Goal: Task Accomplishment & Management: Use online tool/utility

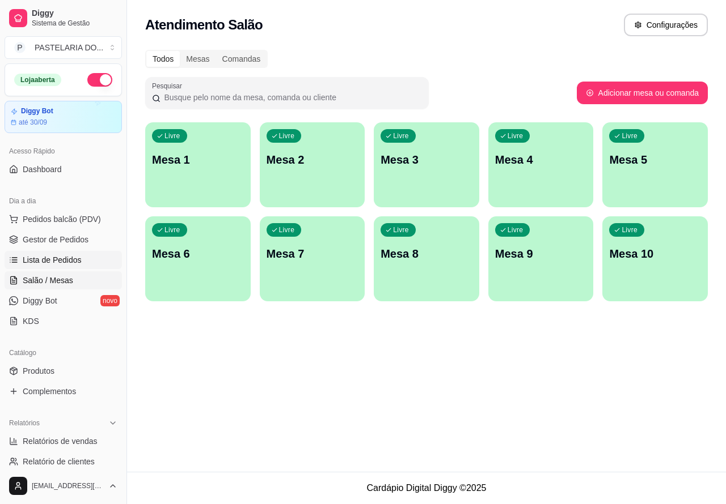
click at [79, 253] on link "Lista de Pedidos" at bounding box center [63, 260] width 117 height 18
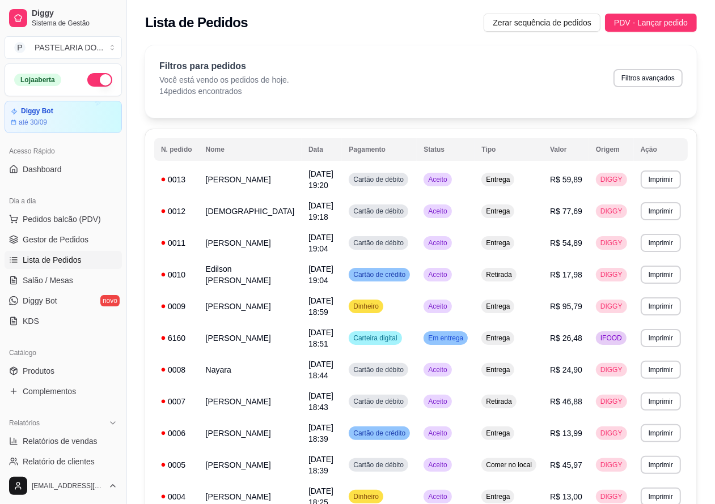
click at [669, 211] on button "Imprimir" at bounding box center [660, 211] width 40 height 18
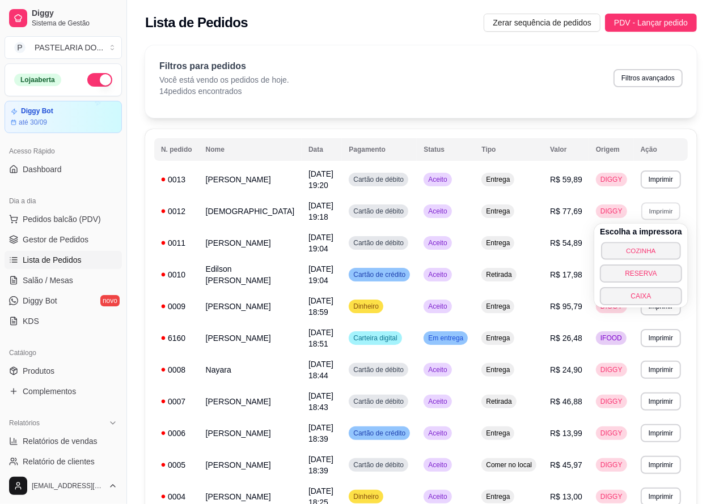
click at [666, 251] on button "COZINHA" at bounding box center [640, 251] width 79 height 18
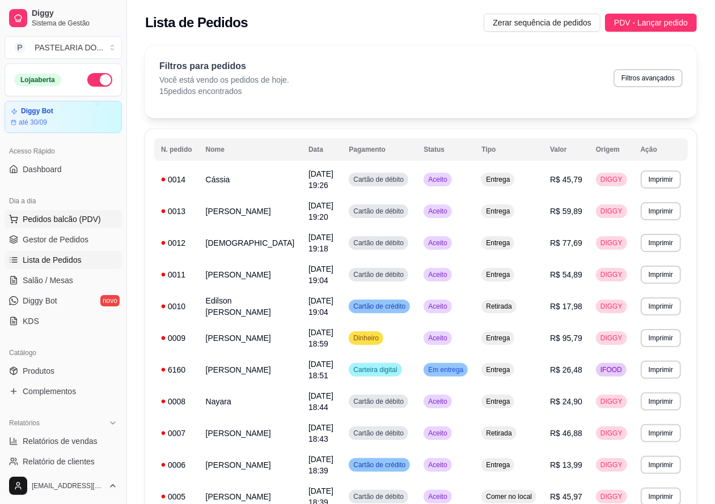
click at [81, 220] on span "Pedidos balcão (PDV)" at bounding box center [62, 219] width 78 height 11
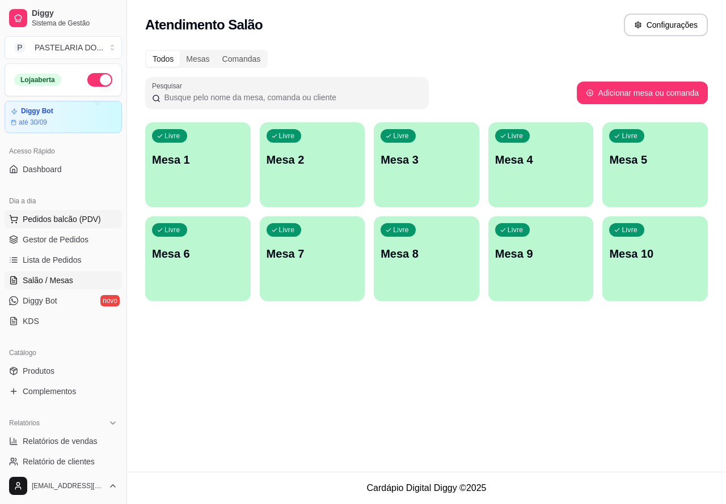
click at [82, 219] on span "Pedidos balcão (PDV)" at bounding box center [62, 219] width 78 height 11
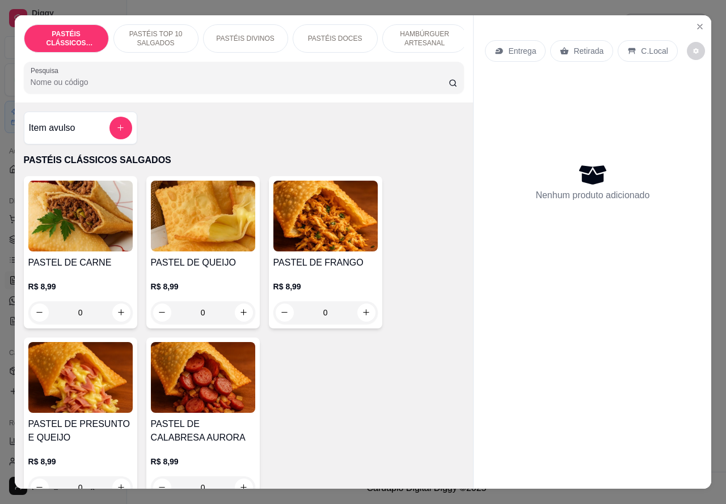
click at [422, 29] on p "HAMBÚRGUER ARTESANAL" at bounding box center [425, 38] width 66 height 18
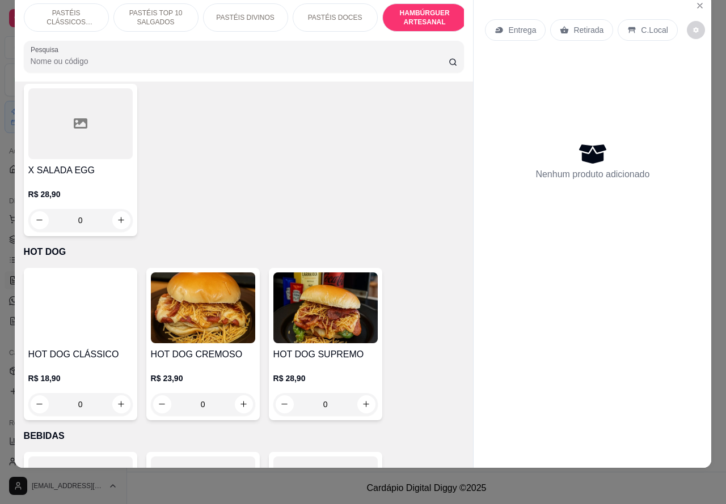
scroll to position [3264, 0]
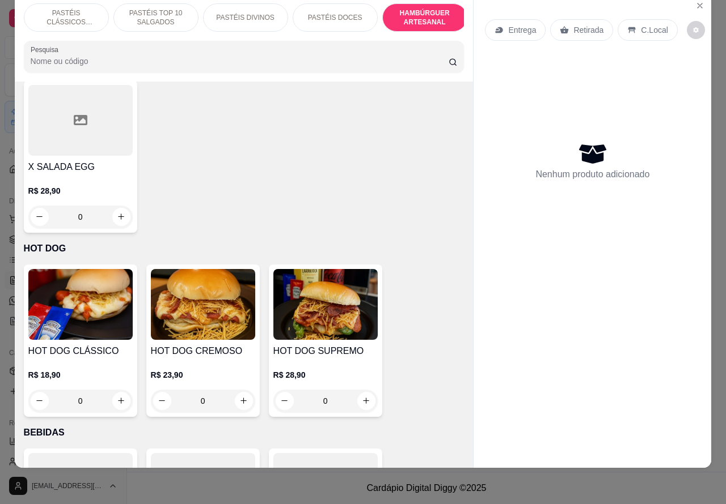
click at [225, 315] on img at bounding box center [203, 304] width 104 height 71
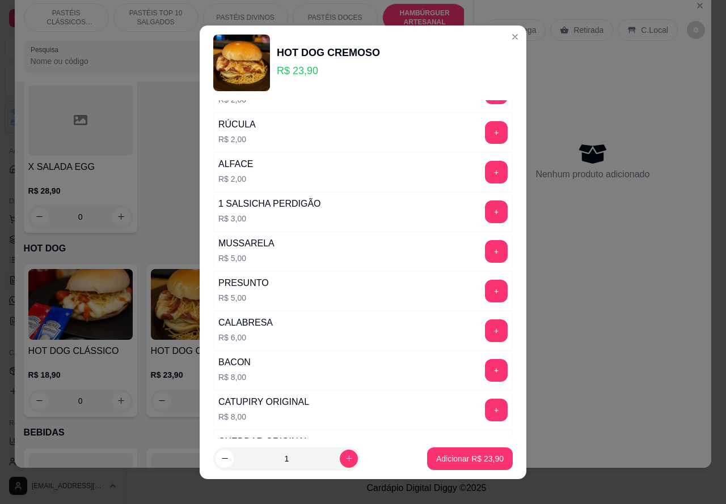
scroll to position [111, 0]
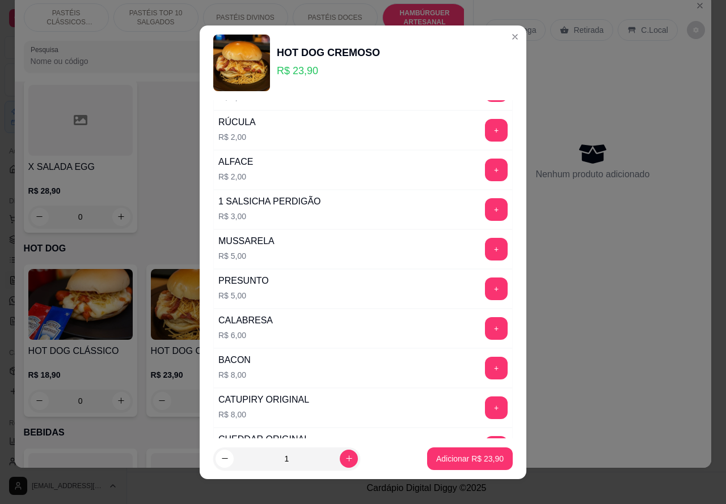
click at [485, 210] on button "+" at bounding box center [496, 209] width 23 height 23
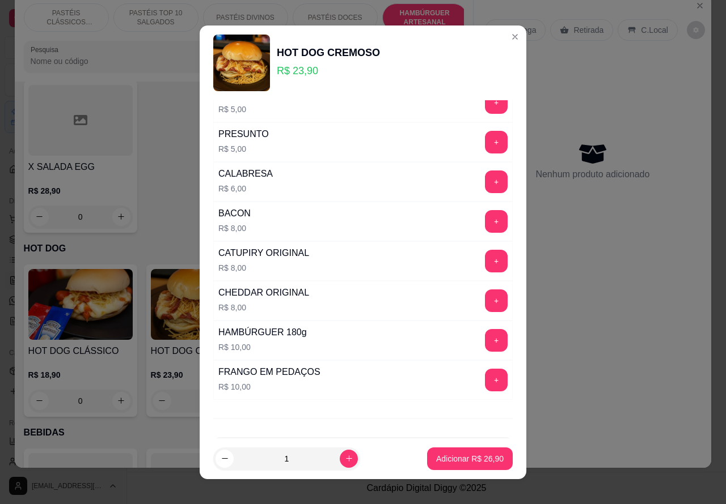
scroll to position [307, 0]
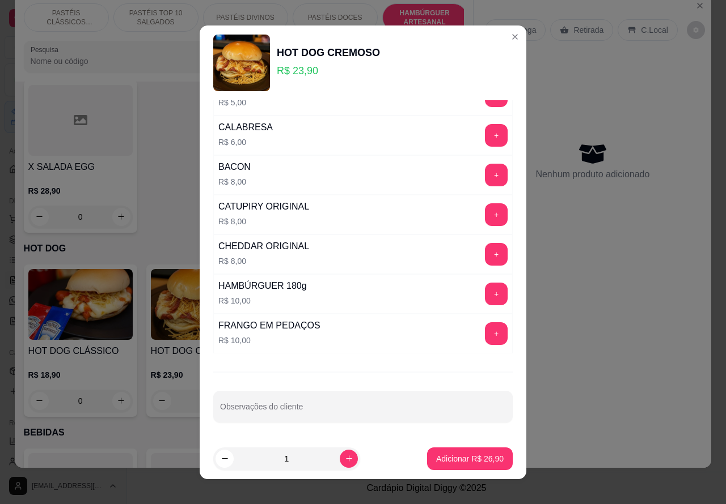
click at [298, 415] on input "Observações do cliente" at bounding box center [363, 411] width 286 height 11
type input "p"
type input """"POUCO CATUPY""""""
click at [437, 454] on p "Adicionar R$ 26,90" at bounding box center [470, 458] width 66 height 11
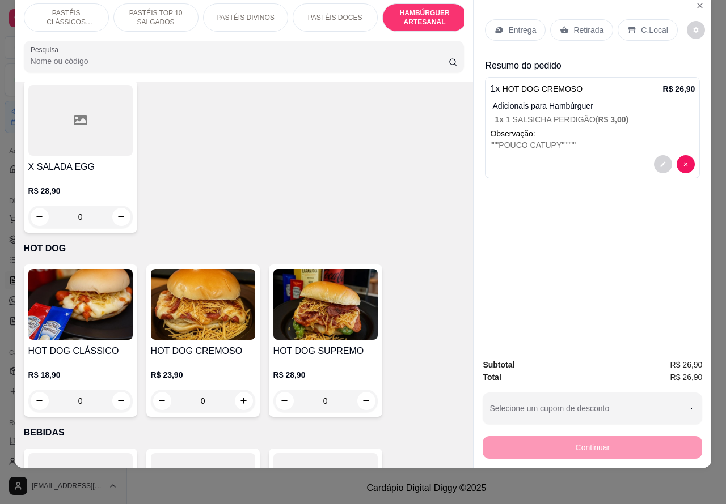
click at [582, 24] on p "Retirada" at bounding box center [588, 29] width 30 height 11
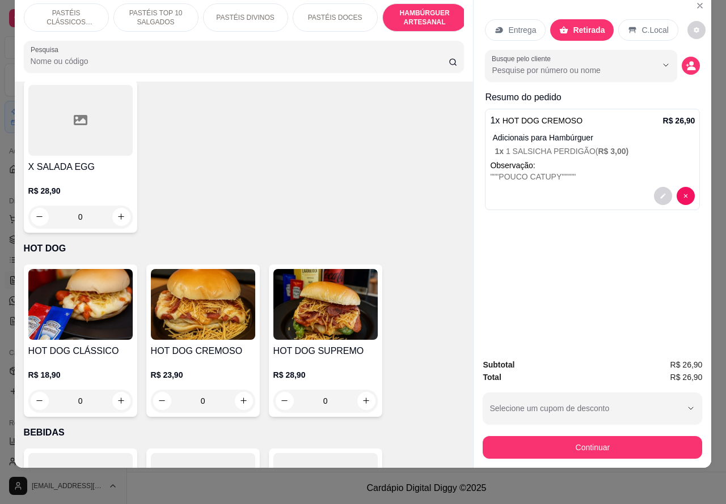
click at [599, 171] on div """"POUCO CATUPY"""""" at bounding box center [592, 176] width 205 height 11
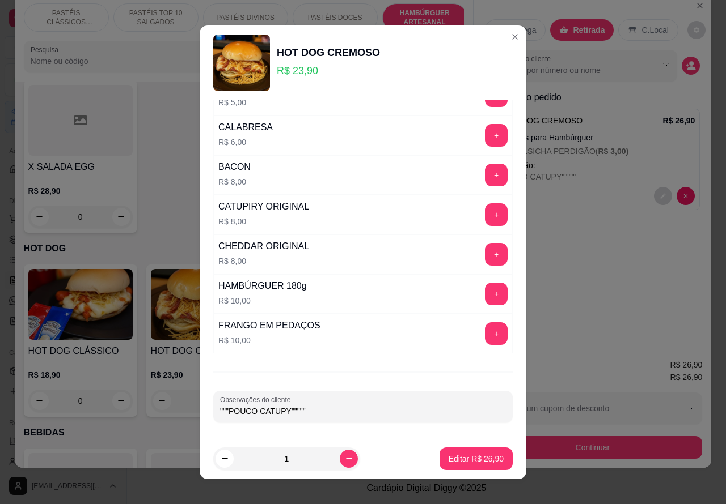
click at [345, 411] on input """"POUCO CATUPY"""""" at bounding box center [363, 411] width 286 height 11
type input """"POUCO CATUPY""""" LUIS ESTA AGUARDANDO"
click at [458, 453] on p "Editar R$ 26,90" at bounding box center [475, 458] width 53 height 11
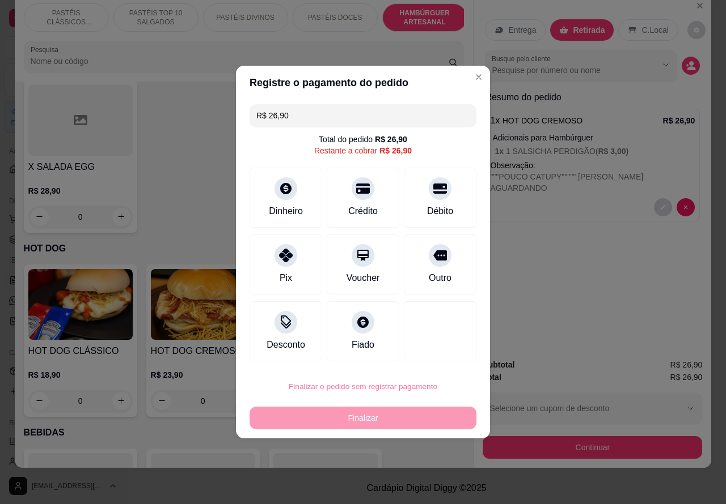
click at [431, 352] on button "Confirmar" at bounding box center [430, 354] width 40 height 17
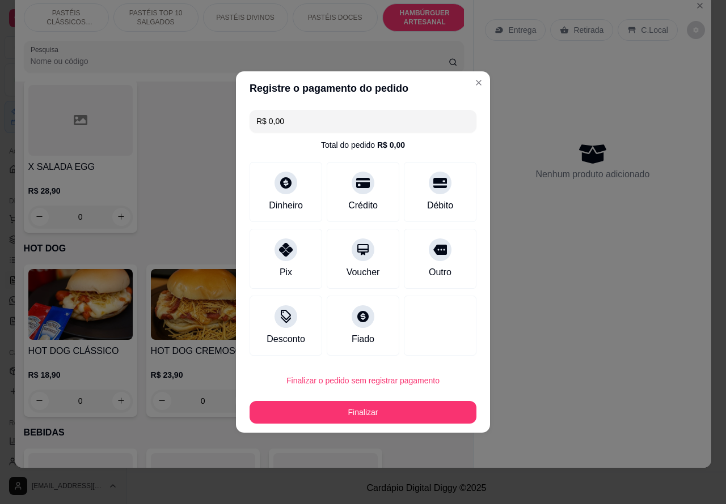
type input "R$ 0,00"
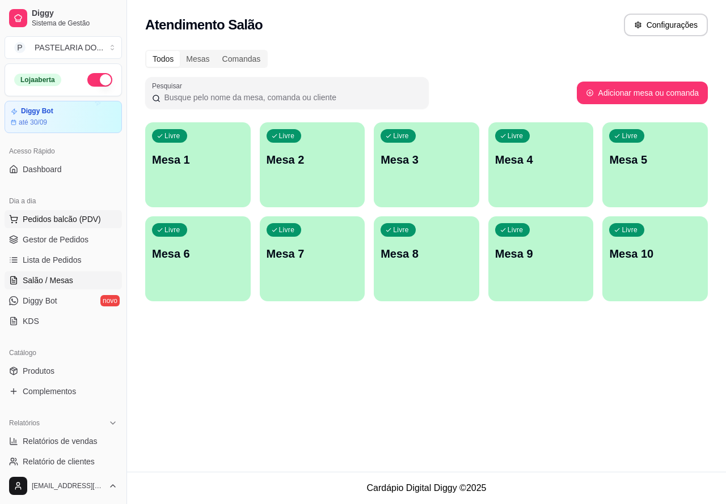
click at [83, 221] on span "Pedidos balcão (PDV)" at bounding box center [62, 219] width 78 height 11
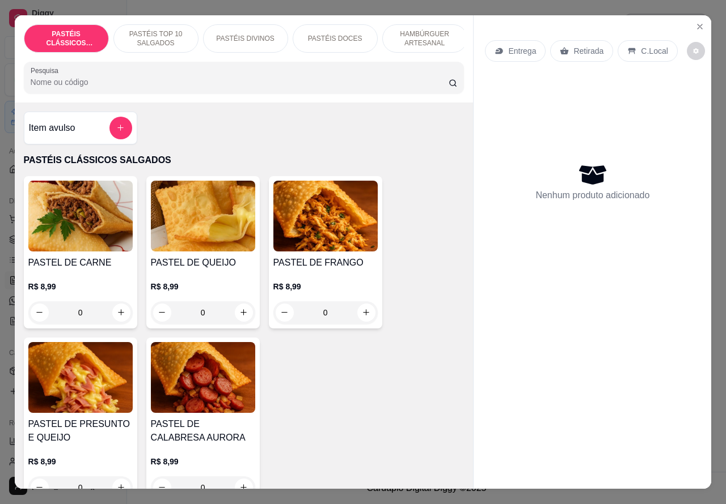
click at [524, 47] on p "Entrega" at bounding box center [522, 50] width 28 height 11
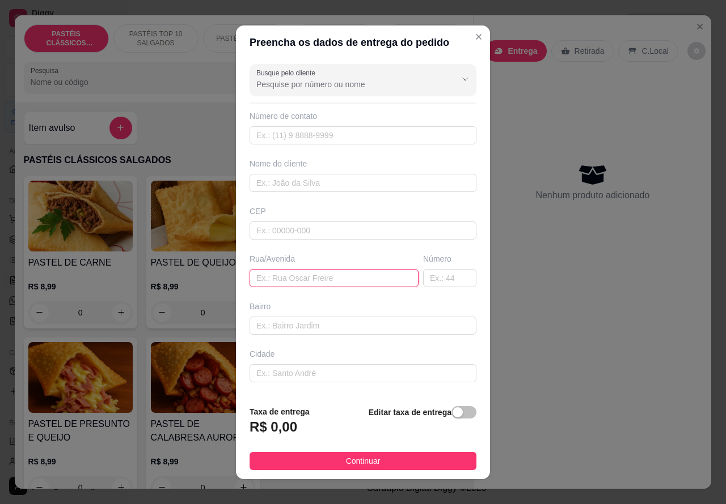
paste input "clara Teodolina Silva 16, Número não informado, Bairro não inform"
type input "clara Teodolina Silva 16"
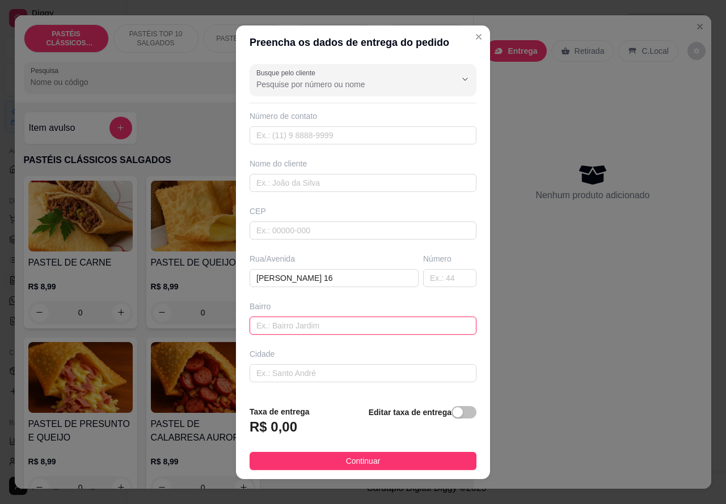
click at [282, 324] on input "text" at bounding box center [362, 326] width 227 height 18
type input "AGNALDO"
click at [452, 410] on div "button" at bounding box center [457, 413] width 10 height 10
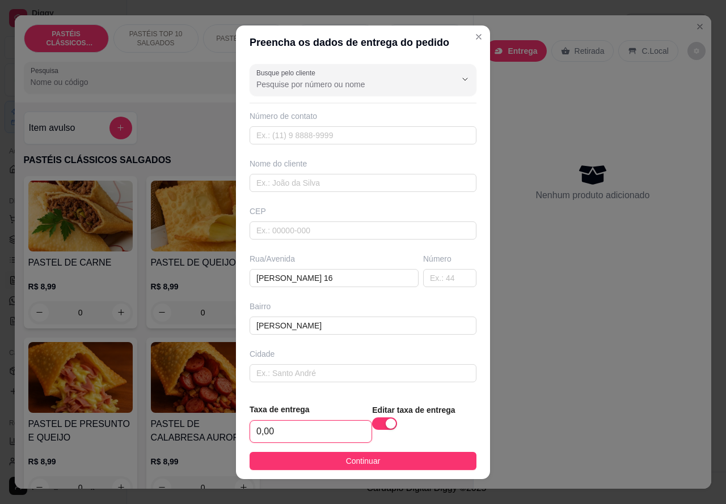
click at [254, 429] on input "0,00" at bounding box center [310, 432] width 121 height 22
type input "1,00"
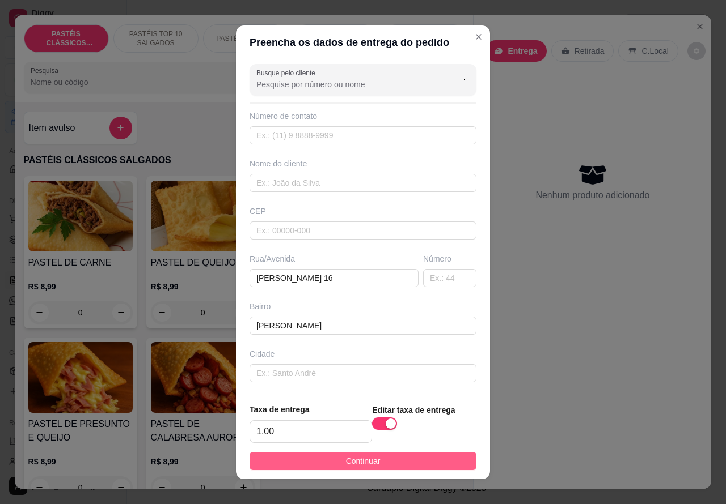
click at [430, 465] on button "Continuar" at bounding box center [362, 461] width 227 height 18
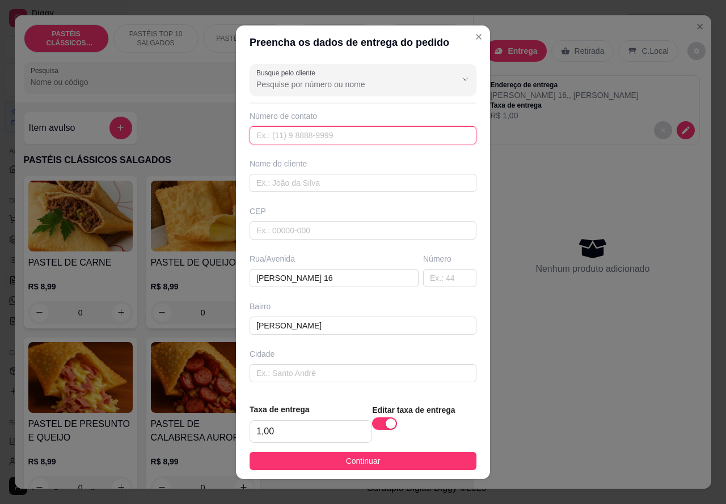
paste input "(14) 99650-4853"
type input "(14) 99650-4853"
click at [534, 376] on div "Entrega Retirada C.Local Endereço de entrega clara Teodolina Silva 16 , , AGNAL…" at bounding box center [591, 243] width 237 height 456
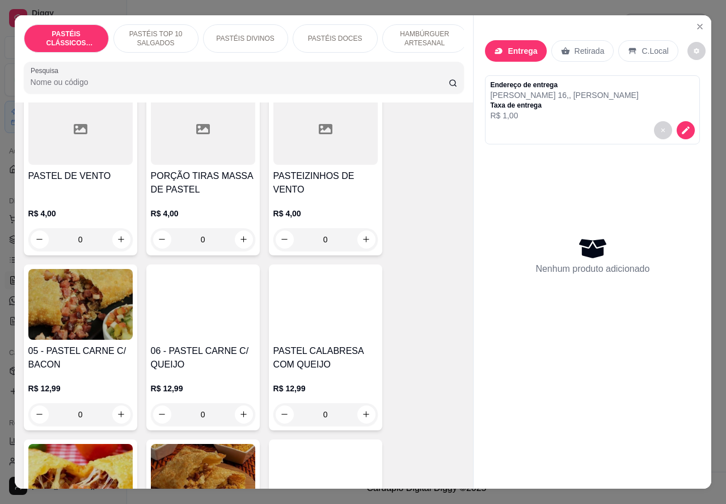
scroll to position [737, 0]
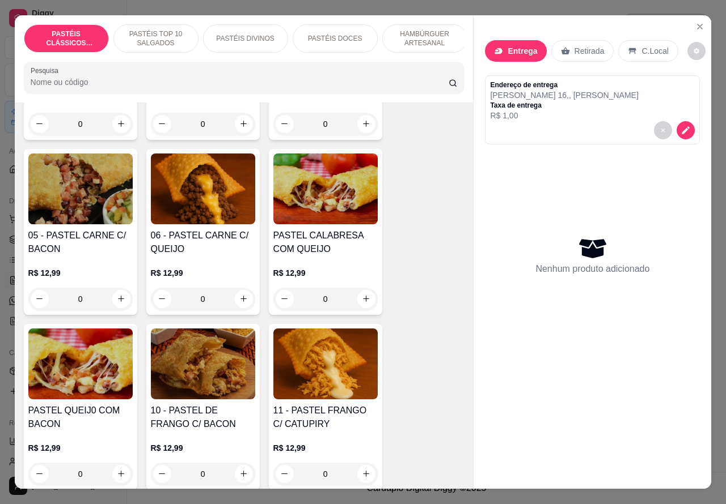
click at [231, 308] on div "0" at bounding box center [203, 299] width 104 height 23
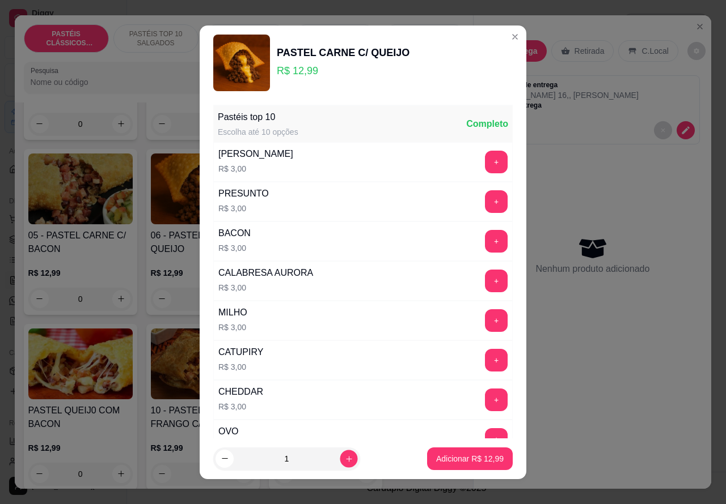
click at [345, 458] on icon "increase-product-quantity" at bounding box center [349, 459] width 9 height 9
type input "2"
click at [448, 461] on p "Adicionar R$ 25,98" at bounding box center [469, 458] width 67 height 11
type input "2"
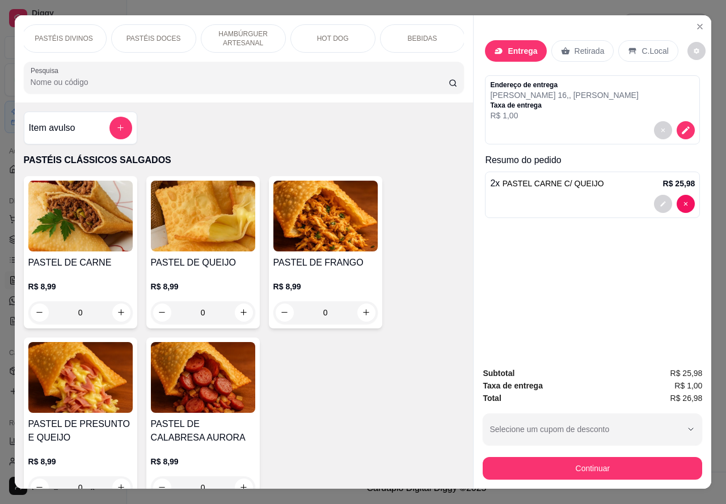
scroll to position [0, 201]
click at [321, 38] on div "HOT DOG" at bounding box center [312, 38] width 85 height 28
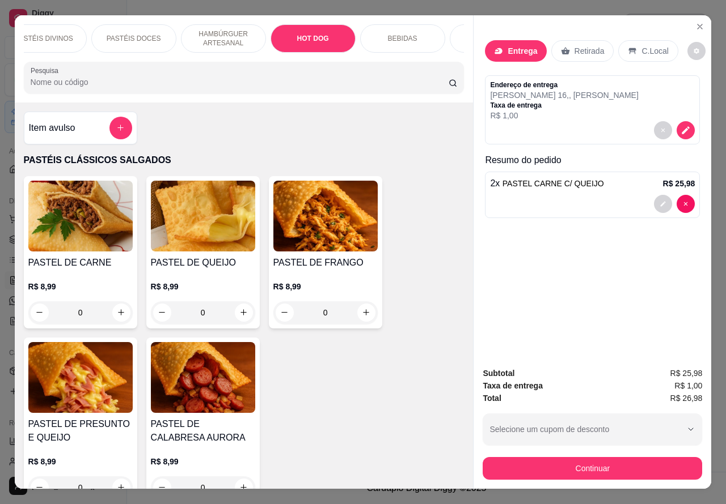
scroll to position [26, 0]
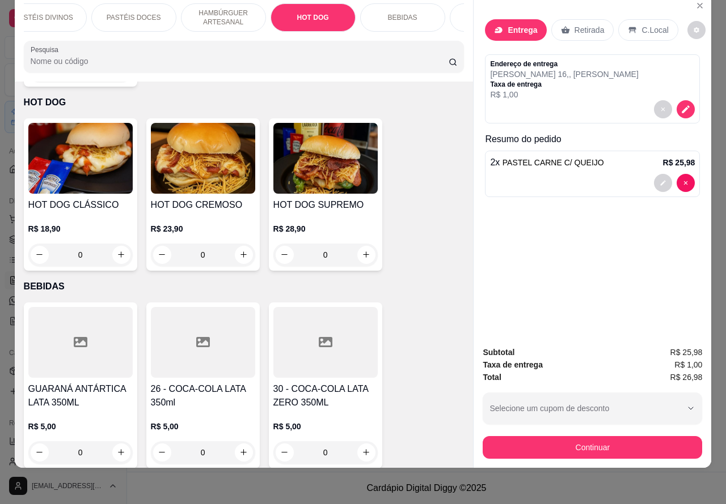
click at [412, 11] on div "BEBIDAS" at bounding box center [402, 17] width 85 height 28
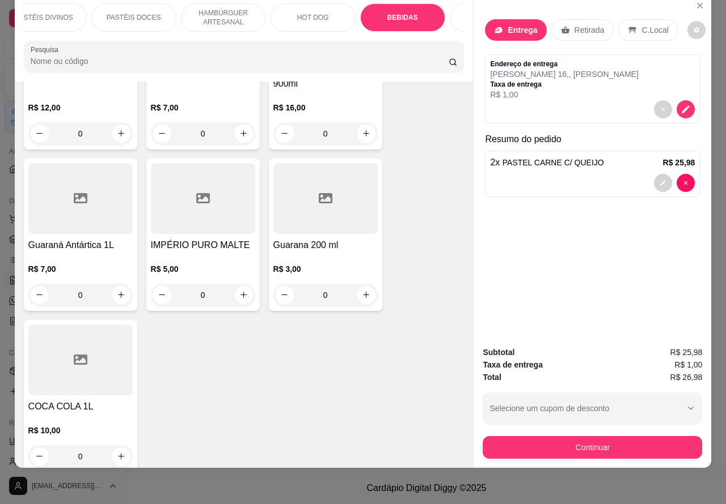
scroll to position [4257, 0]
click at [118, 291] on icon "increase-product-quantity" at bounding box center [121, 294] width 6 height 6
type input "1"
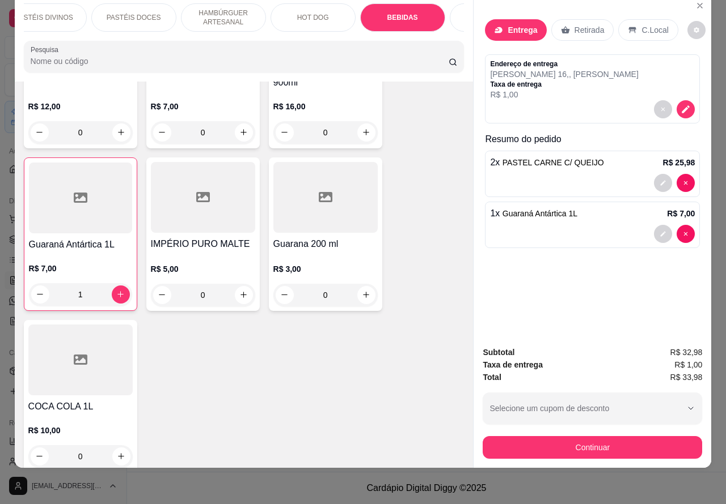
scroll to position [0, 0]
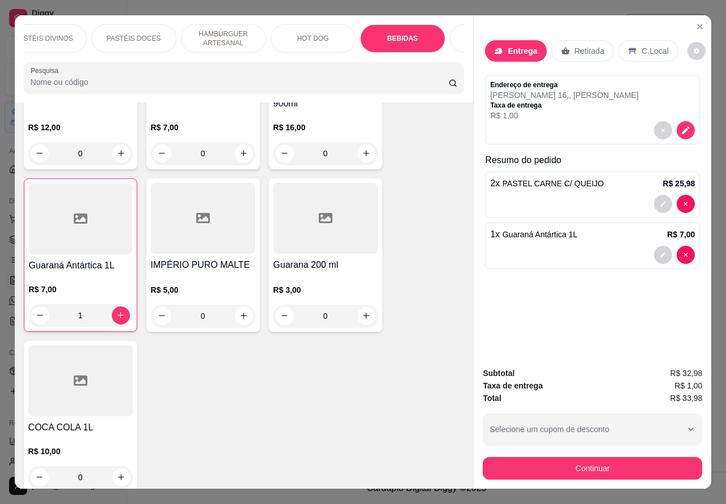
click at [568, 464] on div "Registre o pagamento do pedido R$ 33,98 Total do pedido R$ 33,98 Restante a cob…" at bounding box center [363, 252] width 744 height 517
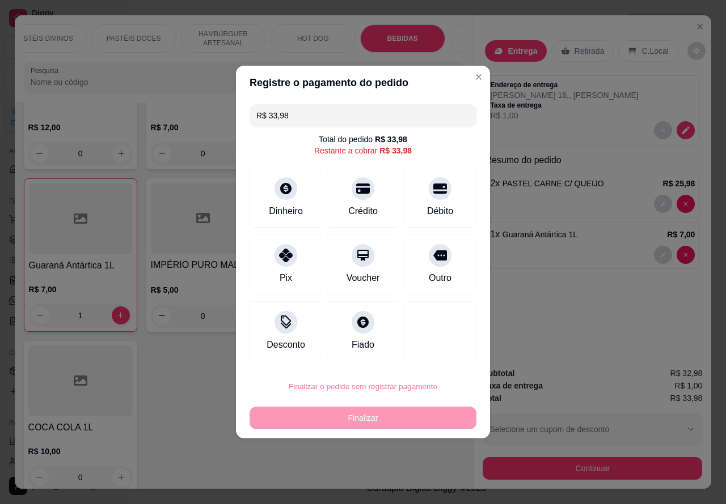
click at [445, 355] on button "Confirmar" at bounding box center [430, 355] width 42 height 18
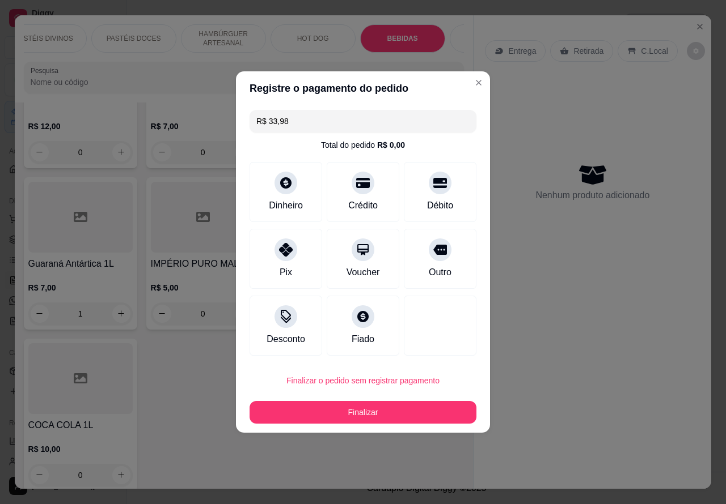
type input "0"
type input "R$ 0,00"
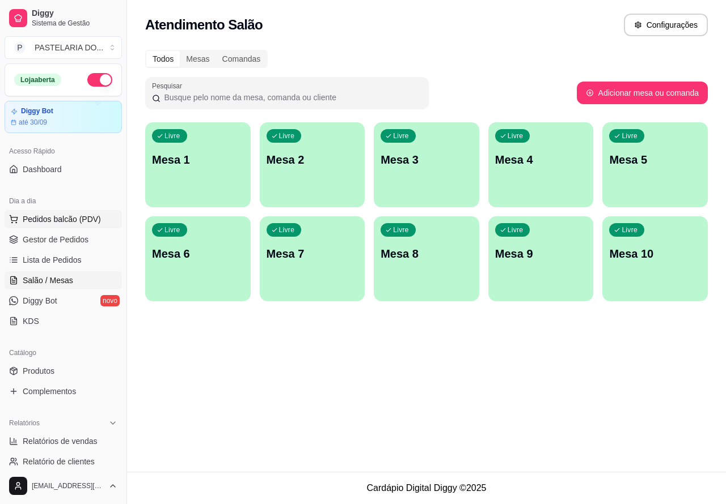
click at [85, 220] on span "Pedidos balcão (PDV)" at bounding box center [62, 219] width 78 height 11
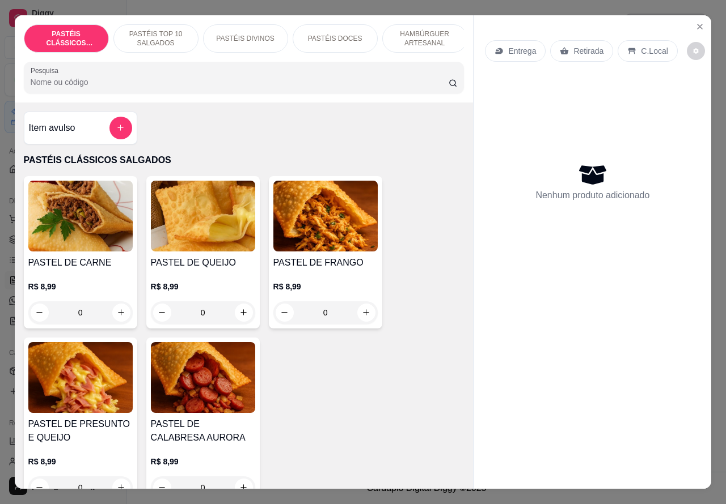
click at [514, 46] on p "Entrega" at bounding box center [522, 50] width 28 height 11
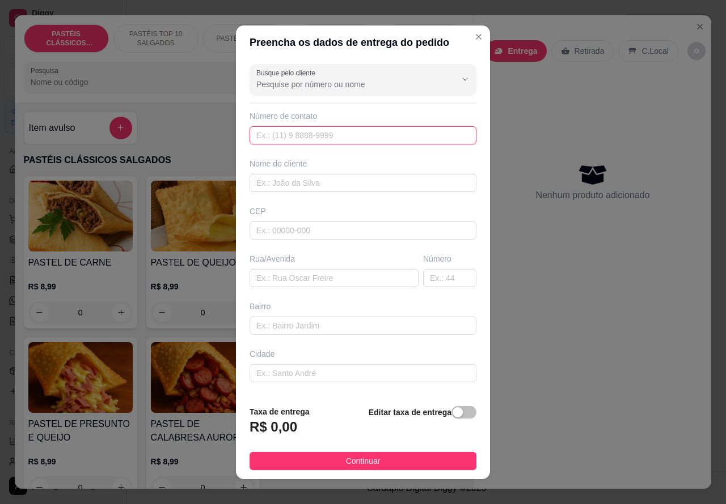
paste input "(14) 99650-4853"
type input "(14) 99650-4853"
click at [452, 415] on div "button" at bounding box center [457, 413] width 10 height 10
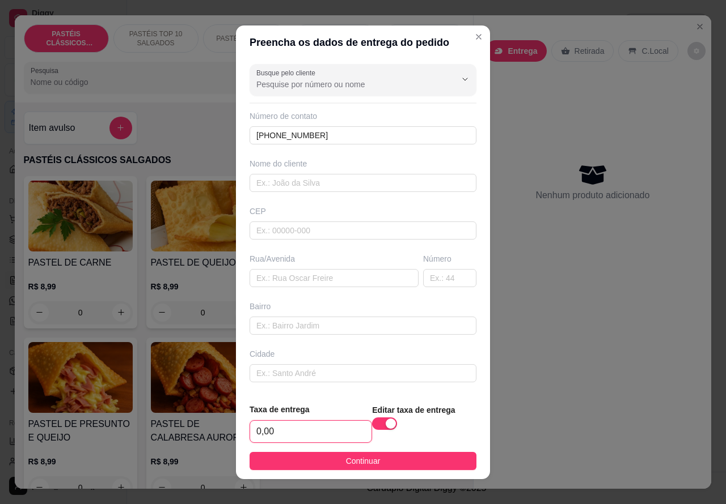
click at [253, 434] on input "0,00" at bounding box center [310, 432] width 121 height 22
click at [256, 431] on input "0,00" at bounding box center [310, 432] width 121 height 22
type input "1,00"
paste input "clara Teodolina Silva 16"
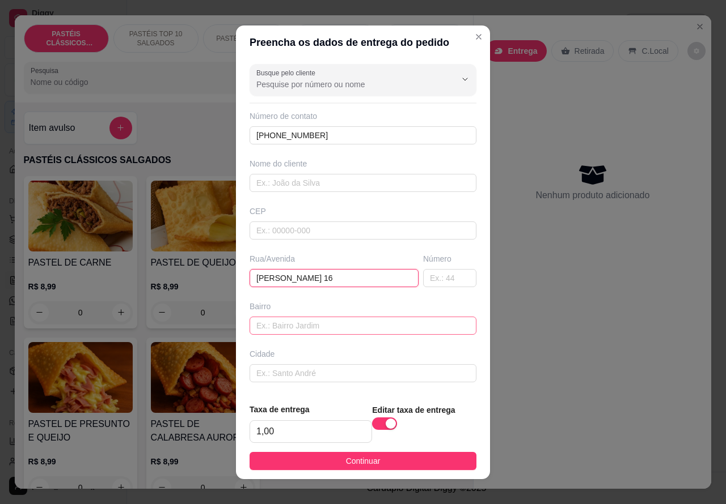
type input "clara Teodolina Silva 16"
click at [281, 327] on input "text" at bounding box center [362, 326] width 227 height 18
type input "AGNALDO"
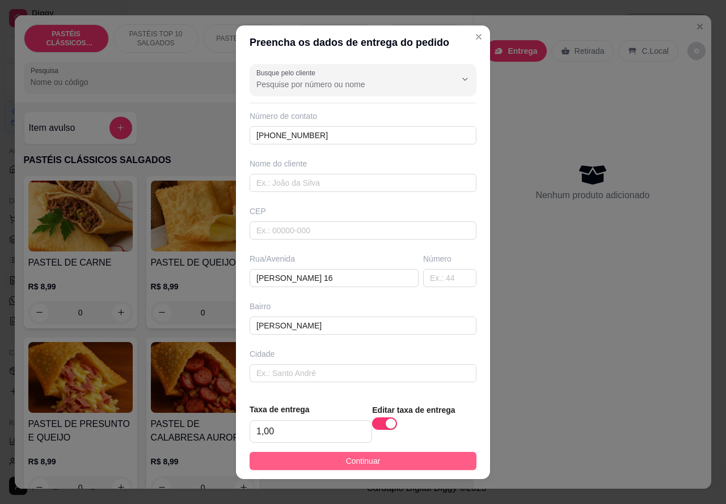
click at [424, 459] on button "Continuar" at bounding box center [362, 461] width 227 height 18
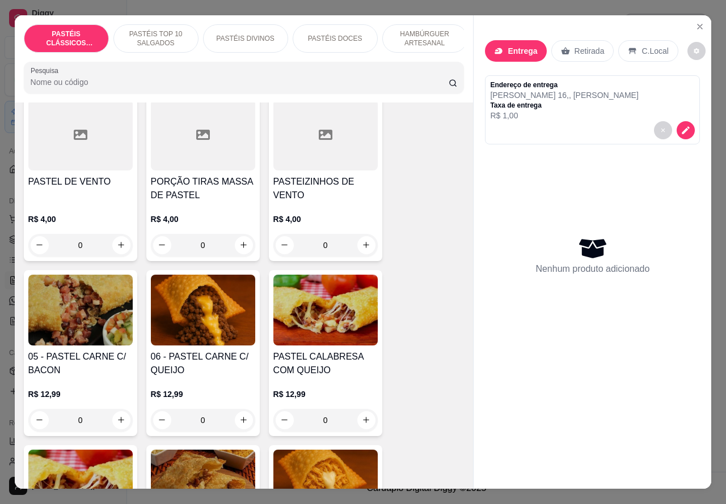
scroll to position [644, 0]
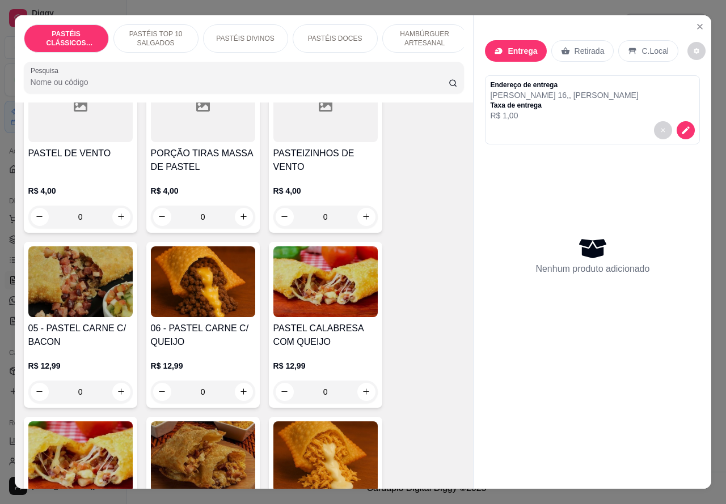
click at [231, 395] on div "0" at bounding box center [203, 392] width 104 height 23
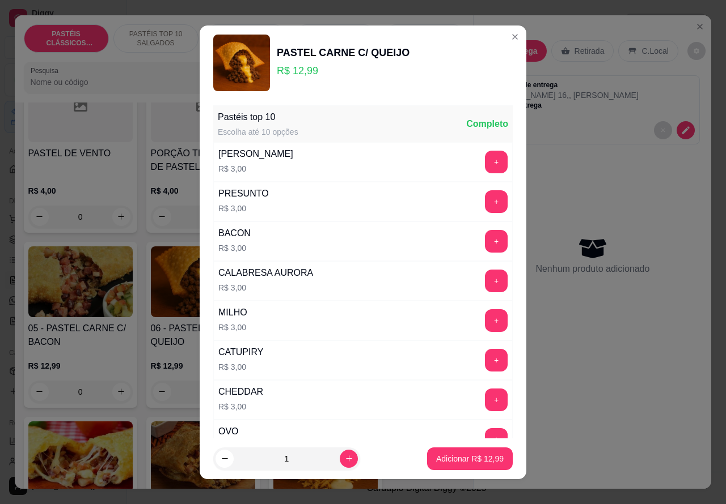
click at [345, 458] on icon "increase-product-quantity" at bounding box center [349, 459] width 9 height 9
type input "2"
click at [445, 462] on p "Adicionar R$ 25,98" at bounding box center [470, 458] width 66 height 11
type input "2"
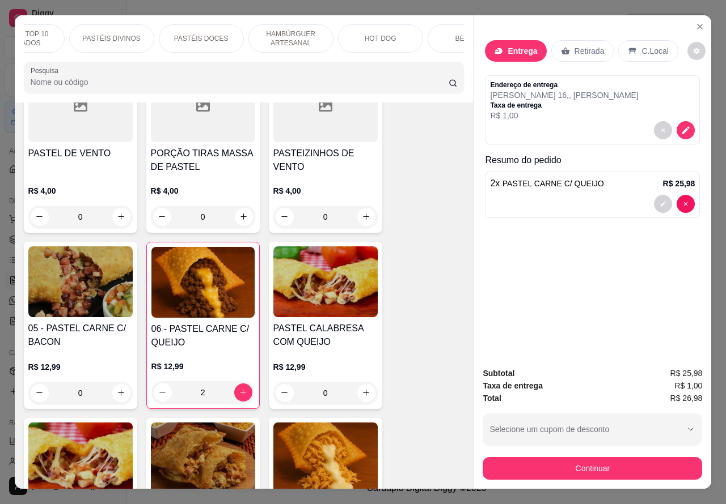
scroll to position [0, 141]
click at [431, 40] on div "BEBIDAS" at bounding box center [463, 38] width 85 height 28
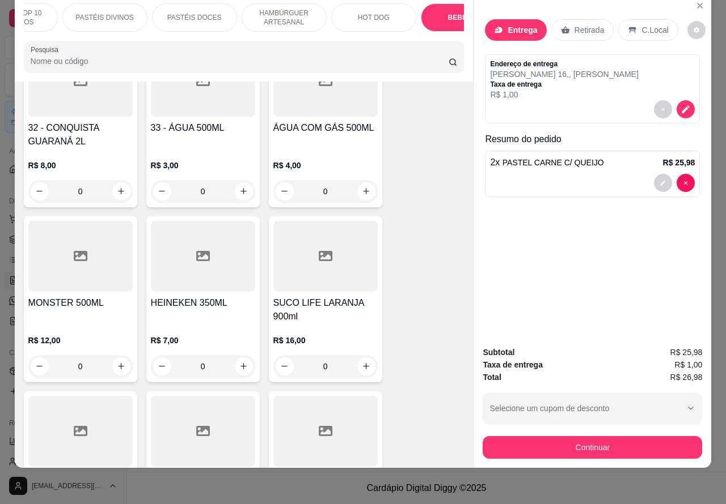
scroll to position [4095, 0]
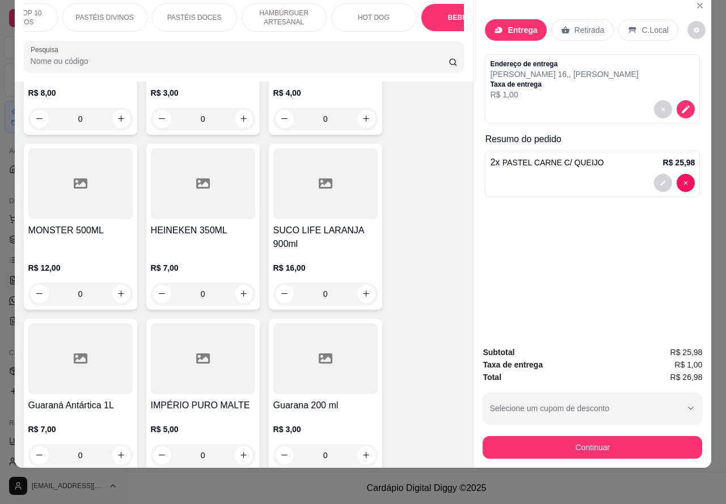
click at [117, 451] on icon "increase-product-quantity" at bounding box center [121, 455] width 9 height 9
type input "1"
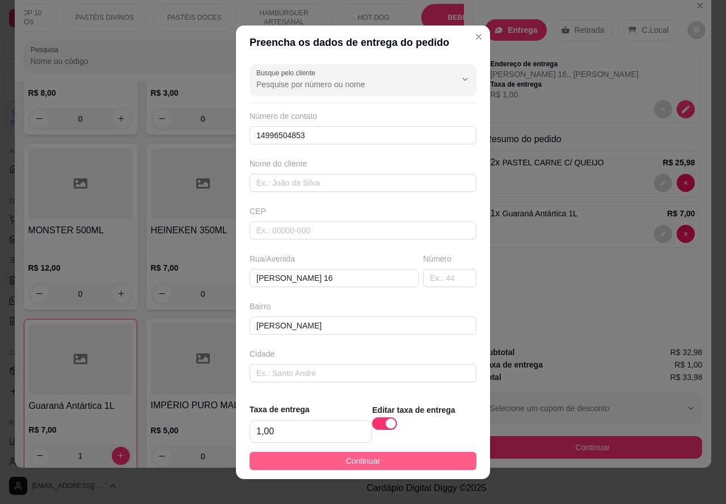
click at [417, 466] on button "Continuar" at bounding box center [362, 461] width 227 height 18
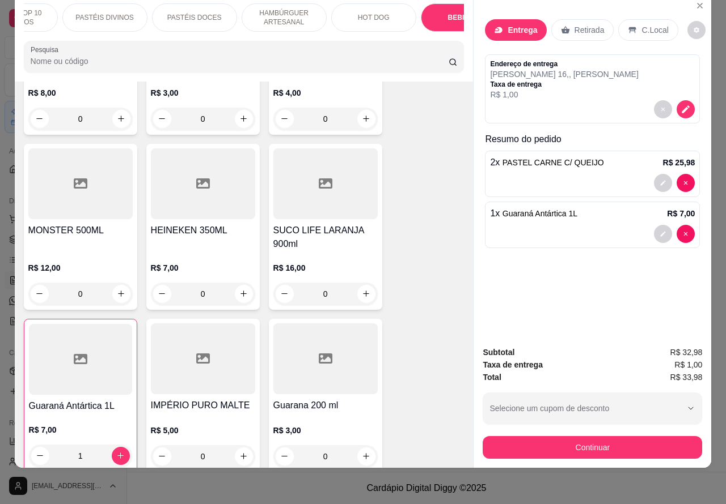
scroll to position [0, 0]
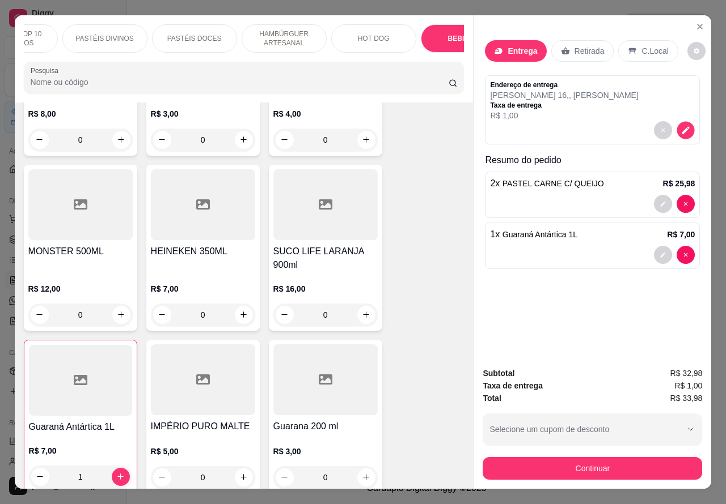
click at [686, 126] on button "decrease-product-quantity" at bounding box center [686, 130] width 18 height 18
click at [684, 195] on button "decrease-product-quantity" at bounding box center [685, 204] width 18 height 18
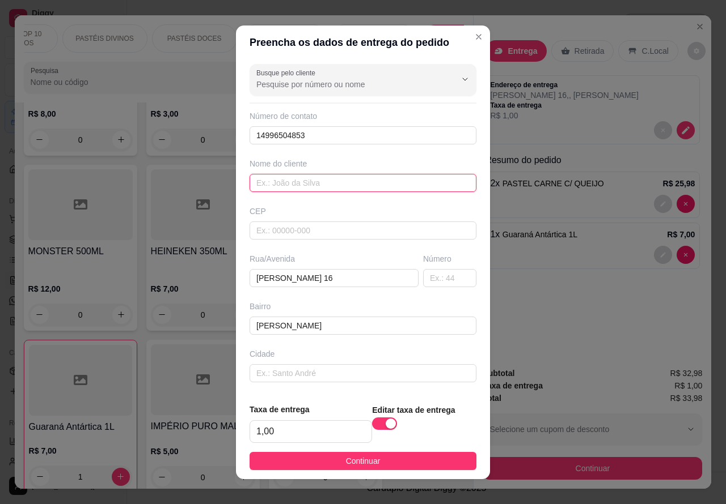
click at [275, 187] on input "text" at bounding box center [362, 183] width 227 height 18
type input "AGNALDO"
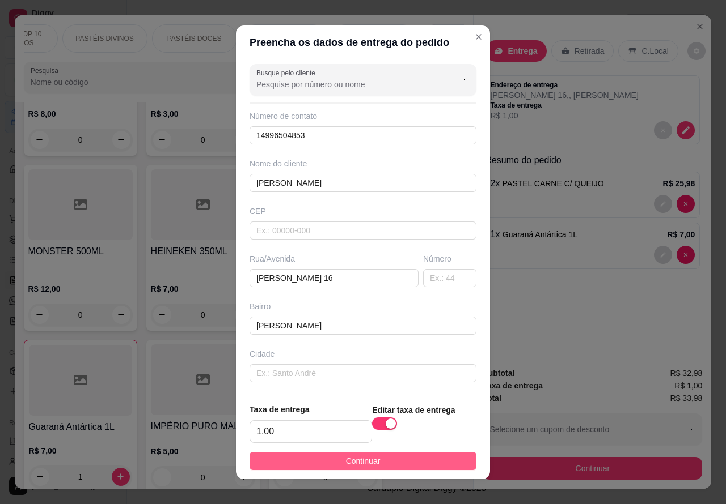
click at [422, 455] on button "Continuar" at bounding box center [362, 461] width 227 height 18
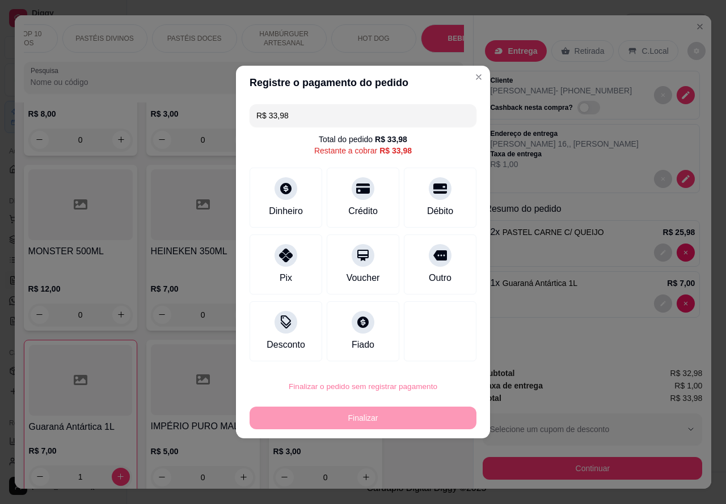
click at [434, 357] on button "Confirmar" at bounding box center [430, 354] width 40 height 17
type input "0"
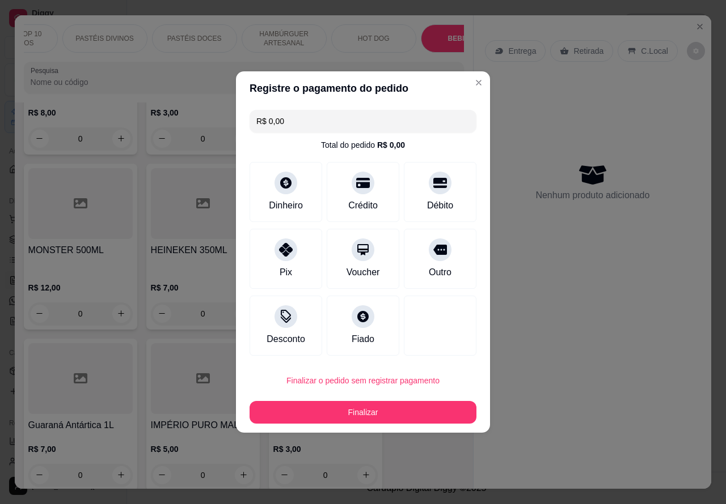
type input "R$ 0,00"
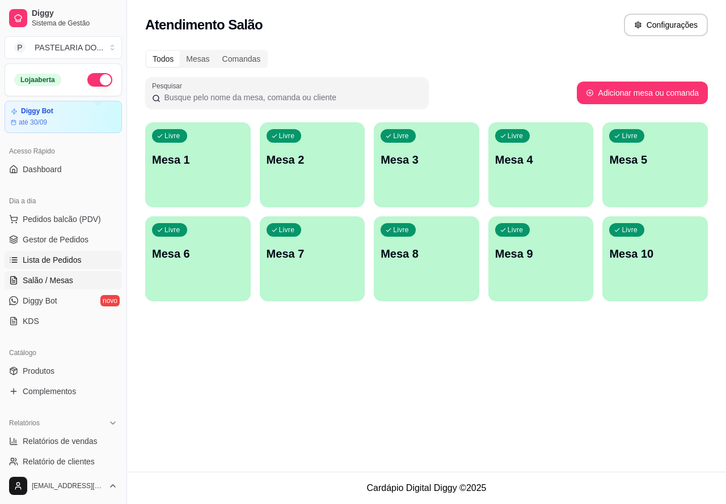
click at [60, 258] on span "Lista de Pedidos" at bounding box center [52, 259] width 59 height 11
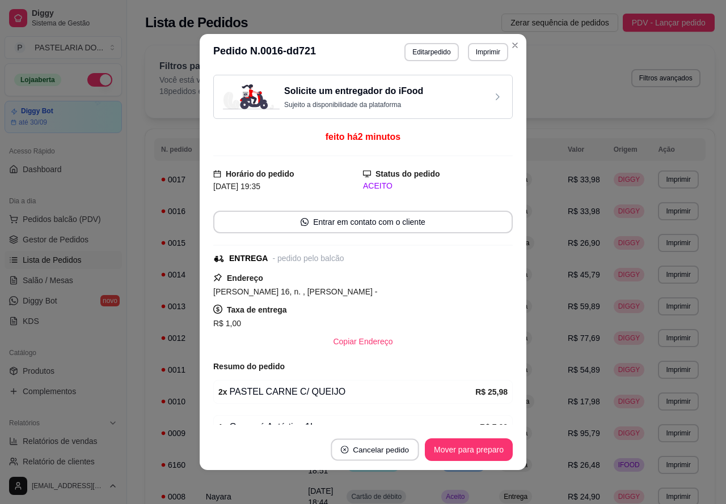
click at [384, 455] on button "Cancelar pedido" at bounding box center [374, 450] width 88 height 22
click at [403, 428] on button "Sim" at bounding box center [401, 421] width 45 height 23
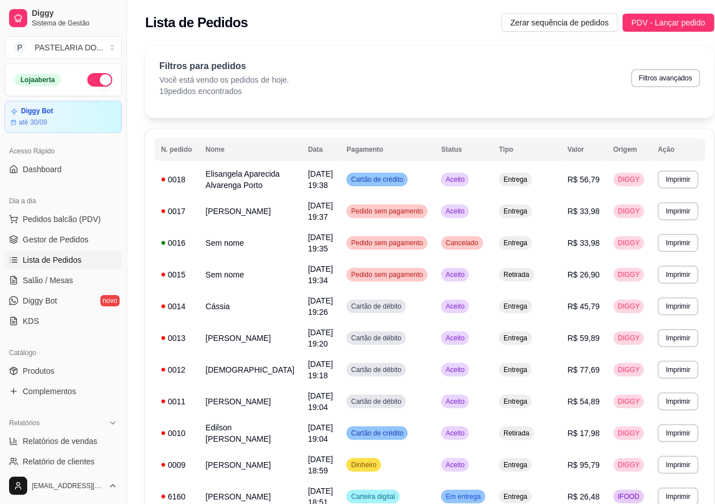
click at [659, 183] on button "Imprimir" at bounding box center [677, 180] width 40 height 18
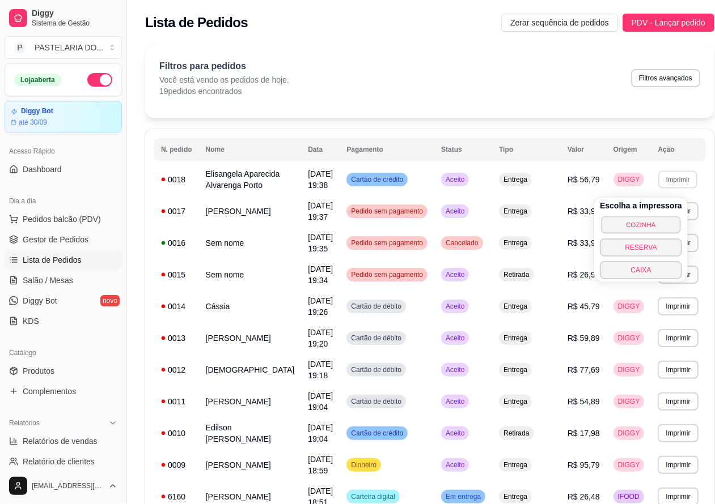
click at [622, 224] on button "COZINHA" at bounding box center [640, 225] width 79 height 18
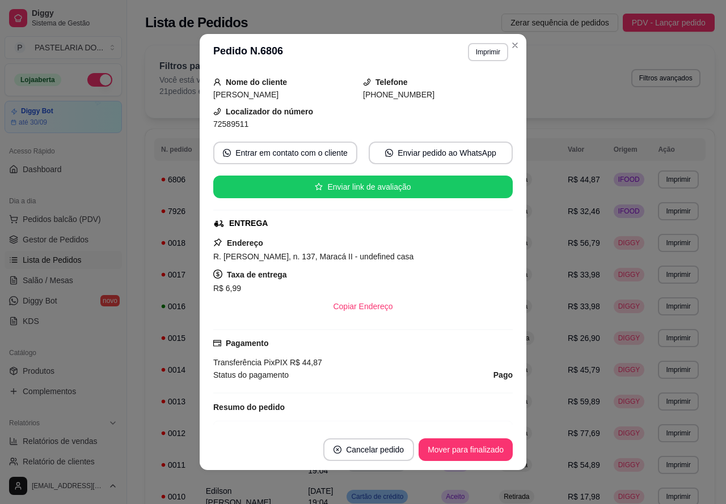
scroll to position [132, 0]
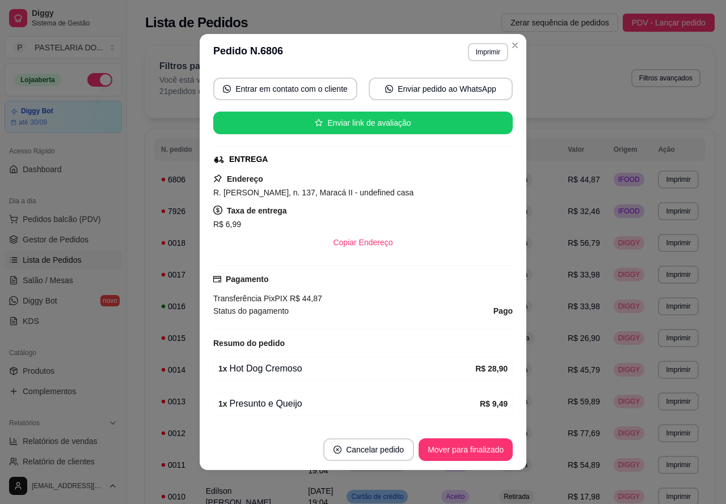
click at [509, 45] on div "Filtros para pedidos Você está vendo os pedidos de hoje. 21 pedidos encontrados…" at bounding box center [429, 81] width 569 height 73
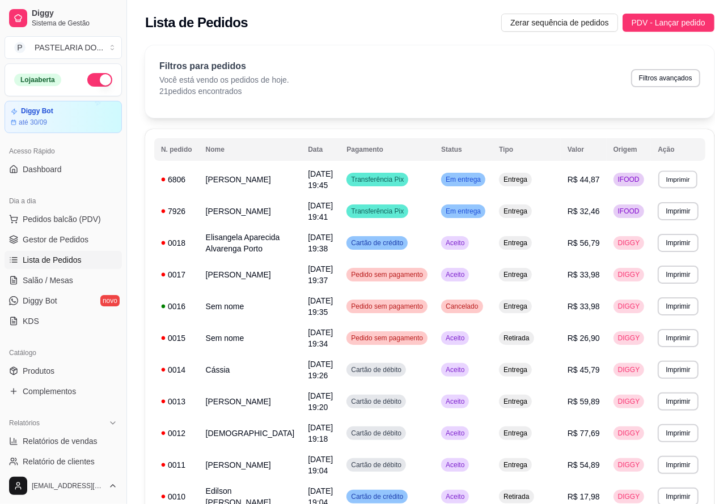
click at [661, 177] on button "Imprimir" at bounding box center [677, 180] width 39 height 18
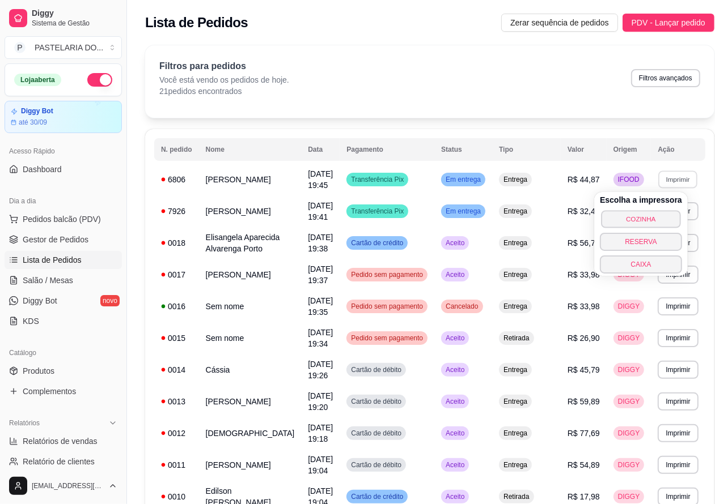
click at [631, 216] on button "COZINHA" at bounding box center [640, 219] width 79 height 18
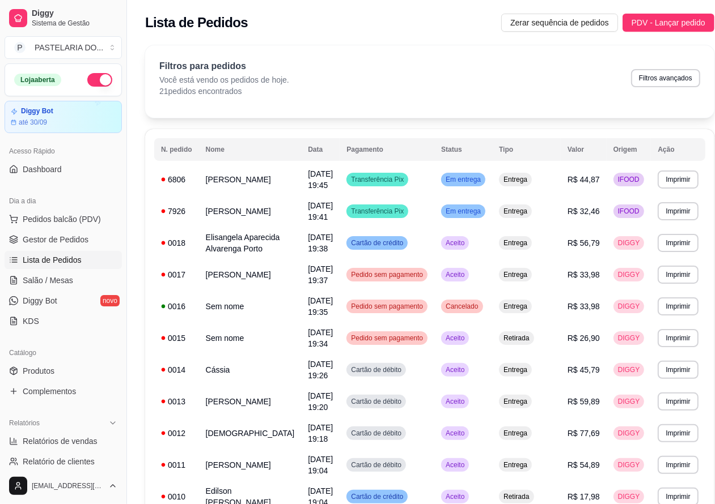
click at [659, 215] on button "Imprimir" at bounding box center [677, 211] width 40 height 18
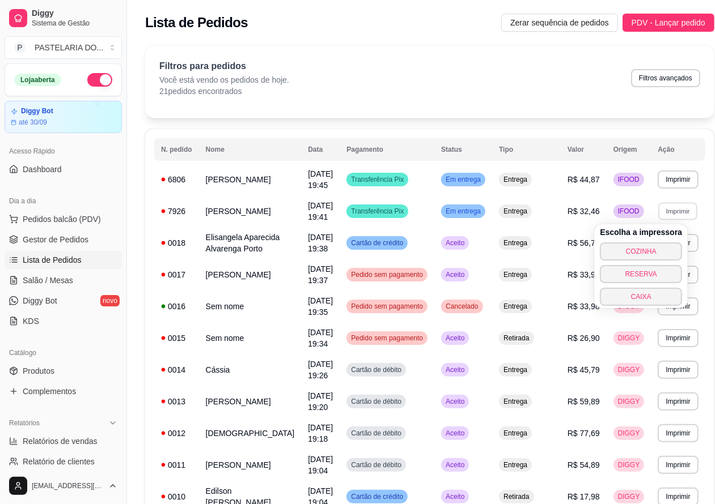
click at [637, 248] on button "COZINHA" at bounding box center [641, 252] width 82 height 18
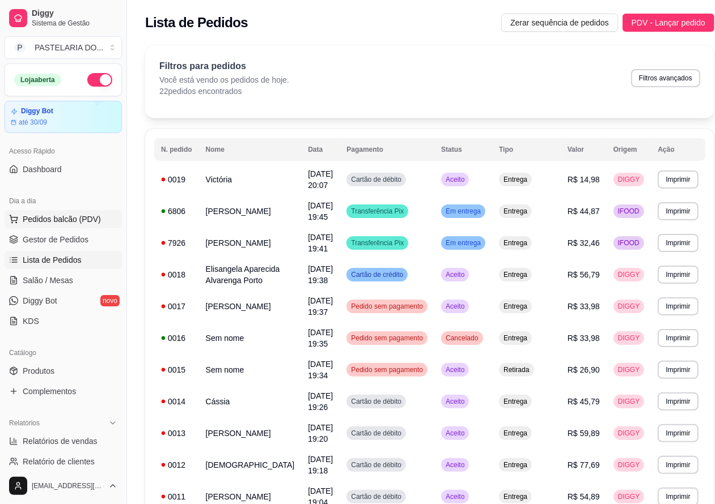
click at [90, 219] on span "Pedidos balcão (PDV)" at bounding box center [62, 219] width 78 height 11
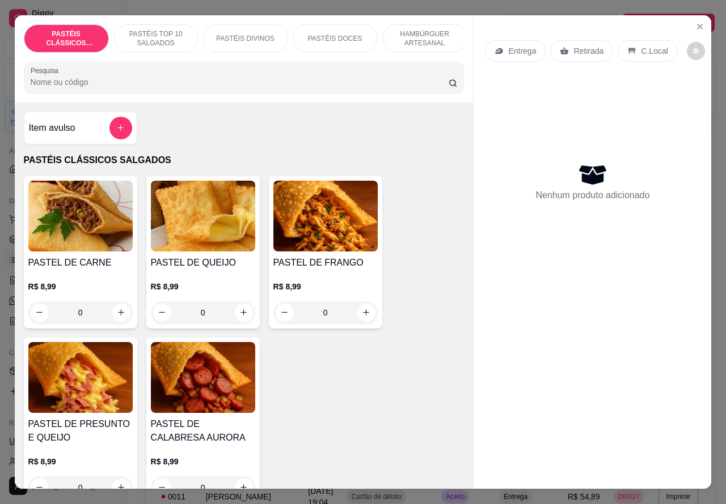
click at [503, 52] on div "Entrega" at bounding box center [515, 51] width 61 height 22
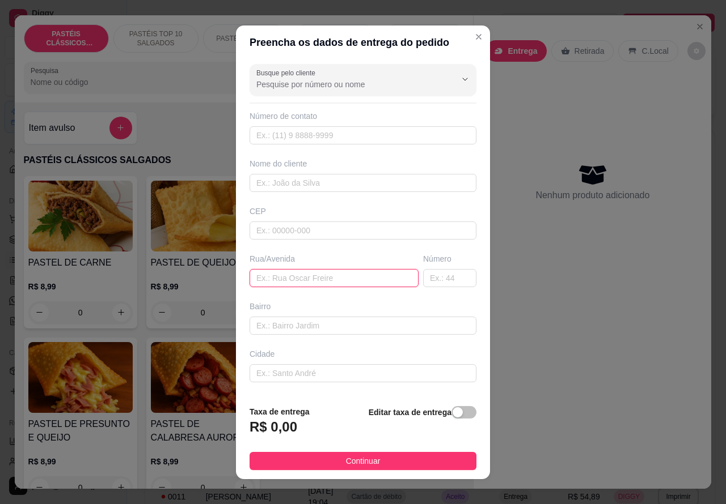
click at [302, 273] on input "text" at bounding box center [333, 278] width 169 height 18
type input "w"
type input "WANDERLEI RODRIGUES PEREIRA"
click at [428, 273] on input "text" at bounding box center [449, 278] width 53 height 18
type input "63"
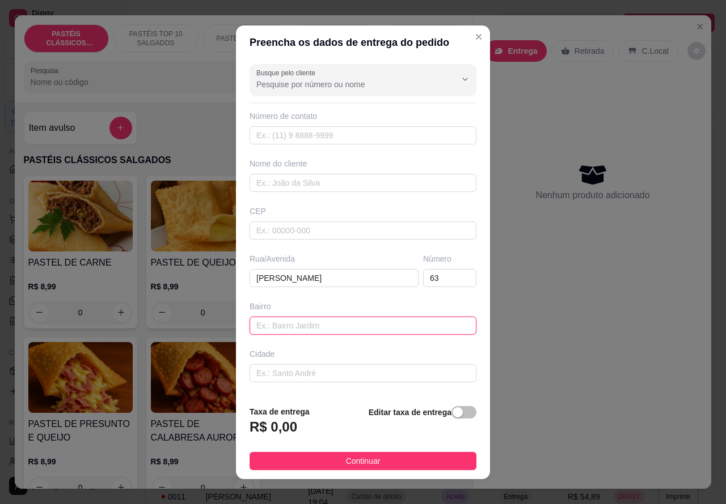
click at [285, 325] on input "text" at bounding box center [362, 326] width 227 height 18
type input "MARACA 3"
click at [452, 414] on div "button" at bounding box center [457, 413] width 10 height 10
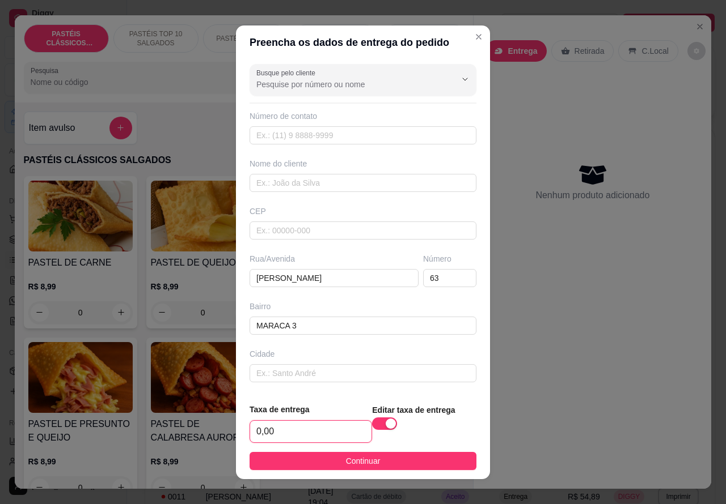
click at [253, 429] on input "0,00" at bounding box center [310, 432] width 121 height 22
click at [252, 426] on input "0,00" at bounding box center [310, 432] width 121 height 22
click at [256, 426] on input "0,00" at bounding box center [310, 432] width 121 height 22
type input "6,00"
click at [279, 139] on input "text" at bounding box center [362, 135] width 227 height 18
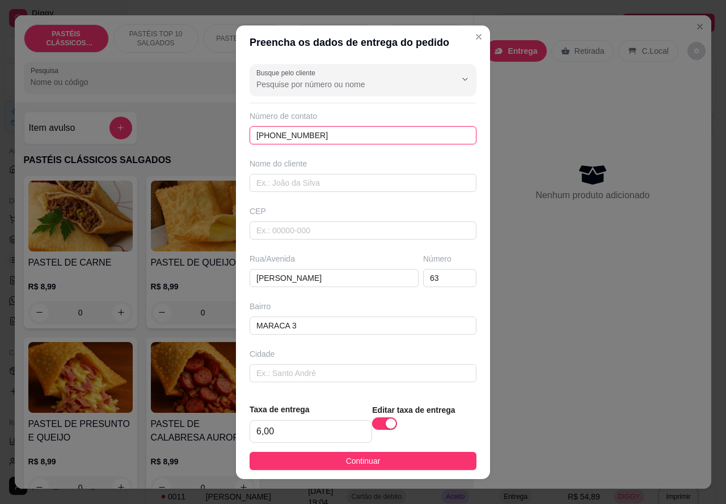
type input "(14) 99129-8051"
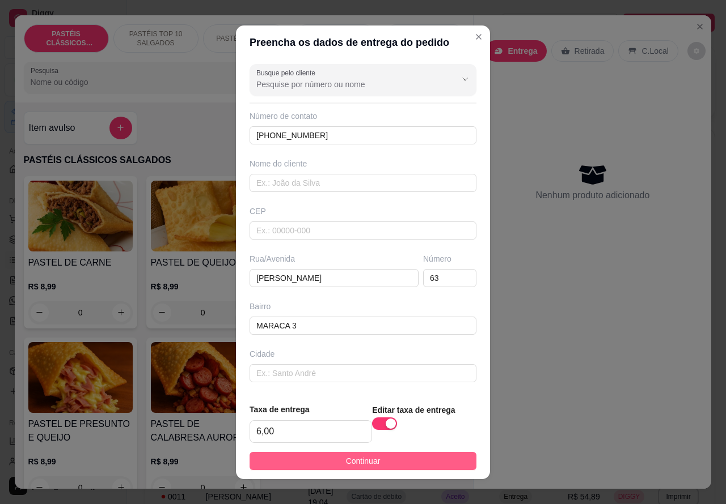
click at [418, 457] on button "Continuar" at bounding box center [362, 461] width 227 height 18
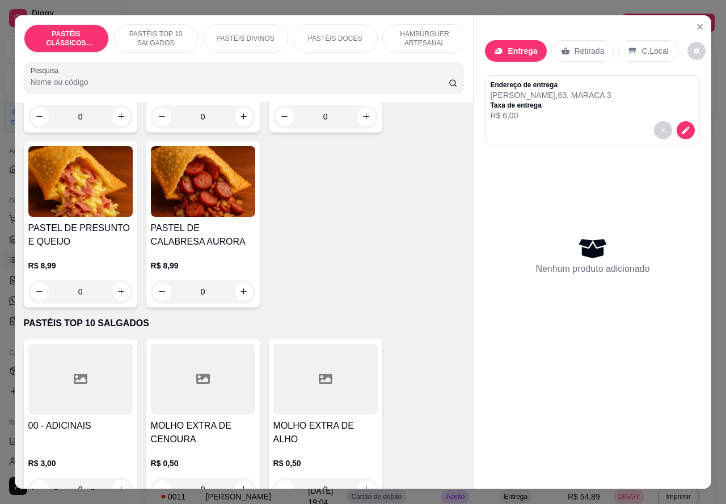
scroll to position [214, 0]
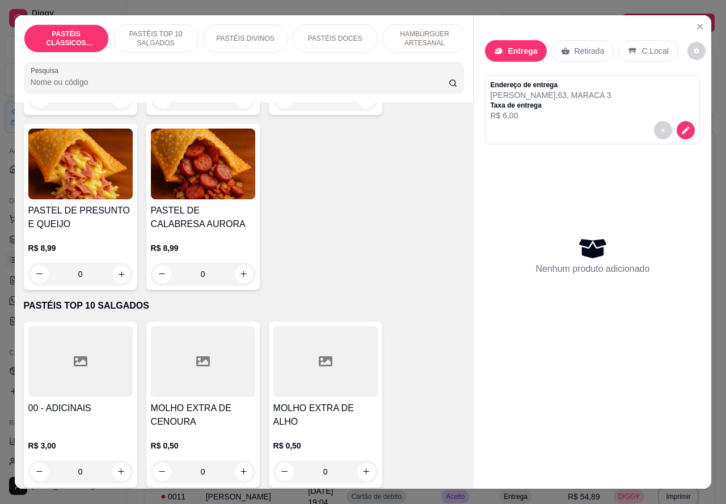
click at [117, 275] on icon "increase-product-quantity" at bounding box center [121, 274] width 9 height 9
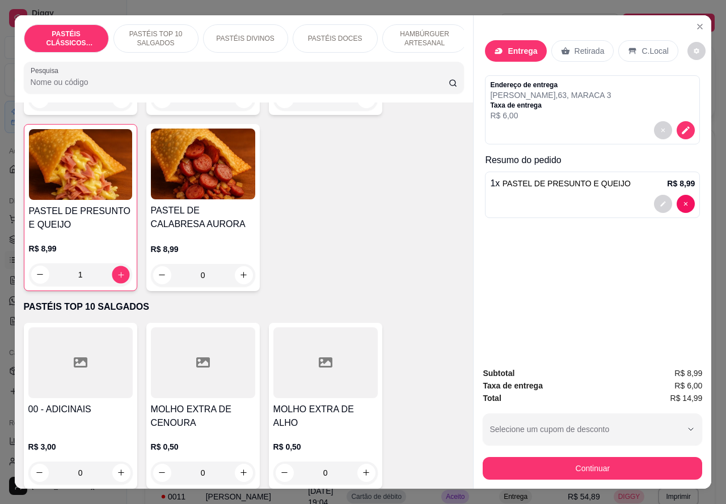
click at [116, 279] on icon "increase-product-quantity" at bounding box center [120, 274] width 9 height 9
type input "2"
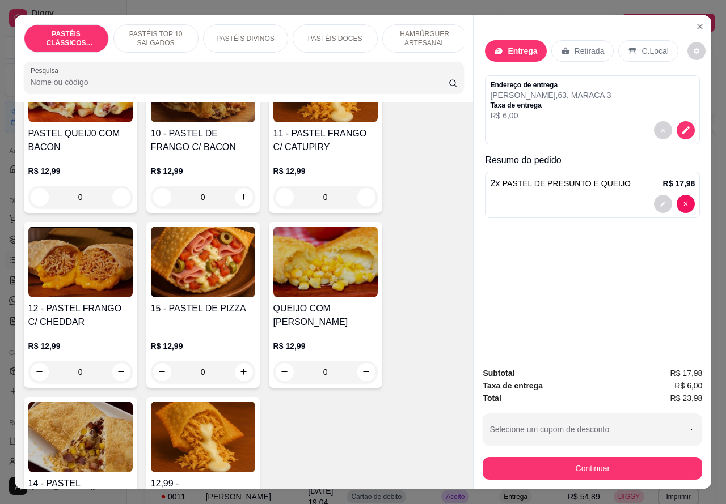
scroll to position [1056, 0]
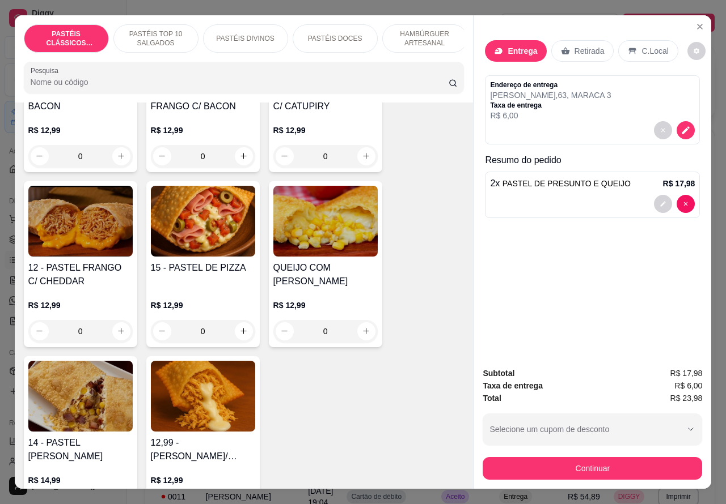
click at [236, 330] on div "0" at bounding box center [203, 331] width 104 height 23
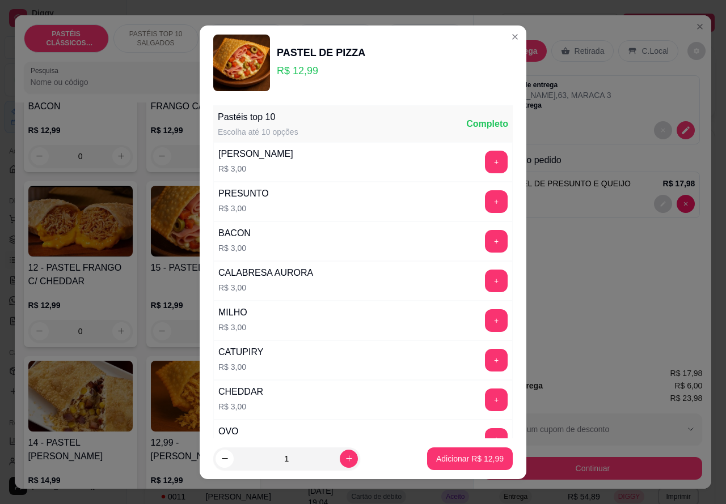
click at [436, 460] on p "Adicionar R$ 12,99" at bounding box center [469, 458] width 67 height 11
type input "1"
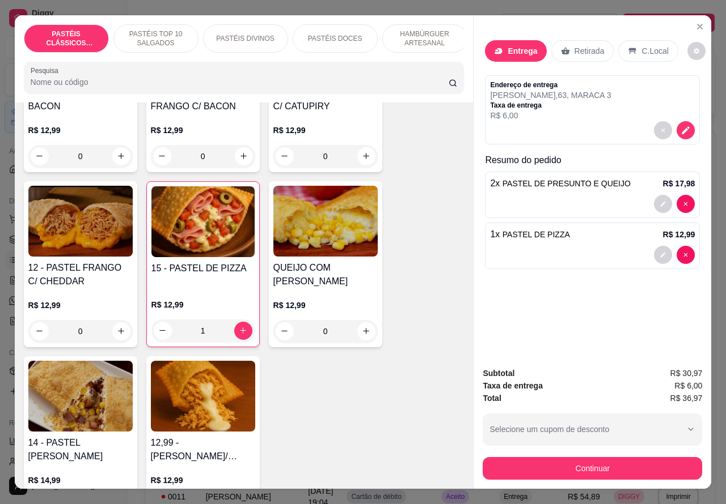
click at [341, 34] on p "PASTÉIS DOCES" at bounding box center [335, 38] width 54 height 9
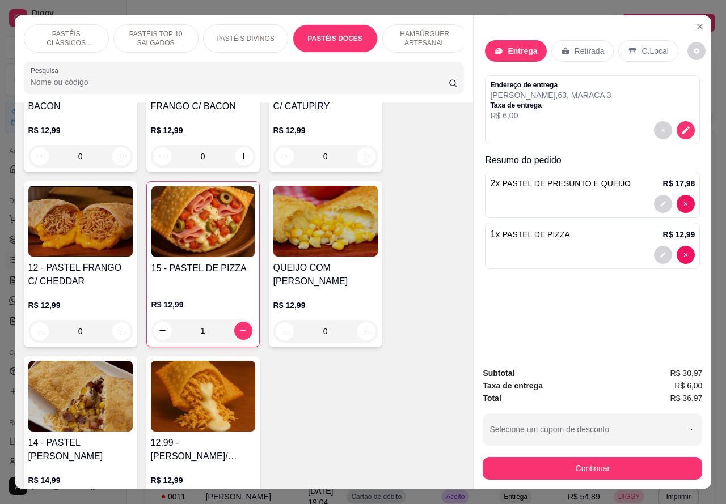
scroll to position [26, 0]
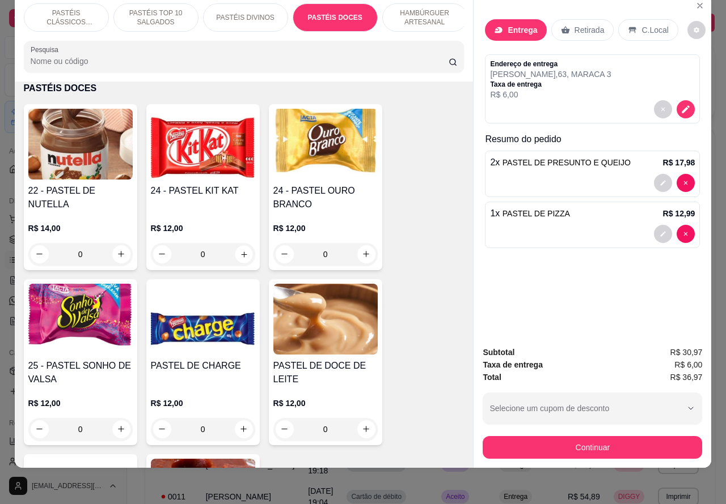
click at [241, 253] on icon "increase-product-quantity" at bounding box center [244, 255] width 6 height 6
type input "1"
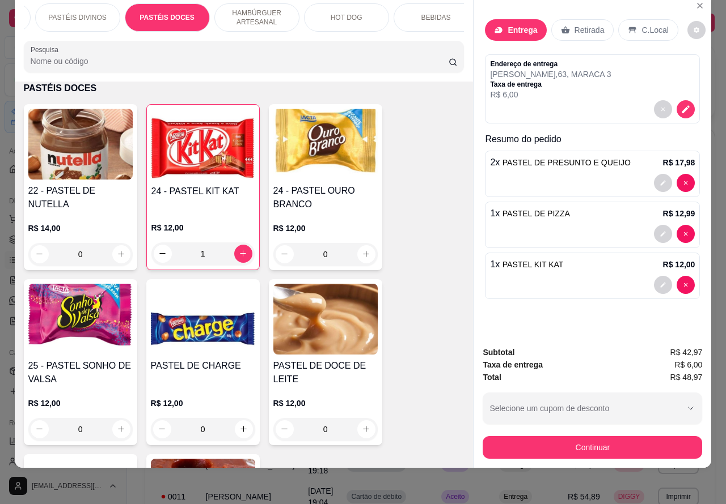
scroll to position [0, 176]
click at [426, 13] on p "BEBIDAS" at bounding box center [427, 17] width 29 height 9
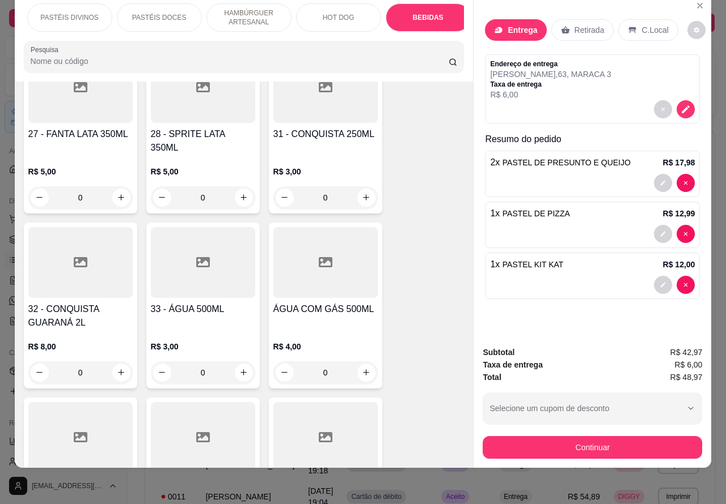
scroll to position [3842, 0]
click at [96, 361] on input "0" at bounding box center [80, 372] width 63 height 23
click at [118, 370] on icon "increase-product-quantity" at bounding box center [121, 373] width 6 height 6
type input "1"
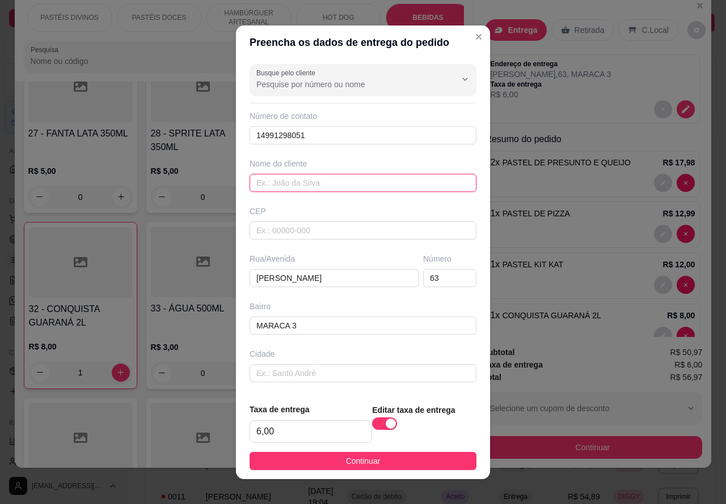
click at [282, 181] on input "text" at bounding box center [362, 183] width 227 height 18
type input "EDERSON"
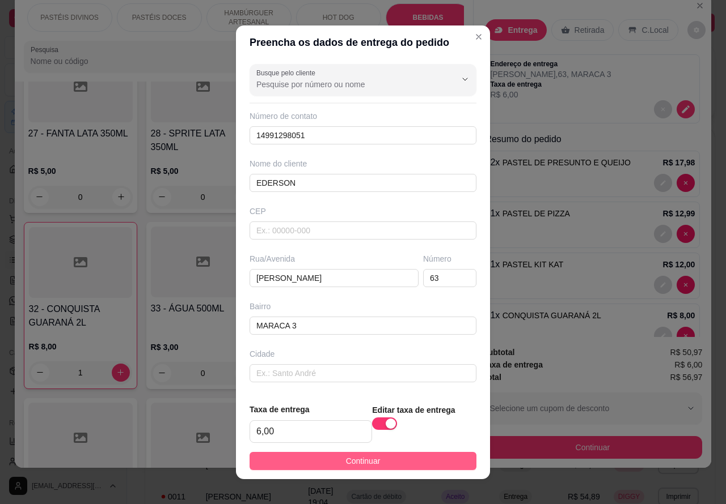
click at [404, 454] on button "Continuar" at bounding box center [362, 461] width 227 height 18
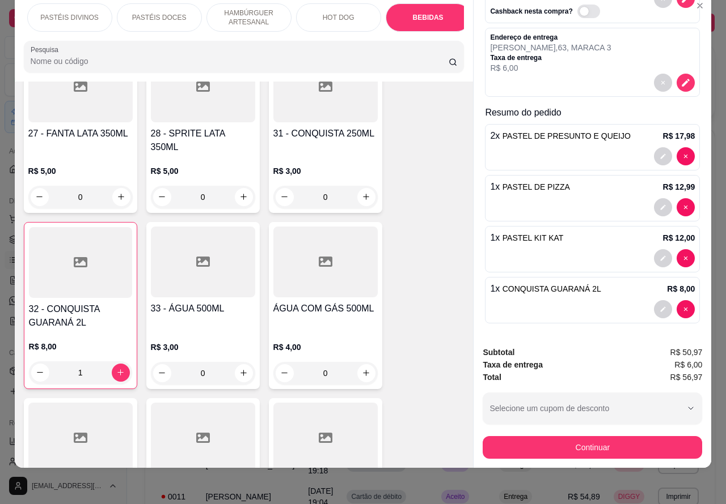
scroll to position [78, 0]
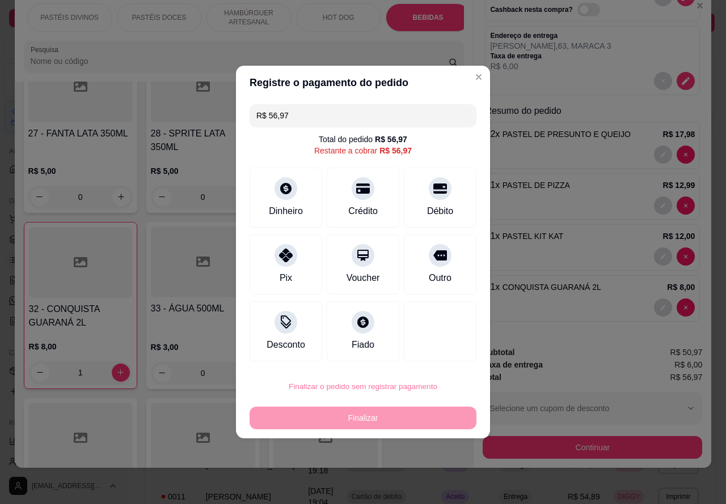
click at [431, 353] on button "Confirmar" at bounding box center [430, 355] width 42 height 18
type input "0"
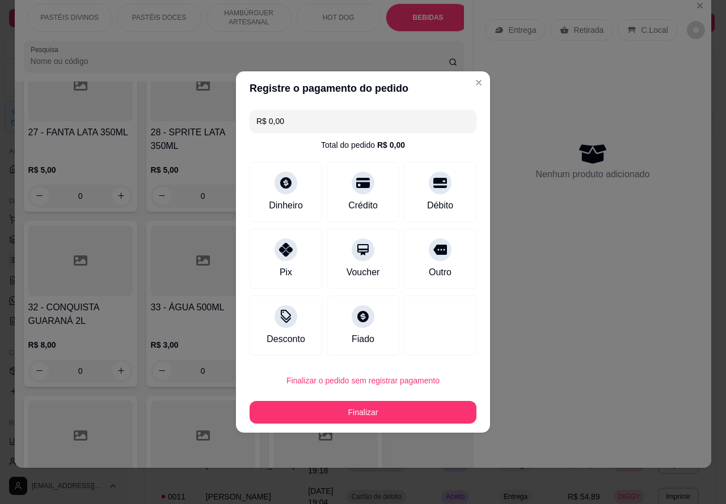
type input "R$ 0,00"
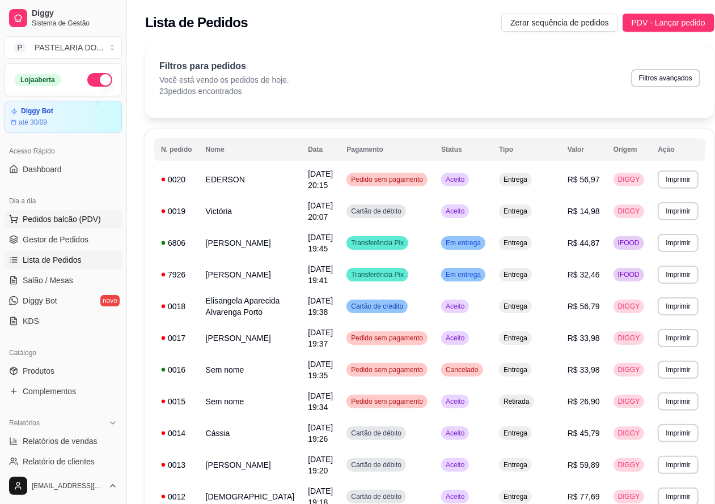
click at [80, 220] on span "Pedidos balcão (PDV)" at bounding box center [62, 219] width 78 height 11
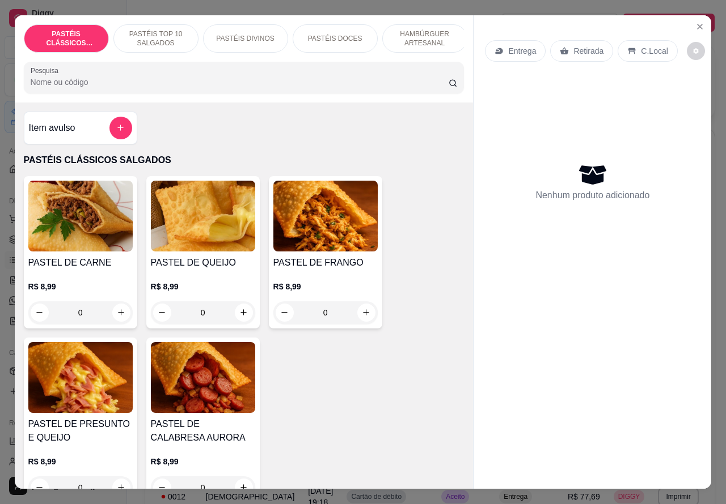
click at [521, 45] on p "Entrega" at bounding box center [522, 50] width 28 height 11
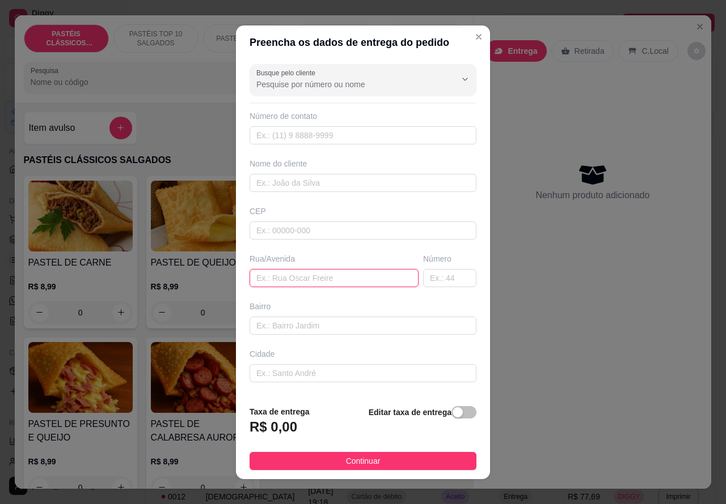
paste input "Clara Teodolina Silva 55 casa 2"
type input "Clara Teodolina Silva 55 casa 2"
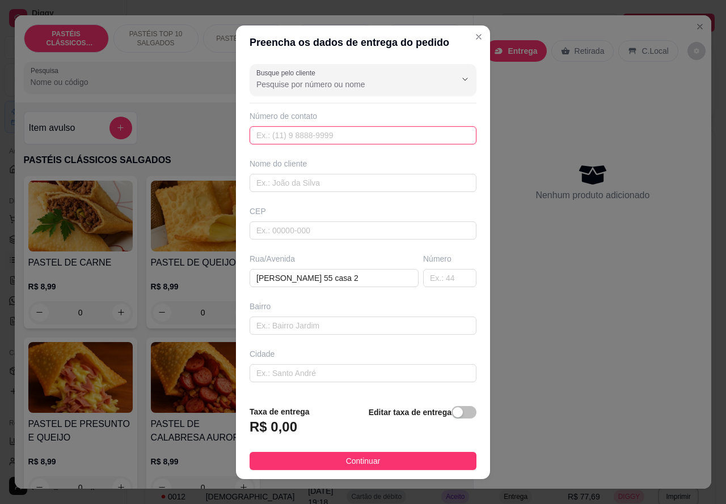
paste input "+55 14 99191-6704"
type input "+55 14 99191-6704"
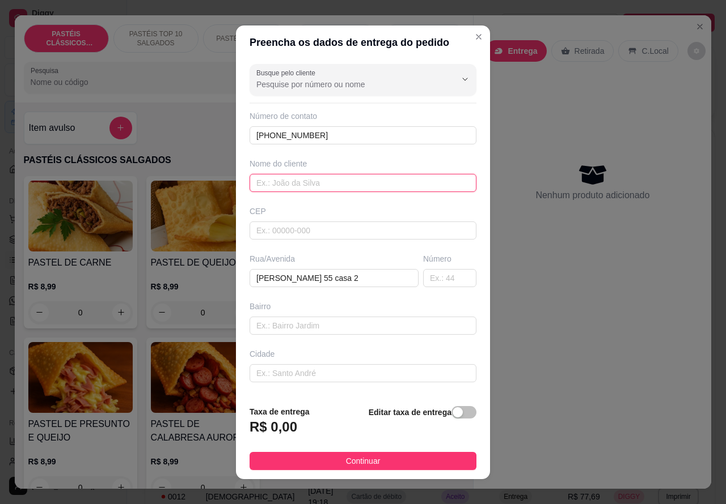
click at [326, 183] on input "text" at bounding box center [362, 183] width 227 height 18
type input "rick"
click at [452, 414] on div "button" at bounding box center [457, 413] width 10 height 10
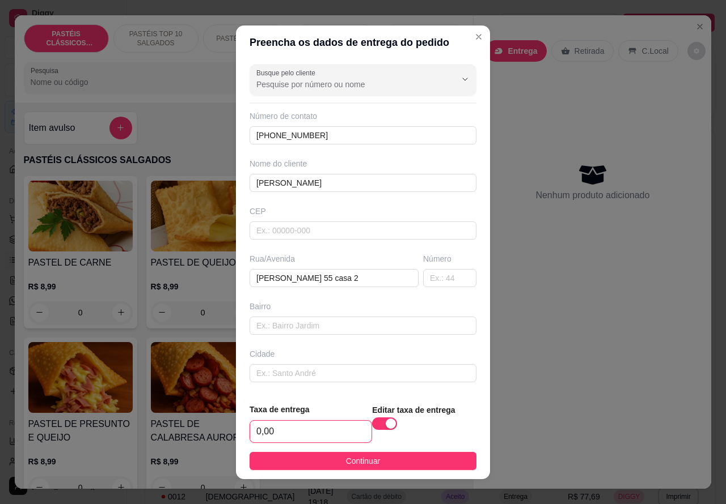
click at [255, 434] on input "0,00" at bounding box center [310, 432] width 121 height 22
type input "1,00"
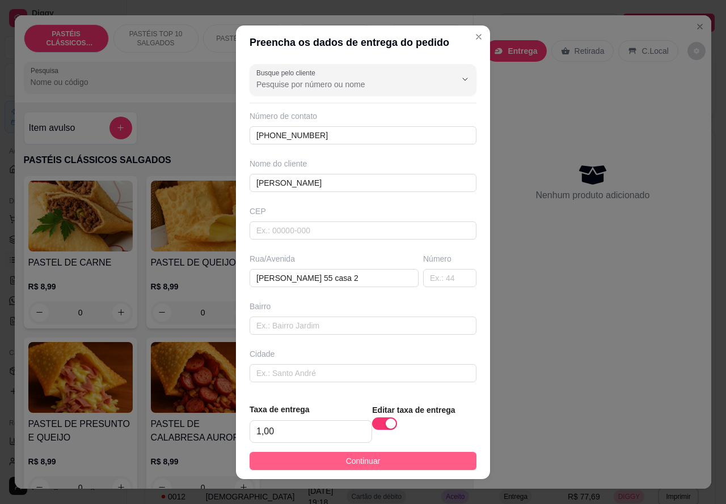
click at [425, 466] on button "Continuar" at bounding box center [362, 461] width 227 height 18
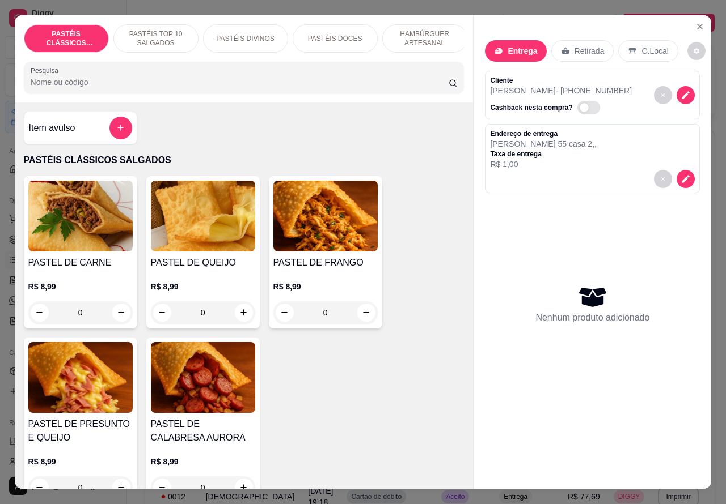
click at [420, 29] on p "HAMBÚRGUER ARTESANAL" at bounding box center [425, 38] width 66 height 18
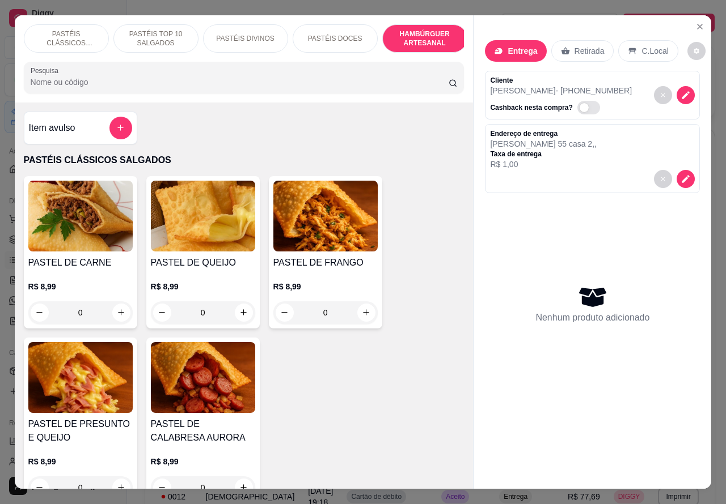
scroll to position [26, 0]
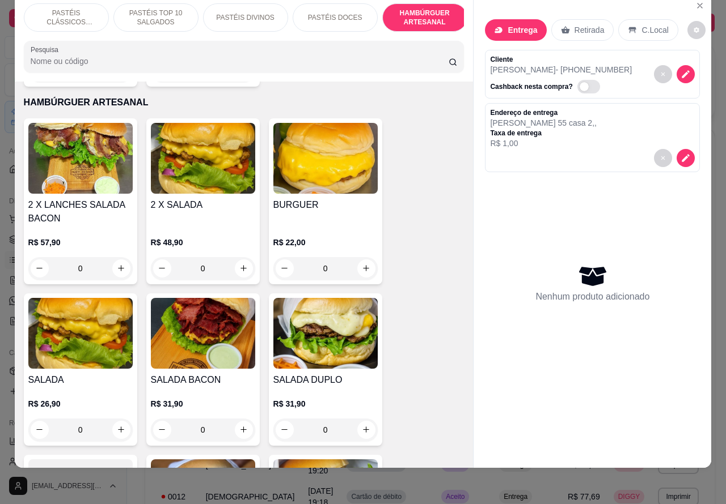
click at [353, 258] on div "0" at bounding box center [325, 268] width 104 height 23
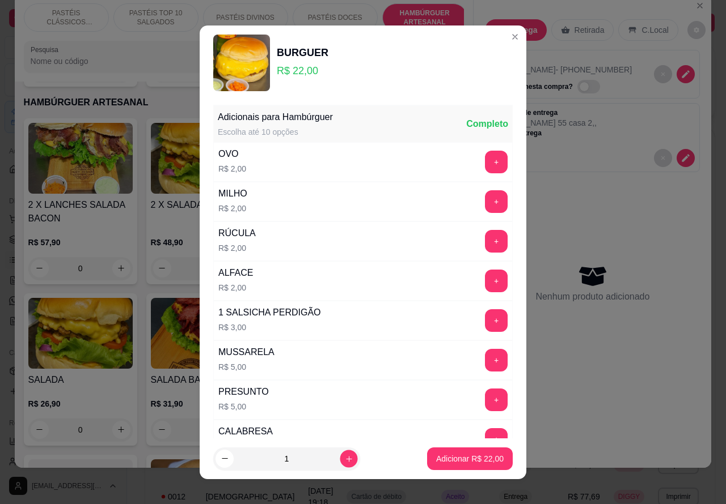
click at [345, 458] on icon "increase-product-quantity" at bounding box center [349, 459] width 9 height 9
type input "2"
click at [449, 455] on p "Adicionar R$ 44,00" at bounding box center [469, 458] width 67 height 11
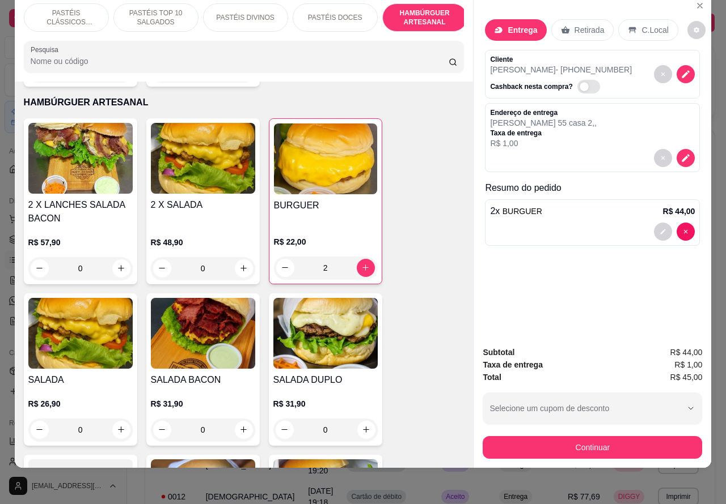
click at [575, 436] on button "Continuar" at bounding box center [591, 447] width 219 height 23
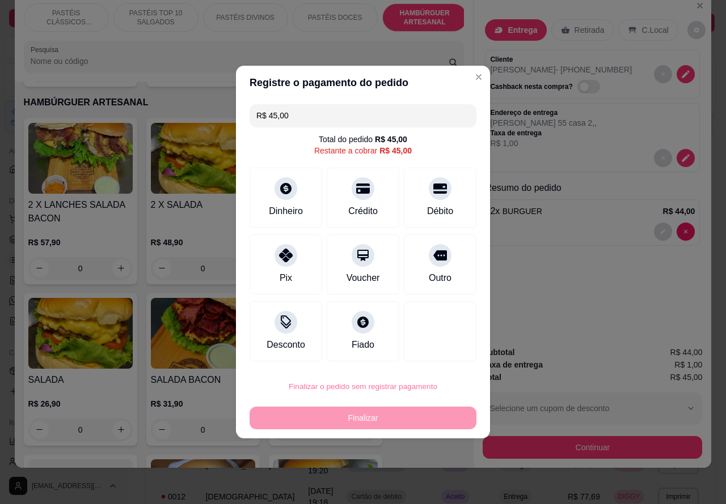
click at [443, 350] on button "Confirmar" at bounding box center [430, 354] width 40 height 17
type input "0"
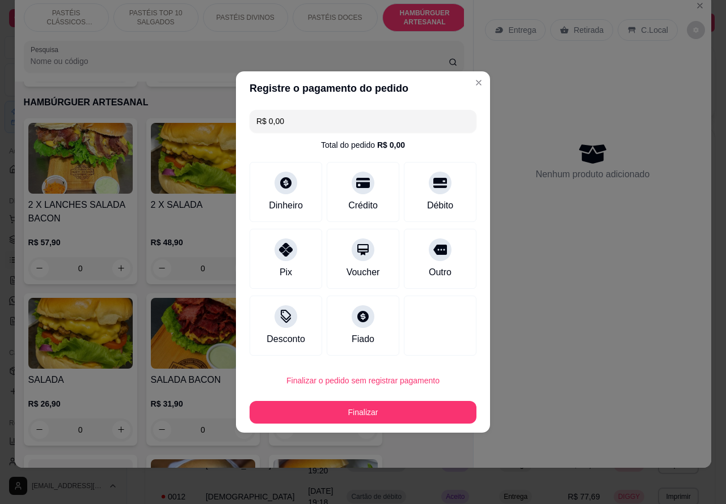
type input "R$ 0,00"
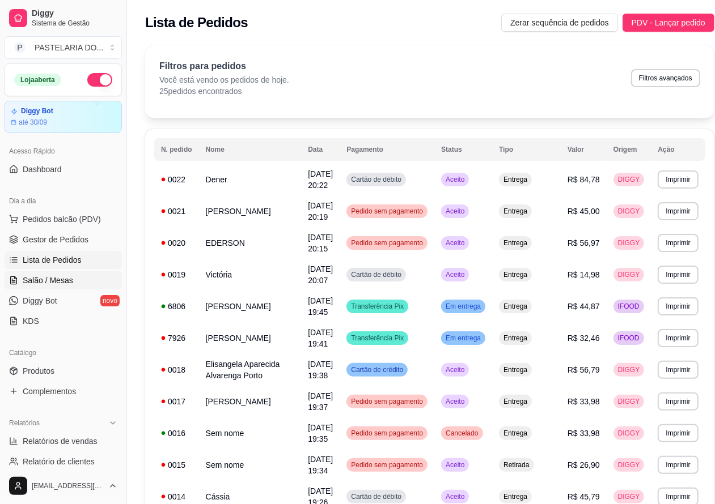
click at [78, 281] on link "Salão / Mesas" at bounding box center [63, 281] width 117 height 18
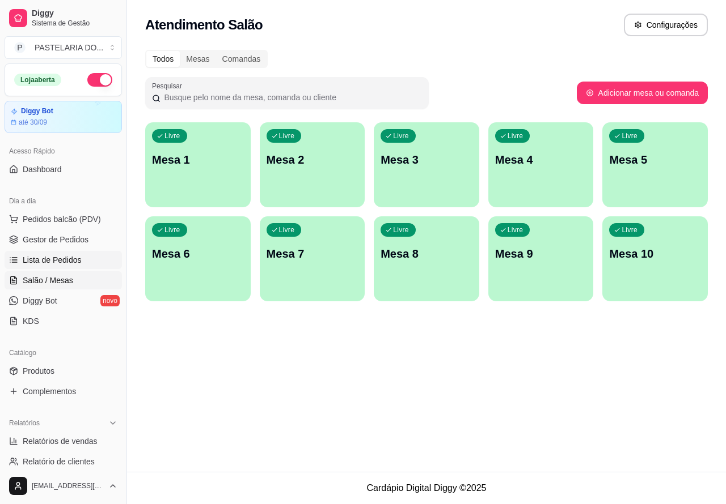
click at [77, 256] on span "Lista de Pedidos" at bounding box center [52, 259] width 59 height 11
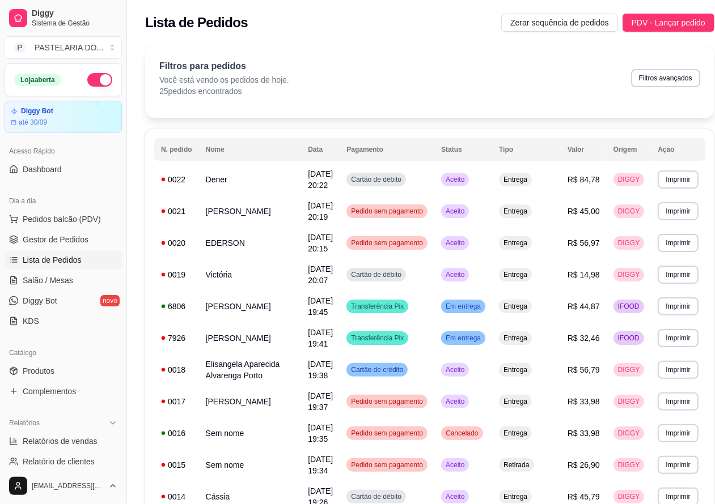
click at [670, 180] on button "Imprimir" at bounding box center [677, 180] width 40 height 18
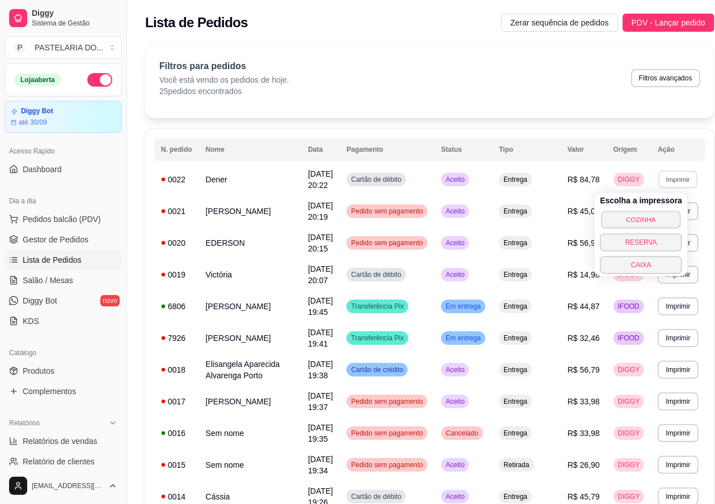
click at [645, 216] on button "COZINHA" at bounding box center [640, 220] width 79 height 18
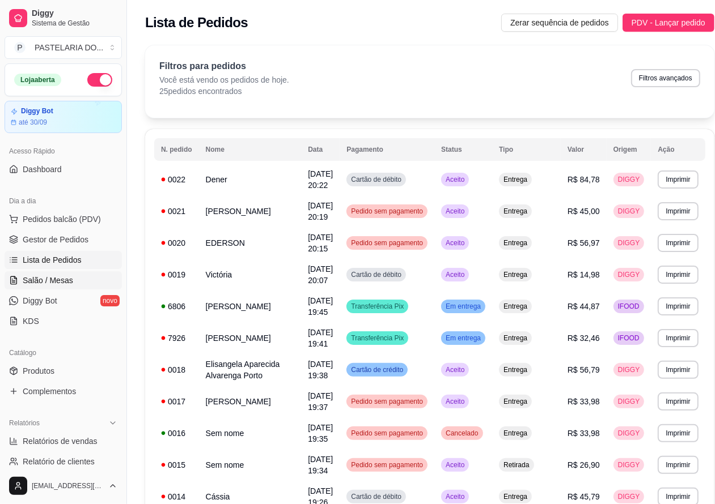
click at [58, 276] on span "Salão / Mesas" at bounding box center [48, 280] width 50 height 11
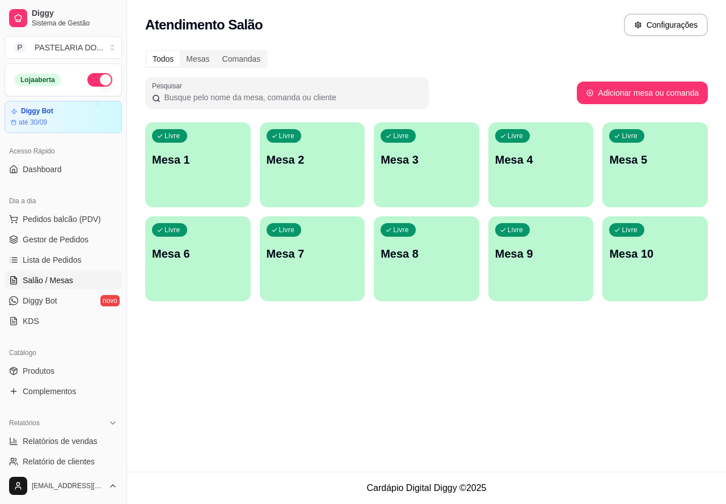
click at [544, 177] on div "Livre Mesa 4" at bounding box center [540, 157] width 105 height 71
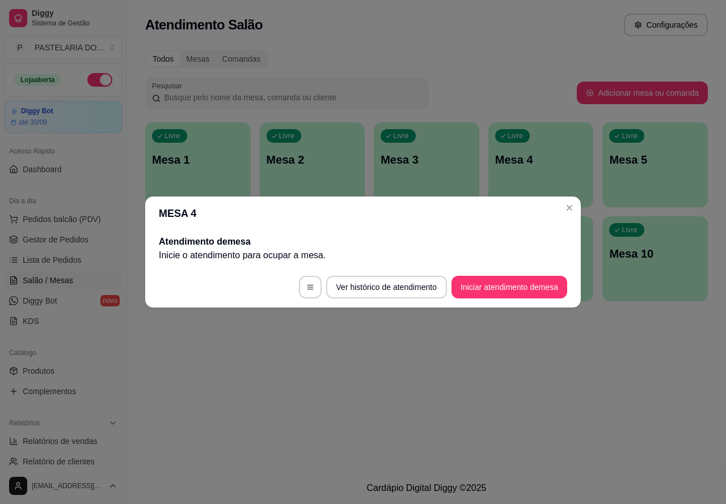
click at [500, 291] on button "Iniciar atendimento de mesa" at bounding box center [509, 287] width 116 height 23
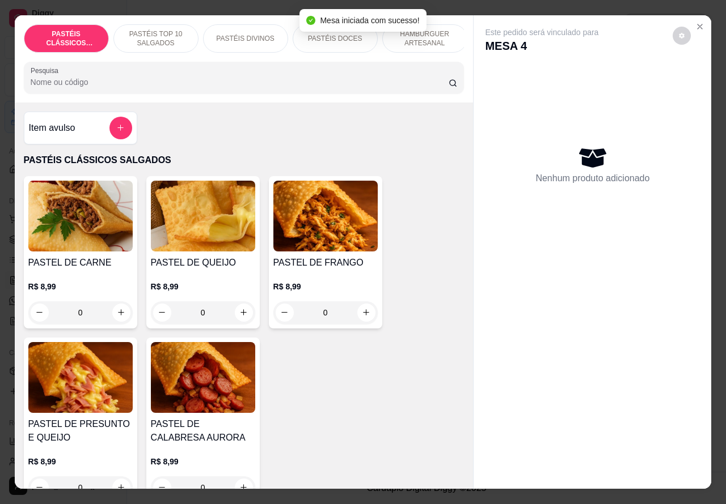
click at [447, 37] on p "HAMBÚRGUER ARTESANAL" at bounding box center [425, 38] width 66 height 18
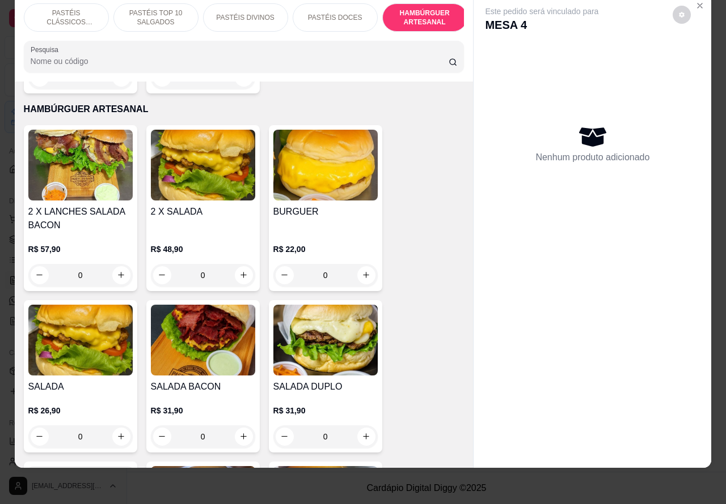
scroll to position [2357, 0]
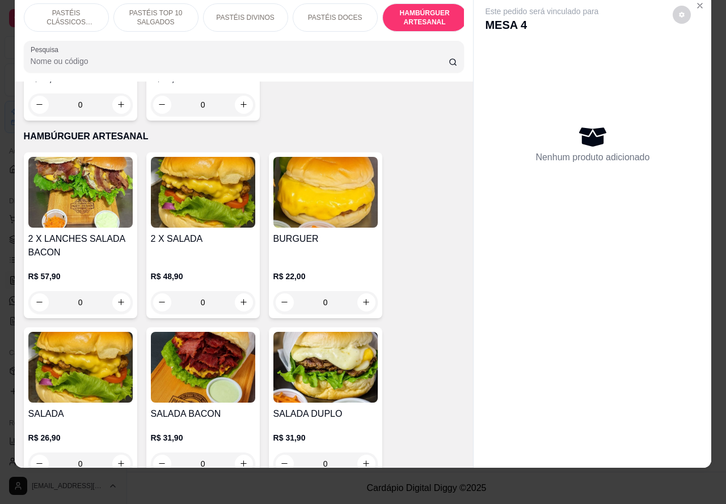
click at [247, 291] on div "0" at bounding box center [203, 302] width 104 height 23
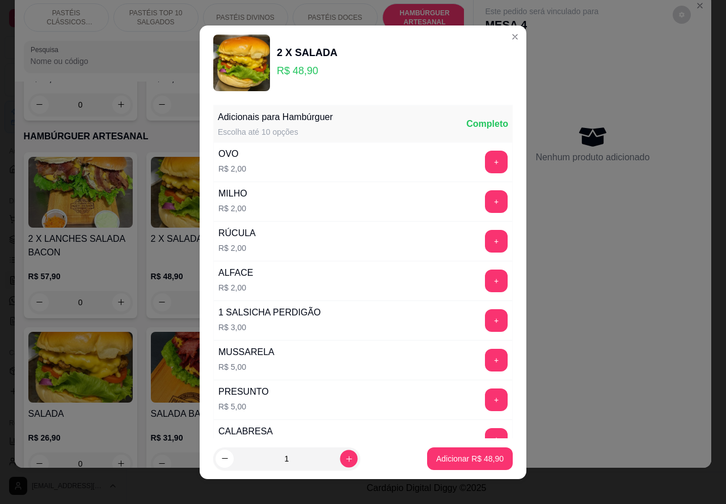
click at [345, 458] on icon "increase-product-quantity" at bounding box center [349, 459] width 9 height 9
type input "2"
click at [441, 460] on p "Adicionar R$ 97,80" at bounding box center [469, 458] width 67 height 11
type input "2"
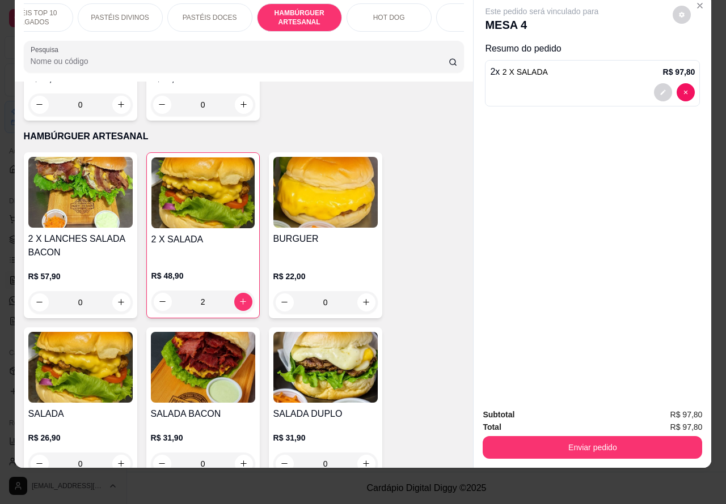
scroll to position [0, 126]
click at [384, 13] on p "HOT DOG" at bounding box center [388, 17] width 32 height 9
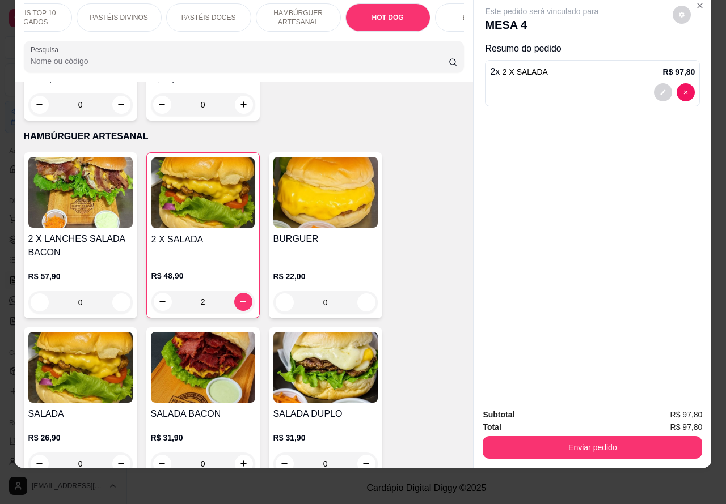
scroll to position [3410, 0]
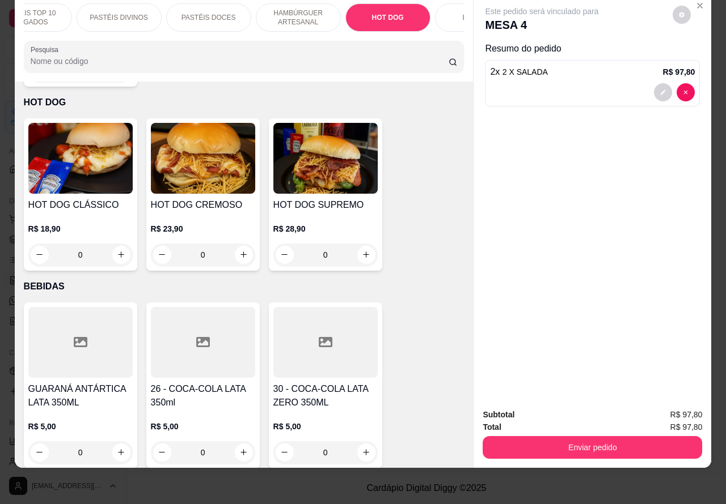
click at [234, 244] on div "0" at bounding box center [203, 255] width 104 height 23
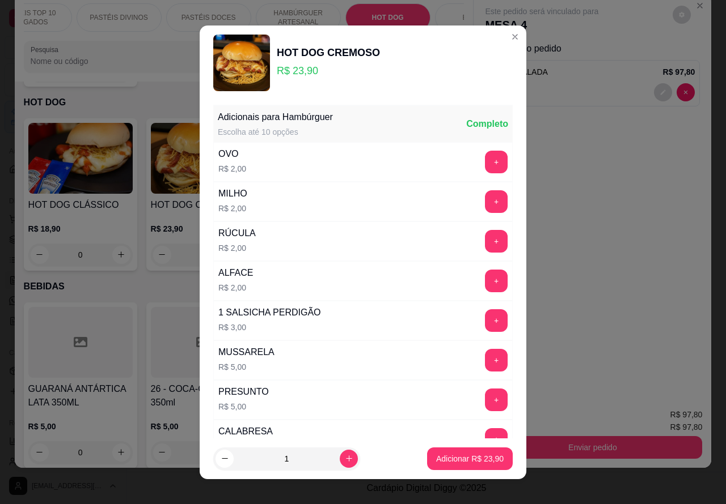
click at [436, 459] on p "Adicionar R$ 23,90" at bounding box center [469, 458] width 67 height 11
type input "1"
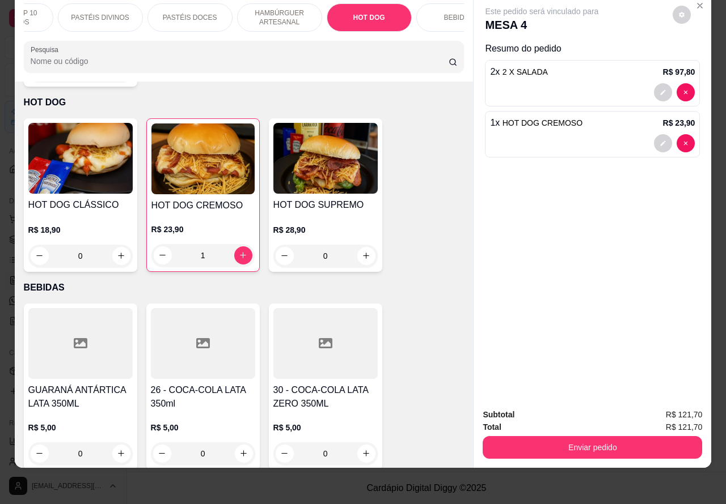
scroll to position [0, 0]
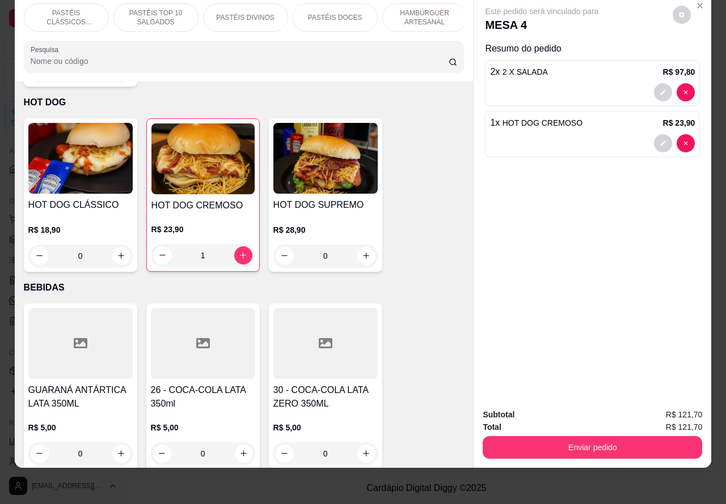
click at [67, 9] on p "PASTÉIS CLÁSSICOS SALGADOS" at bounding box center [66, 18] width 66 height 18
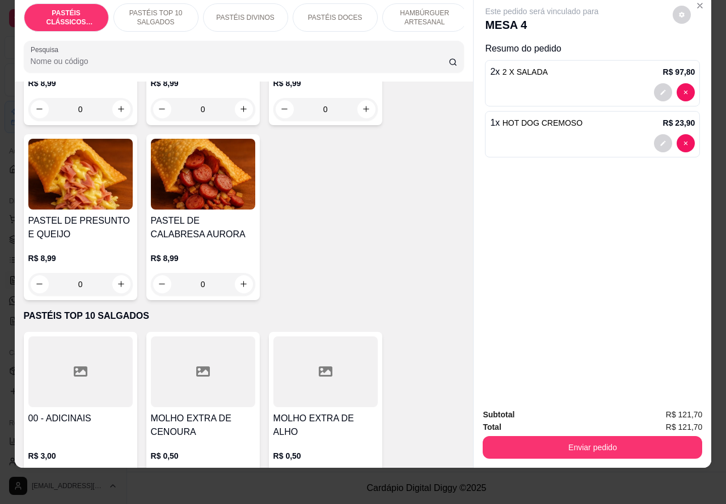
scroll to position [189, 0]
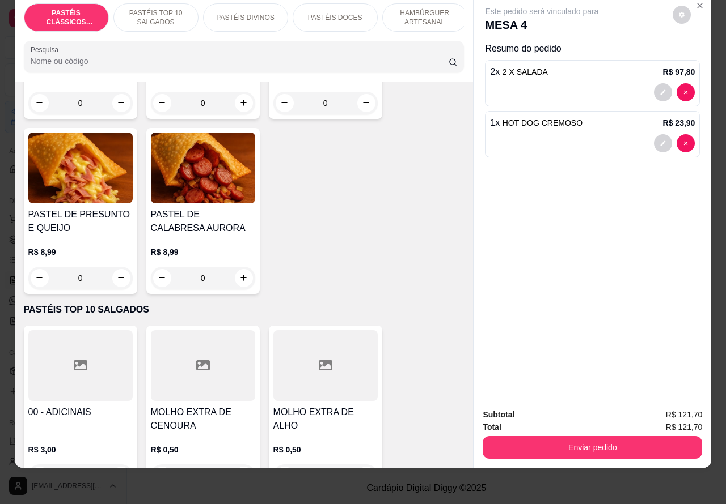
click at [118, 278] on icon "increase-product-quantity" at bounding box center [121, 278] width 6 height 6
type input "1"
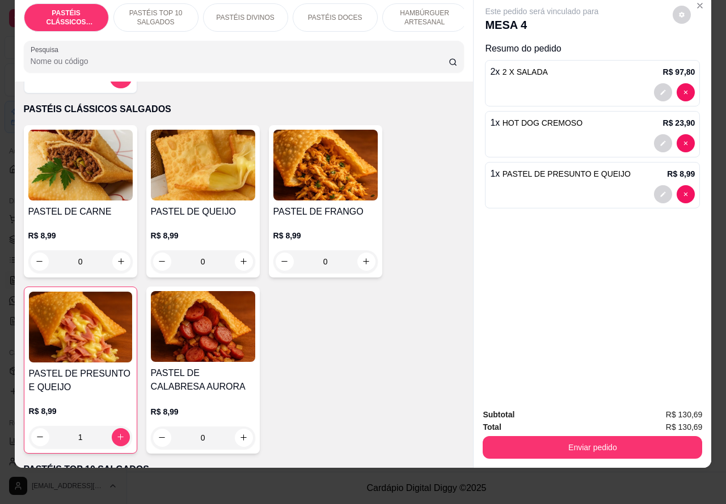
scroll to position [34, 0]
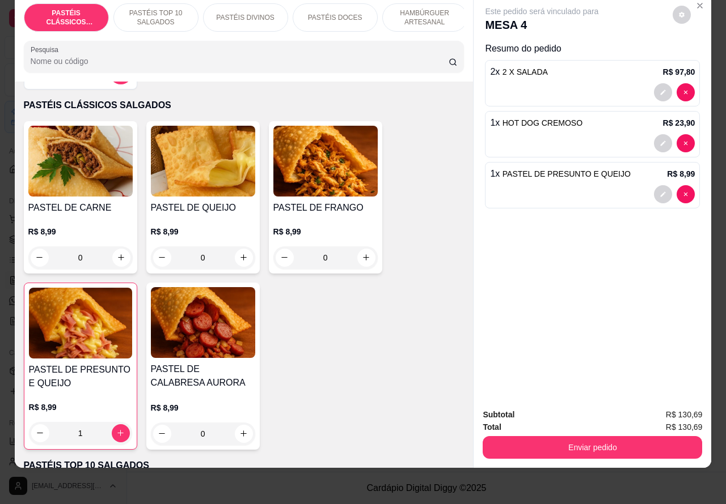
click at [239, 255] on icon "increase-product-quantity" at bounding box center [243, 257] width 9 height 9
type input "1"
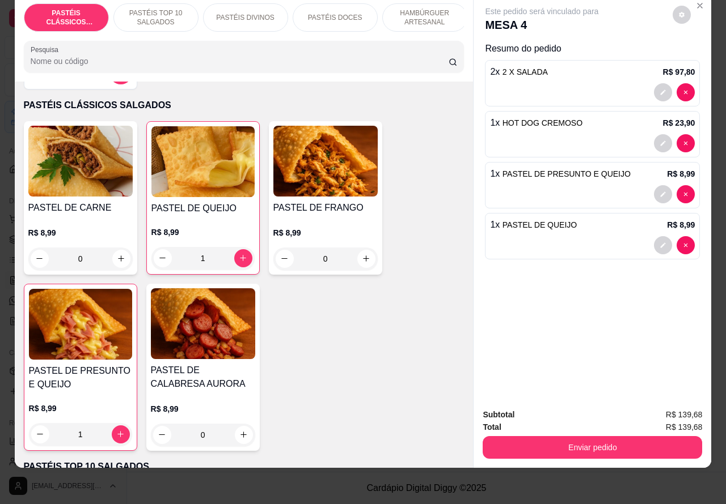
click at [569, 448] on button "Enviar pedido" at bounding box center [591, 447] width 219 height 23
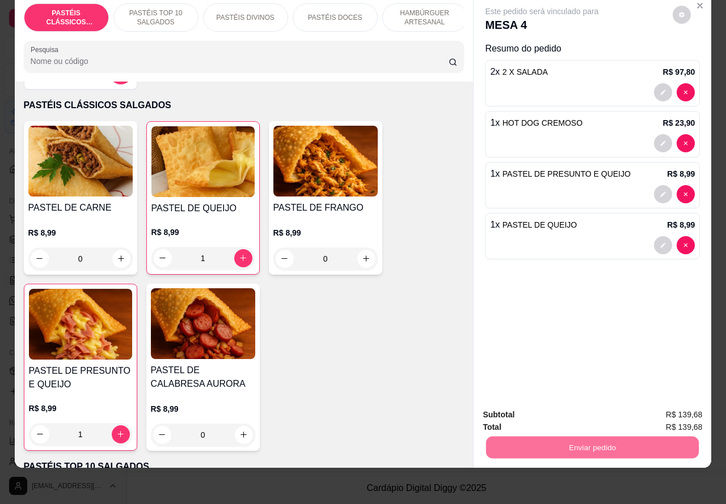
click at [596, 405] on button "Registrar cliente" at bounding box center [595, 410] width 75 height 22
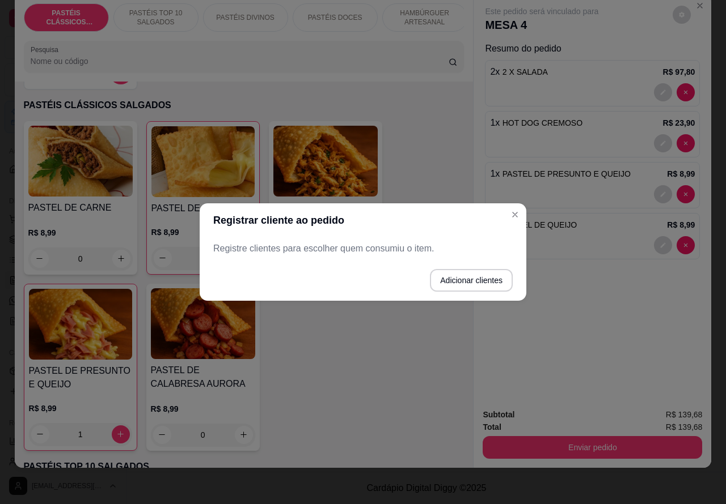
click at [514, 220] on span "PASTEL DE QUEIJO" at bounding box center [539, 224] width 74 height 9
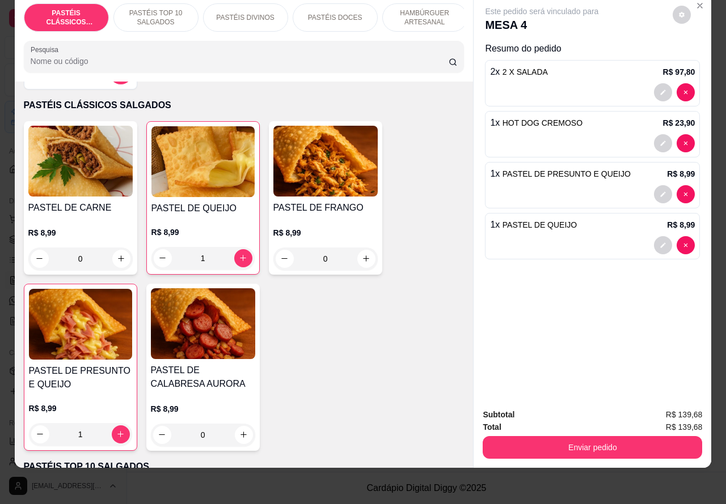
click at [554, 441] on button "Enviar pedido" at bounding box center [591, 447] width 219 height 23
click at [574, 437] on button "Enviar pedido" at bounding box center [592, 448] width 213 height 22
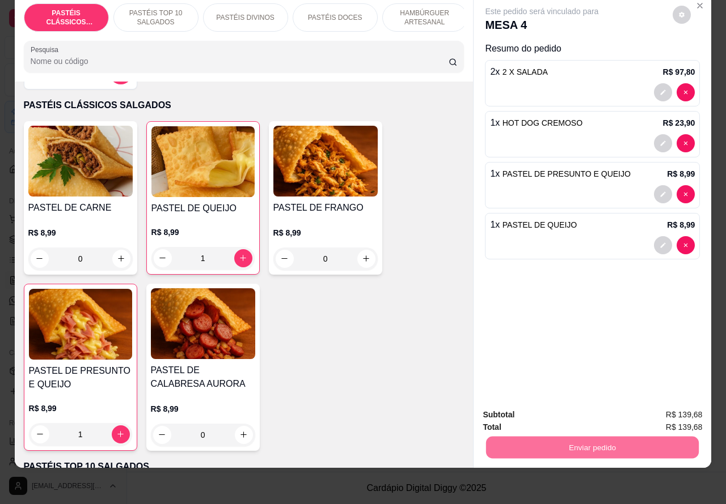
click at [666, 407] on button "Enviar pedido" at bounding box center [671, 409] width 62 height 21
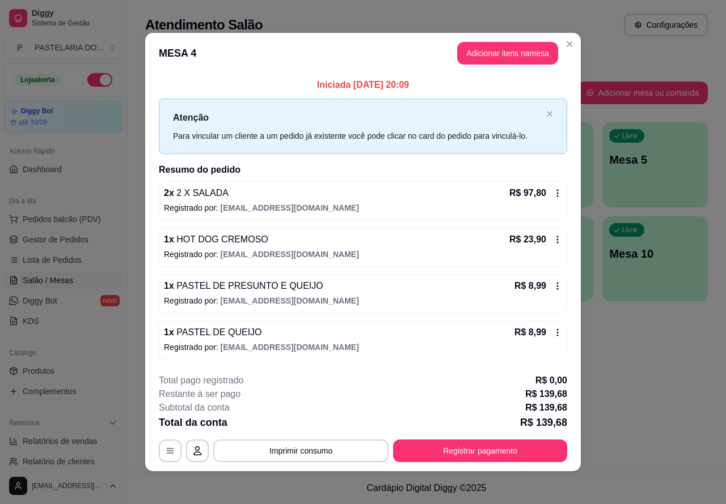
click at [563, 44] on div "Todos Mesas Comandas Pesquisar Adicionar mesa ou comanda Ocupada Mesa 4 R$ 139,…" at bounding box center [426, 179] width 599 height 272
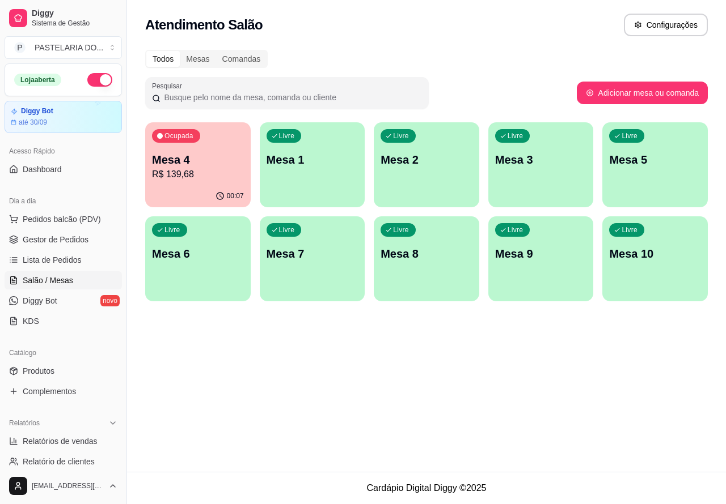
click at [215, 164] on p "Mesa 4" at bounding box center [198, 160] width 92 height 16
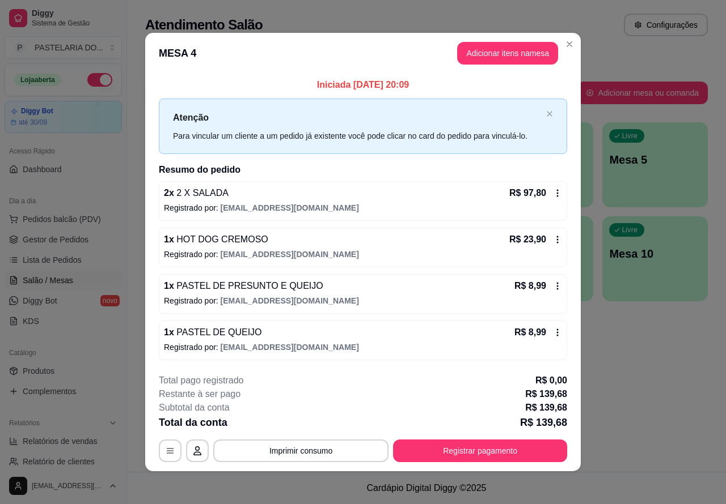
click at [651, 349] on div "Atendimento Salão Configurações Todos Mesas Comandas Pesquisar Adicionar mesa o…" at bounding box center [426, 236] width 599 height 472
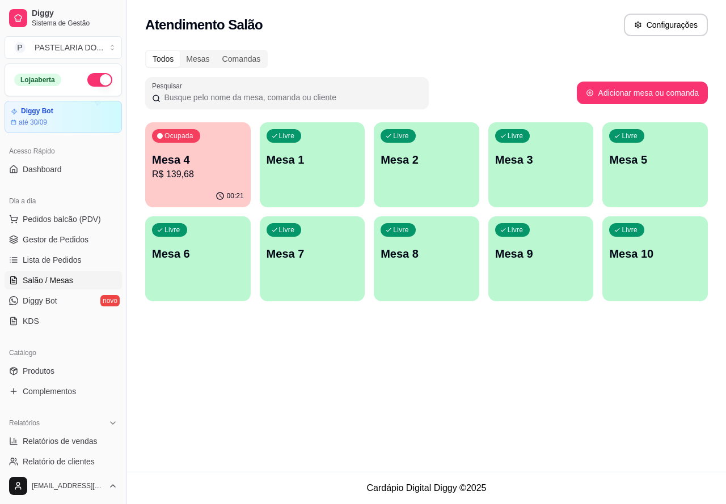
click at [202, 176] on p "R$ 139,68" at bounding box center [198, 175] width 92 height 14
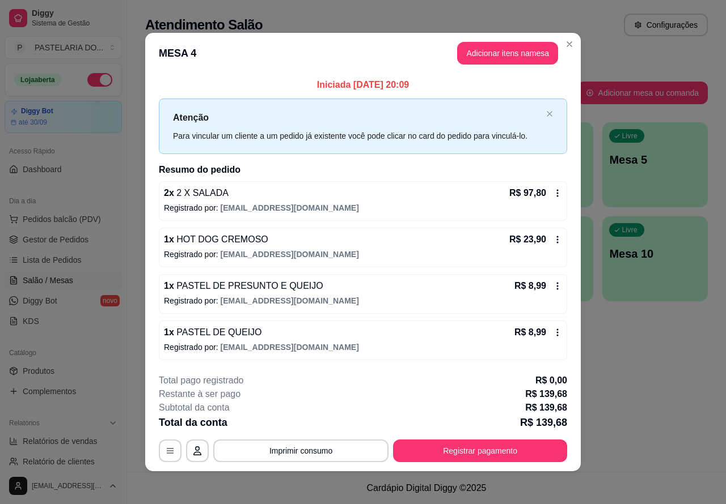
click at [643, 401] on div "Atendimento Salão Configurações Todos Mesas Comandas Pesquisar Adicionar mesa o…" at bounding box center [426, 236] width 599 height 472
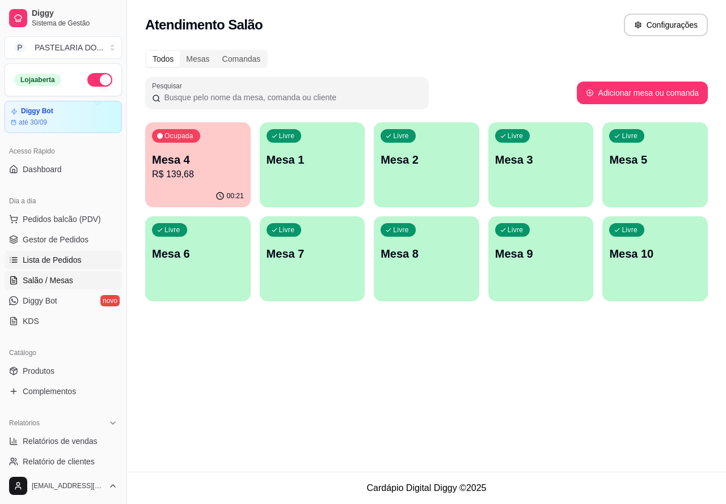
click at [65, 264] on span "Lista de Pedidos" at bounding box center [52, 259] width 59 height 11
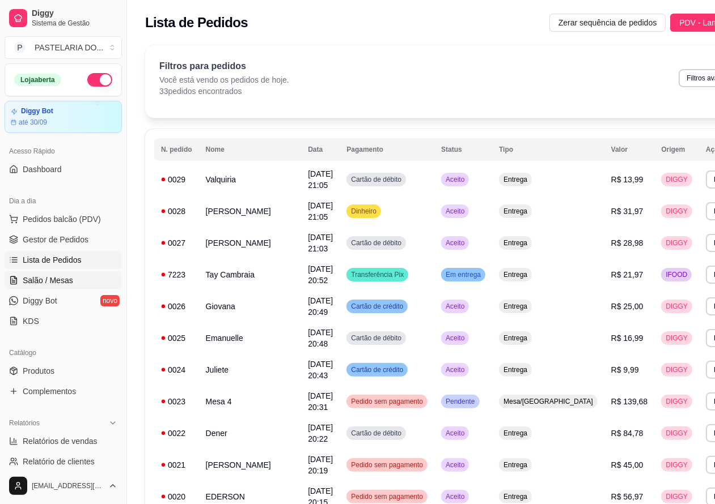
click at [66, 284] on span "Salão / Mesas" at bounding box center [48, 280] width 50 height 11
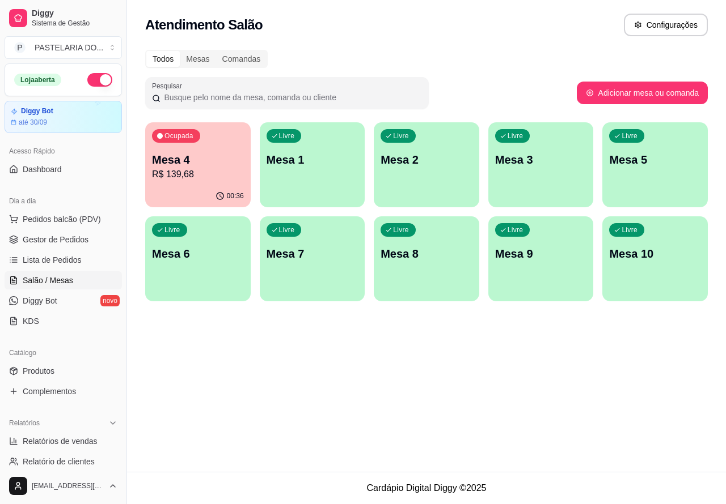
click at [437, 162] on p "Mesa 2" at bounding box center [426, 160] width 92 height 16
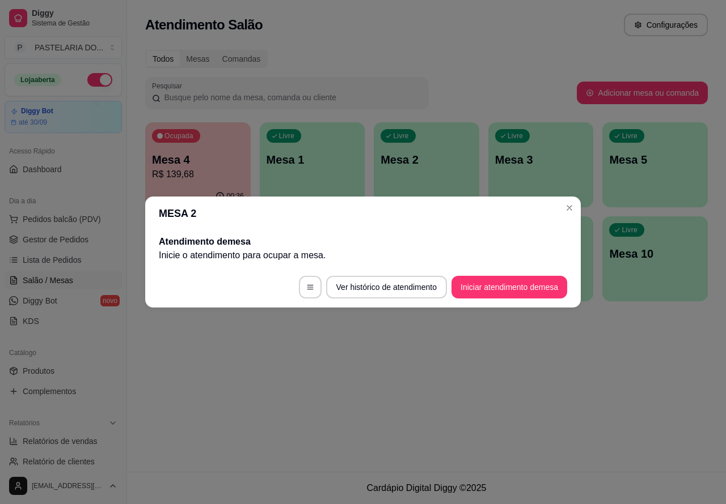
click at [500, 290] on button "Iniciar atendimento de mesa" at bounding box center [509, 287] width 116 height 23
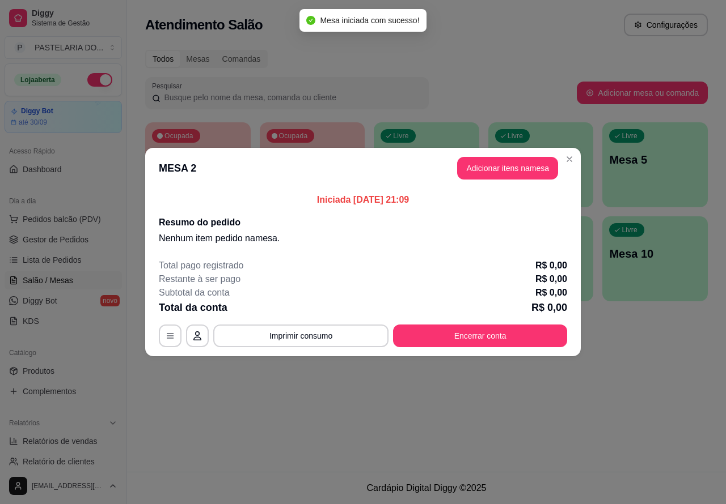
click at [516, 168] on div "Nenhum produto adicionado" at bounding box center [592, 164] width 215 height 222
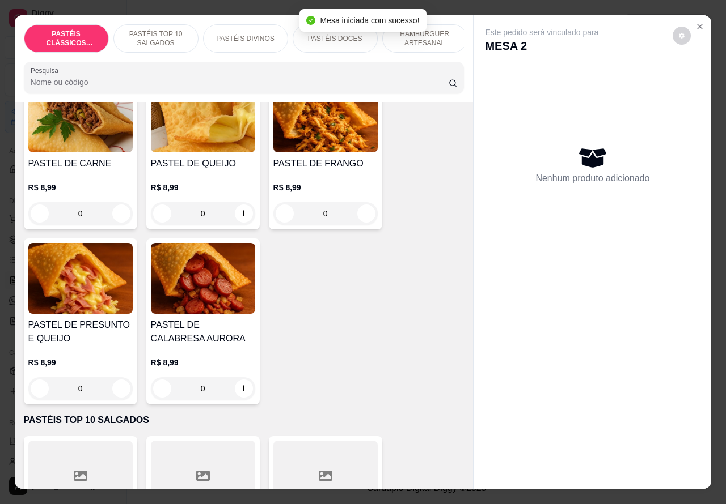
scroll to position [108, 0]
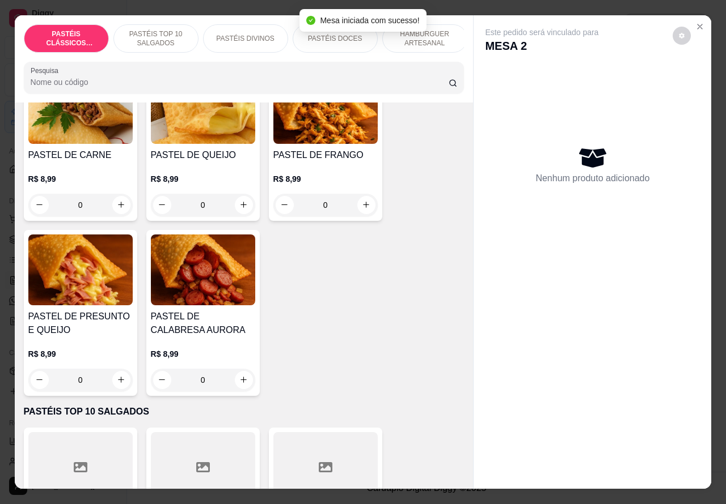
click at [441, 36] on p "HAMBÚRGUER ARTESANAL" at bounding box center [425, 38] width 66 height 18
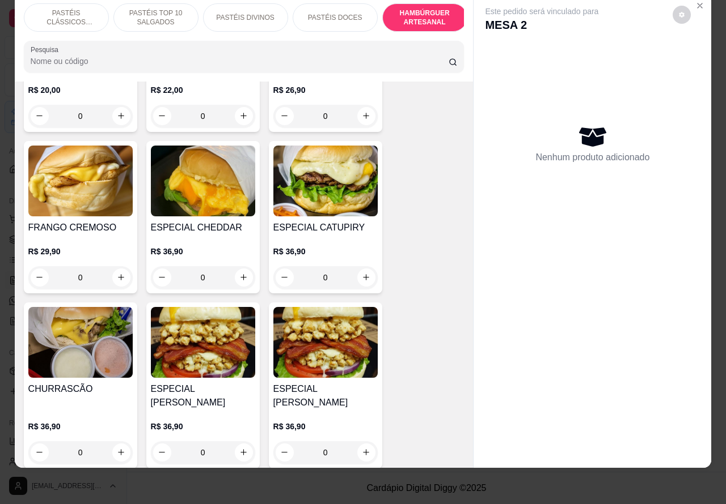
scroll to position [3013, 0]
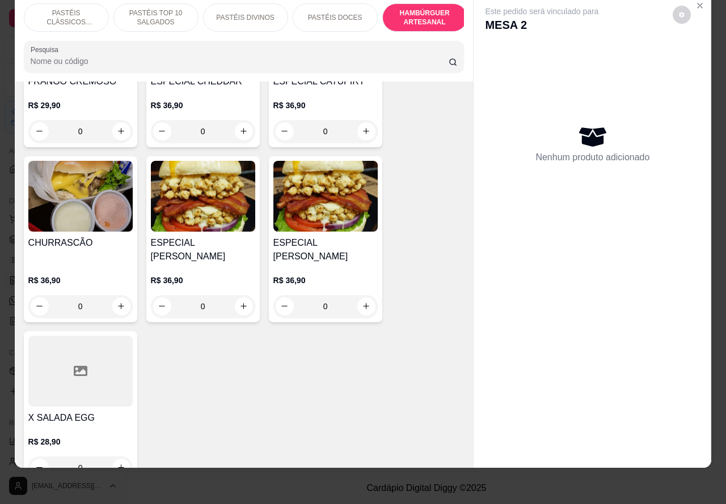
click at [112, 295] on div "0" at bounding box center [80, 306] width 104 height 23
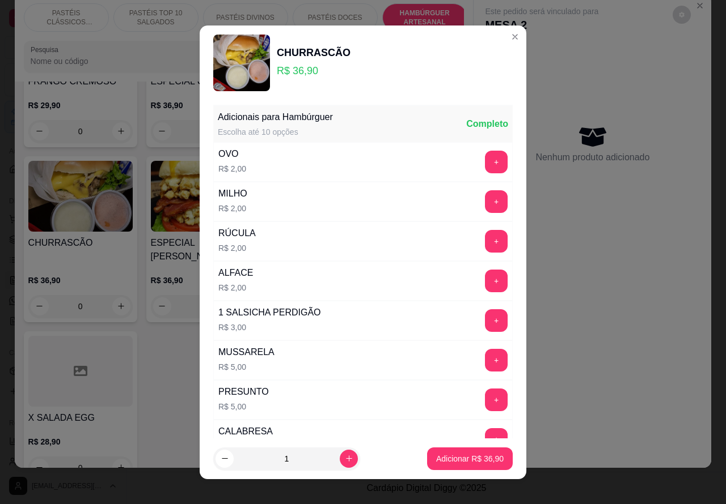
click at [445, 458] on p "Adicionar R$ 36,90" at bounding box center [469, 458] width 67 height 11
type input "1"
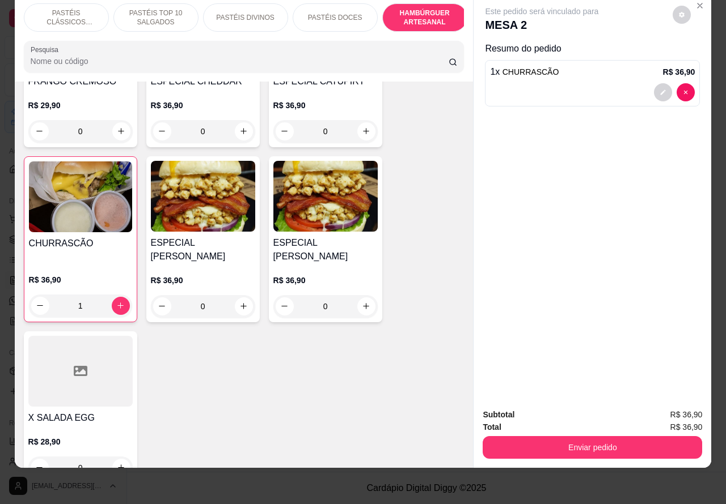
click at [80, 211] on img at bounding box center [80, 197] width 103 height 71
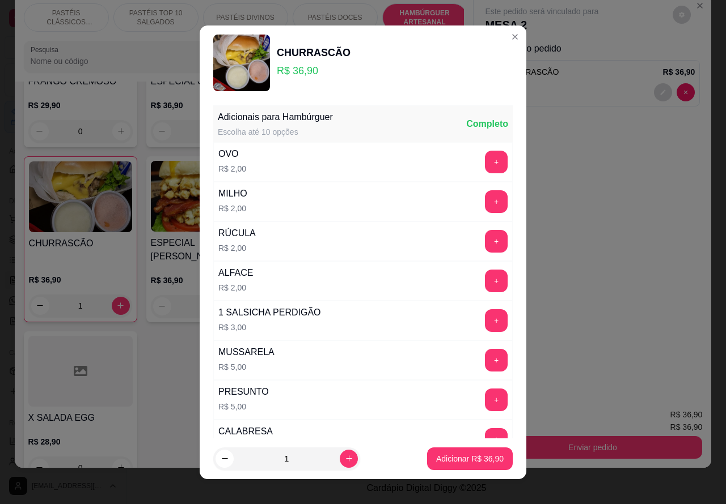
scroll to position [307, 0]
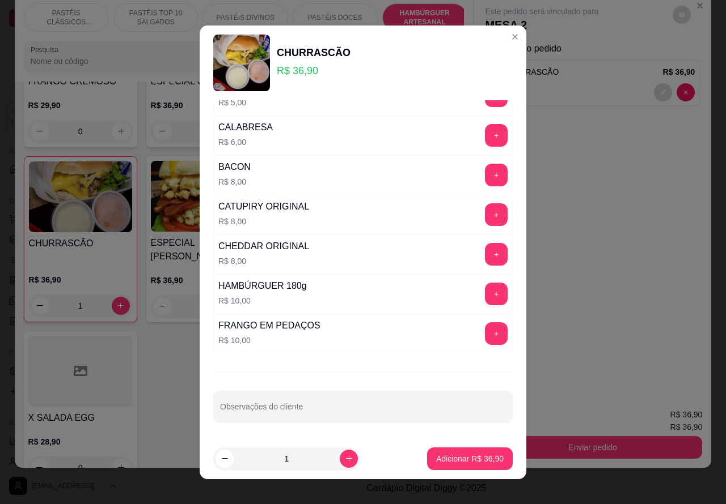
click at [350, 409] on input "Observações do cliente" at bounding box center [363, 411] width 286 height 11
type input "SEM TOMATE"
click at [442, 459] on p "Adicionar R$ 36,90" at bounding box center [470, 458] width 66 height 11
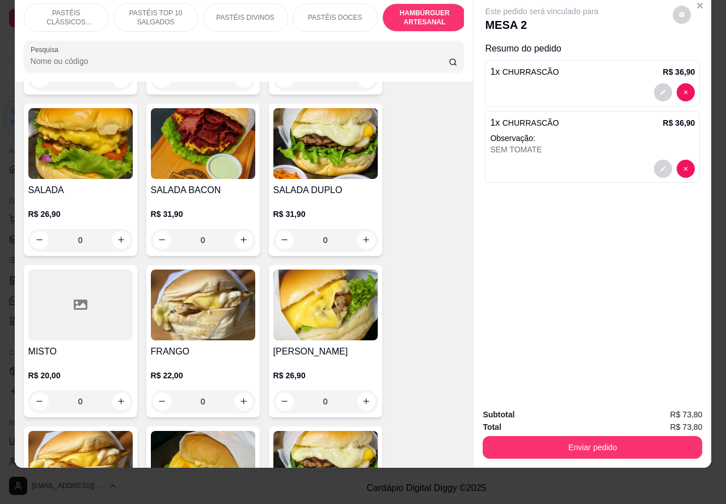
scroll to position [2580, 0]
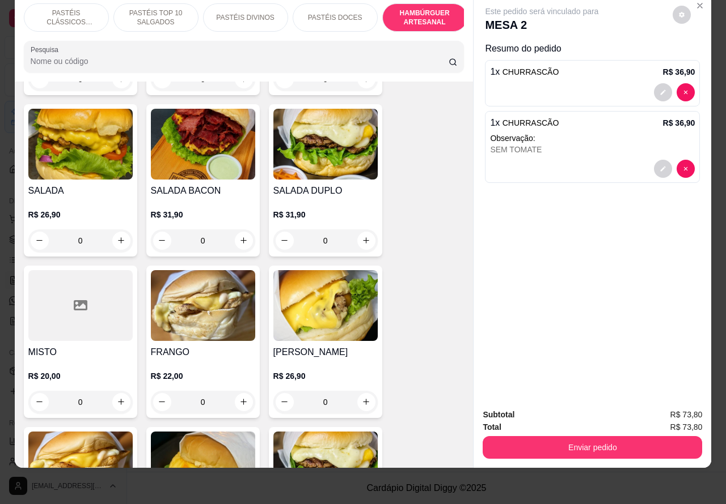
click at [219, 184] on h4 "SALADA BACON" at bounding box center [203, 191] width 104 height 14
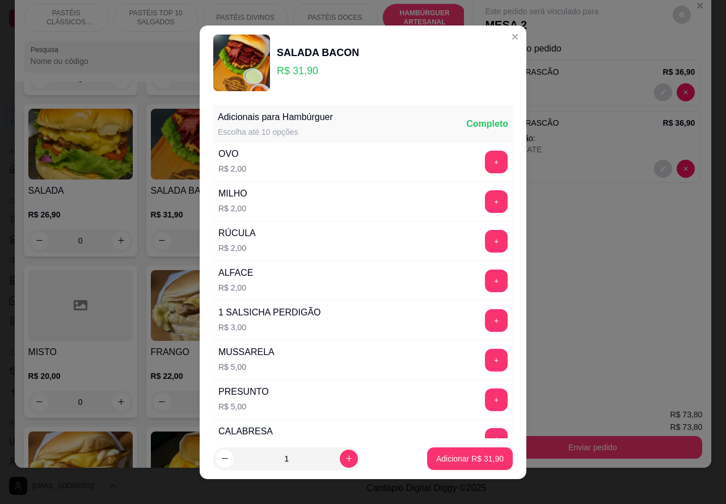
click at [485, 157] on button "+" at bounding box center [496, 162] width 23 height 23
click at [437, 460] on p "Adicionar R$ 33,90" at bounding box center [470, 458] width 66 height 11
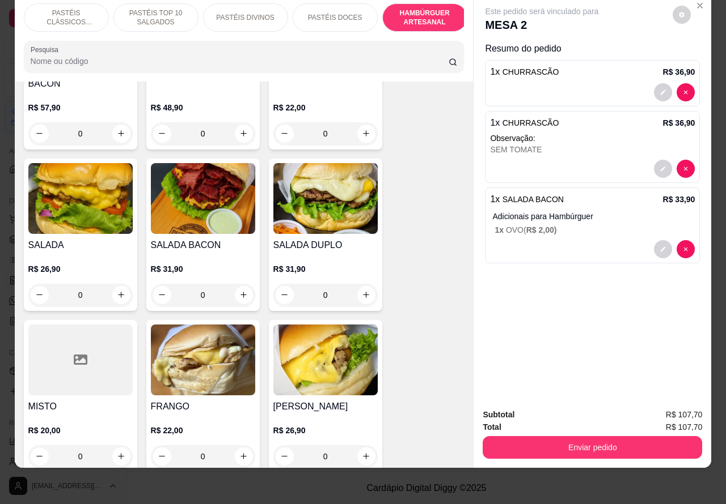
scroll to position [2521, 0]
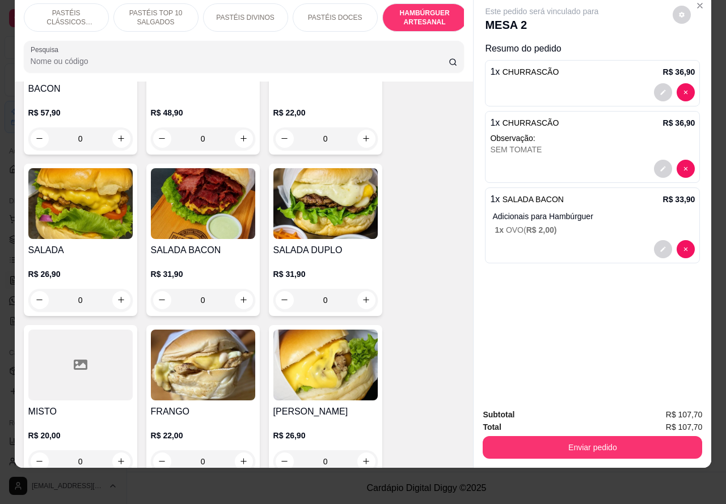
click at [343, 13] on p "PASTÉIS DOCES" at bounding box center [335, 17] width 54 height 9
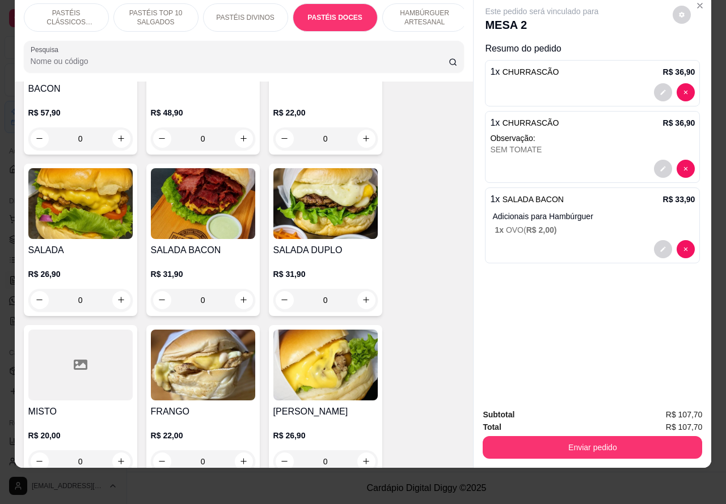
scroll to position [1857, 0]
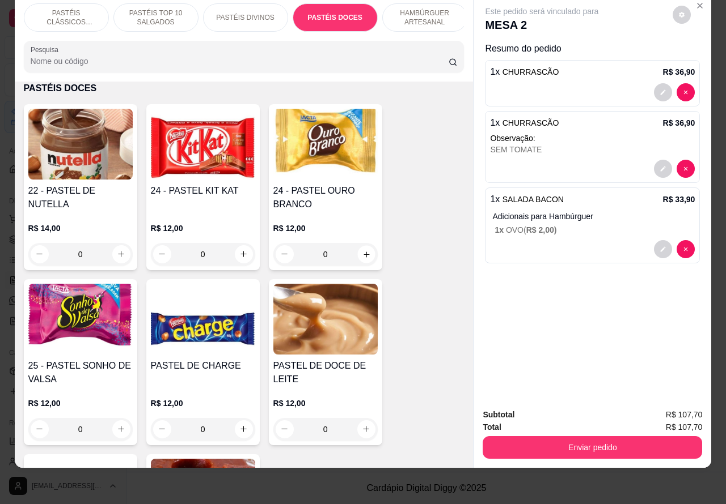
click at [362, 253] on icon "increase-product-quantity" at bounding box center [366, 254] width 9 height 9
type input "1"
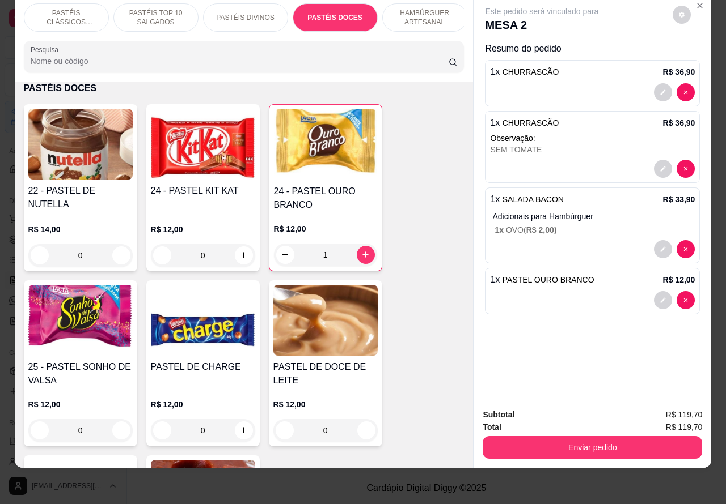
click at [562, 436] on button "Enviar pedido" at bounding box center [591, 447] width 219 height 23
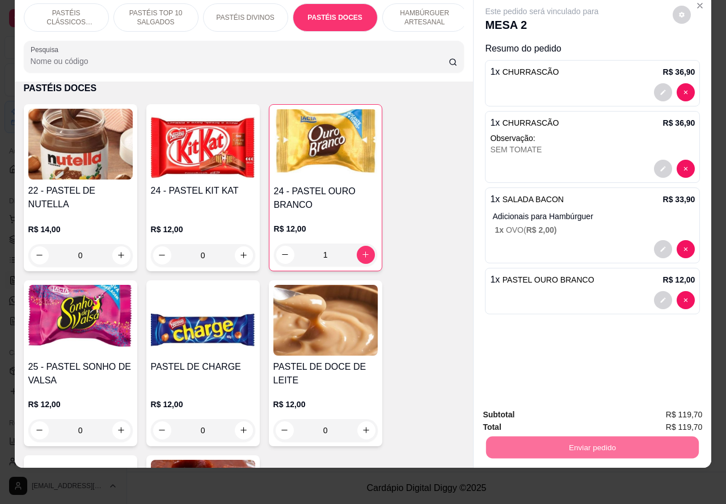
click at [669, 404] on button "Enviar pedido" at bounding box center [671, 410] width 64 height 22
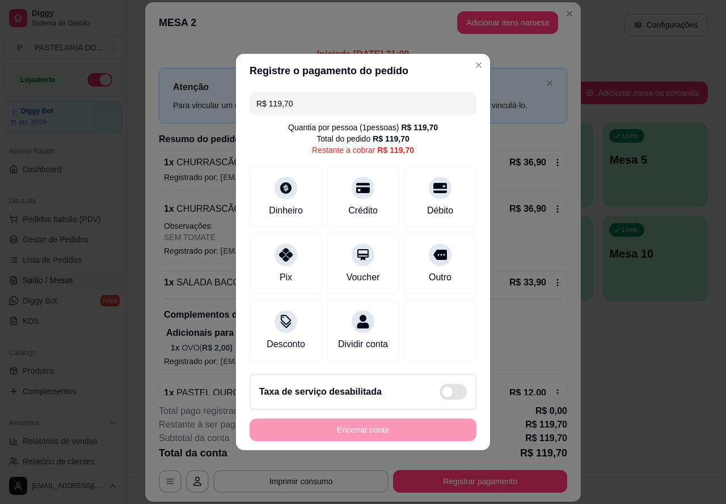
click at [304, 480] on button "Imprimir consumo" at bounding box center [300, 481] width 175 height 23
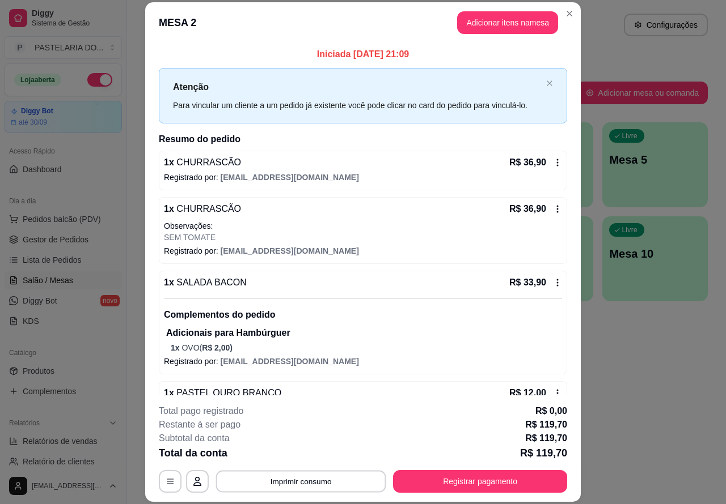
click at [321, 472] on button "Imprimir consumo" at bounding box center [301, 481] width 170 height 22
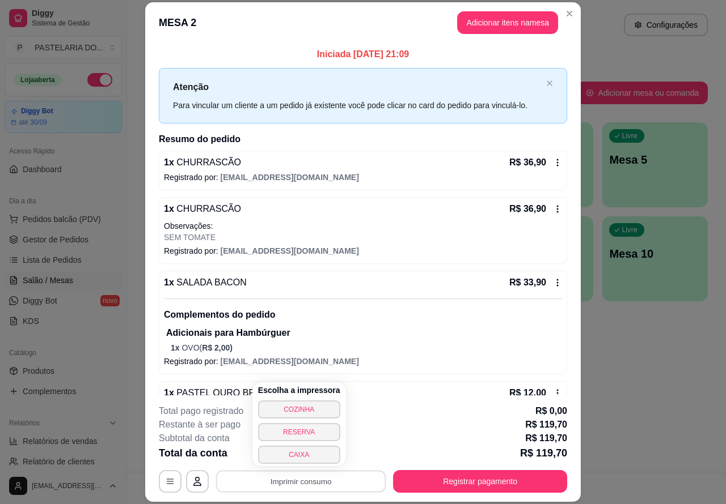
click at [319, 402] on button "COZINHA" at bounding box center [299, 410] width 82 height 18
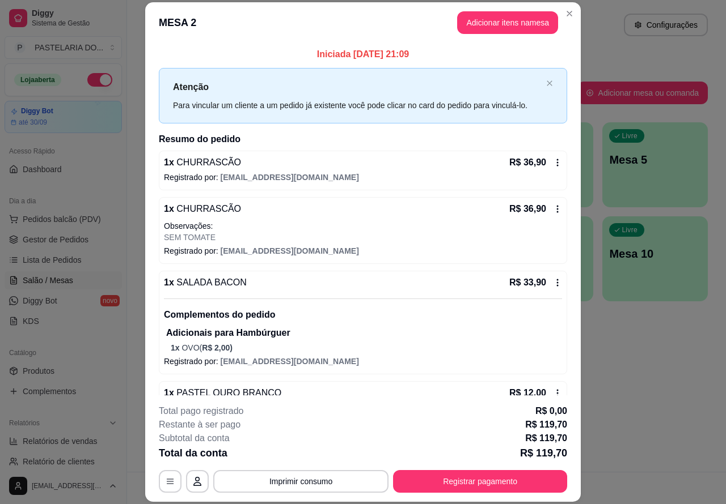
click at [87, 220] on span "Pedidos balcão (PDV)" at bounding box center [62, 219] width 78 height 11
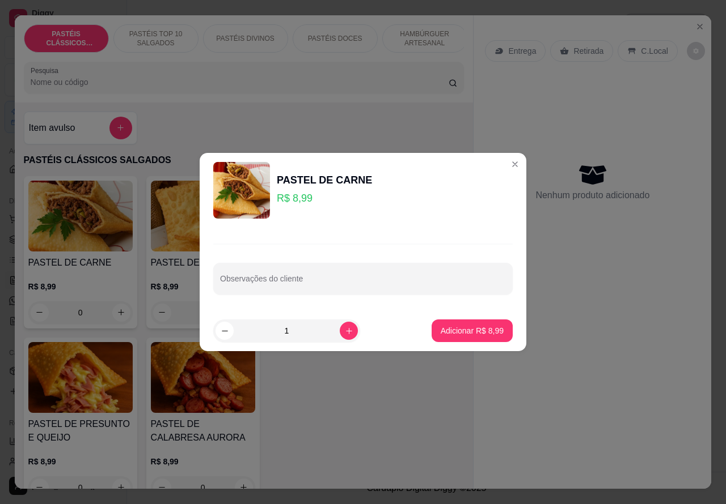
click at [499, 166] on div "Nenhum produto adicionado" at bounding box center [592, 182] width 215 height 222
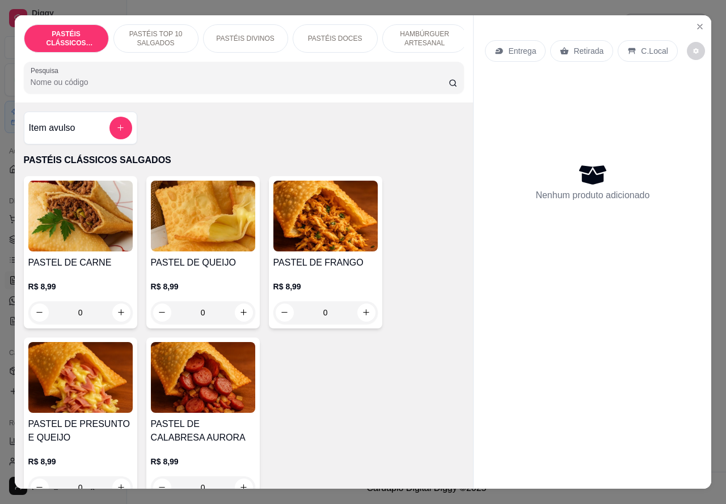
click at [579, 45] on p "Retirada" at bounding box center [588, 50] width 30 height 11
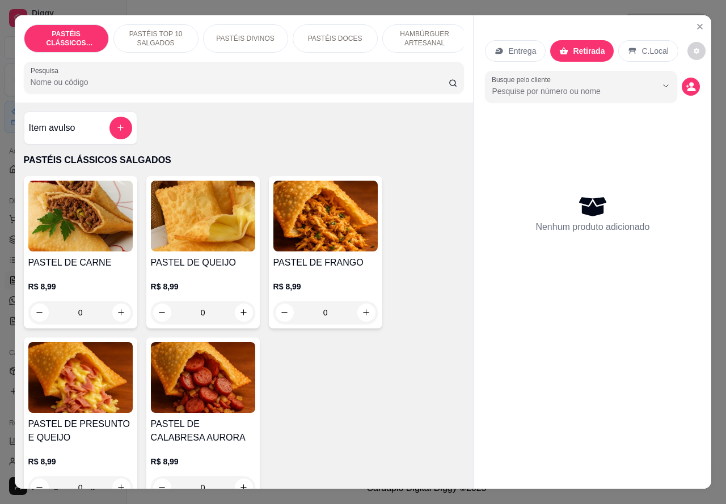
click at [587, 45] on p "Retirada" at bounding box center [588, 50] width 32 height 11
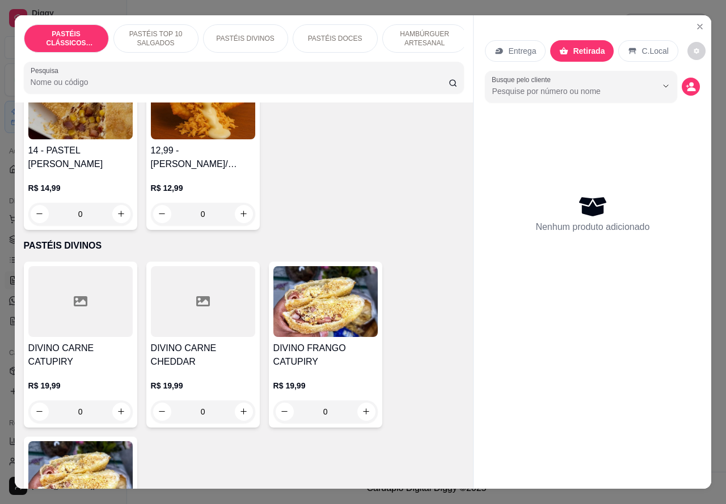
scroll to position [1452, 0]
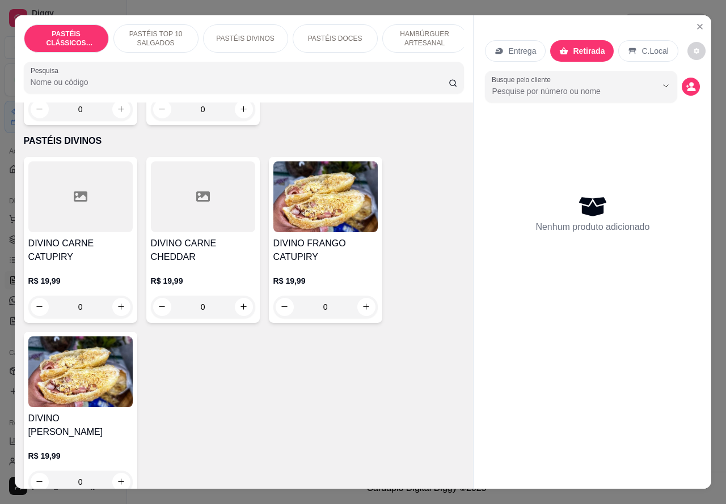
click at [84, 213] on div at bounding box center [80, 197] width 104 height 71
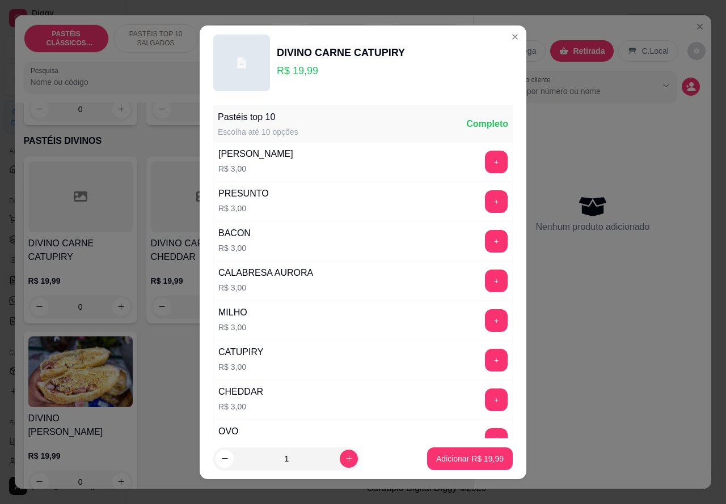
scroll to position [120, 0]
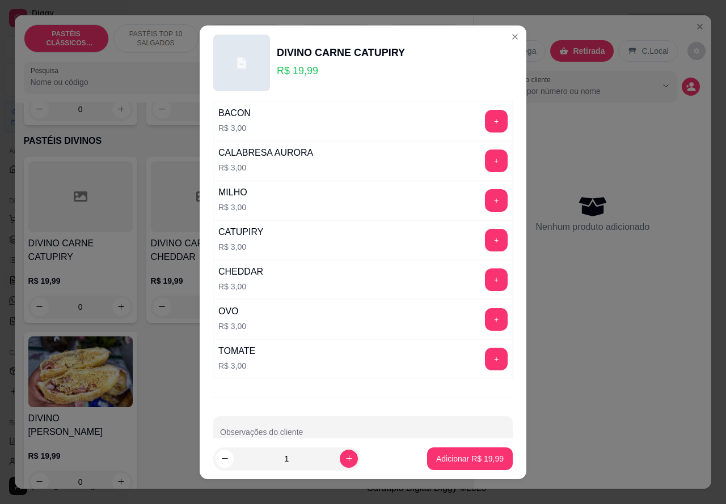
click at [485, 322] on button "+" at bounding box center [496, 319] width 23 height 23
click at [485, 322] on button "+" at bounding box center [496, 319] width 22 height 22
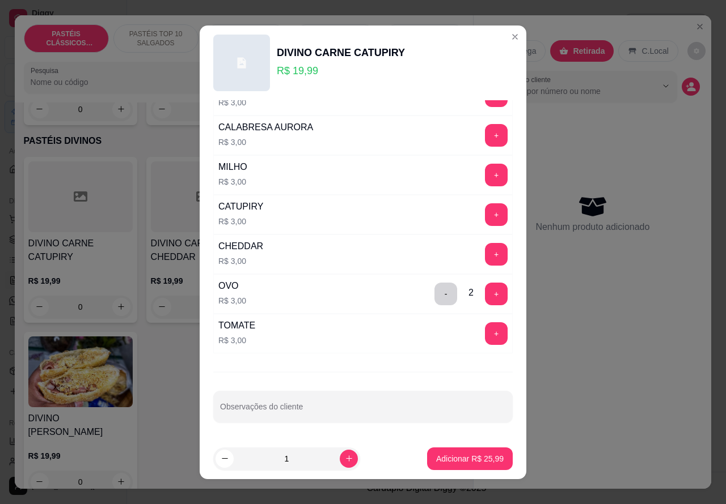
click at [298, 412] on input "Observações do cliente" at bounding box center [363, 411] width 286 height 11
type input "s"
type input "SEM CATUPIRY"
click at [473, 459] on p "Adicionar R$ 25,99" at bounding box center [470, 458] width 66 height 11
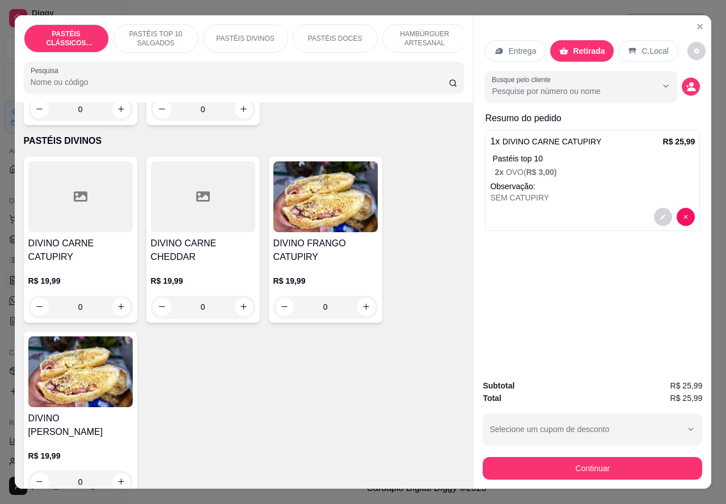
click at [165, 33] on p "PASTÉIS TOP 10 SALGADOS" at bounding box center [156, 38] width 66 height 18
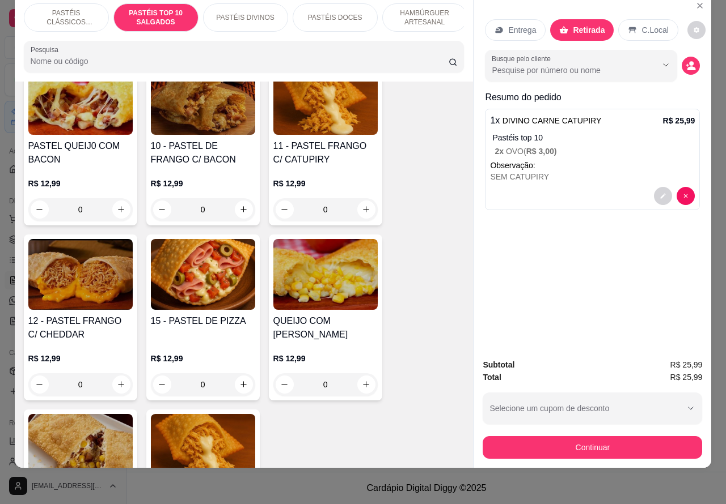
scroll to position [1004, 0]
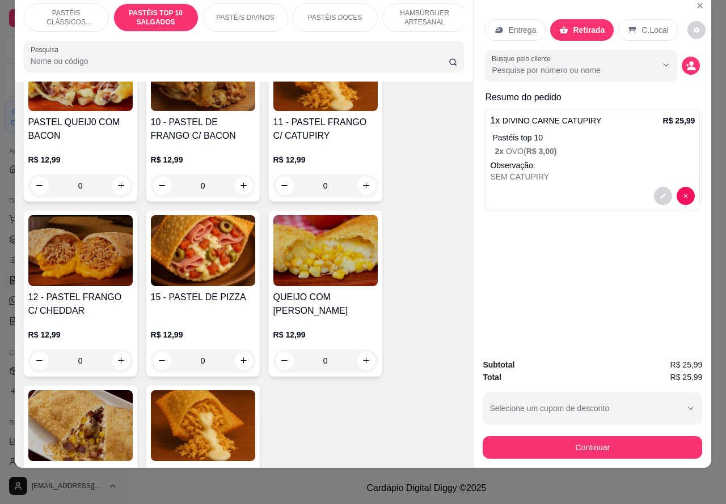
click at [235, 366] on div "0" at bounding box center [203, 361] width 104 height 23
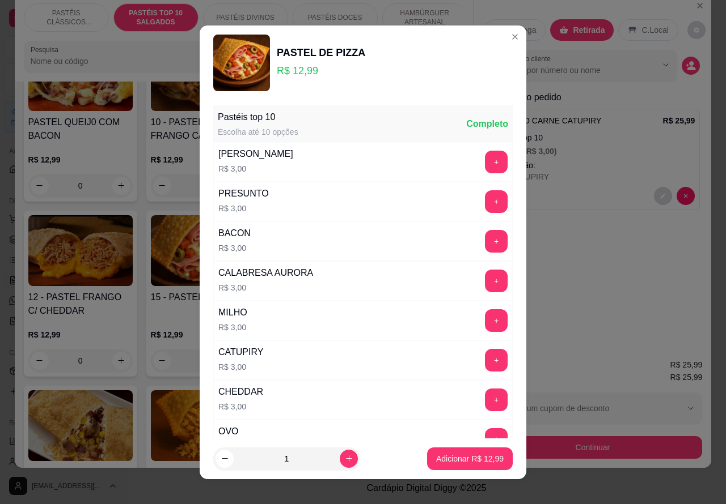
click at [452, 464] on p "Adicionar R$ 12,99" at bounding box center [469, 458] width 67 height 11
type input "1"
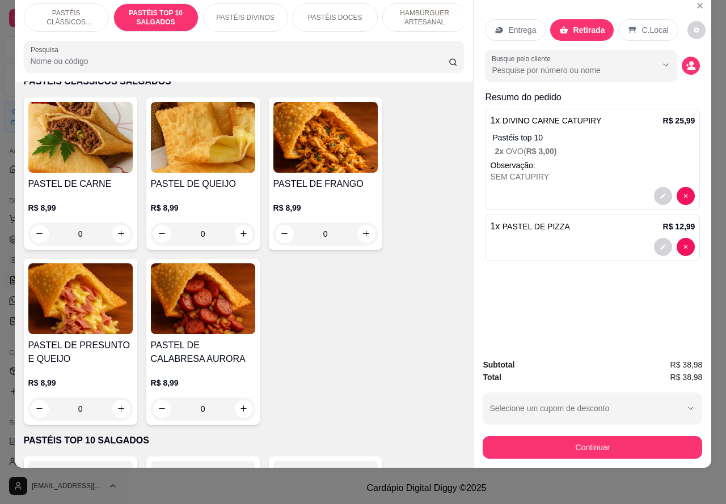
scroll to position [0, 0]
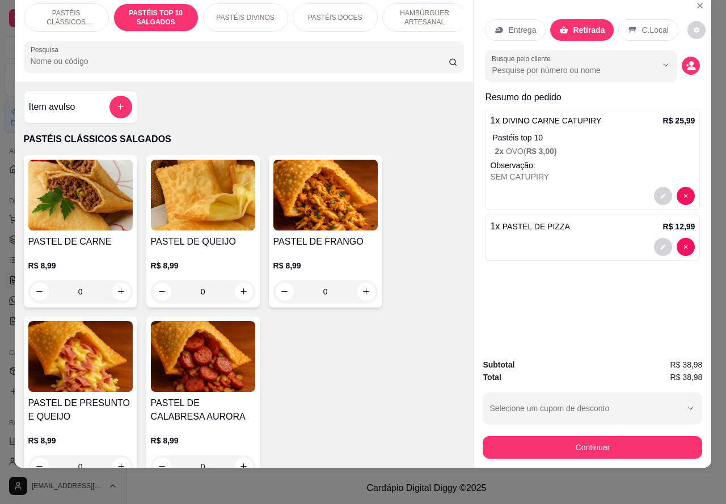
click at [118, 292] on icon "increase-product-quantity" at bounding box center [121, 292] width 6 height 6
type input "1"
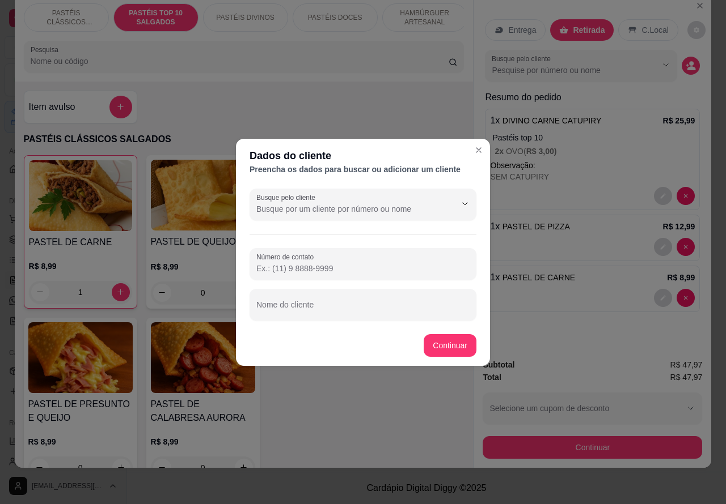
paste input "(14) 99124-8150"
type input "(14) 99124-8150"
click at [449, 347] on button "Continuar" at bounding box center [449, 345] width 53 height 23
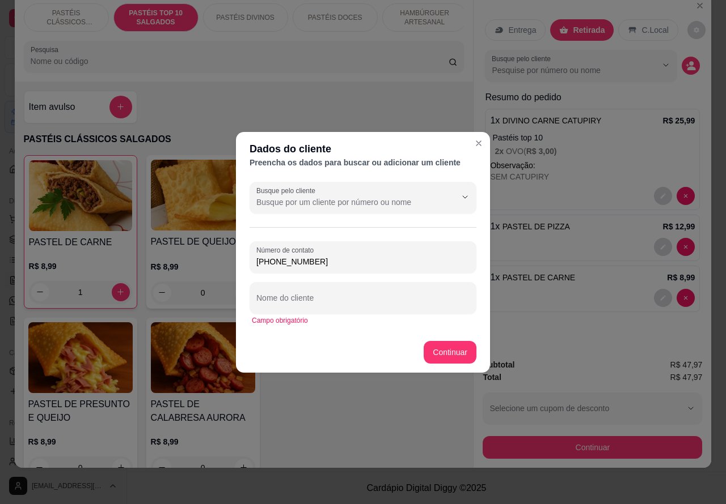
click at [275, 207] on input "Busque pelo cliente" at bounding box center [346, 202] width 181 height 11
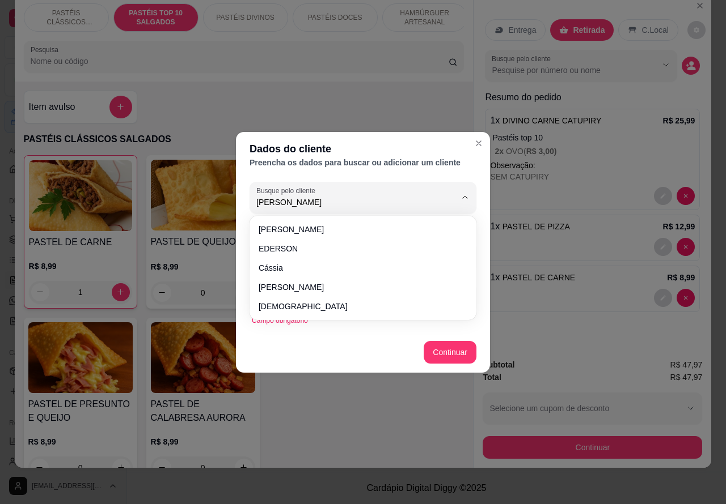
type input "ADRIANA"
click at [447, 352] on button "Continuar" at bounding box center [449, 352] width 53 height 23
click at [448, 351] on button "Continuar" at bounding box center [449, 352] width 53 height 23
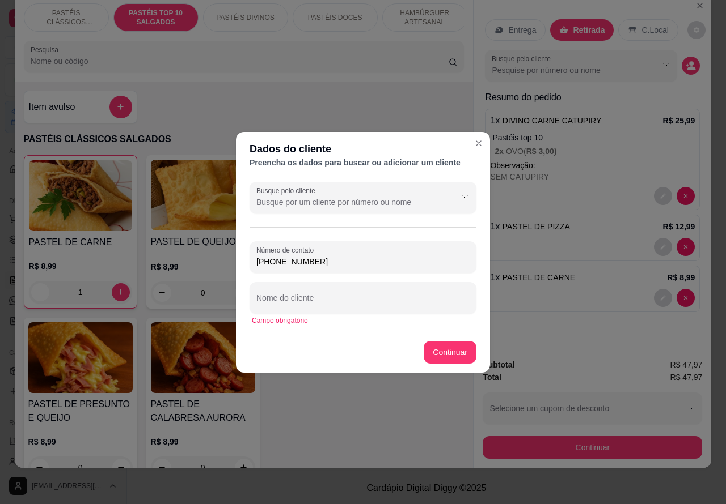
click at [333, 298] on input "Nome do cliente" at bounding box center [362, 302] width 213 height 11
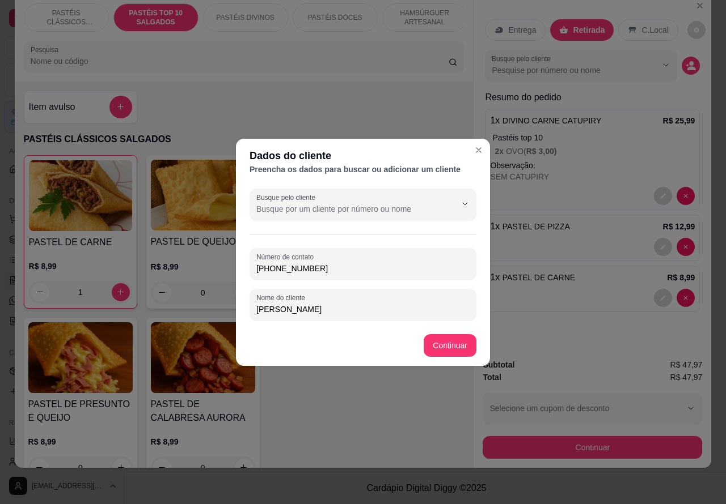
type input "ADRIANA"
click at [448, 342] on div "Item avulso PASTÉIS CLÁSSICOS SALGADOS PASTEL DE CARNE R$ 8,99 1 PASTEL DE QUEI…" at bounding box center [244, 275] width 459 height 387
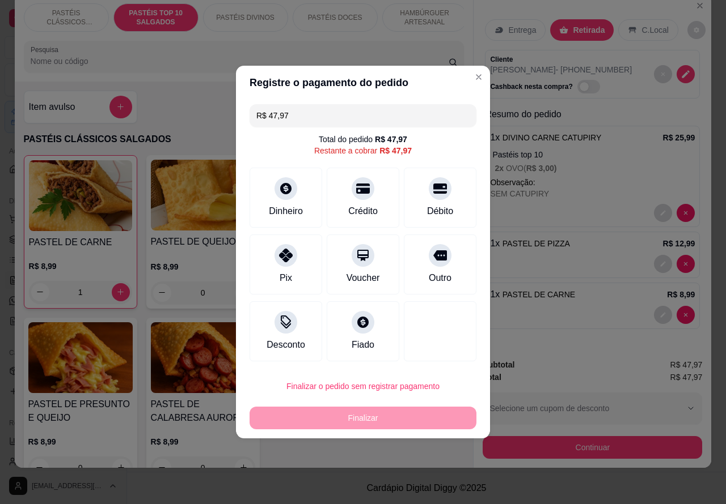
click at [546, 380] on div "Subtotal R$ 47,97 Total R$ 47,97 Selecione um cupom de desconto 10OFF Selecione…" at bounding box center [591, 409] width 219 height 100
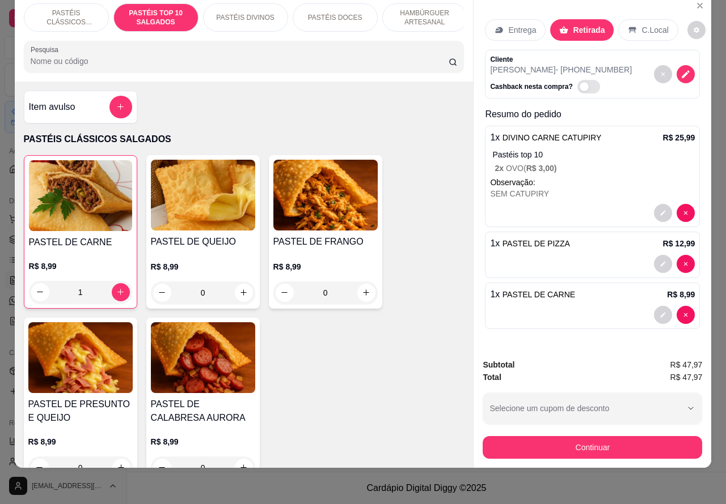
click at [621, 54] on div "Cliente ADRIANA - (14) 99124-8150 Cashback nesta compra?" at bounding box center [592, 74] width 215 height 49
click at [684, 69] on icon "decrease-product-quantity" at bounding box center [686, 74] width 10 height 10
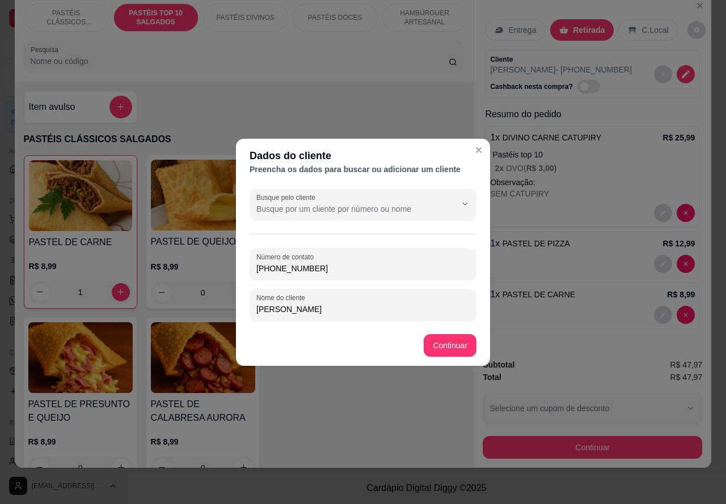
click at [361, 310] on input "ADRIANA" at bounding box center [362, 309] width 213 height 11
type input "ADRIANA.. PEDIU NO WATTS"
click at [445, 344] on div "PASTEL DE CARNE R$ 8,99 1 PASTEL DE QUEIJO R$ 8,99 0 PASTEL DE FRANGO R$ 8,99 0…" at bounding box center [244, 319] width 440 height 329
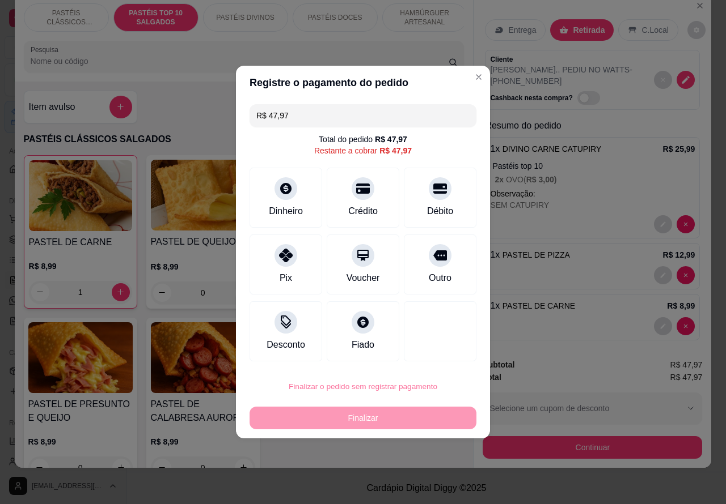
click at [431, 352] on button "Confirmar" at bounding box center [430, 355] width 42 height 18
type input "0"
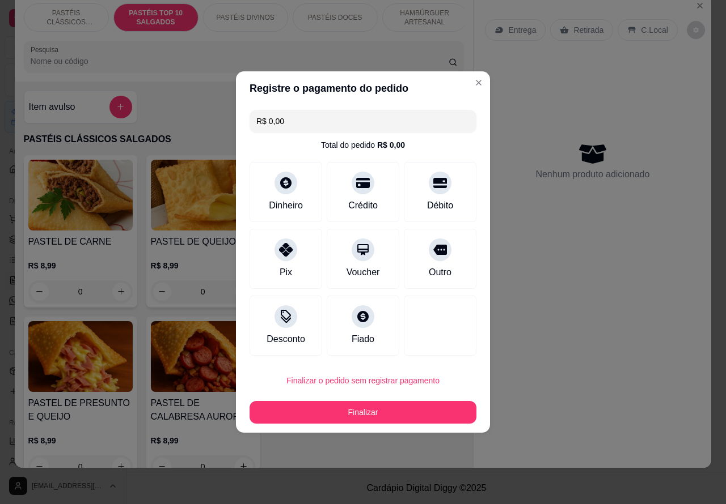
type input "R$ 0,00"
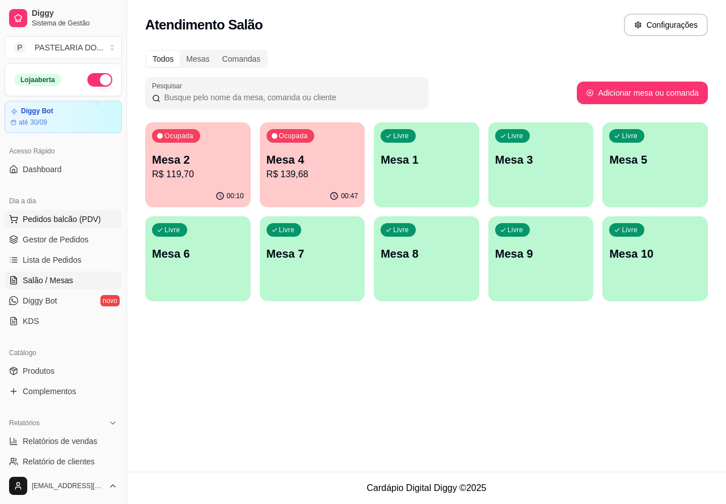
click at [91, 214] on span "Pedidos balcão (PDV)" at bounding box center [62, 219] width 78 height 11
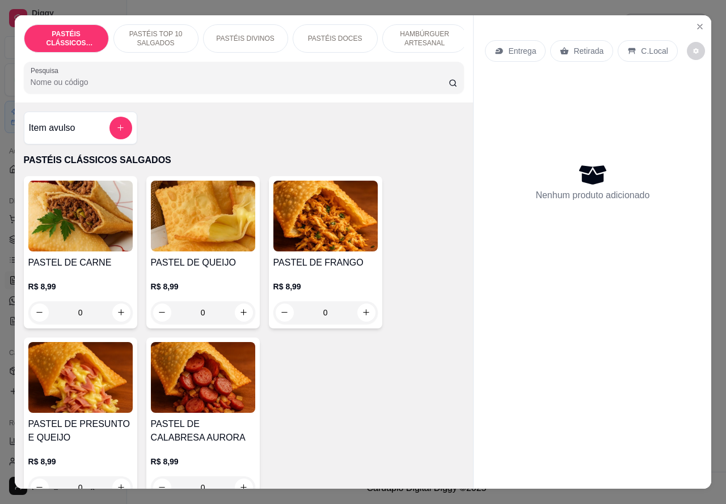
click at [583, 51] on p "Retirada" at bounding box center [588, 50] width 30 height 11
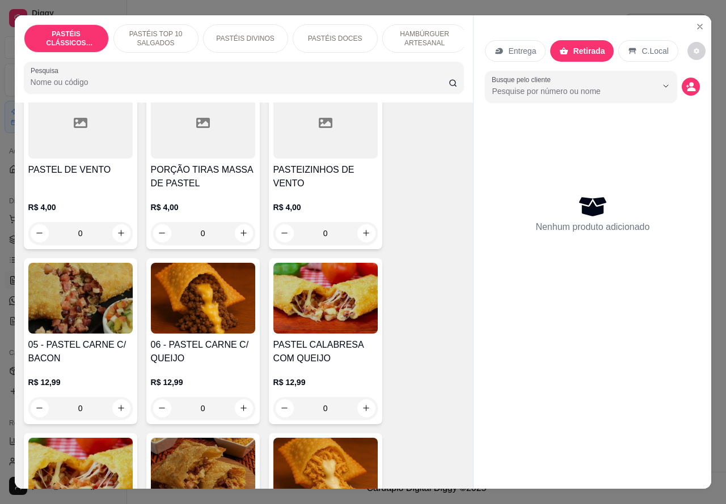
scroll to position [641, 0]
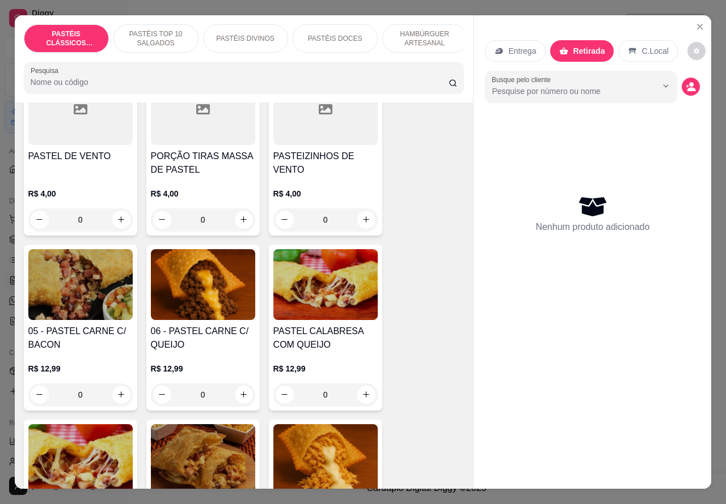
click at [218, 299] on img at bounding box center [203, 284] width 104 height 71
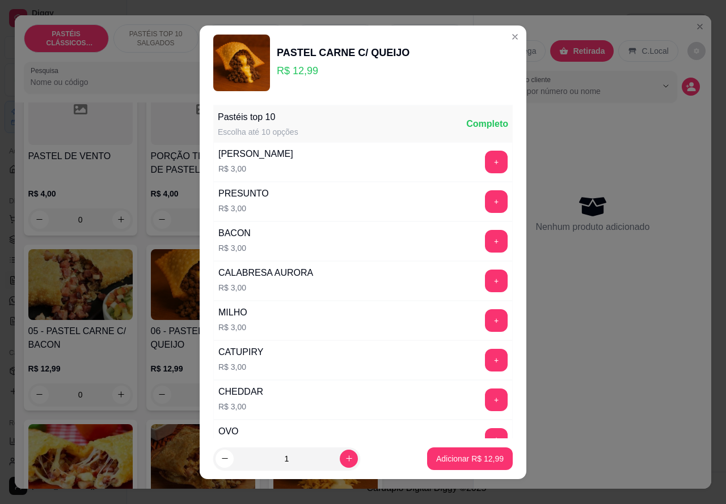
click at [512, 37] on icon "Close" at bounding box center [514, 37] width 5 height 5
click at [502, 32] on div "Entrega Retirada C.Local" at bounding box center [592, 51] width 215 height 40
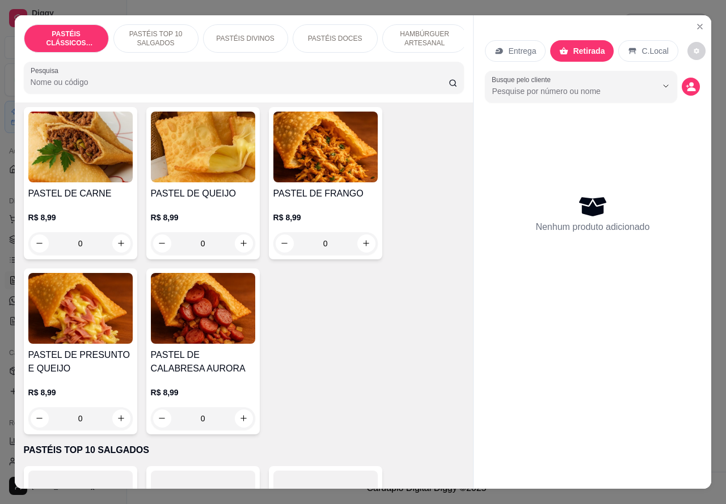
scroll to position [0, 0]
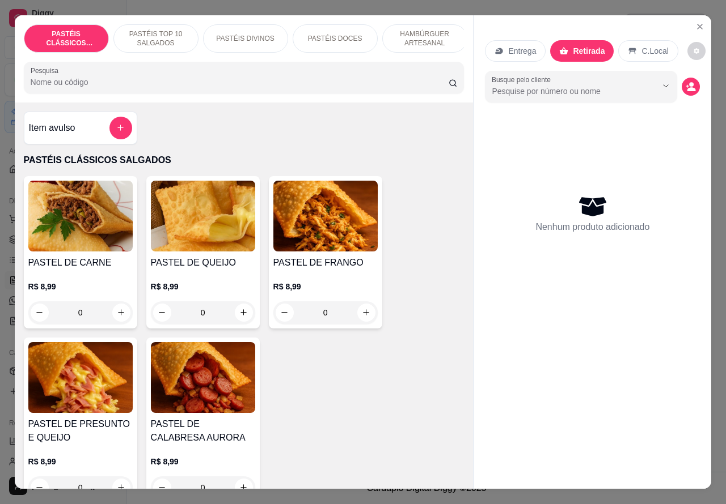
click at [160, 30] on p "PASTÉIS TOP 10 SALGADOS" at bounding box center [156, 38] width 66 height 18
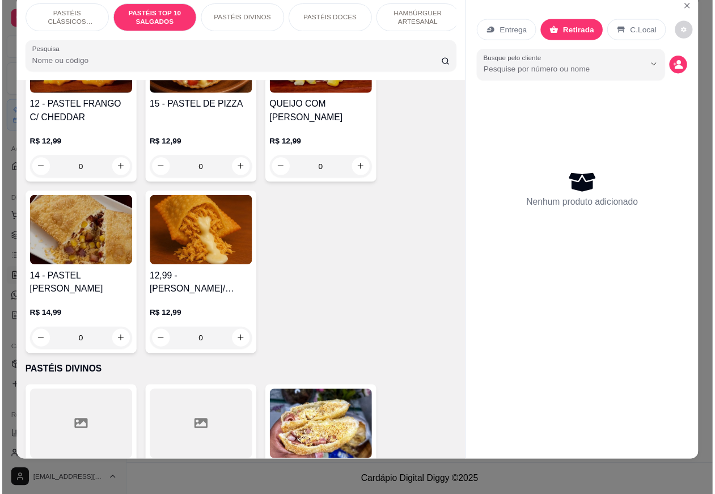
scroll to position [1298, 0]
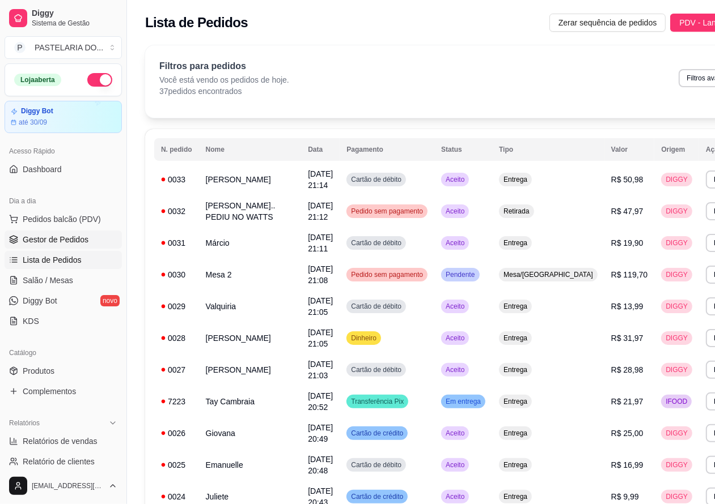
click at [80, 237] on span "Gestor de Pedidos" at bounding box center [56, 239] width 66 height 11
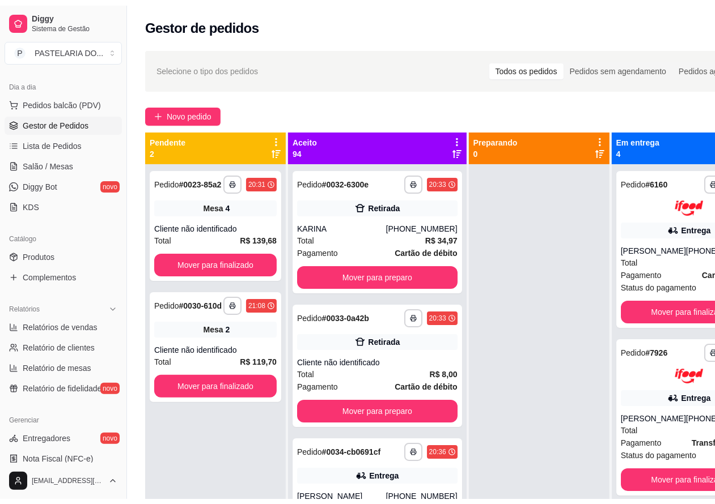
scroll to position [120, 0]
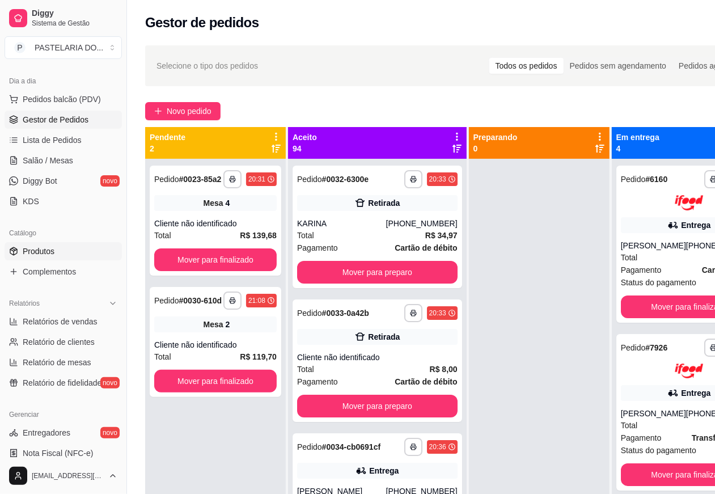
click at [51, 243] on link "Produtos" at bounding box center [63, 251] width 117 height 18
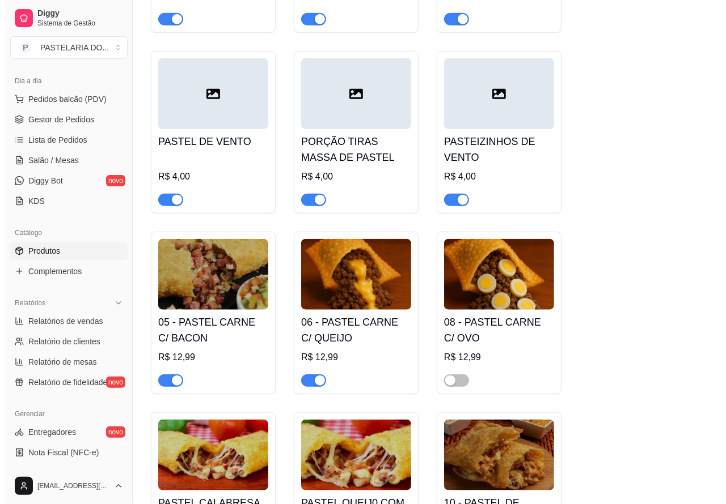
scroll to position [669, 0]
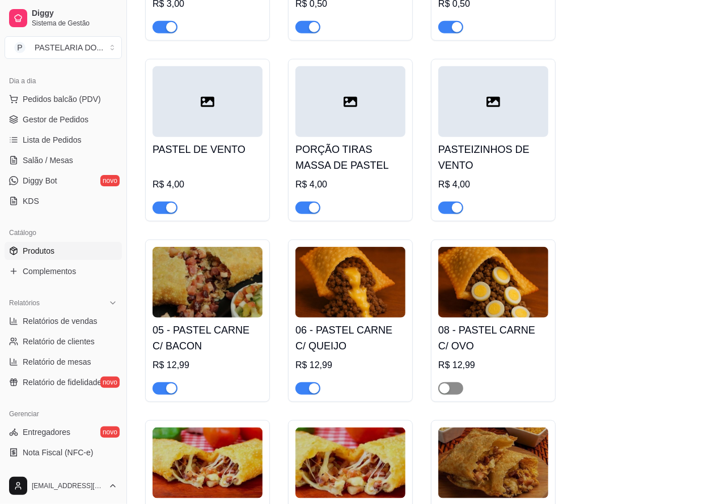
click at [452, 391] on span "button" at bounding box center [450, 389] width 25 height 12
click at [86, 94] on span "Pedidos balcão (PDV)" at bounding box center [62, 99] width 78 height 11
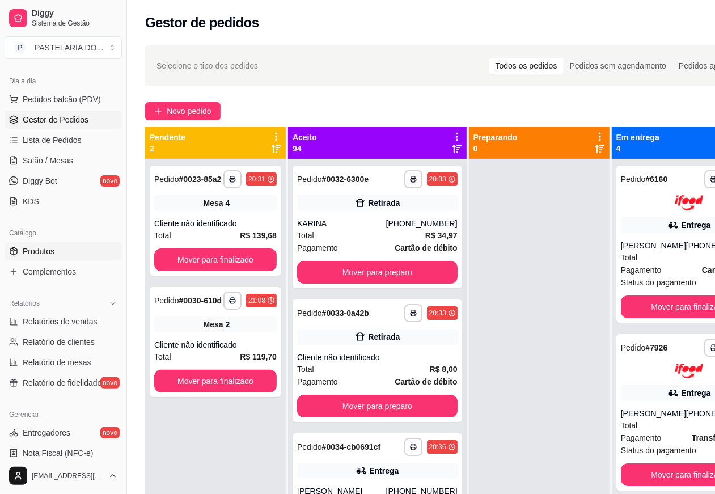
click at [74, 247] on link "Produtos" at bounding box center [63, 251] width 117 height 18
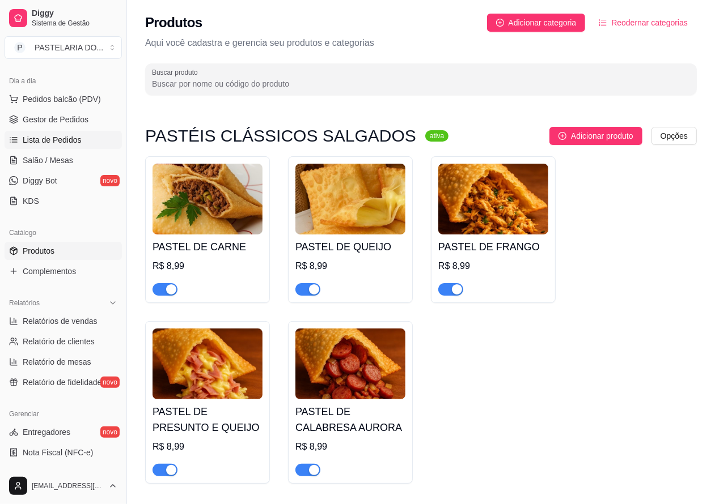
click at [83, 136] on link "Lista de Pedidos" at bounding box center [63, 140] width 117 height 18
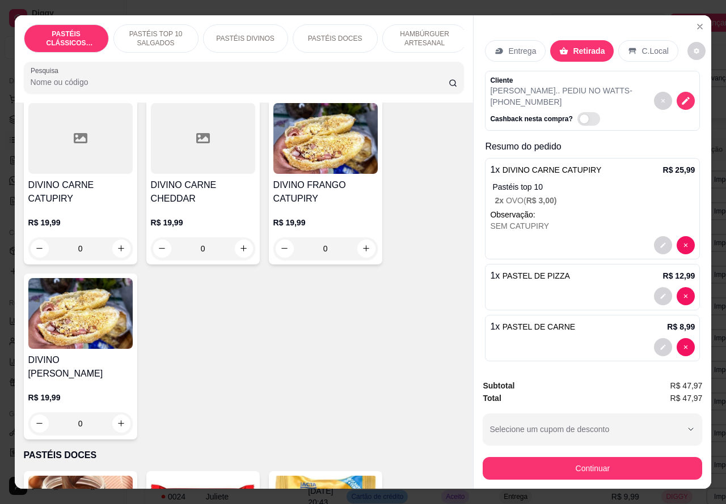
scroll to position [1525, 0]
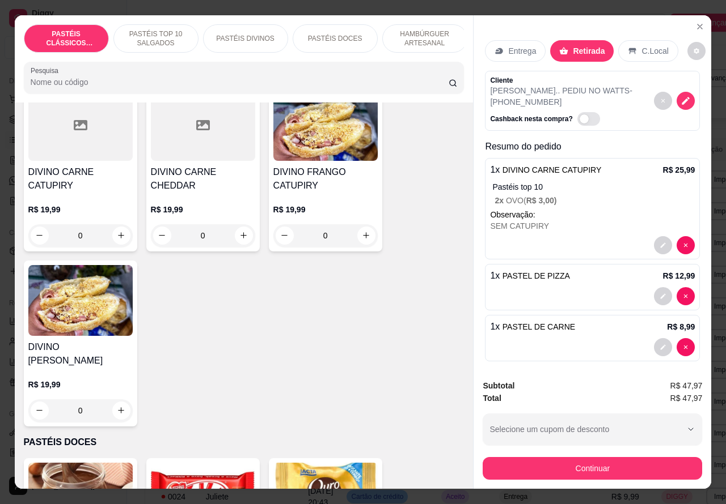
click at [671, 338] on div at bounding box center [674, 347] width 41 height 18
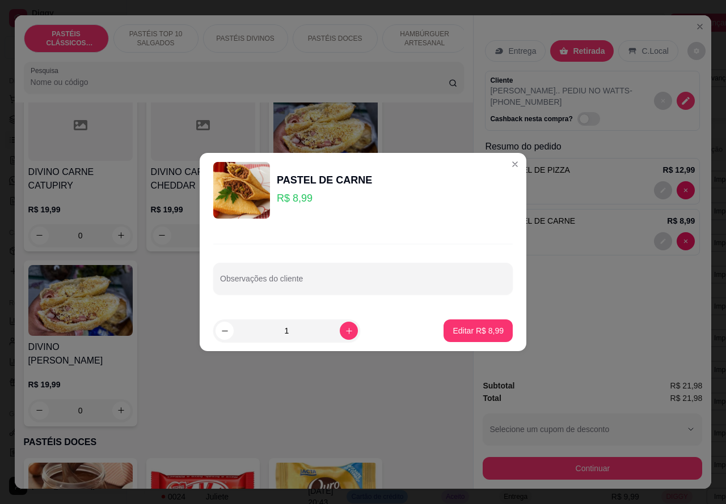
click at [504, 166] on span "PASTEL DE PIZZA" at bounding box center [535, 170] width 67 height 9
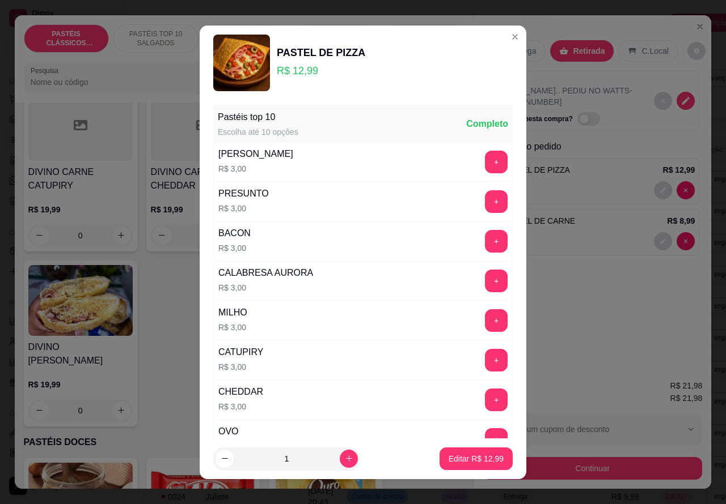
click at [510, 37] on icon "Close" at bounding box center [514, 36] width 9 height 9
click at [502, 40] on div "Entrega" at bounding box center [515, 51] width 61 height 22
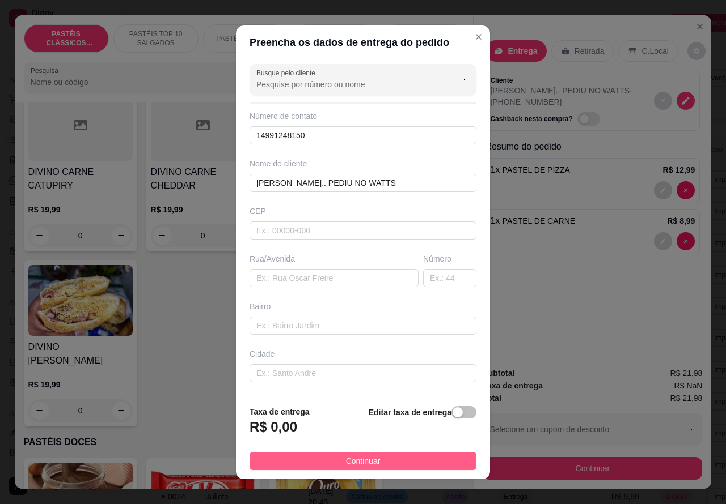
click at [397, 454] on button "Continuar" at bounding box center [362, 461] width 227 height 18
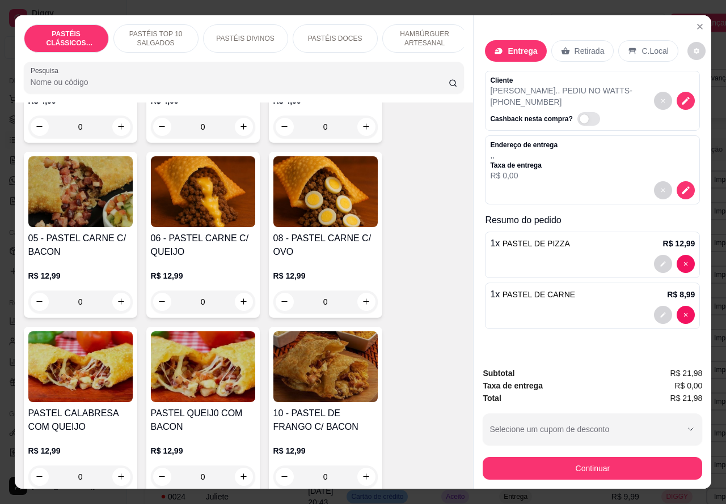
scroll to position [728, 0]
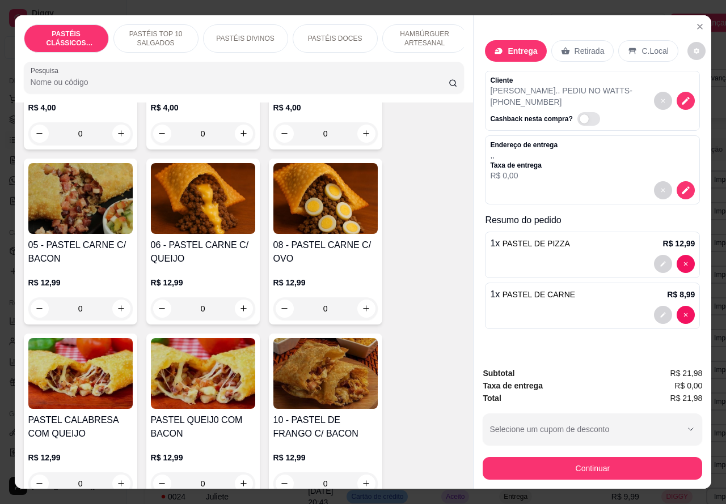
click at [325, 207] on img at bounding box center [325, 198] width 104 height 71
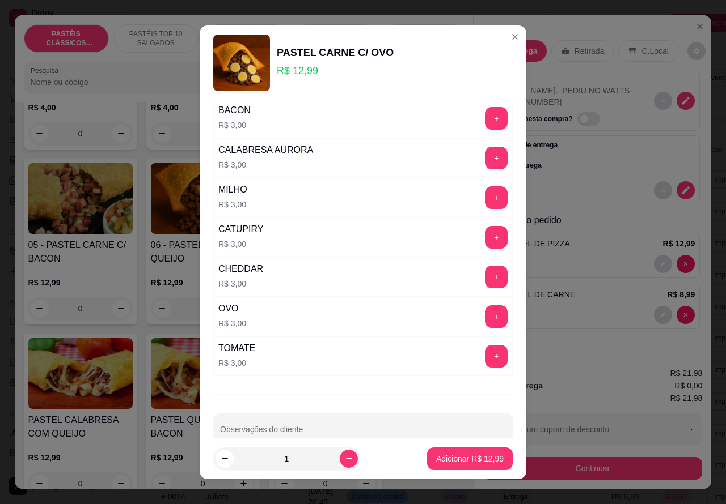
scroll to position [124, 0]
click at [485, 321] on button "+" at bounding box center [496, 316] width 23 height 23
click at [451, 460] on p "Adicionar R$ 15,99" at bounding box center [469, 458] width 67 height 11
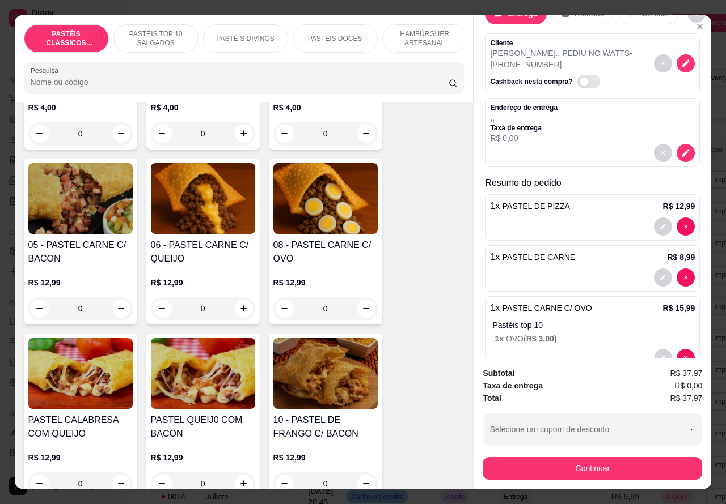
scroll to position [68, 0]
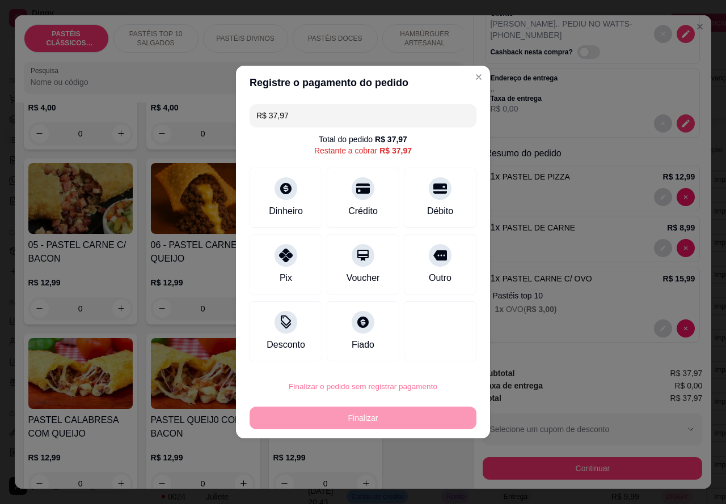
click at [447, 350] on button "Confirmar" at bounding box center [430, 354] width 40 height 17
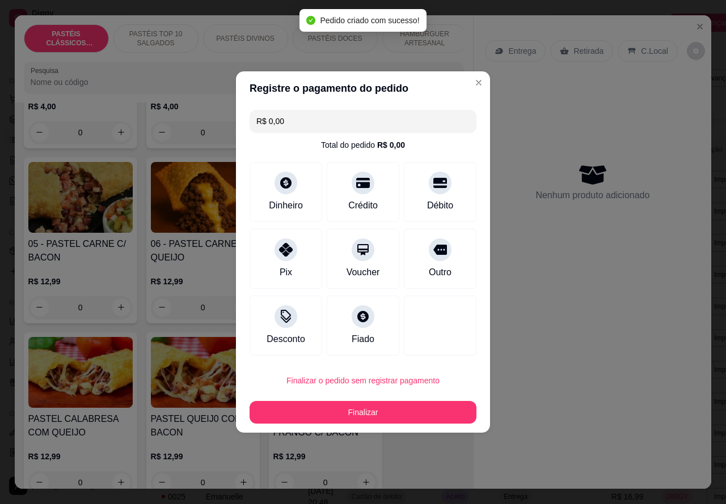
scroll to position [0, 0]
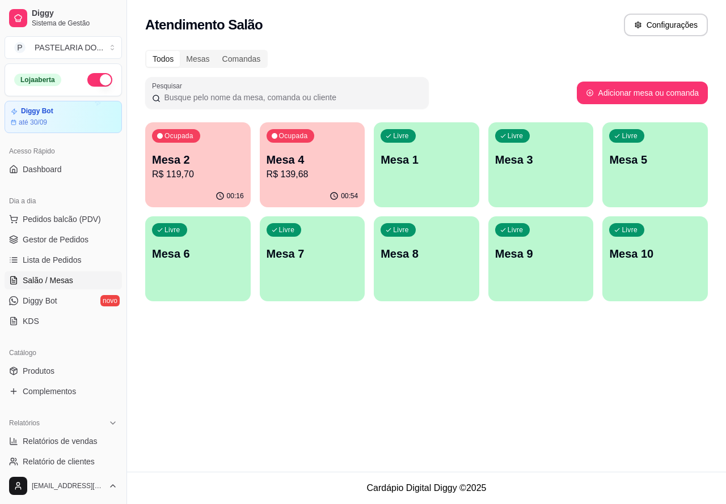
click at [205, 179] on p "R$ 119,70" at bounding box center [198, 175] width 92 height 14
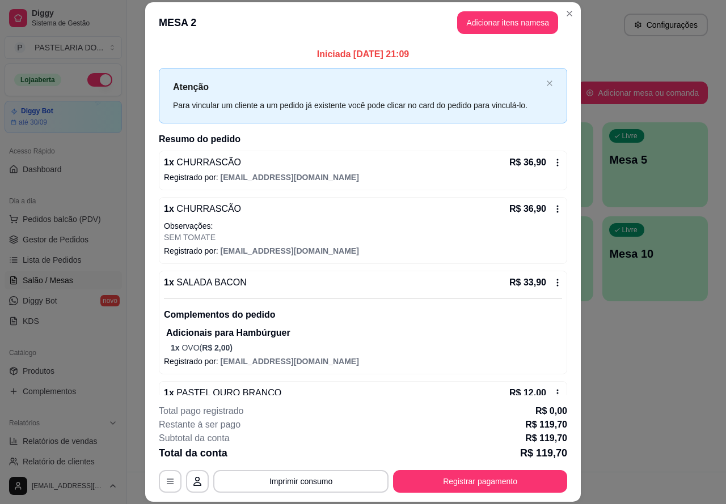
click at [503, 26] on p "Este pedido será vinculado para" at bounding box center [541, 31] width 113 height 11
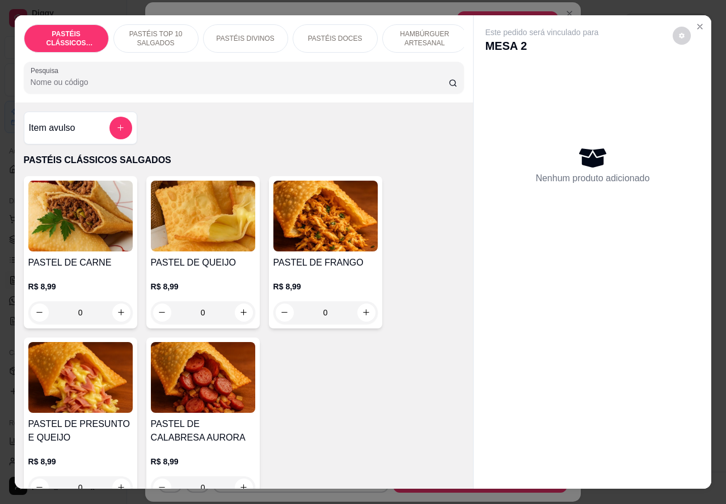
scroll to position [0, 54]
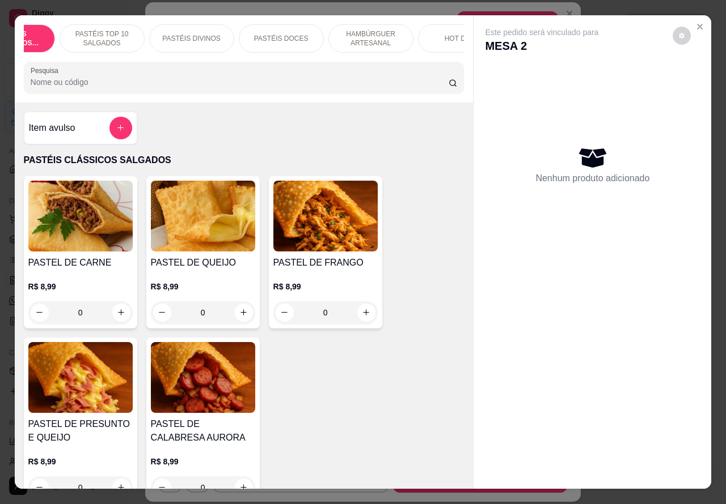
click at [328, 34] on div "HAMBÚRGUER ARTESANAL" at bounding box center [370, 38] width 85 height 28
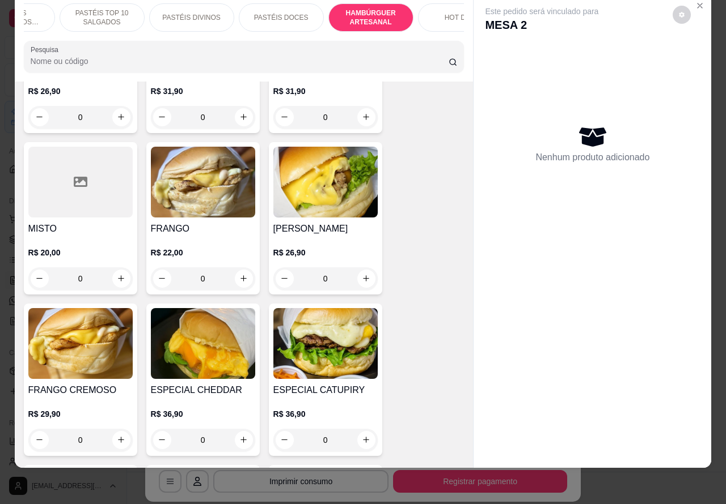
scroll to position [2710, 0]
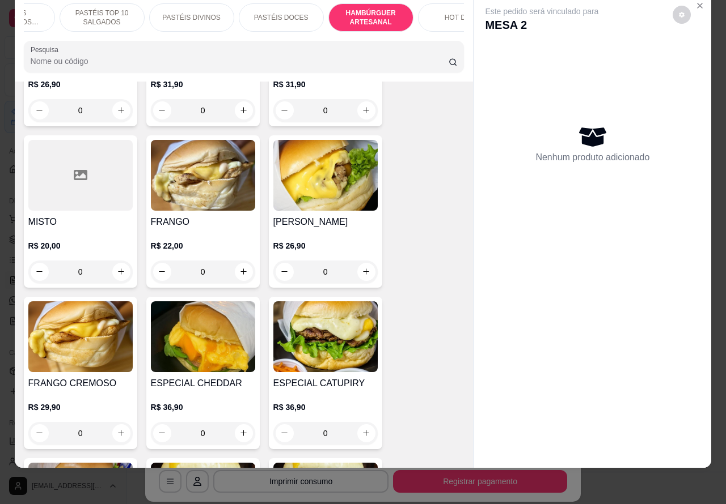
click at [284, 13] on p "PASTÉIS DOCES" at bounding box center [281, 17] width 54 height 9
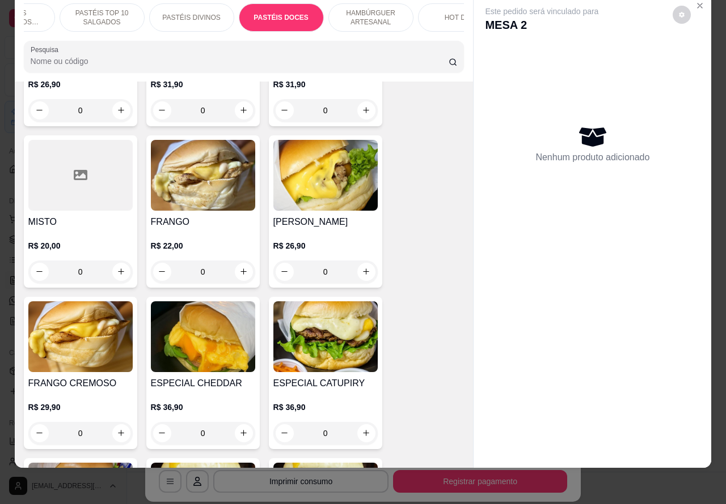
scroll to position [1857, 0]
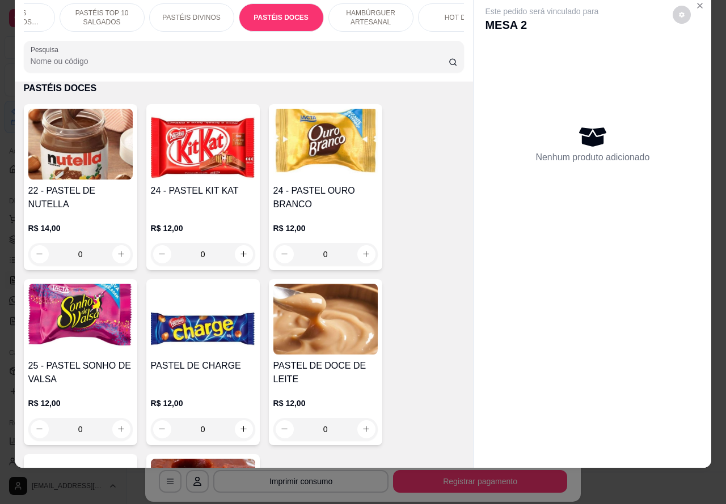
click at [362, 253] on icon "increase-product-quantity" at bounding box center [366, 254] width 9 height 9
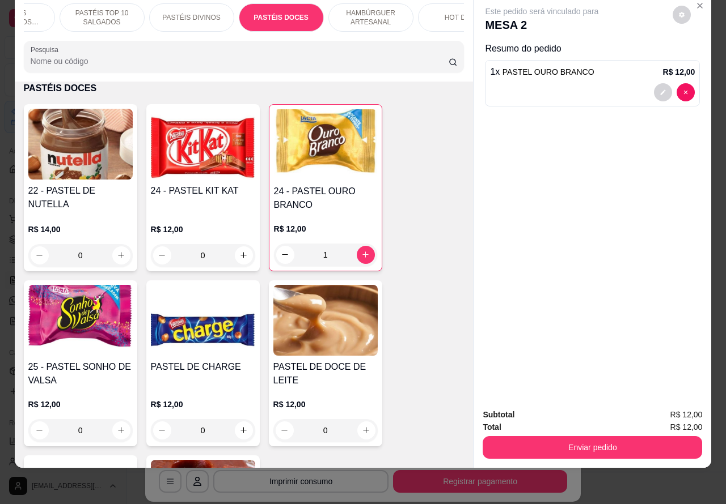
type input "1"
click at [532, 446] on button "Enviar pedido" at bounding box center [591, 447] width 219 height 23
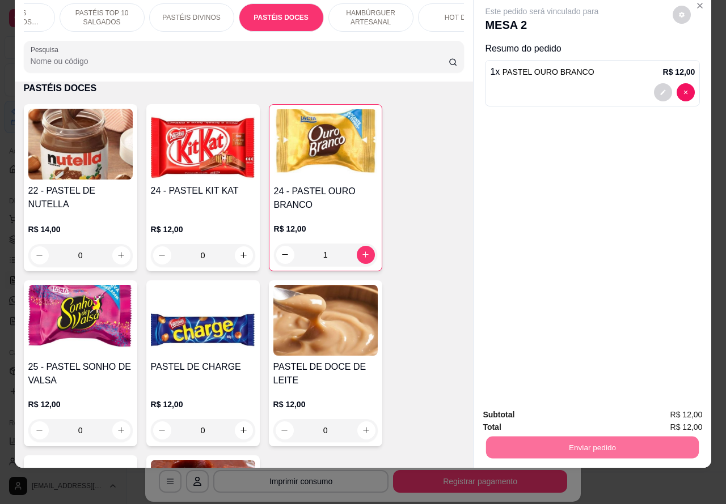
click at [599, 406] on button "Registrar cliente" at bounding box center [595, 410] width 75 height 22
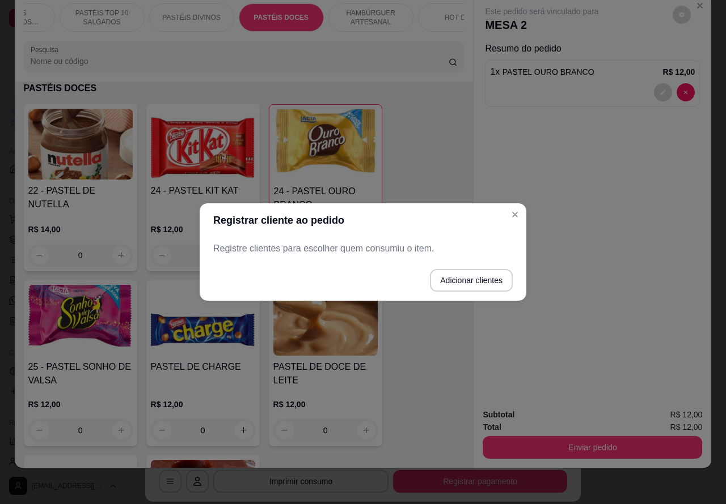
click at [514, 214] on div "Este pedido será vinculado para MESA 2 Resumo do pedido 1 x PASTEL OURO BRANCO …" at bounding box center [591, 197] width 237 height 406
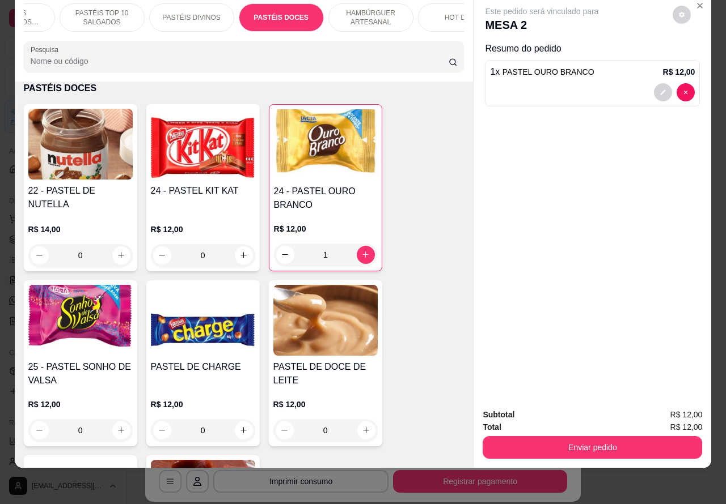
click at [652, 444] on button "Enviar pedido" at bounding box center [591, 447] width 219 height 23
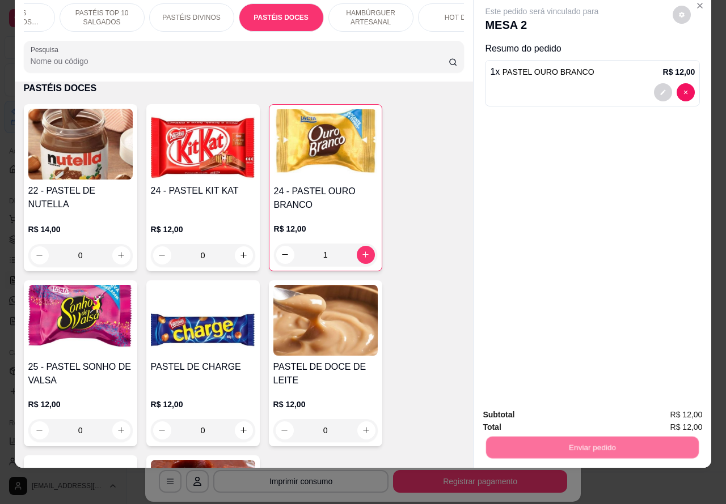
click at [669, 412] on button "Enviar pedido" at bounding box center [671, 410] width 64 height 22
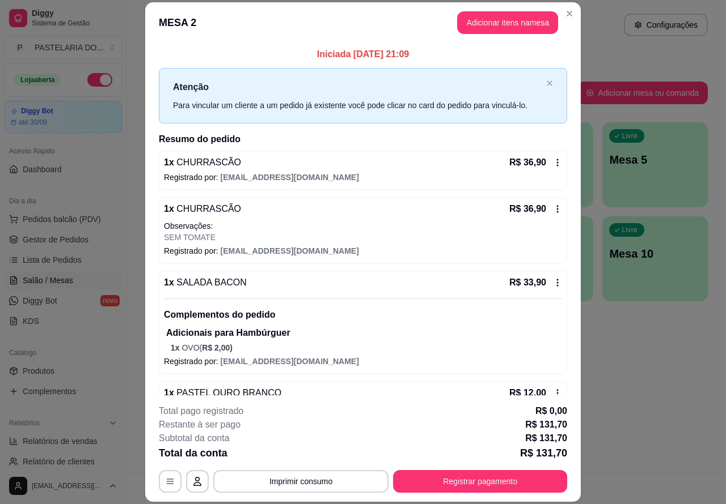
scroll to position [78, 0]
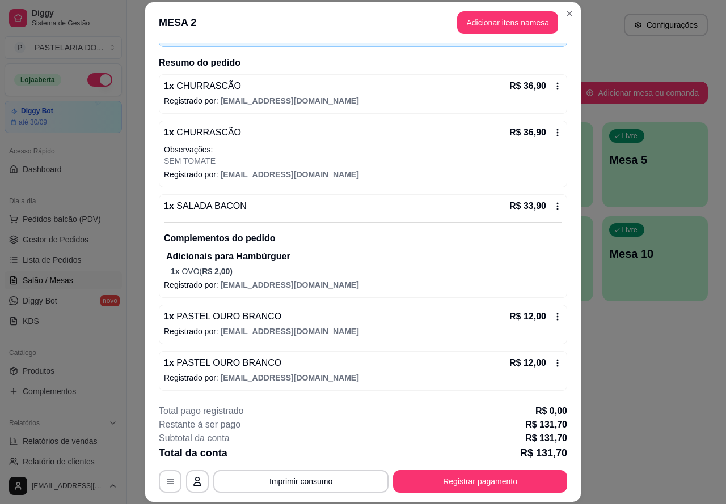
click at [638, 370] on div "Atendimento Salão Configurações Todos Mesas Comandas Pesquisar Adicionar mesa o…" at bounding box center [426, 236] width 599 height 472
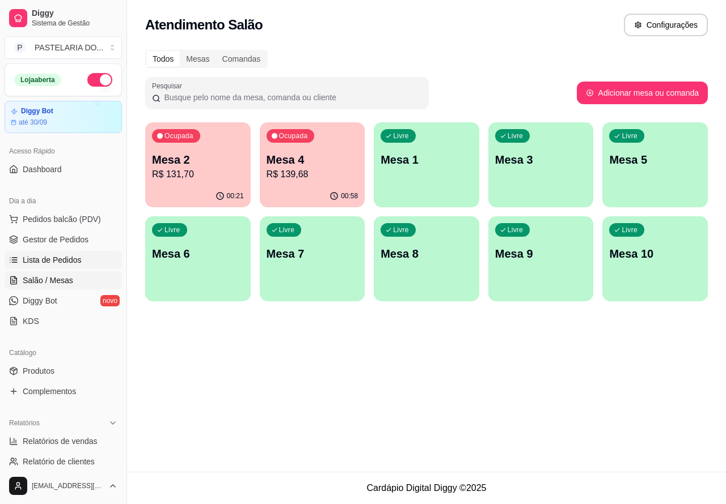
click at [73, 258] on span "Lista de Pedidos" at bounding box center [52, 259] width 59 height 11
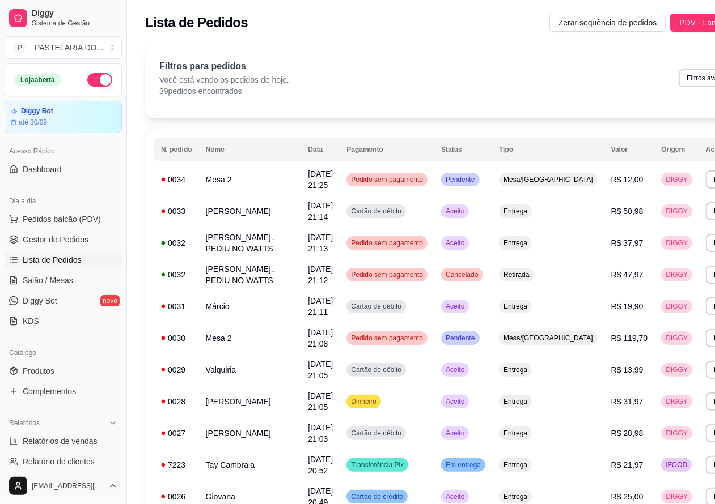
click at [706, 316] on button "Imprimir" at bounding box center [726, 307] width 40 height 18
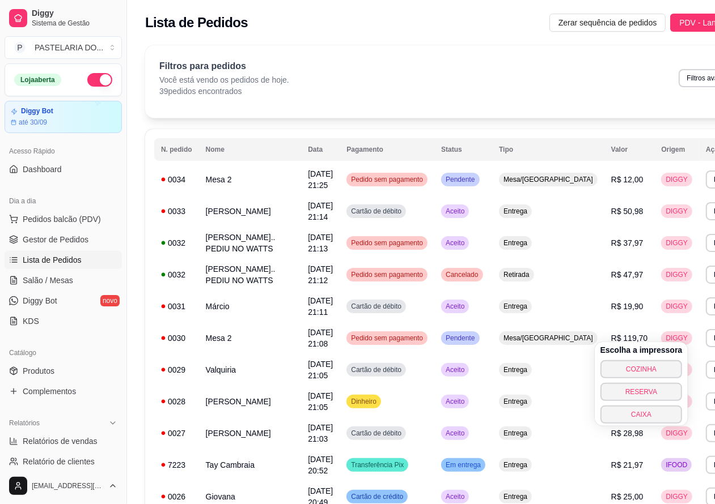
click at [611, 311] on span "R$ 19,90" at bounding box center [627, 306] width 32 height 9
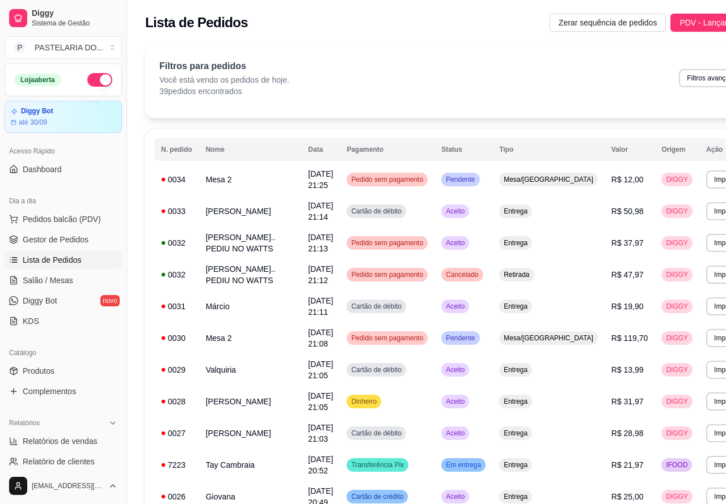
click at [706, 316] on button "Imprimir" at bounding box center [726, 307] width 40 height 18
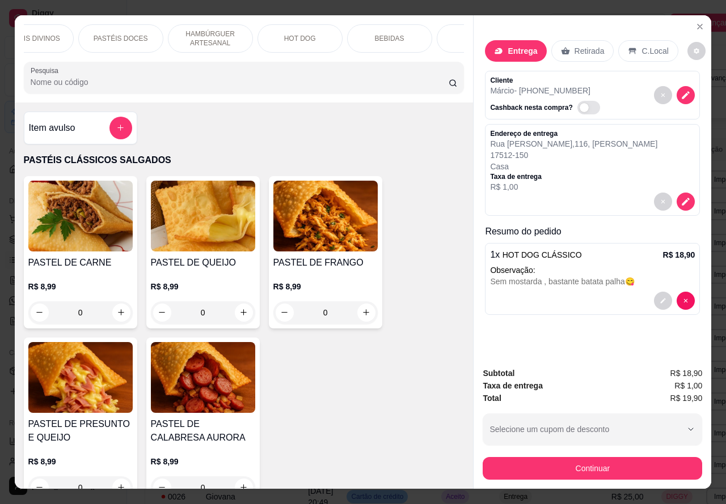
scroll to position [0, 219]
click at [383, 27] on div "BEBIDAS" at bounding box center [384, 38] width 85 height 28
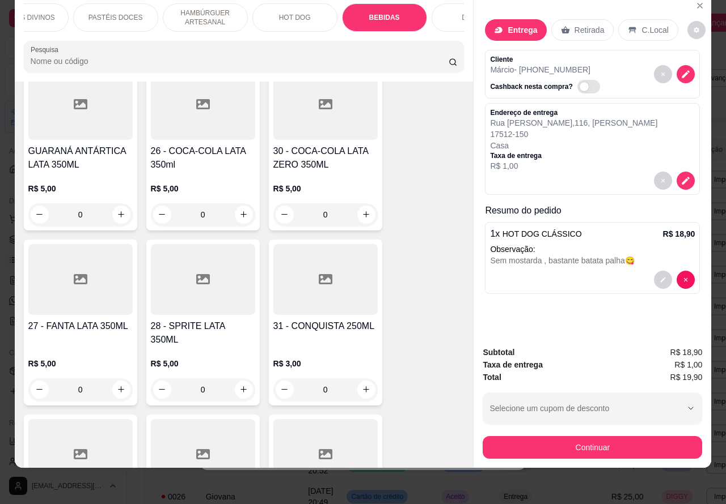
scroll to position [3643, 0]
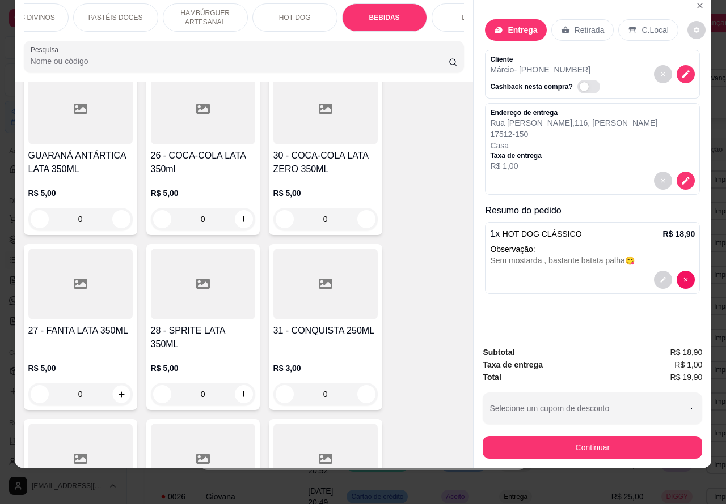
click at [118, 392] on icon "increase-product-quantity" at bounding box center [121, 395] width 6 height 6
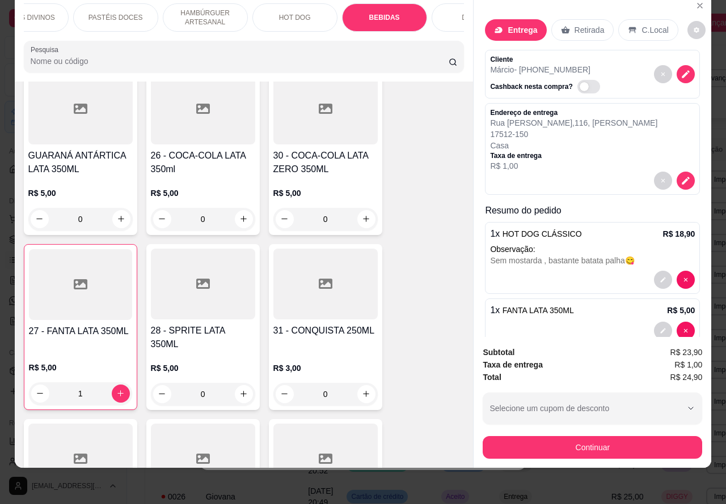
scroll to position [24, 0]
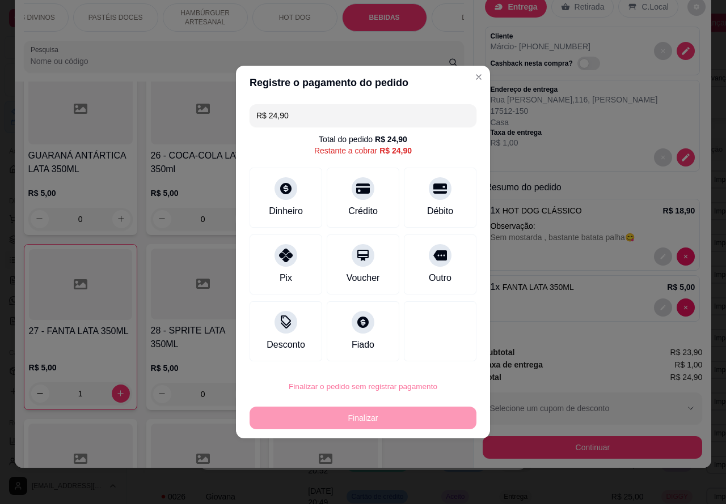
click at [438, 353] on button "Confirmar" at bounding box center [430, 354] width 40 height 17
type input "0"
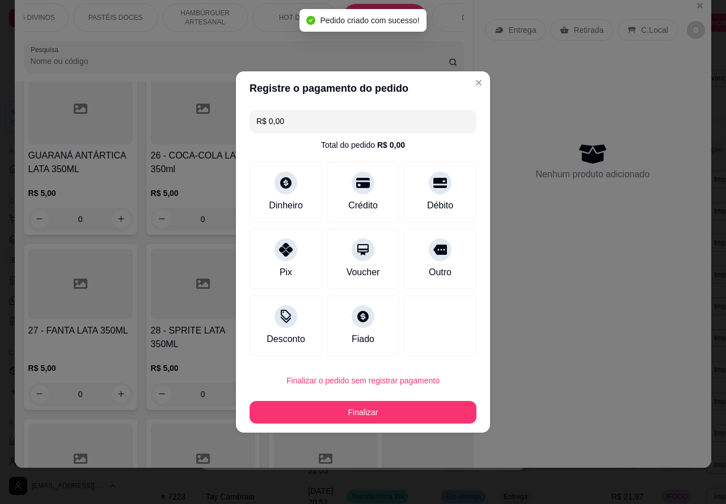
scroll to position [0, 0]
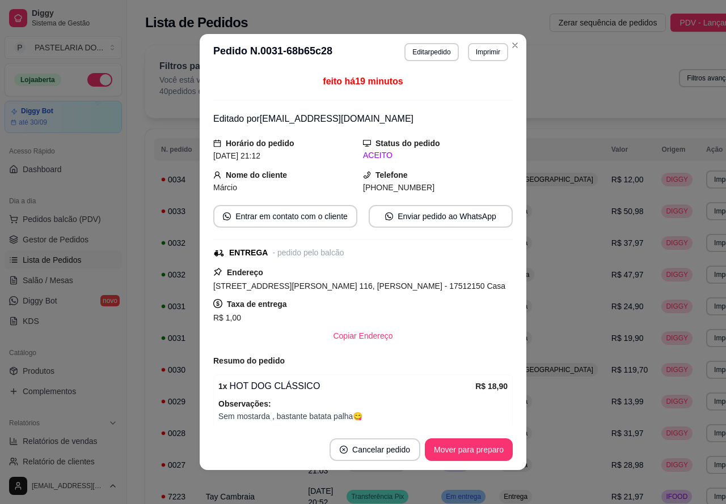
click at [99, 213] on button "Pedidos balcão (PDV)" at bounding box center [63, 219] width 117 height 18
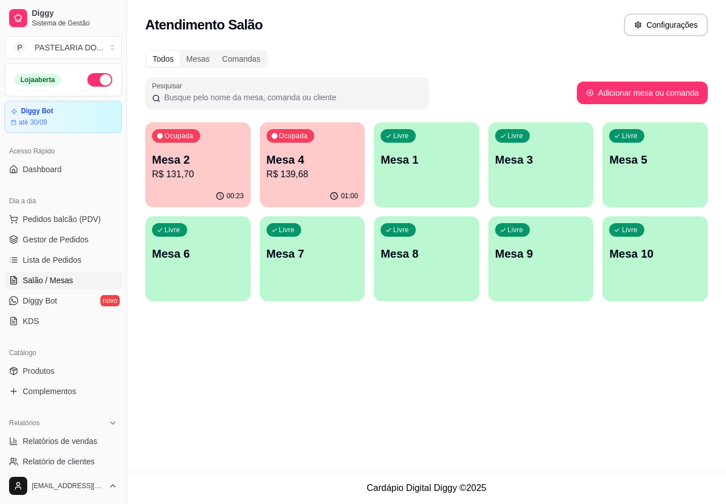
click at [63, 278] on span "Salão / Mesas" at bounding box center [48, 280] width 50 height 11
click at [206, 163] on p "Mesa 2" at bounding box center [198, 160] width 92 height 16
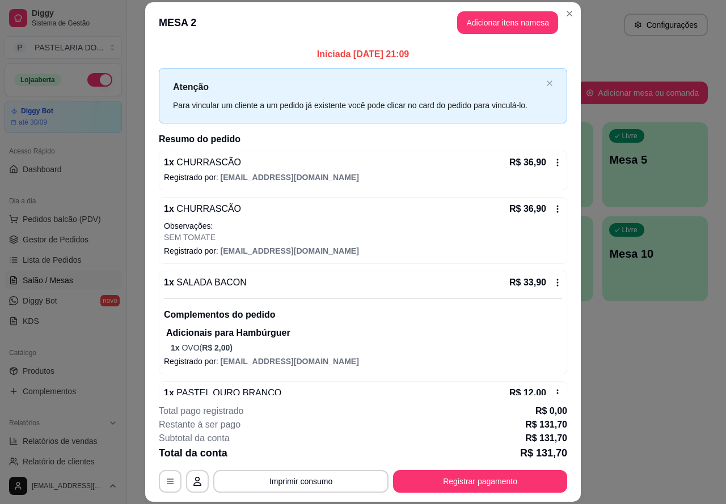
click at [563, 14] on div "Atendimento Salão Configurações" at bounding box center [426, 25] width 562 height 23
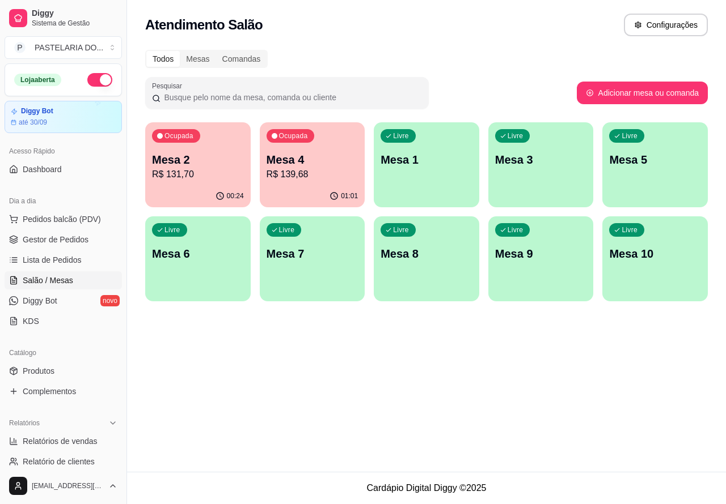
click at [328, 175] on p "R$ 139,68" at bounding box center [312, 175] width 92 height 14
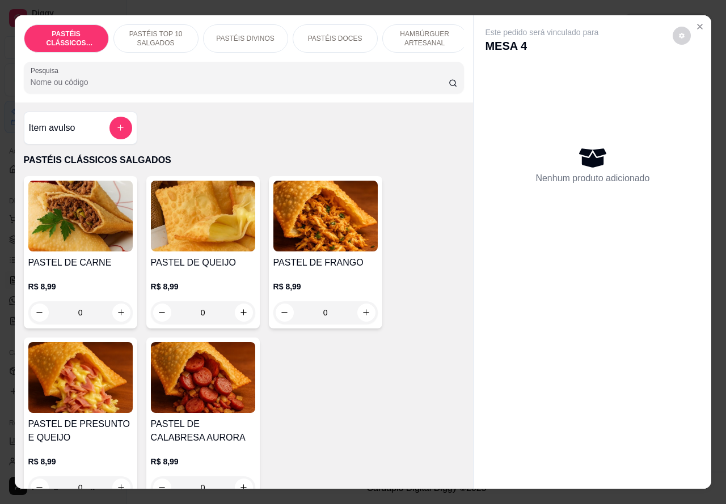
click at [419, 35] on p "HAMBÚRGUER ARTESANAL" at bounding box center [425, 38] width 66 height 18
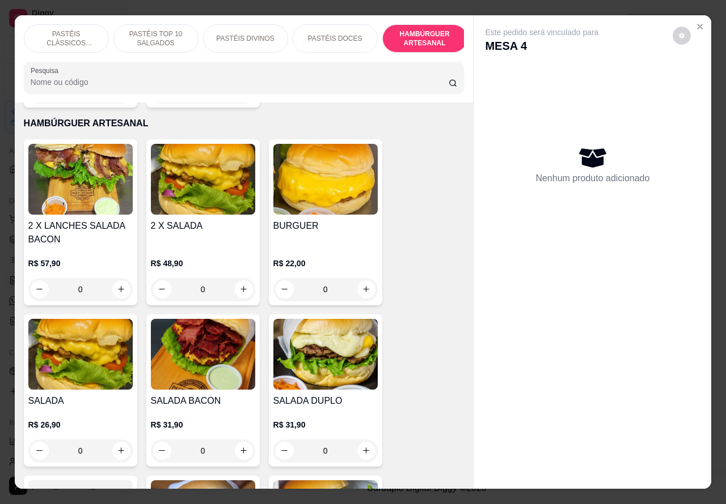
scroll to position [26, 0]
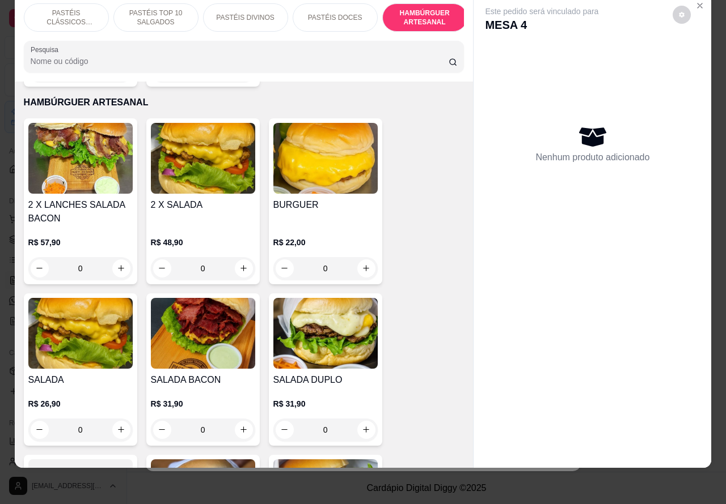
click at [360, 257] on div "0" at bounding box center [325, 268] width 104 height 23
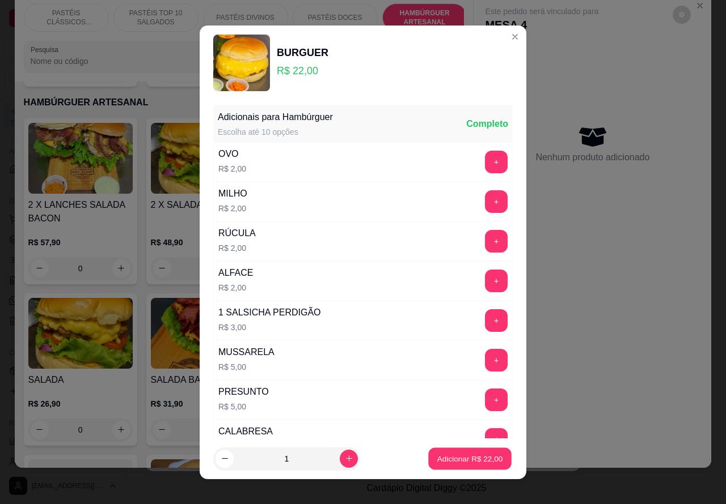
click at [447, 460] on p "Adicionar R$ 22,00" at bounding box center [470, 458] width 66 height 11
type input "1"
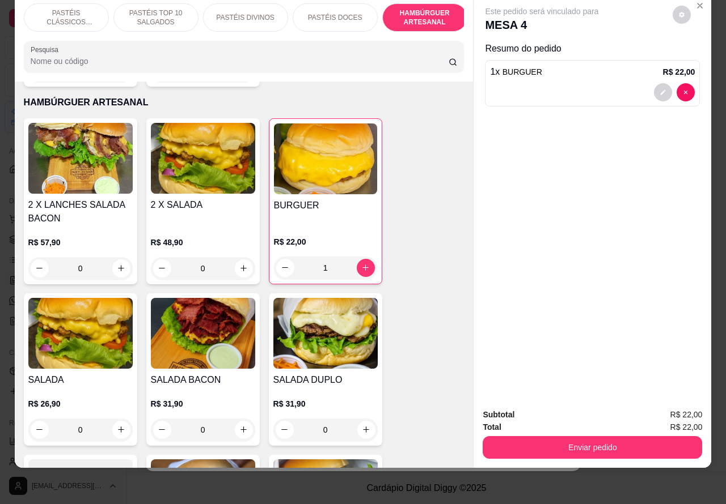
click at [120, 421] on div "0" at bounding box center [80, 430] width 104 height 23
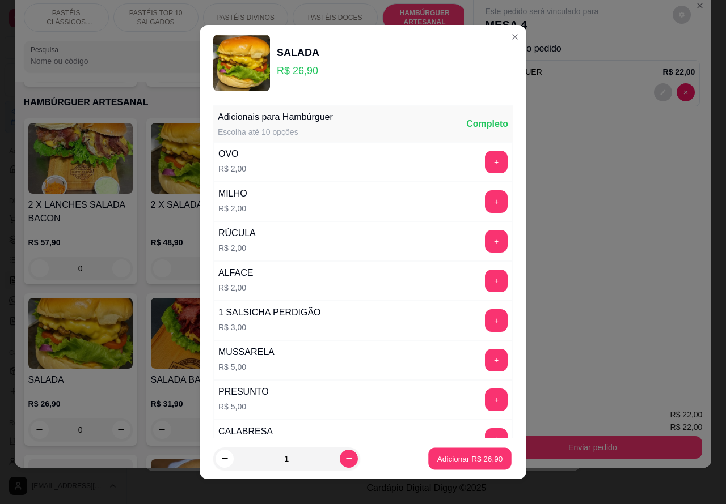
click at [443, 459] on p "Adicionar R$ 26,90" at bounding box center [470, 458] width 66 height 11
type input "1"
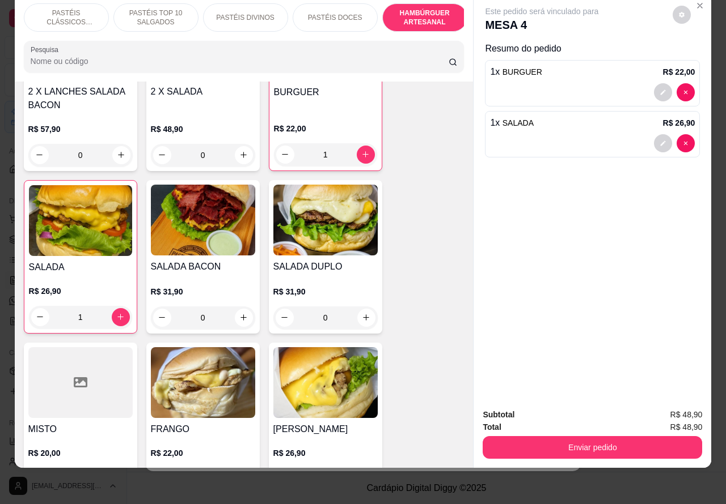
scroll to position [2552, 0]
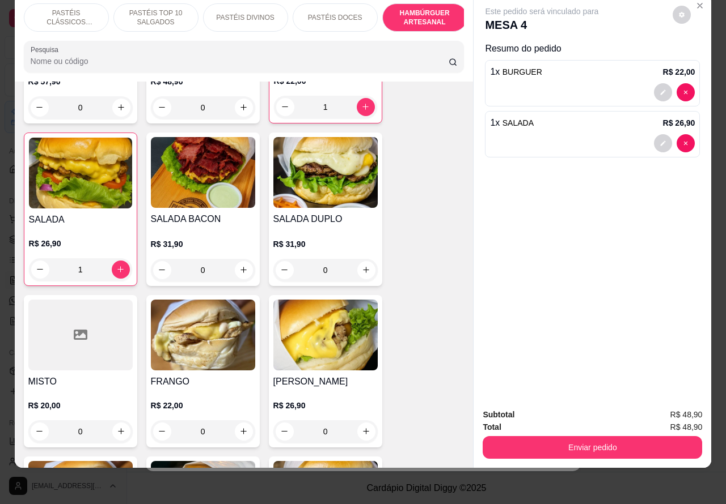
click at [238, 259] on div "0" at bounding box center [203, 270] width 104 height 23
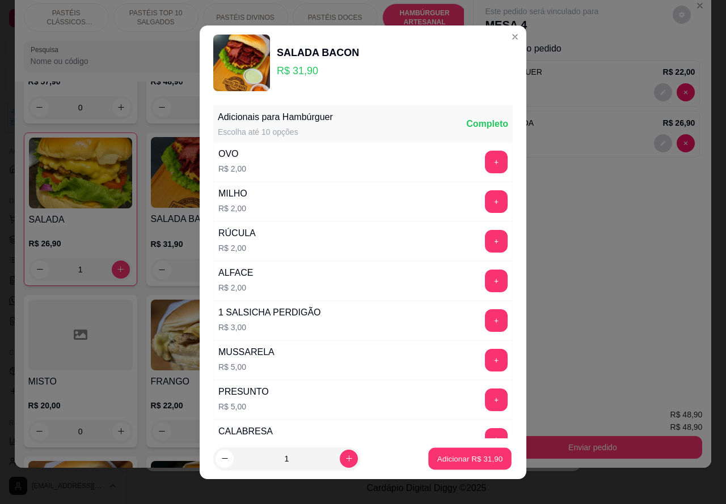
click at [448, 464] on p "Adicionar R$ 31,90" at bounding box center [470, 458] width 66 height 11
type input "1"
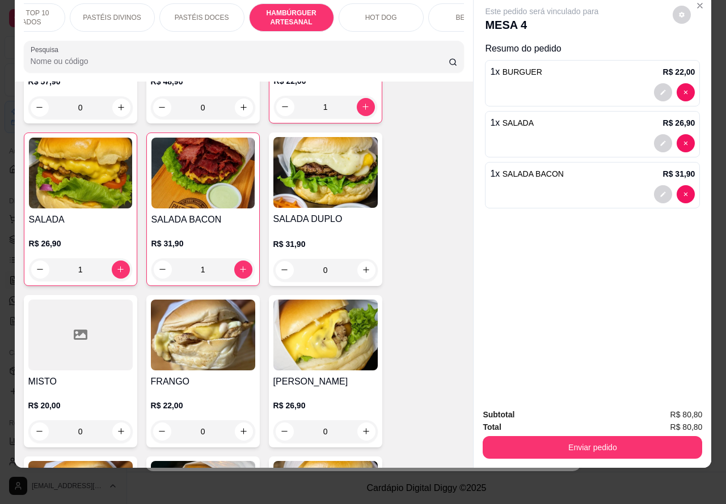
scroll to position [0, 135]
click at [386, 13] on p "HOT DOG" at bounding box center [379, 17] width 32 height 9
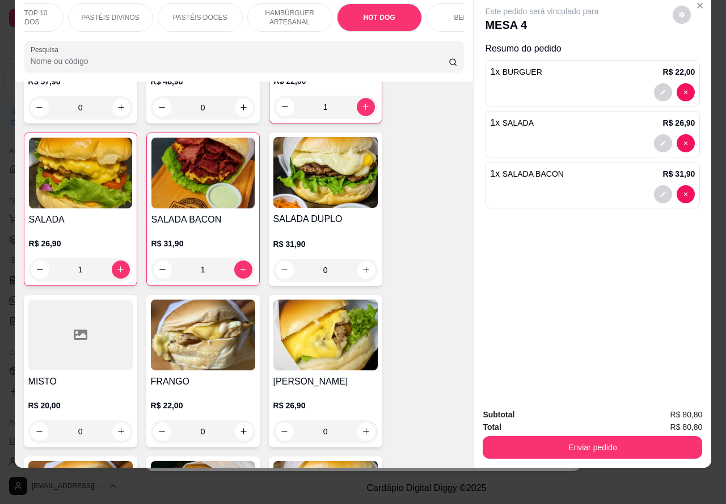
scroll to position [3411, 0]
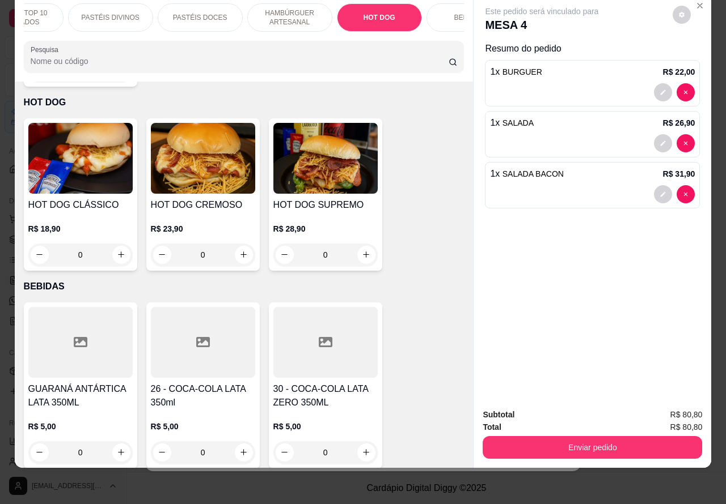
click at [247, 244] on div "0" at bounding box center [203, 255] width 104 height 23
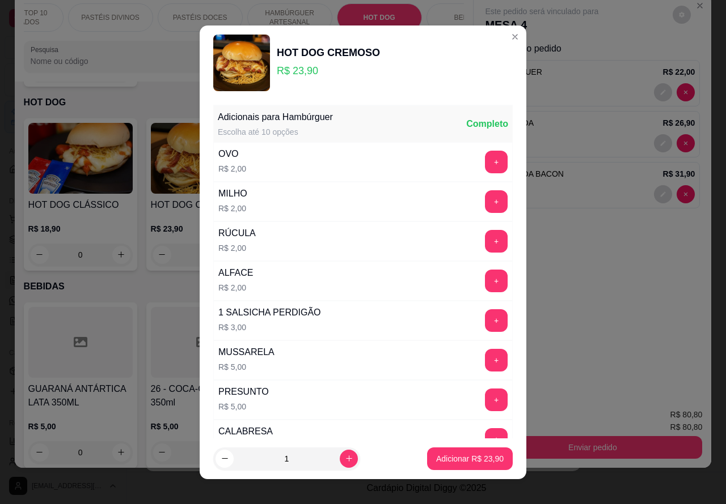
click at [441, 469] on button "Adicionar R$ 23,90" at bounding box center [470, 459] width 86 height 23
type input "1"
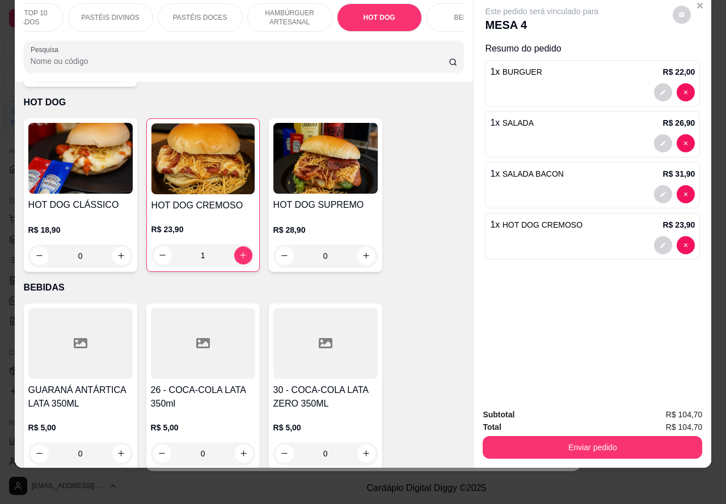
click at [569, 236] on div at bounding box center [592, 245] width 205 height 18
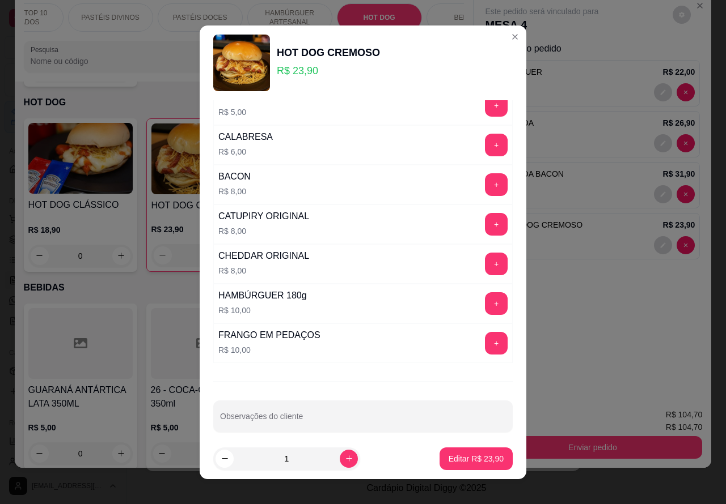
scroll to position [307, 0]
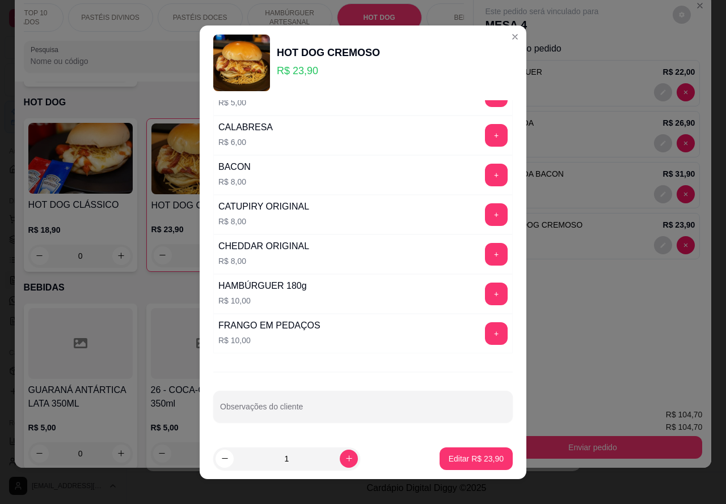
click at [276, 410] on div "Observações do cliente" at bounding box center [362, 407] width 299 height 32
type input "j"
type input "g"
type input "GENRRO ELIANA"
click at [456, 457] on p "Editar R$ 23,90" at bounding box center [475, 458] width 53 height 11
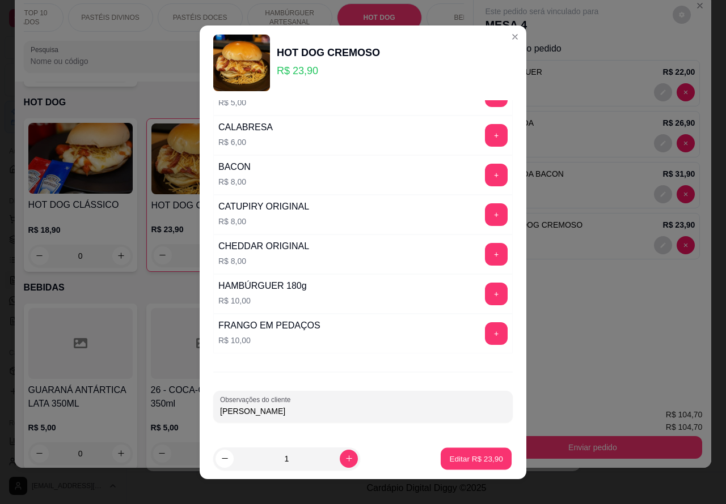
type input "0"
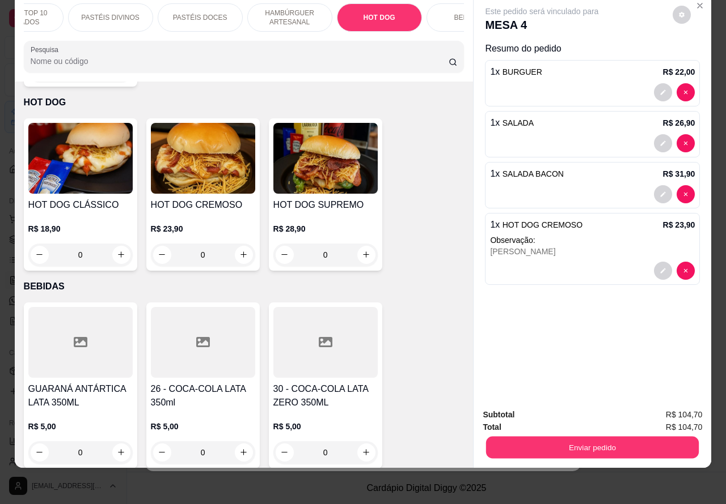
click at [574, 437] on button "Enviar pedido" at bounding box center [592, 448] width 213 height 22
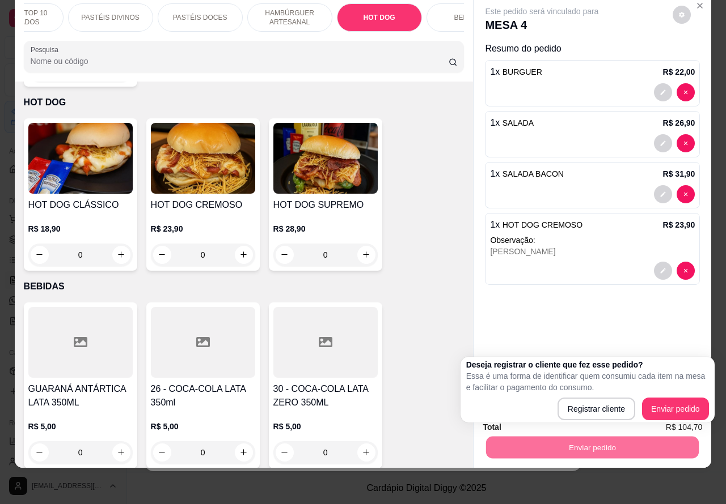
scroll to position [0, 0]
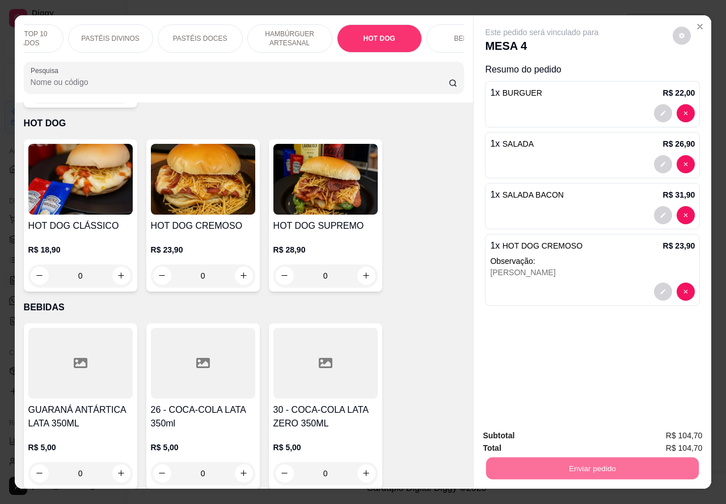
click at [669, 404] on button "Enviar pedido" at bounding box center [671, 410] width 64 height 22
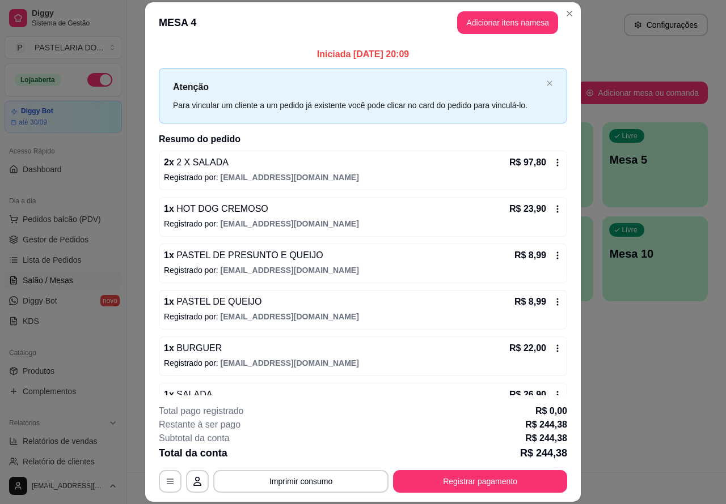
click at [635, 385] on div "Atendimento Salão Configurações Todos Mesas Comandas Pesquisar Adicionar mesa o…" at bounding box center [426, 236] width 599 height 472
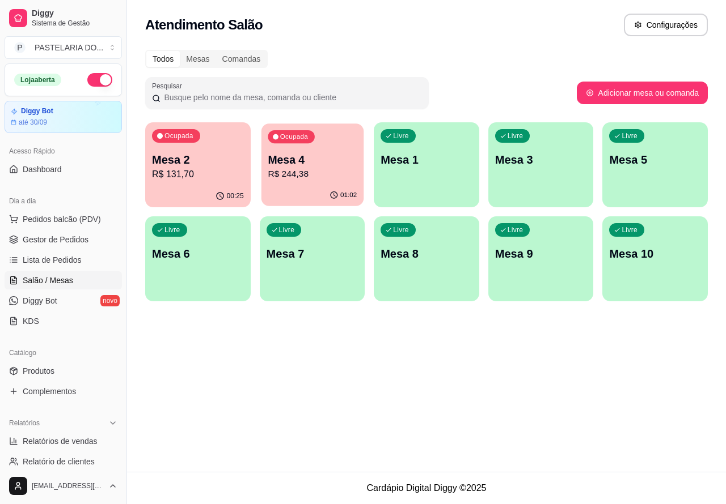
click at [329, 172] on p "R$ 244,38" at bounding box center [312, 174] width 89 height 13
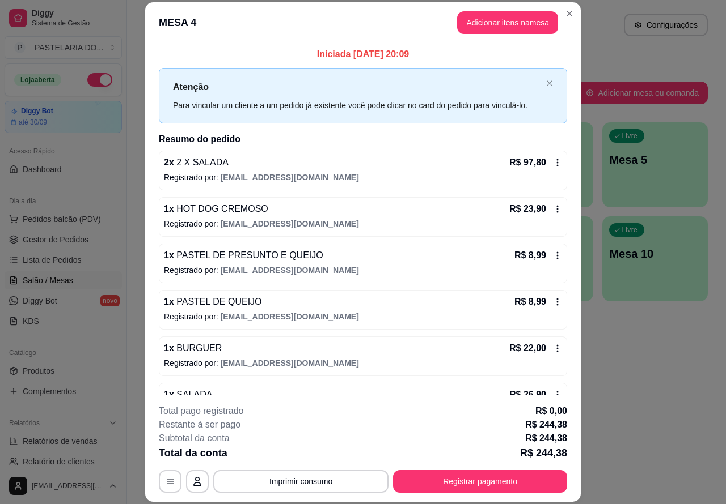
click at [622, 359] on div "Atendimento Salão Configurações Todos Mesas Comandas Pesquisar Adicionar mesa o…" at bounding box center [426, 236] width 599 height 472
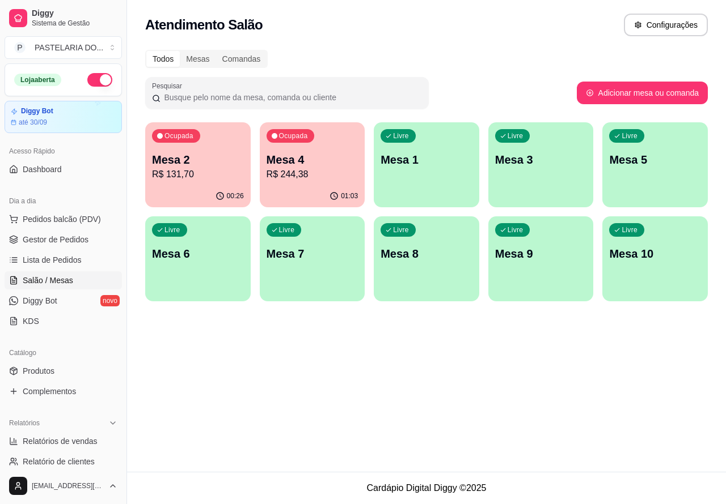
click at [200, 171] on p "R$ 131,70" at bounding box center [198, 175] width 92 height 14
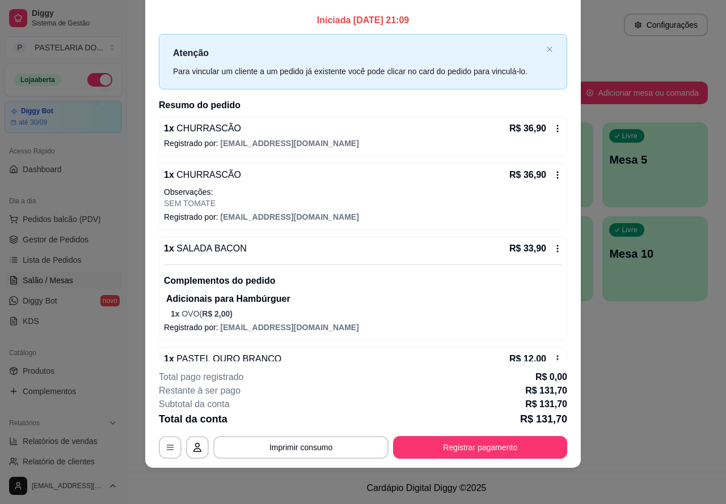
scroll to position [78, 0]
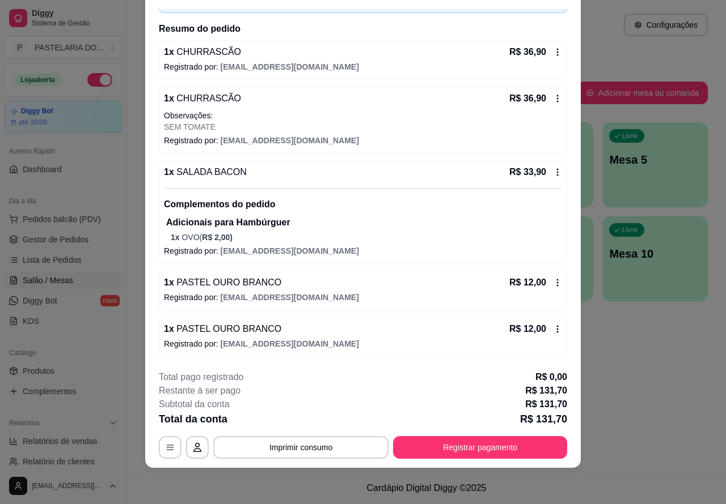
click at [602, 345] on div "Atendimento Salão Configurações Todos Mesas Comandas Pesquisar Adicionar mesa o…" at bounding box center [426, 236] width 599 height 472
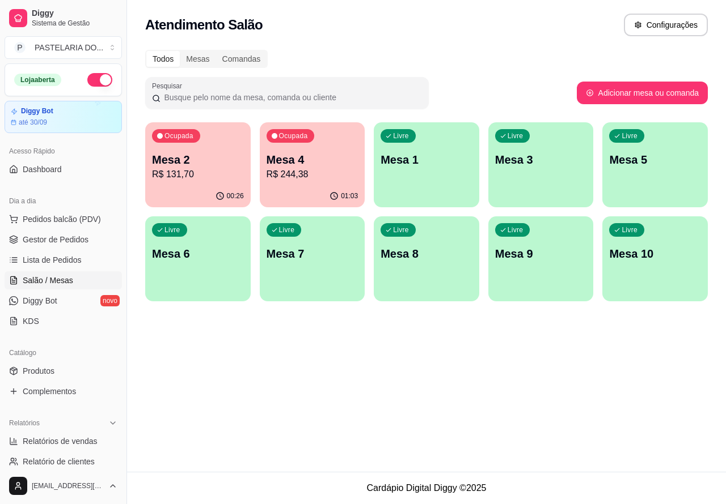
click at [207, 182] on div "Ocupada Mesa 2 R$ 131,70" at bounding box center [197, 153] width 105 height 63
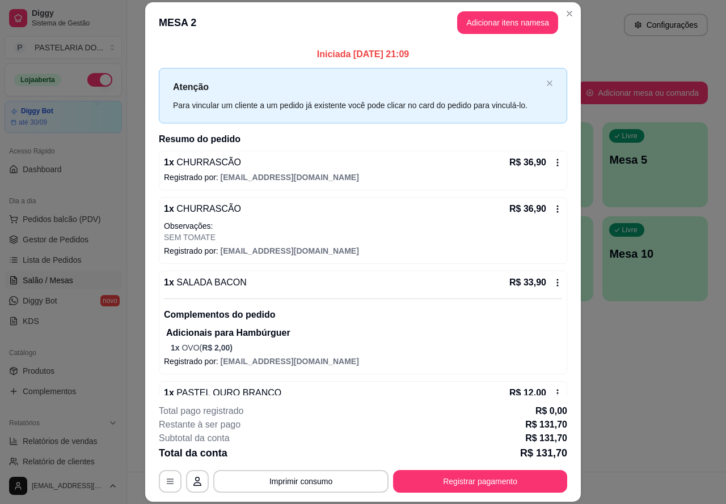
click at [502, 25] on p "Este pedido será vinculado para" at bounding box center [543, 30] width 114 height 11
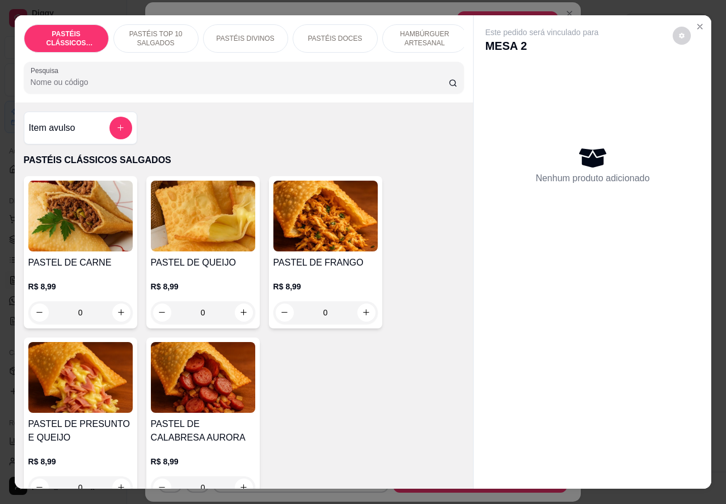
click at [350, 34] on p "PASTÉIS DOCES" at bounding box center [335, 38] width 54 height 9
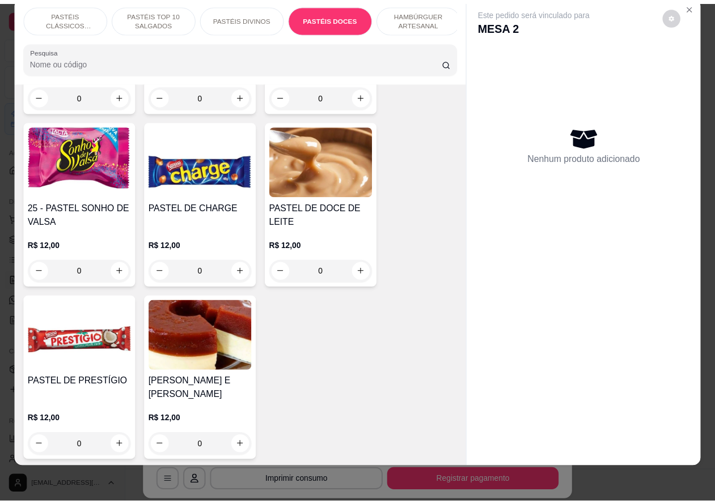
scroll to position [2039, 0]
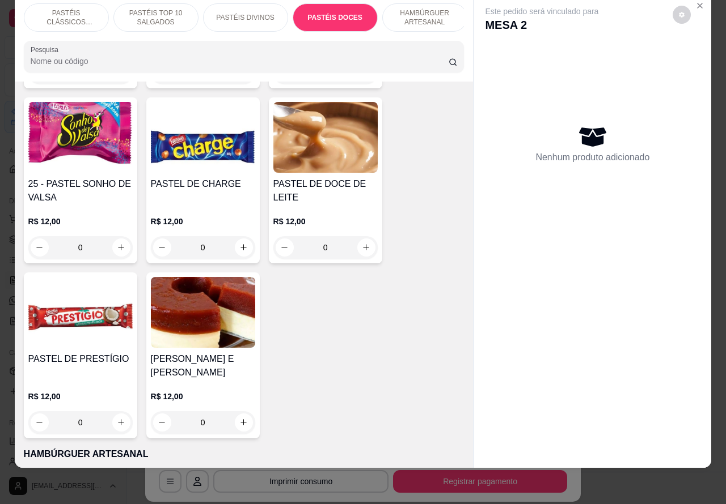
click at [239, 418] on icon "increase-product-quantity" at bounding box center [243, 422] width 9 height 9
type input "1"
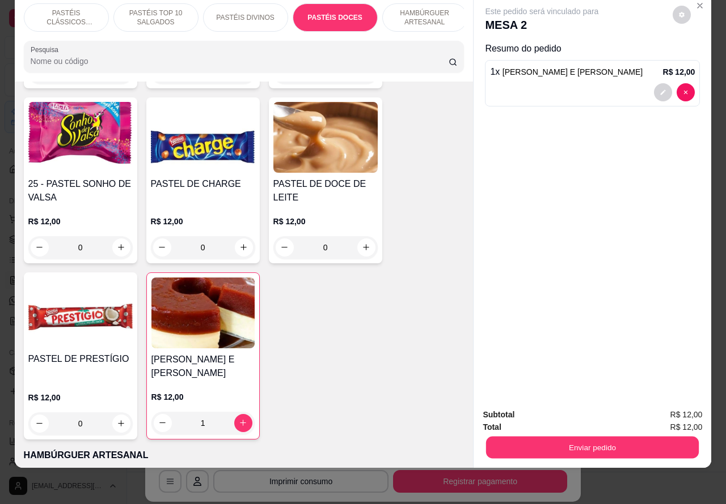
click at [570, 441] on button "Enviar pedido" at bounding box center [592, 448] width 213 height 22
click at [663, 406] on button "Enviar pedido" at bounding box center [671, 410] width 64 height 22
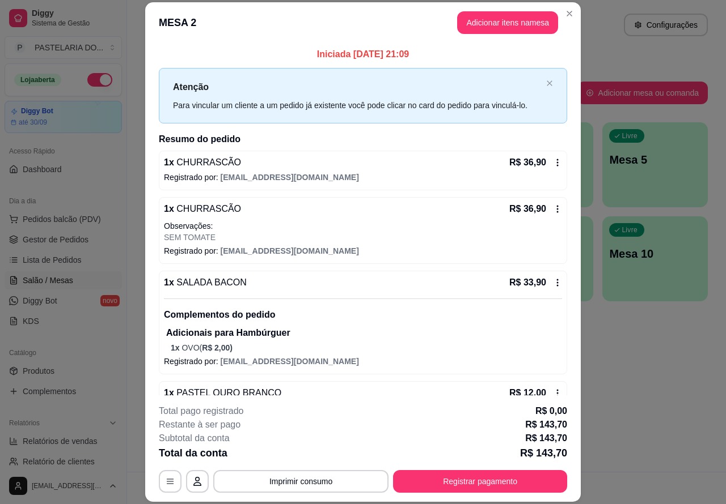
click at [623, 366] on div "Atendimento Salão Configurações Todos Mesas Comandas Pesquisar Adicionar mesa o…" at bounding box center [426, 236] width 599 height 472
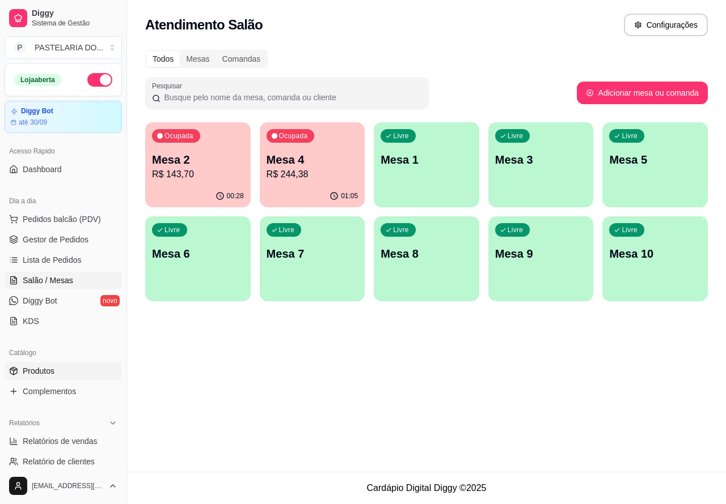
click at [58, 368] on link "Produtos" at bounding box center [63, 371] width 117 height 18
click at [52, 373] on span "Produtos" at bounding box center [39, 371] width 32 height 11
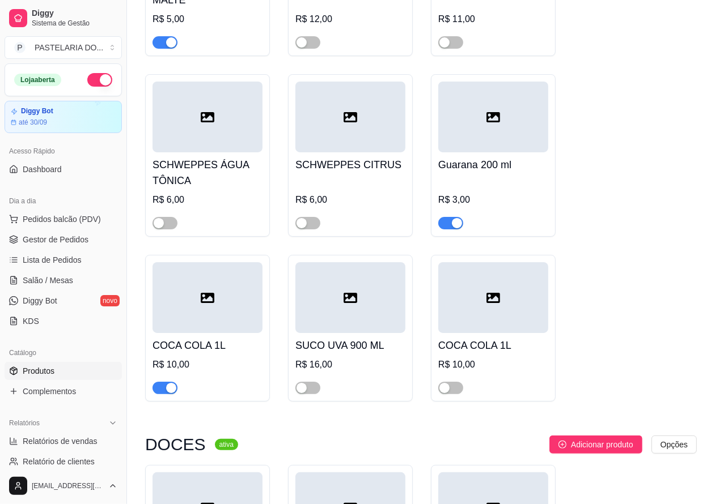
scroll to position [5712, 0]
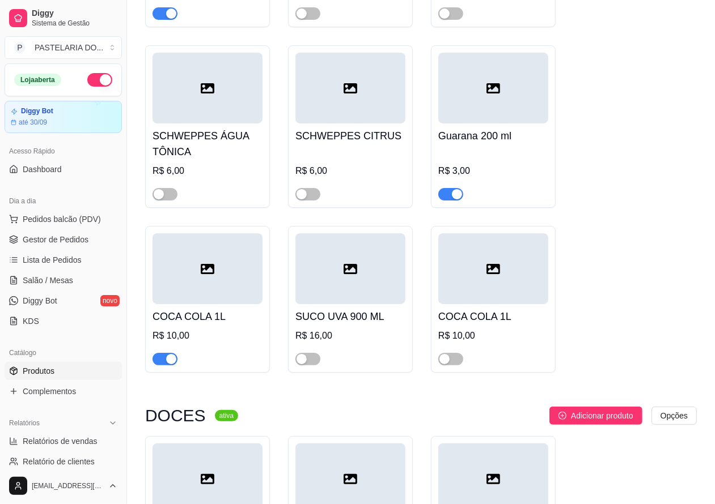
click at [163, 364] on span "button" at bounding box center [164, 359] width 25 height 12
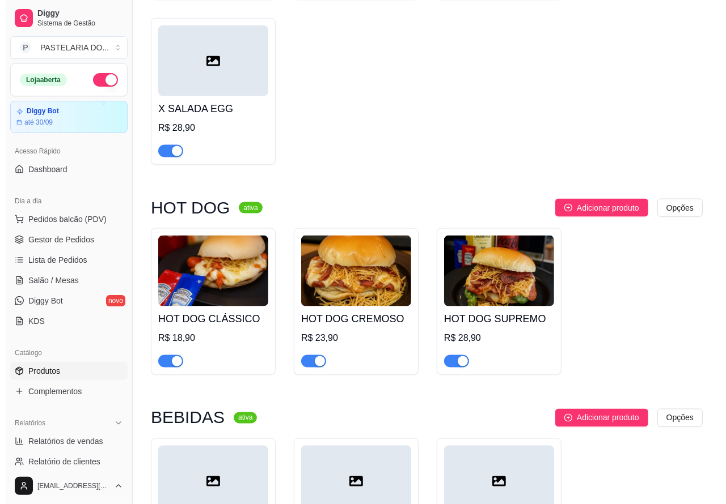
scroll to position [3868, 0]
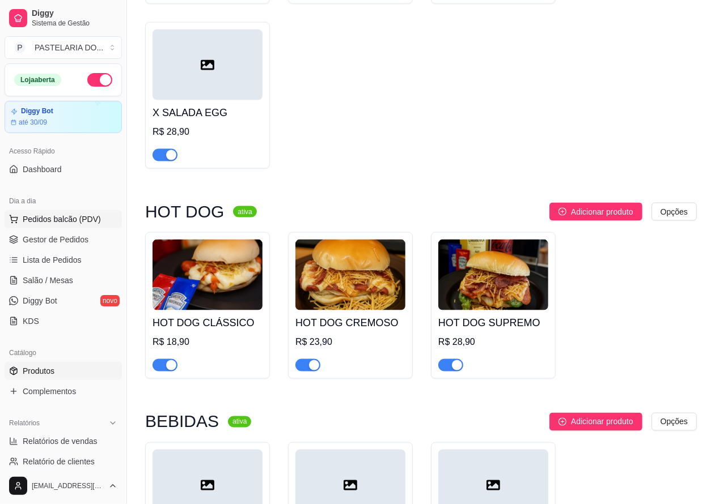
click at [90, 210] on button "Pedidos balcão (PDV)" at bounding box center [63, 219] width 117 height 18
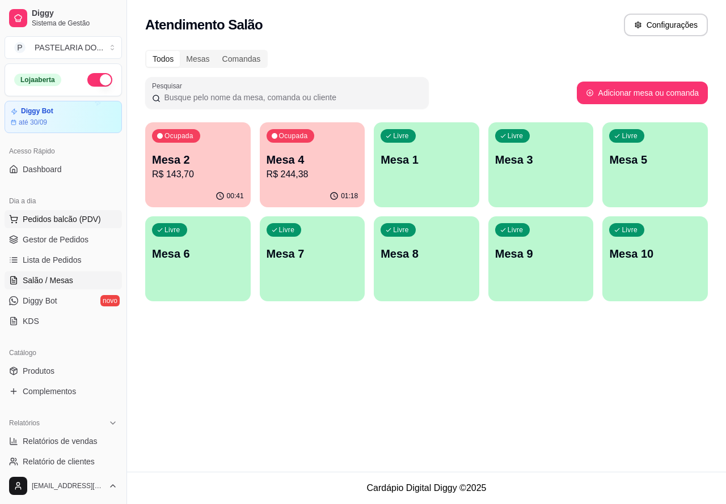
click at [201, 174] on p "R$ 143,70" at bounding box center [198, 175] width 92 height 14
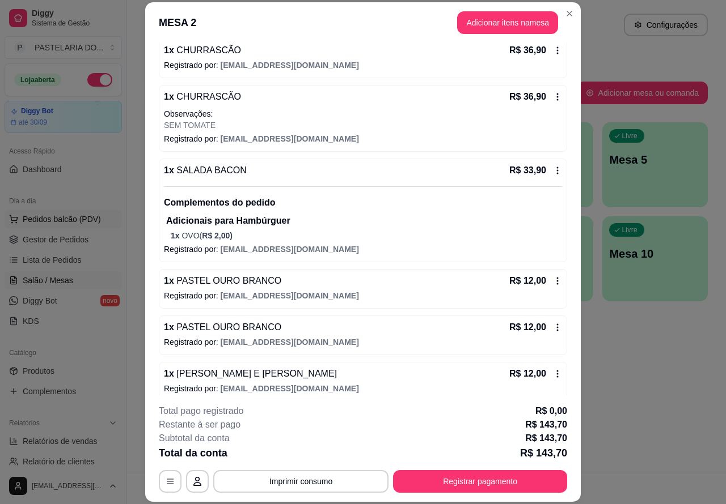
scroll to position [125, 0]
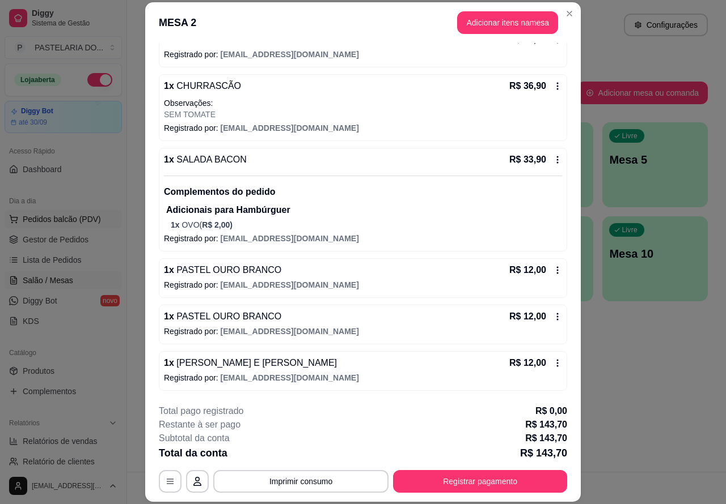
click at [325, 481] on button "Imprimir consumo" at bounding box center [300, 481] width 175 height 23
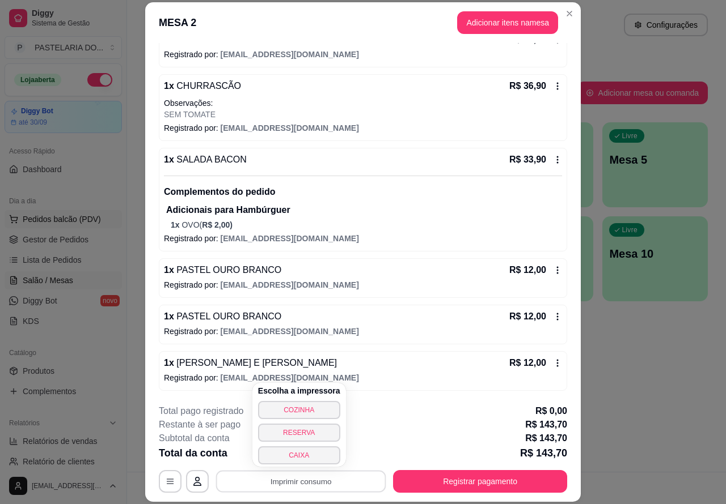
click at [311, 452] on button "CAIXA" at bounding box center [299, 456] width 82 height 18
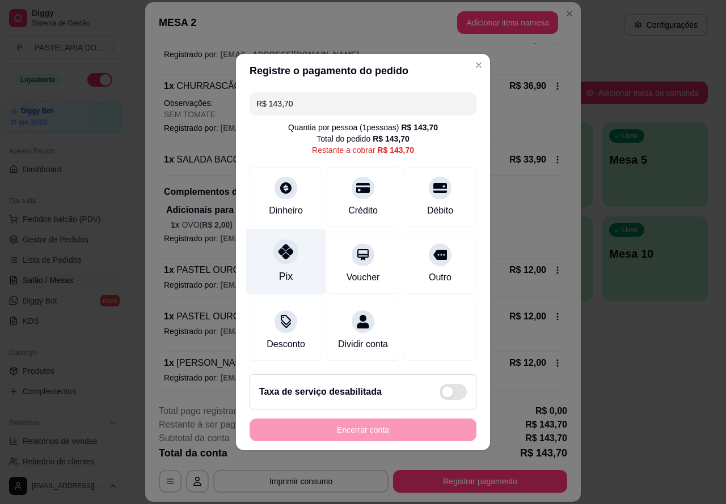
click at [285, 252] on icon at bounding box center [285, 251] width 15 height 15
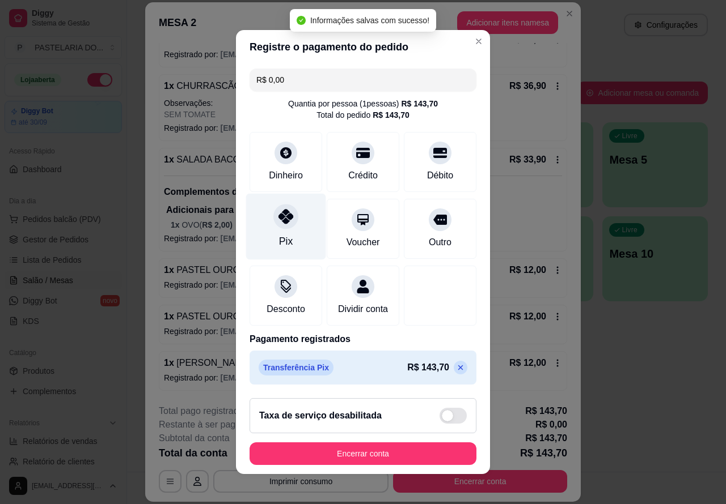
type input "R$ 0,00"
click at [397, 451] on button "Encerrar conta" at bounding box center [362, 454] width 227 height 23
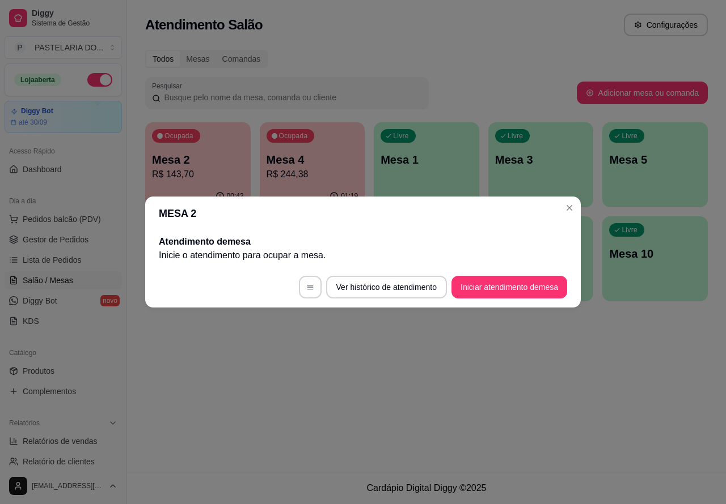
scroll to position [0, 0]
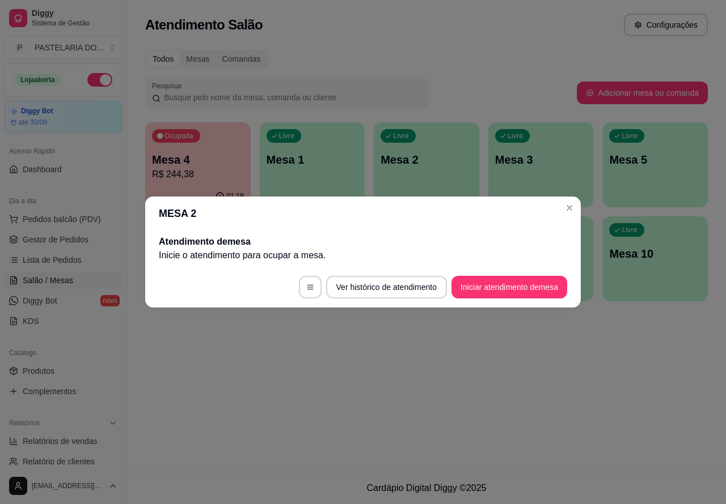
click at [447, 393] on div "Atendimento Salão Configurações Todos Mesas Comandas Pesquisar Adicionar mesa o…" at bounding box center [426, 236] width 599 height 472
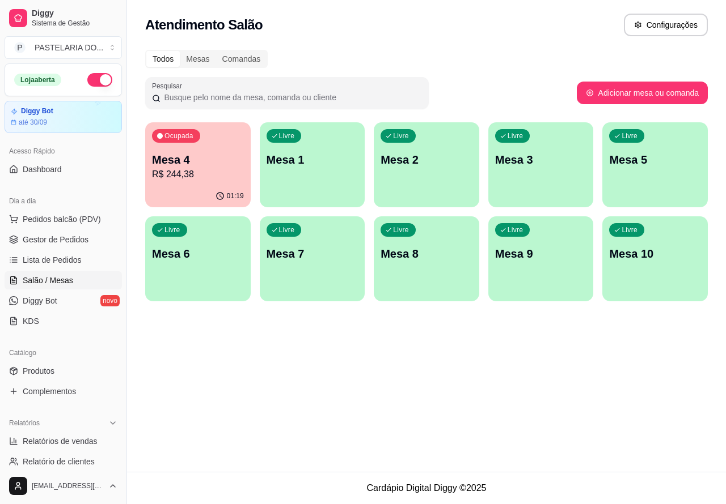
click at [228, 163] on p "Mesa 4" at bounding box center [198, 160] width 92 height 16
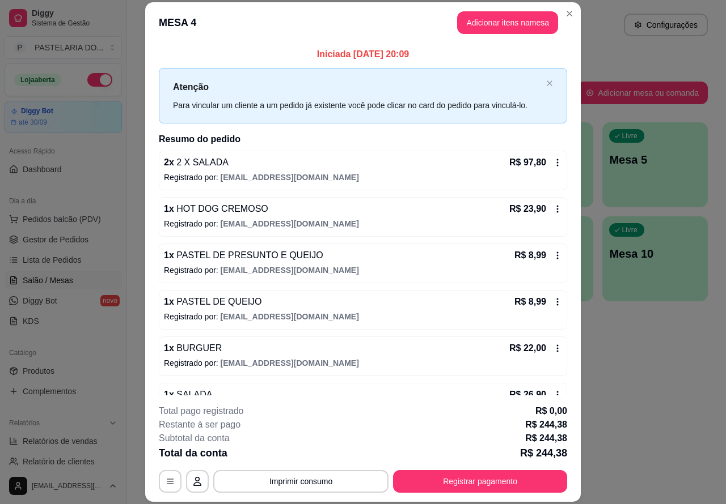
click at [203, 499] on footer "**********" at bounding box center [362, 449] width 435 height 107
click at [621, 340] on div "Atendimento Salão Configurações Todos Mesas Comandas Pesquisar Adicionar mesa o…" at bounding box center [426, 236] width 599 height 472
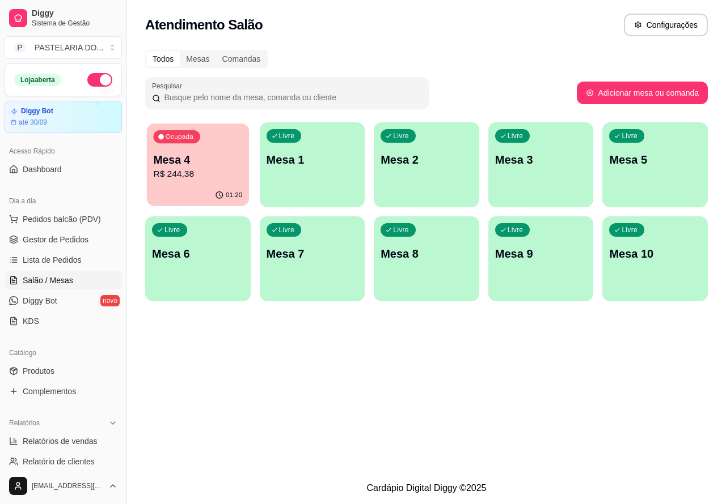
click at [211, 166] on p "Mesa 4" at bounding box center [197, 159] width 89 height 15
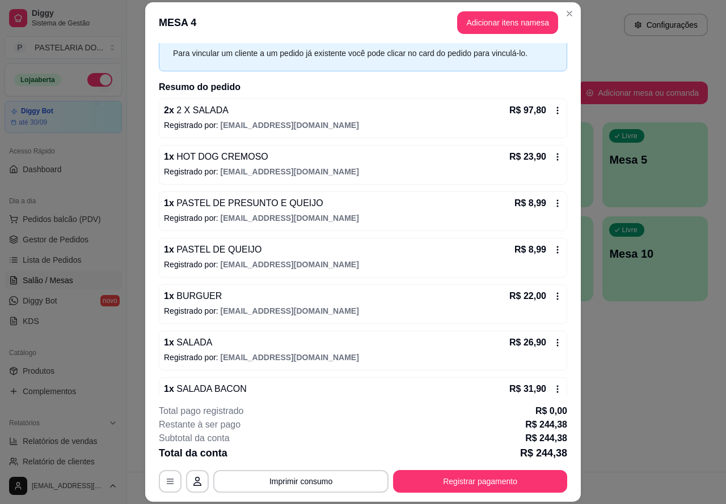
scroll to position [46, 0]
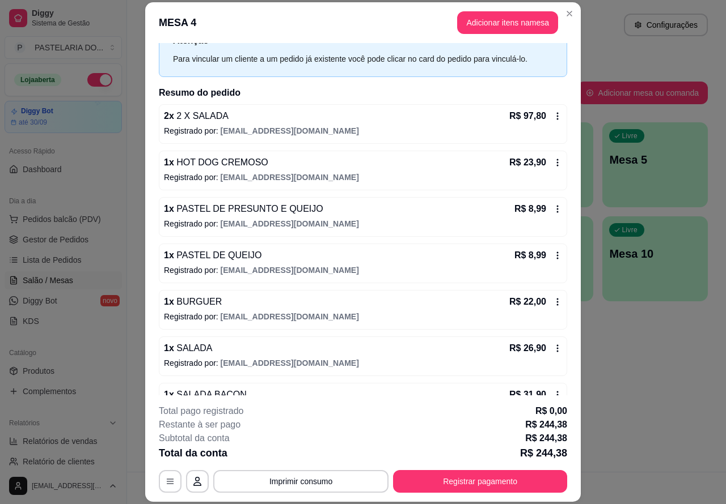
click at [321, 473] on button "Imprimir consumo" at bounding box center [300, 481] width 175 height 23
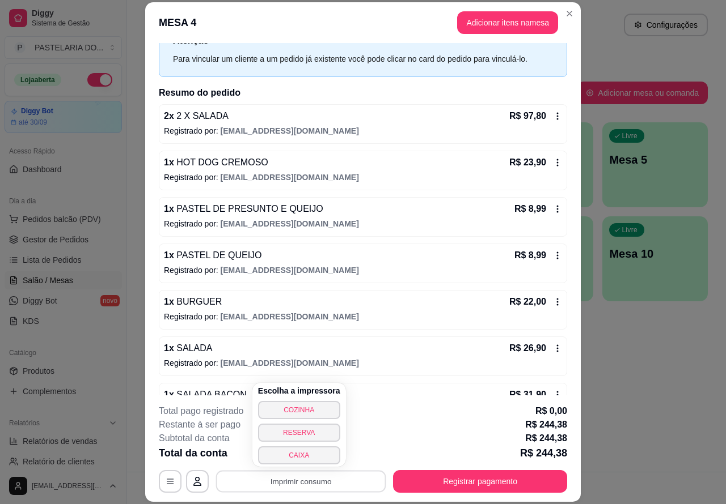
click at [279, 461] on button "CAIXA" at bounding box center [299, 456] width 82 height 18
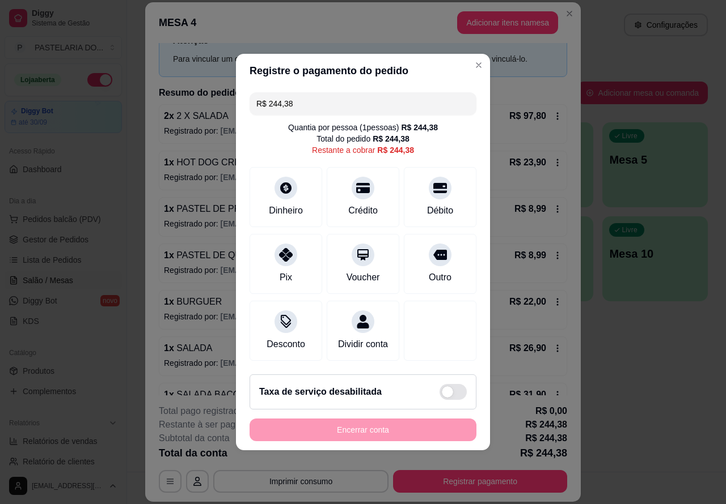
click at [451, 475] on button "Registrar pagamento" at bounding box center [480, 481] width 174 height 23
click at [287, 182] on icon at bounding box center [285, 185] width 12 height 12
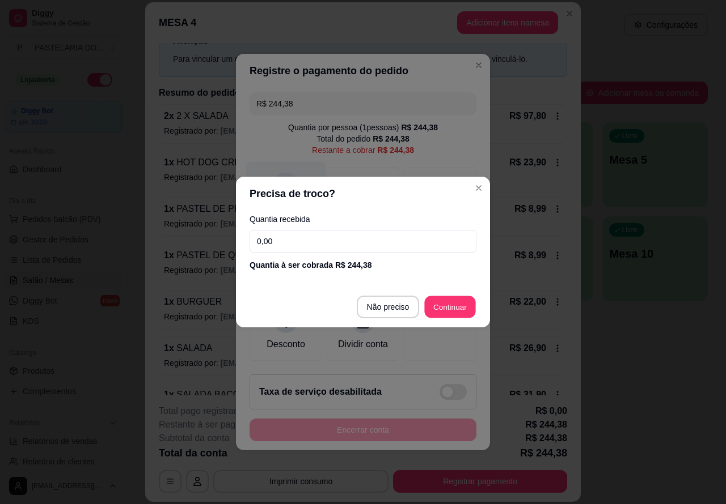
click at [448, 306] on div at bounding box center [440, 331] width 73 height 60
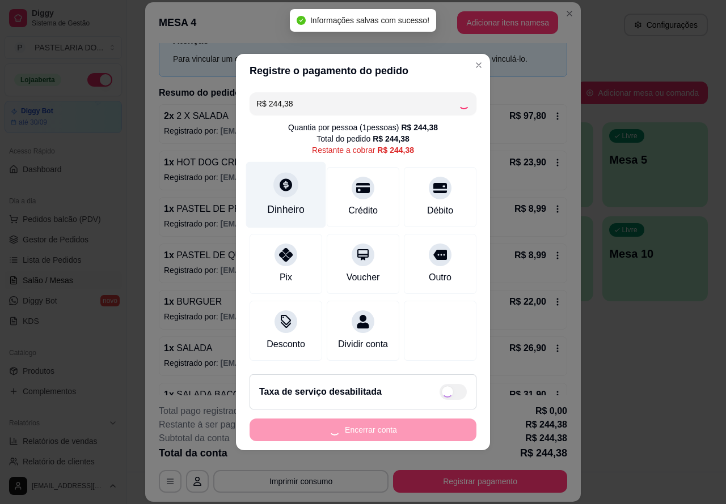
type input "R$ 0,00"
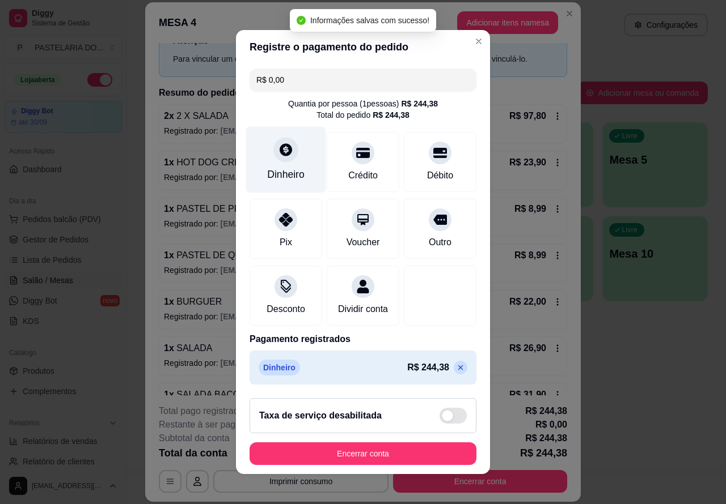
click at [381, 458] on button "Encerrar conta" at bounding box center [362, 454] width 227 height 23
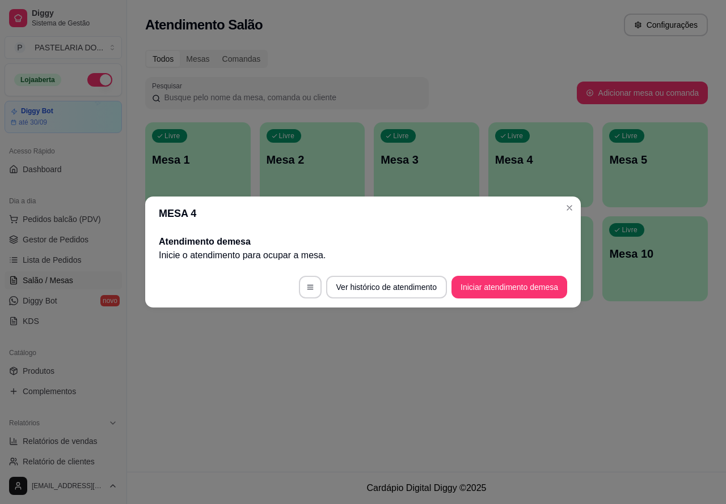
scroll to position [0, 0]
click at [302, 354] on div "Atendimento Salão Configurações Todos Mesas Comandas Pesquisar Adicionar mesa o…" at bounding box center [426, 236] width 599 height 472
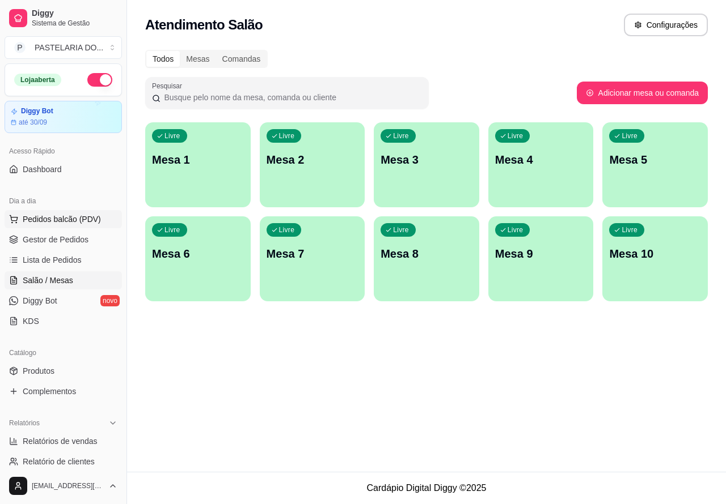
click at [103, 218] on button "Pedidos balcão (PDV)" at bounding box center [63, 219] width 117 height 18
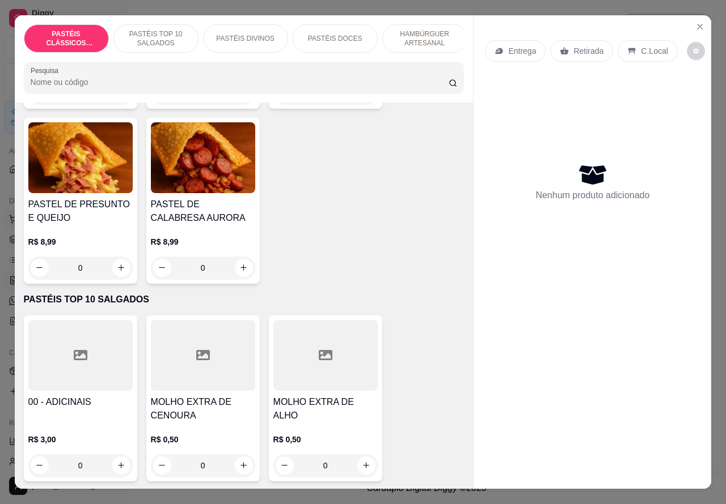
scroll to position [223, 0]
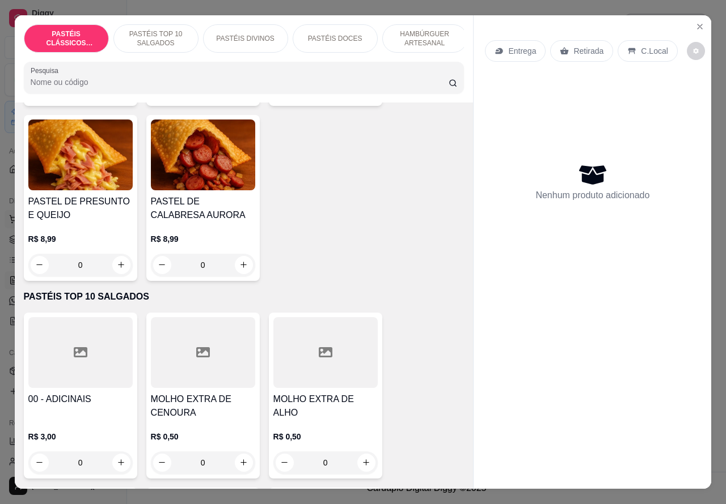
click at [117, 265] on icon "increase-product-quantity" at bounding box center [121, 265] width 9 height 9
click at [118, 268] on icon "increase-product-quantity" at bounding box center [121, 265] width 6 height 6
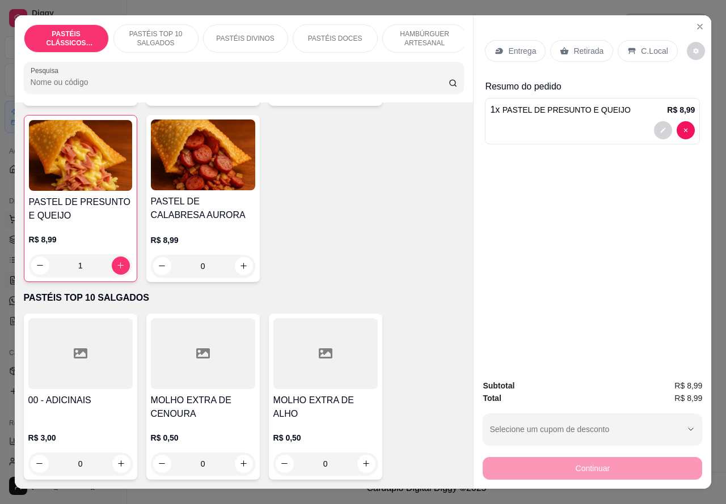
click at [119, 270] on icon "increase-product-quantity" at bounding box center [120, 265] width 9 height 9
click at [116, 270] on icon "increase-product-quantity" at bounding box center [120, 265] width 9 height 9
type input "2"
click at [581, 45] on p "Retirada" at bounding box center [588, 50] width 30 height 11
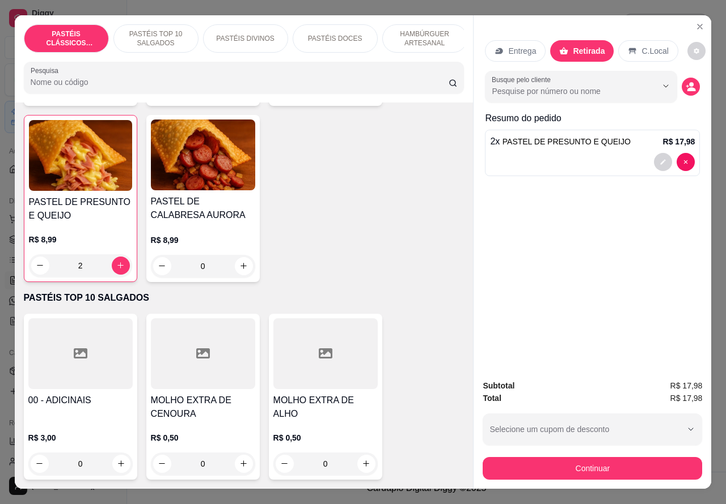
click at [623, 136] on div "2 x PASTEL DE PRESUNTO E QUEIJO R$ 17,98" at bounding box center [592, 142] width 205 height 14
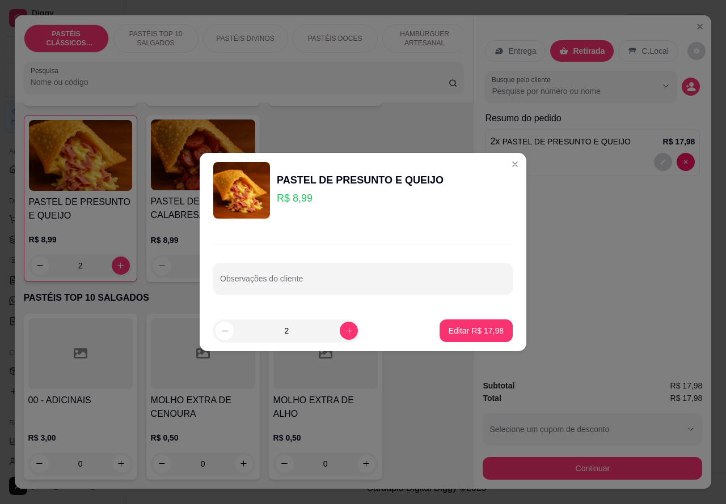
click at [327, 283] on input "Observações do cliente" at bounding box center [363, 283] width 286 height 11
type input "SEU JOAO"
click at [468, 321] on button "Editar R$ 17,98" at bounding box center [475, 331] width 71 height 22
type input "0"
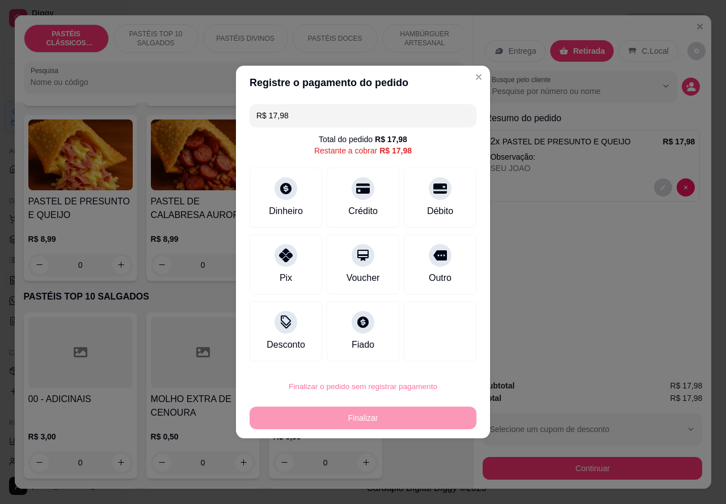
click at [442, 353] on button "Confirmar" at bounding box center [430, 354] width 40 height 17
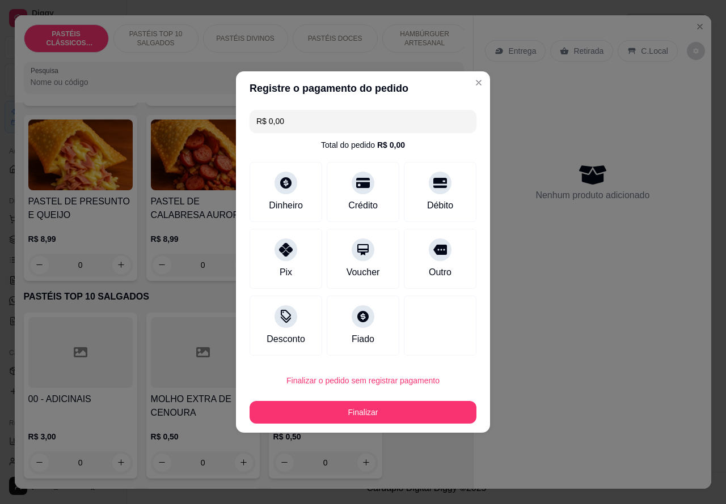
type input "R$ 0,00"
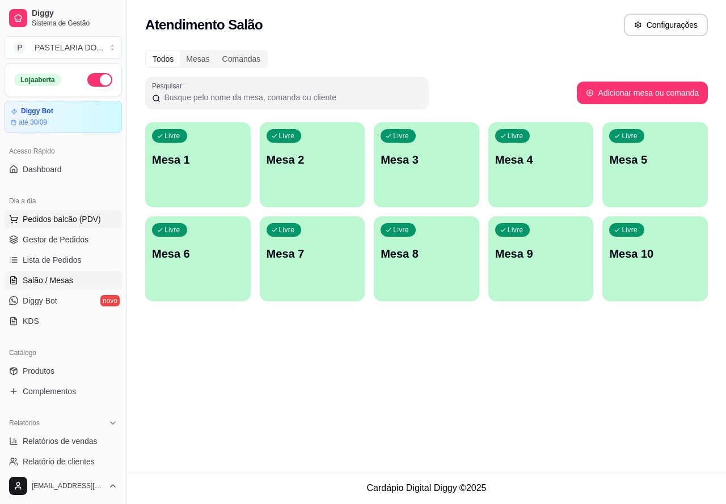
click at [85, 223] on span "Pedidos balcão (PDV)" at bounding box center [62, 219] width 78 height 11
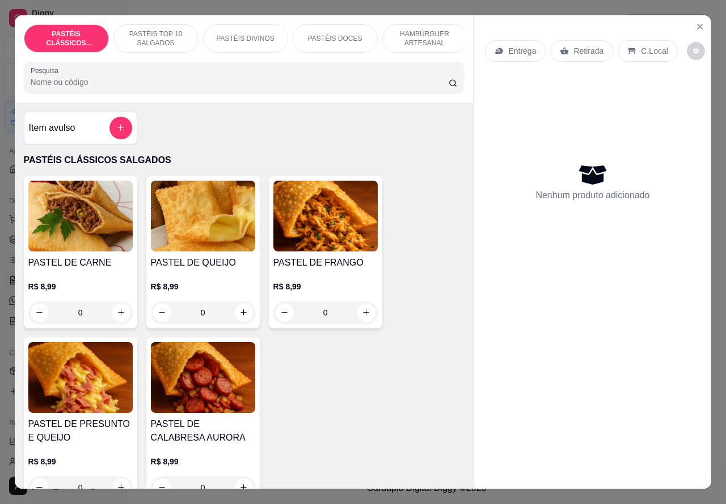
click at [520, 45] on p "Entrega" at bounding box center [522, 50] width 28 height 11
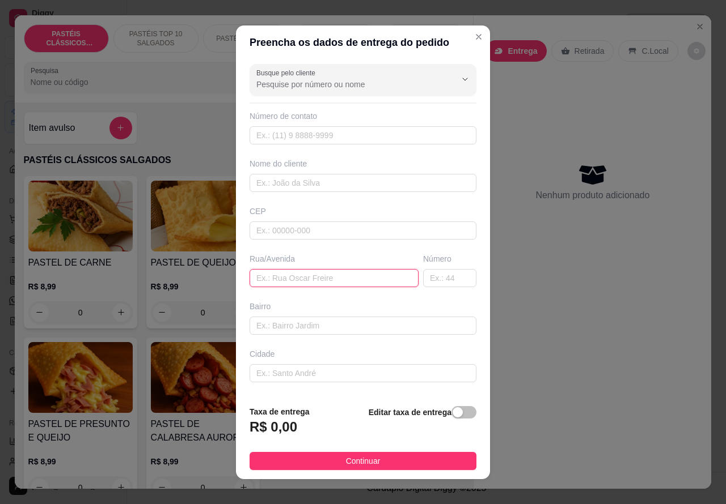
paste input "Eugênio Coneglian 355"
type input "Eugênio Coneglian 3550"
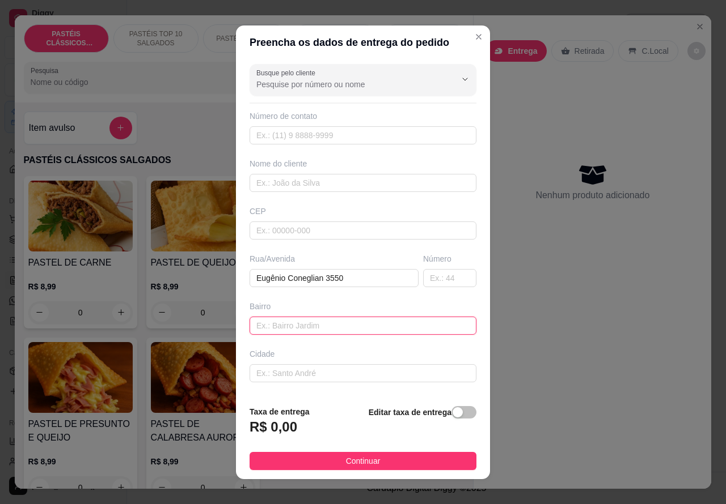
paste input "portadoria mercado livre,"
type input "portadoria mercado livre,"
click at [452, 412] on div "button" at bounding box center [457, 413] width 10 height 10
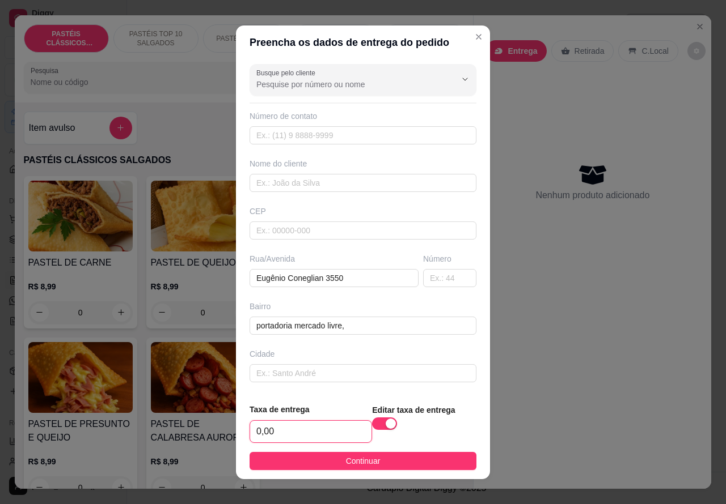
click at [258, 428] on input "0,00" at bounding box center [310, 432] width 121 height 22
type input "4,00"
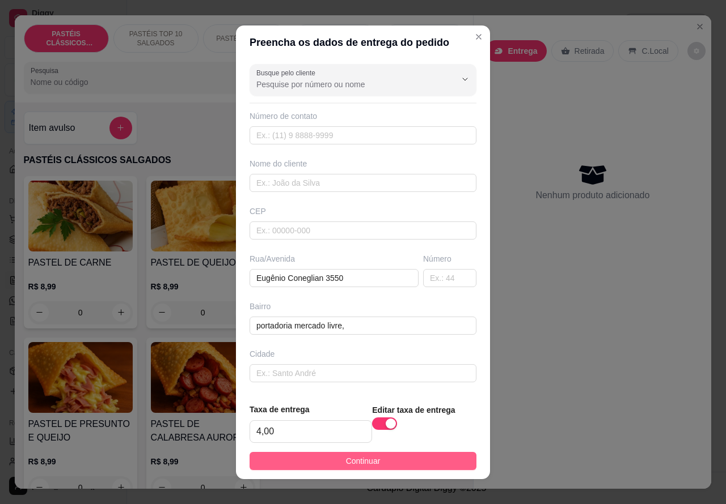
click at [427, 454] on button "Continuar" at bounding box center [362, 461] width 227 height 18
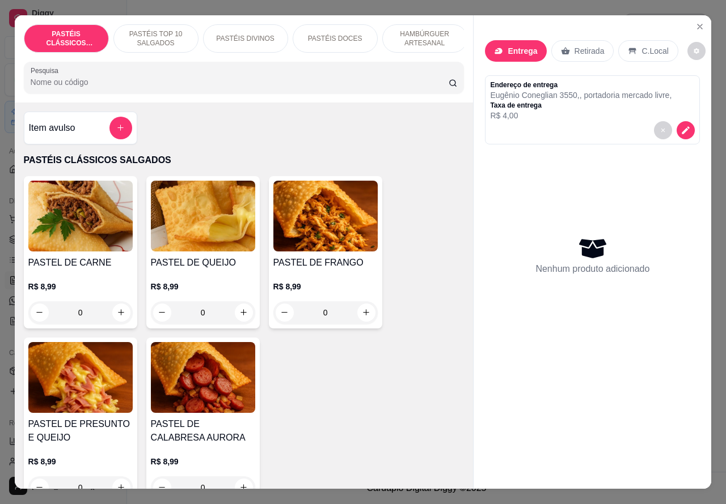
click at [680, 125] on div "Preencha os dados de entrega do pedido Busque pelo cliente Número de contato No…" at bounding box center [363, 252] width 744 height 517
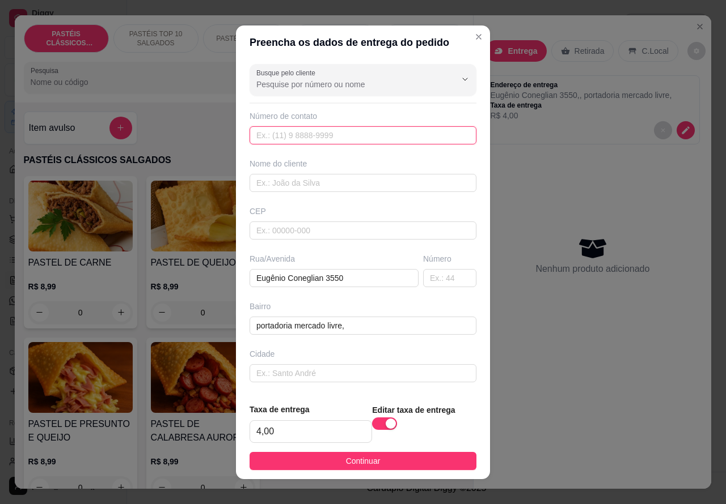
paste input "(14) 99745-3947"
type input "(14) 99745-3947"
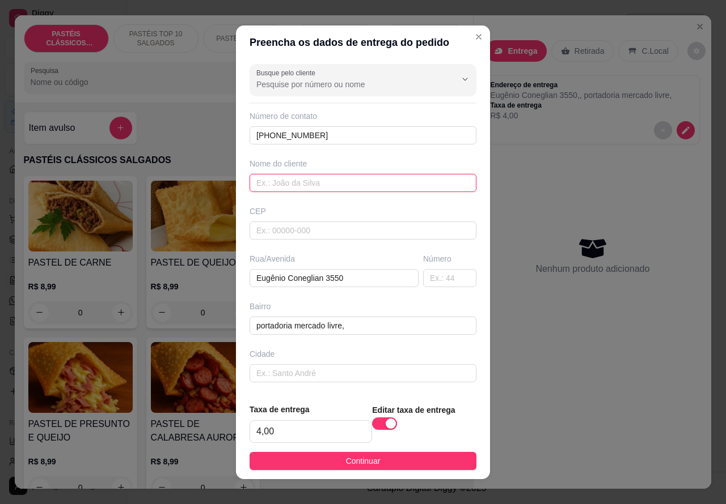
click at [330, 182] on input "text" at bounding box center [362, 183] width 227 height 18
type input "REGINA"
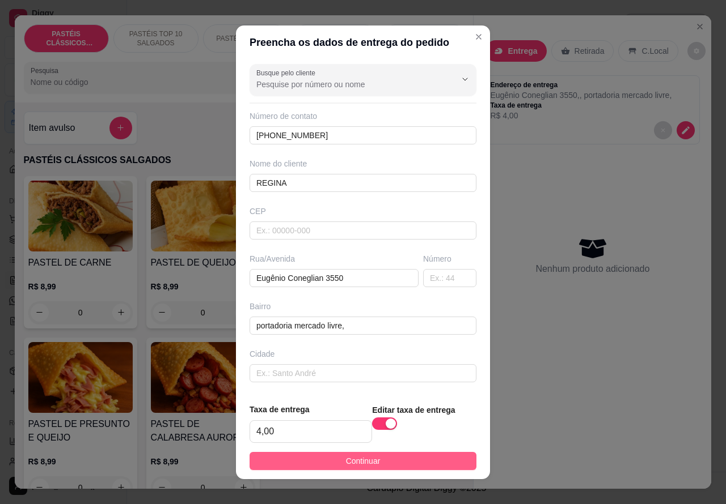
click at [423, 463] on button "Continuar" at bounding box center [362, 461] width 227 height 18
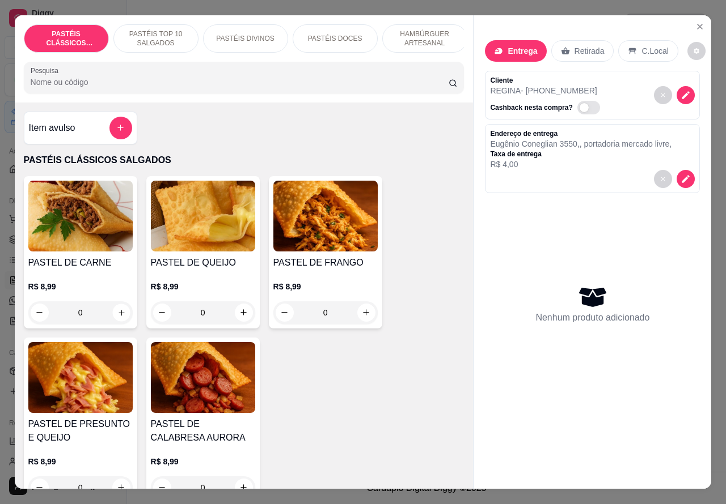
click at [118, 316] on icon "increase-product-quantity" at bounding box center [121, 313] width 6 height 6
type input "1"
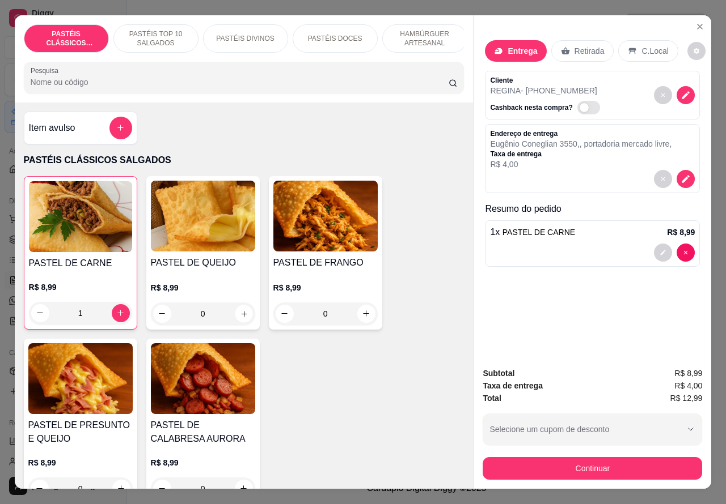
click at [239, 315] on icon "increase-product-quantity" at bounding box center [243, 313] width 9 height 9
type input "1"
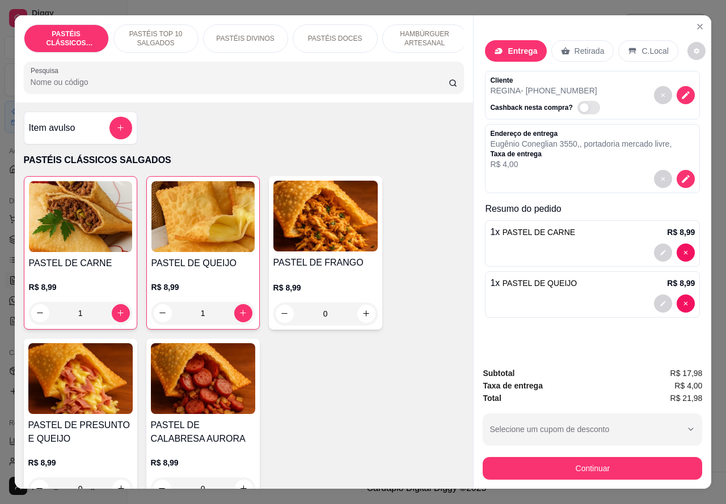
scroll to position [26, 0]
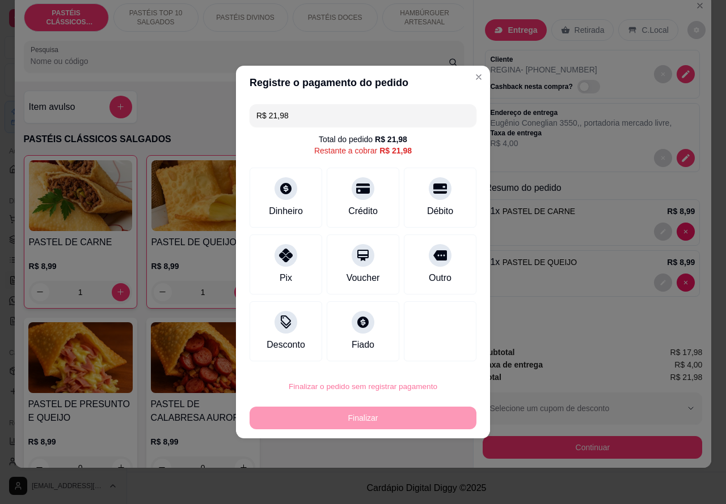
click at [447, 351] on button "Confirmar" at bounding box center [430, 355] width 42 height 18
type input "0"
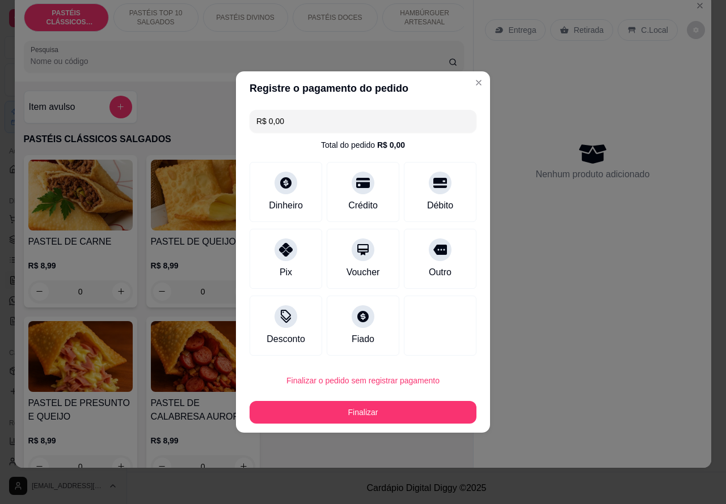
type input "R$ 0,00"
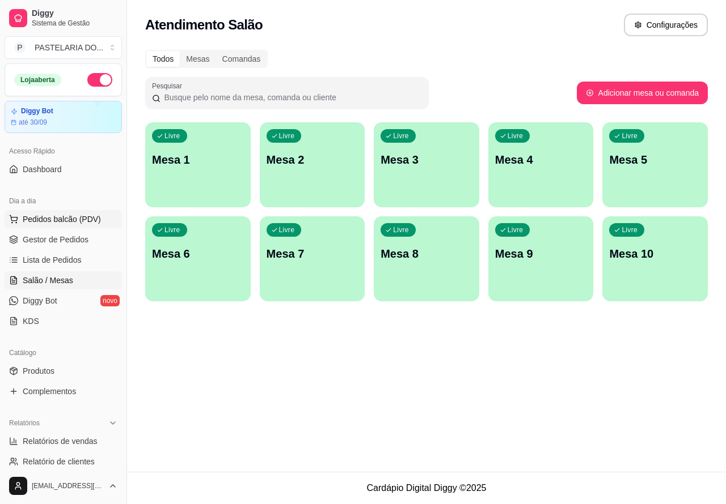
click at [98, 219] on button "Pedidos balcão (PDV)" at bounding box center [63, 219] width 117 height 18
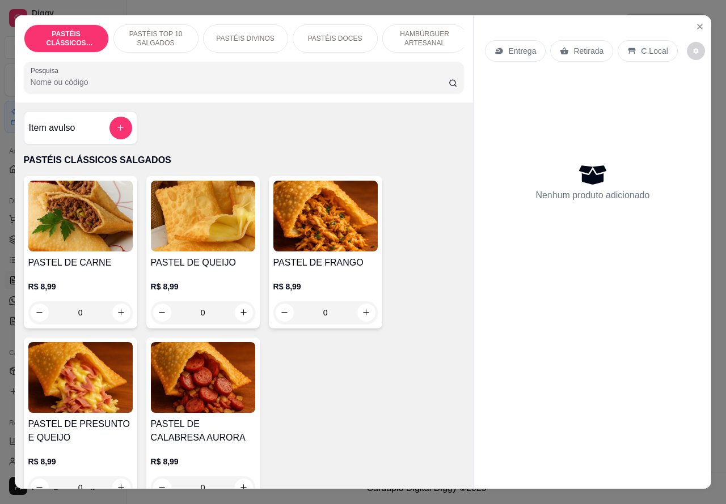
click at [428, 31] on p "HAMBÚRGUER ARTESANAL" at bounding box center [425, 38] width 66 height 18
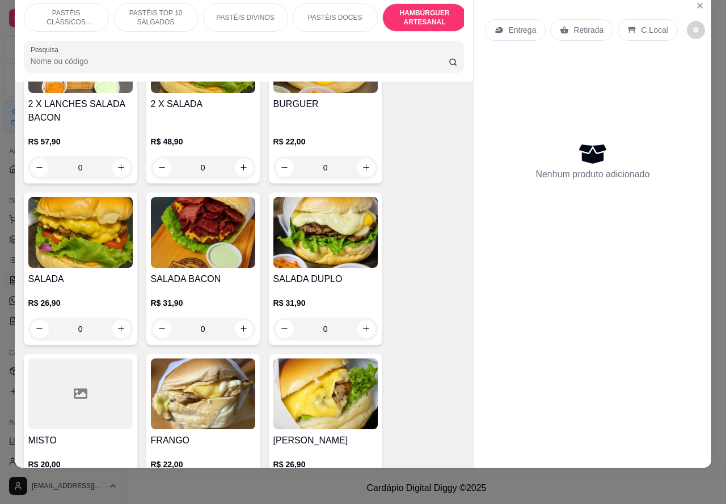
scroll to position [2495, 0]
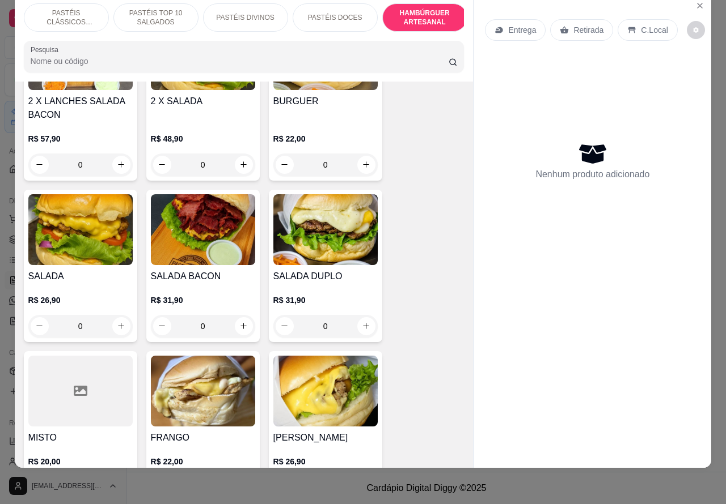
click at [357, 319] on div "0" at bounding box center [325, 326] width 104 height 23
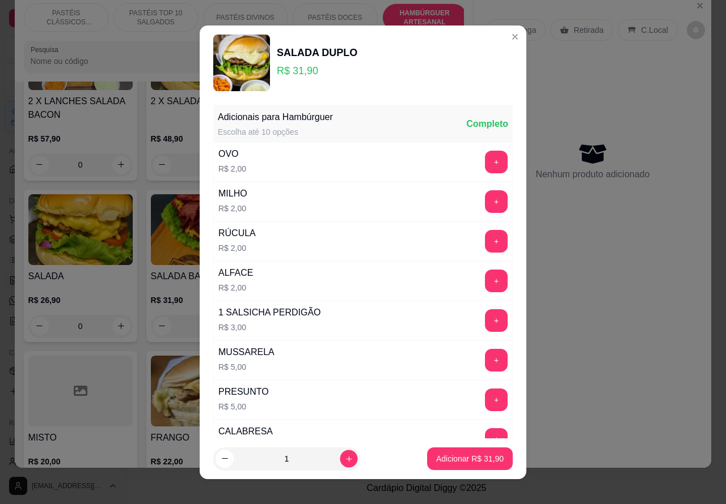
click at [345, 458] on icon "increase-product-quantity" at bounding box center [349, 459] width 9 height 9
type input "2"
click at [453, 460] on p "Adicionar R$ 63,80" at bounding box center [469, 458] width 67 height 11
type input "2"
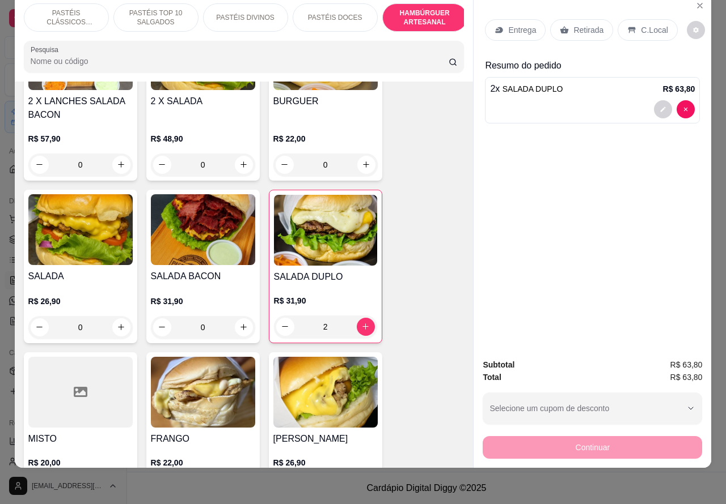
click at [339, 13] on p "PASTÉIS DOCES" at bounding box center [335, 17] width 54 height 9
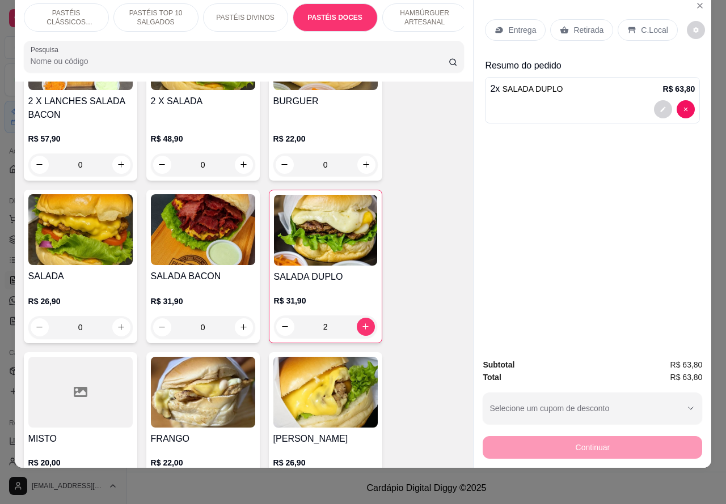
scroll to position [1857, 0]
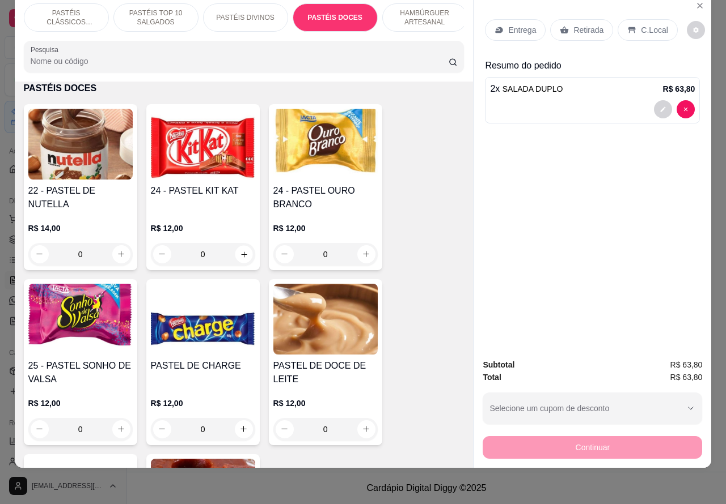
click at [239, 254] on icon "increase-product-quantity" at bounding box center [243, 254] width 9 height 9
type input "1"
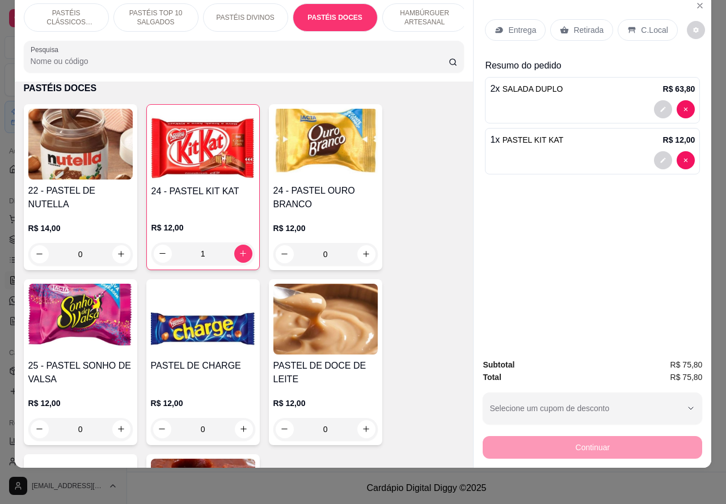
click at [550, 154] on div at bounding box center [592, 160] width 205 height 18
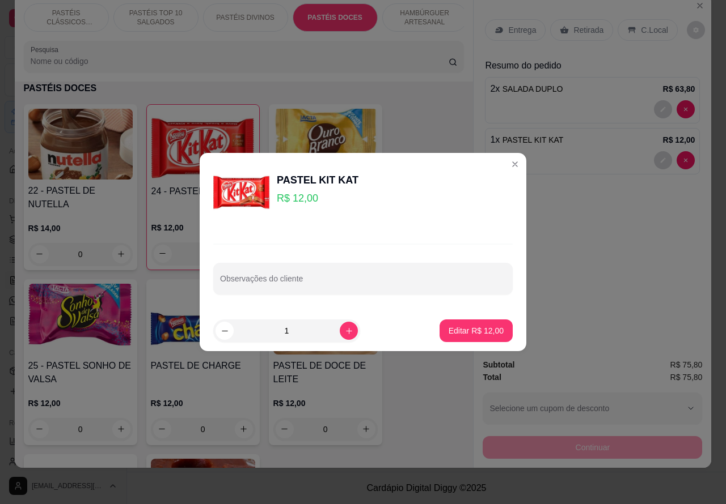
click at [372, 279] on input "Observações do cliente" at bounding box center [363, 283] width 286 height 11
type input "CAIO ENTREGADOR"
click at [469, 336] on p "Editar R$ 12,00" at bounding box center [475, 330] width 55 height 11
type input "0"
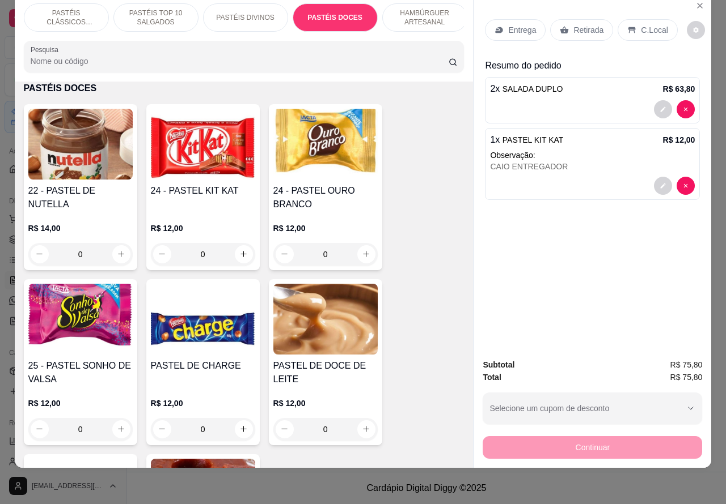
click at [583, 24] on p "Retirada" at bounding box center [588, 29] width 30 height 11
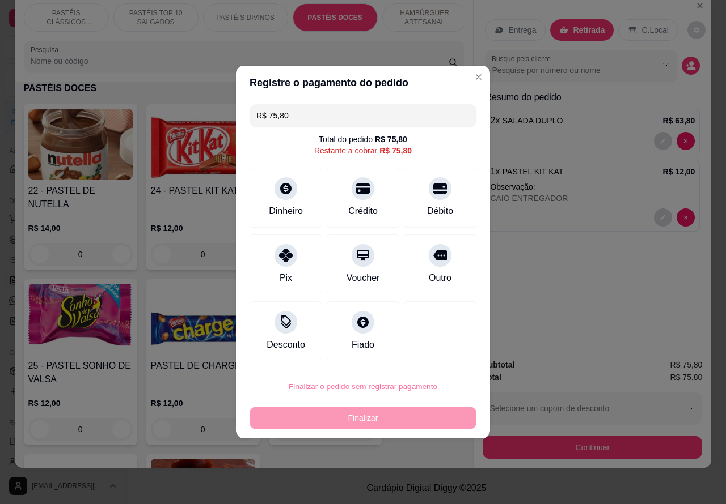
click at [445, 358] on button "Confirmar" at bounding box center [430, 355] width 42 height 18
type input "0"
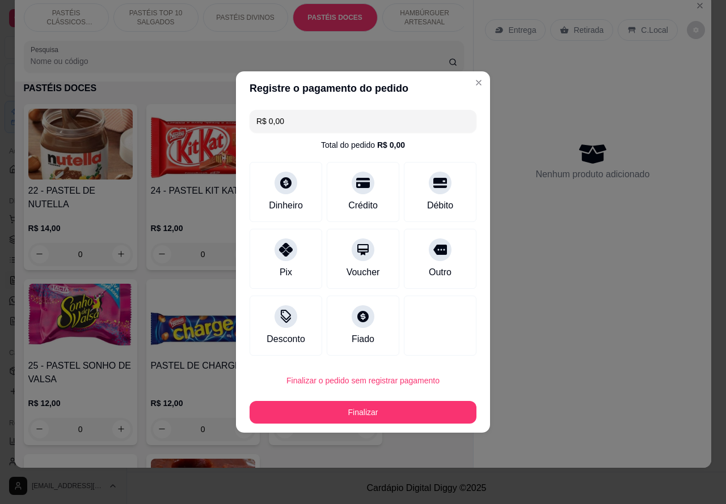
type input "R$ 0,00"
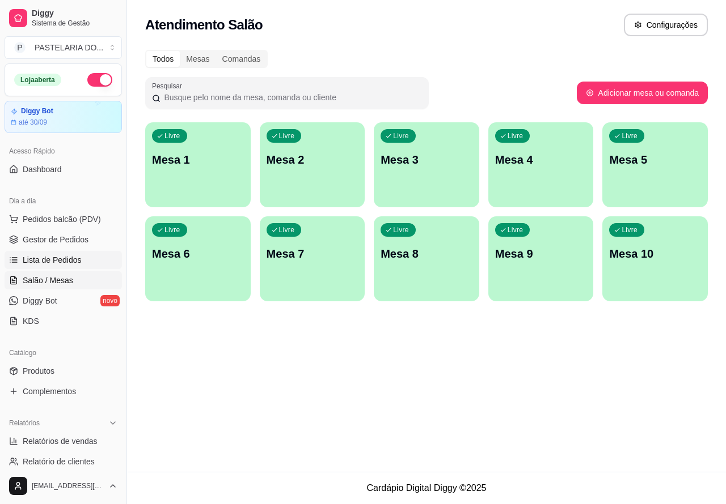
click at [74, 264] on span "Lista de Pedidos" at bounding box center [52, 259] width 59 height 11
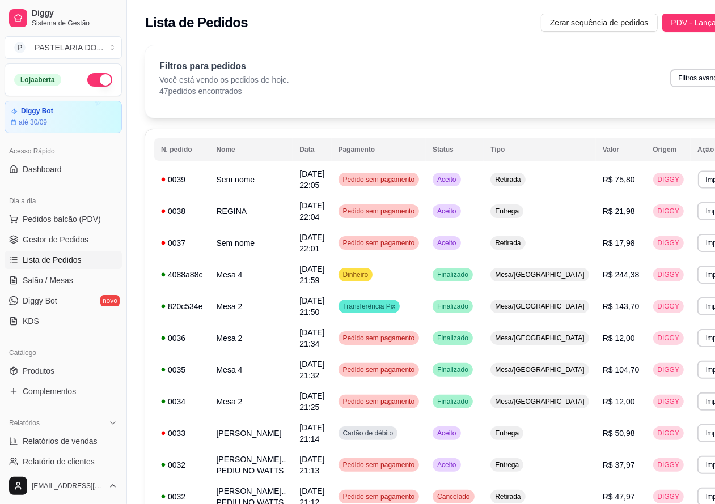
click at [698, 176] on button "Imprimir" at bounding box center [717, 180] width 39 height 18
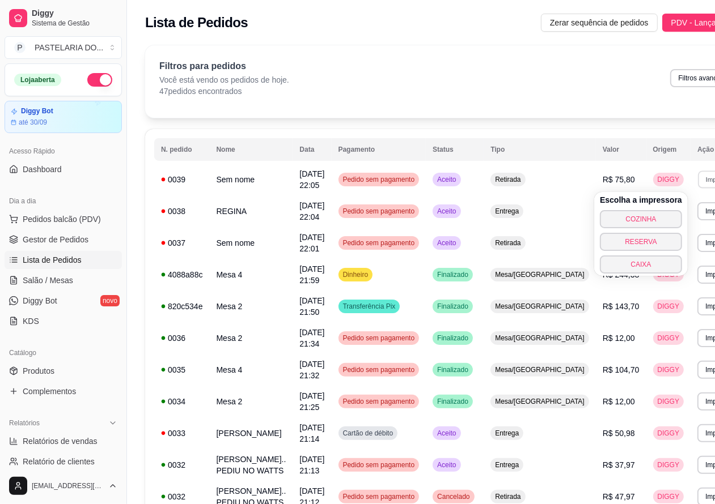
click at [639, 264] on button "CAIXA" at bounding box center [641, 265] width 82 height 18
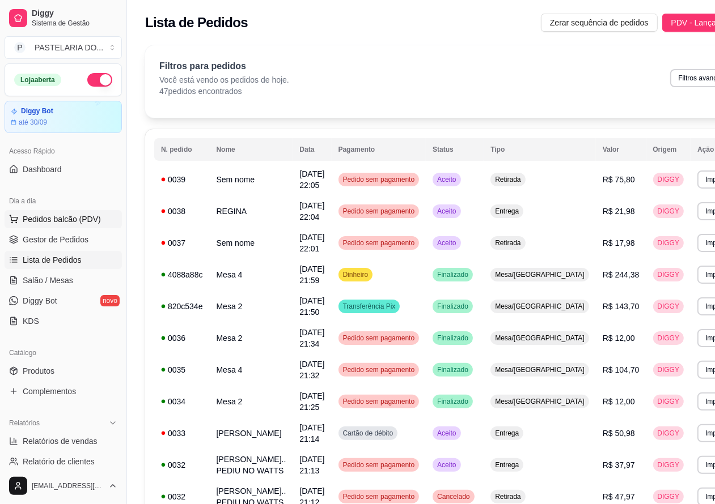
click at [96, 218] on span "Pedidos balcão (PDV)" at bounding box center [62, 219] width 78 height 11
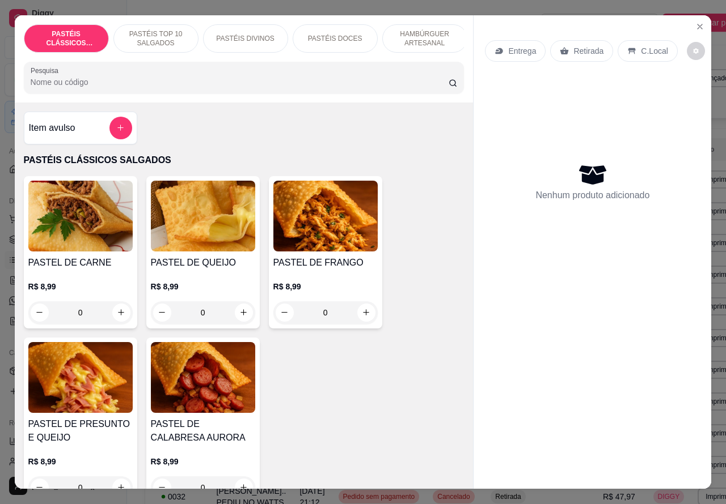
click at [423, 29] on p "HAMBÚRGUER ARTESANAL" at bounding box center [425, 38] width 66 height 18
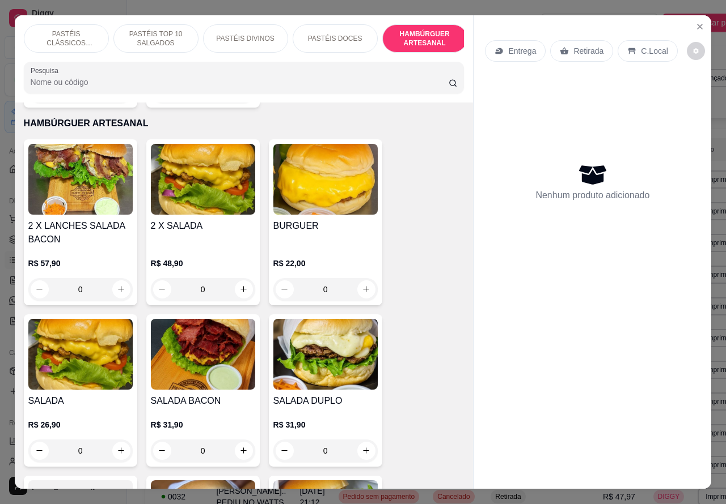
scroll to position [26, 0]
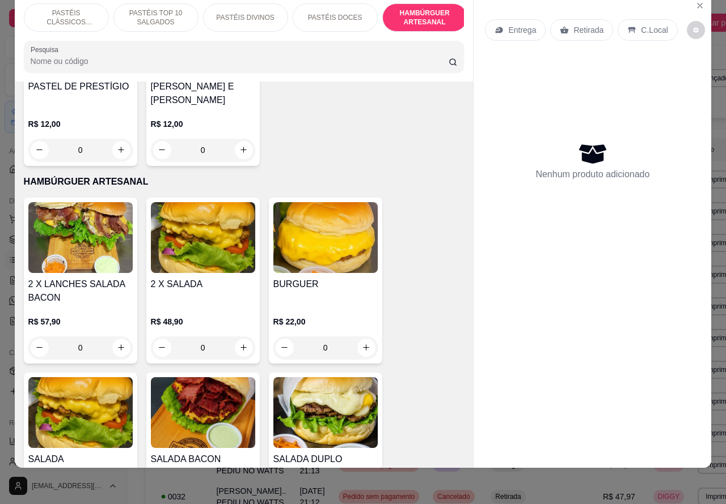
click at [68, 10] on p "PASTÉIS CLÁSSICOS SALGADOS" at bounding box center [66, 18] width 66 height 18
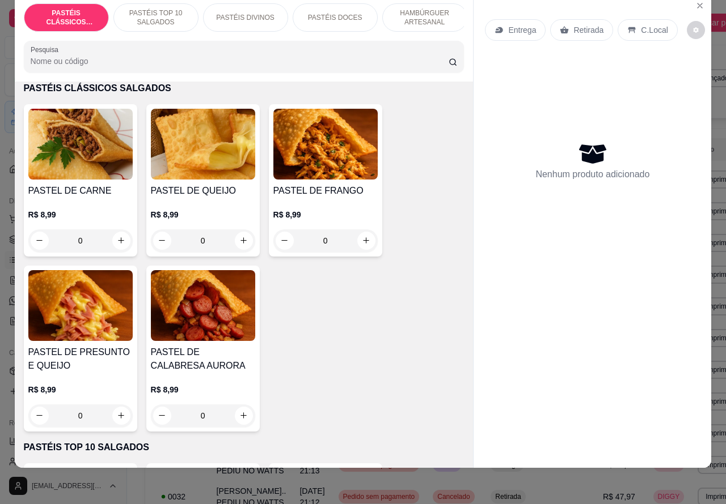
click at [158, 11] on p "PASTÉIS TOP 10 SALGADOS" at bounding box center [156, 18] width 66 height 18
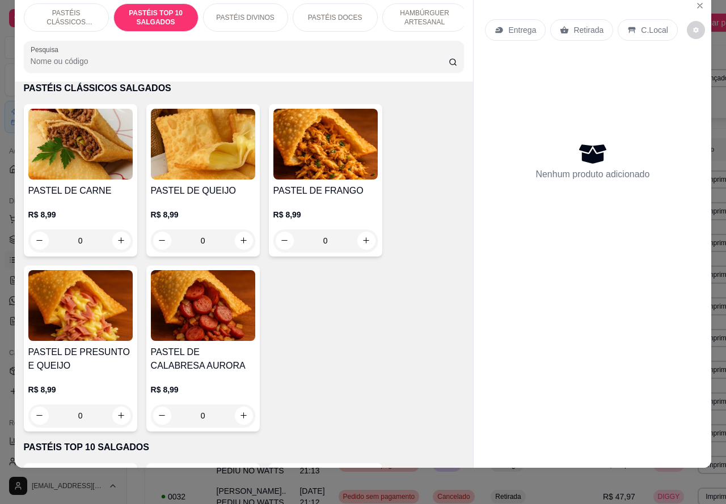
scroll to position [410, 0]
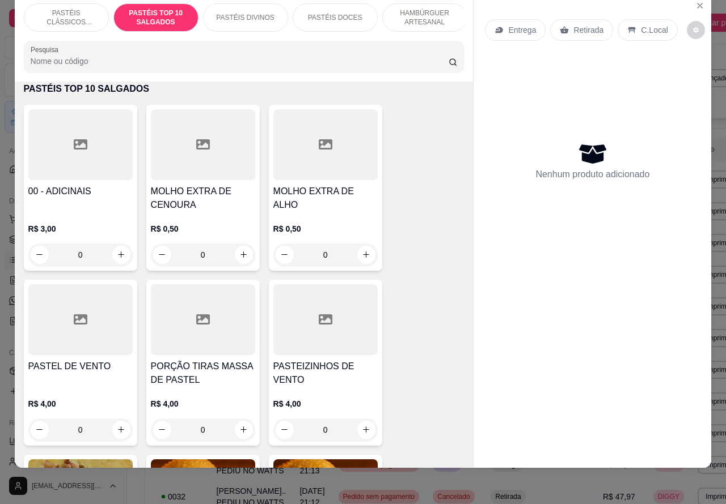
click at [62, 10] on p "PASTÉIS CLÁSSICOS SALGADOS" at bounding box center [66, 18] width 66 height 18
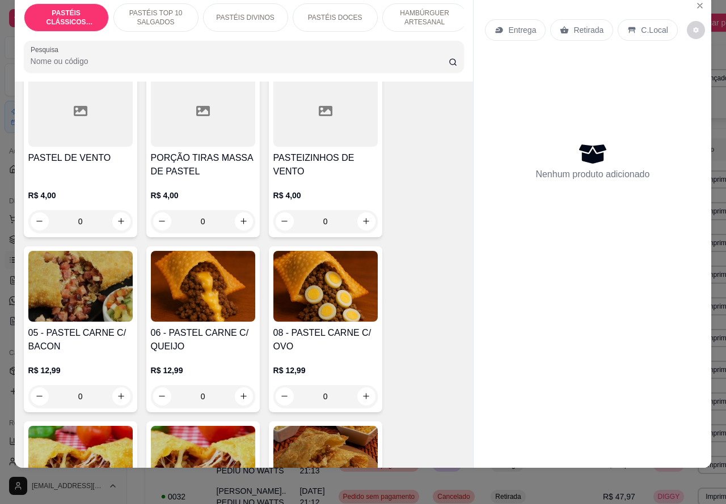
scroll to position [681, 0]
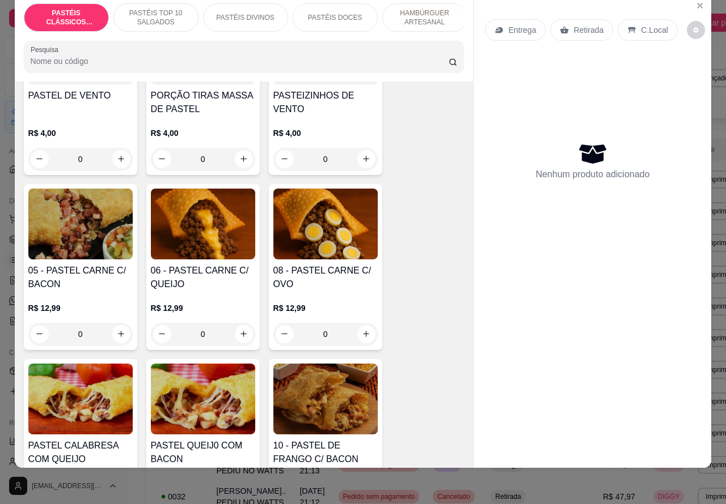
click at [355, 329] on div "0" at bounding box center [325, 334] width 104 height 23
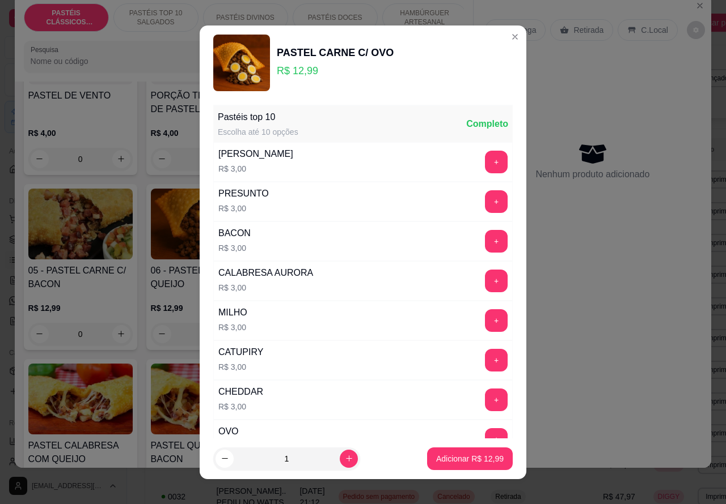
click at [443, 459] on p "Adicionar R$ 12,99" at bounding box center [469, 458] width 67 height 11
type input "1"
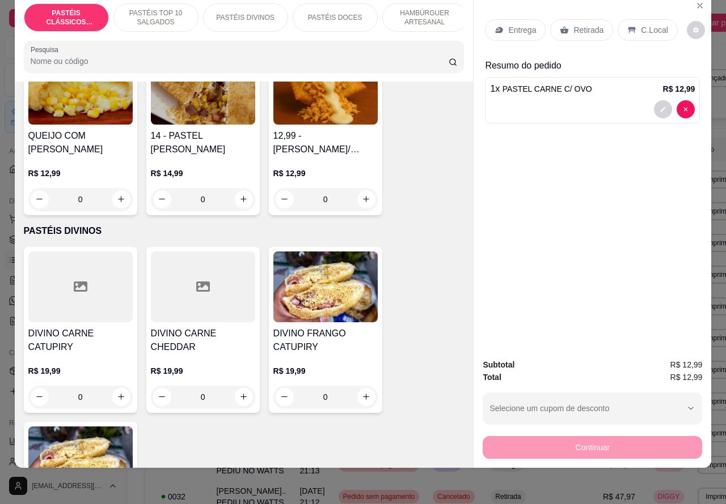
scroll to position [1349, 0]
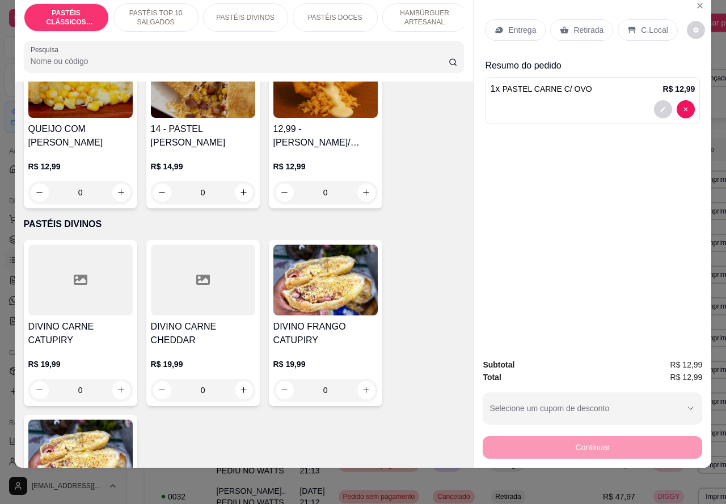
click at [360, 398] on div "0" at bounding box center [325, 390] width 104 height 23
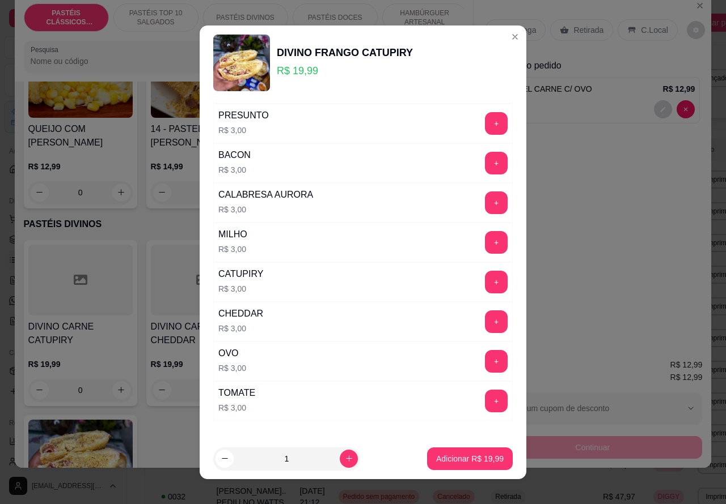
scroll to position [148, 0]
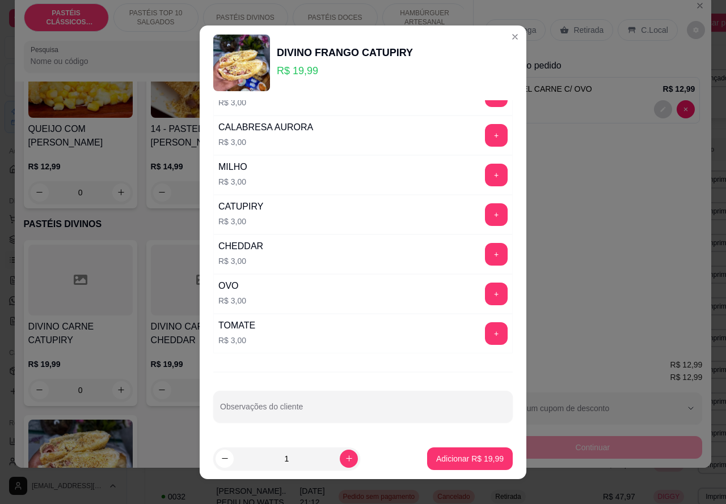
click at [347, 406] on input "Observações do cliente" at bounding box center [363, 411] width 286 height 11
type input "SEM BACON"
click at [451, 454] on p "Adicionar R$ 19,99" at bounding box center [470, 458] width 66 height 11
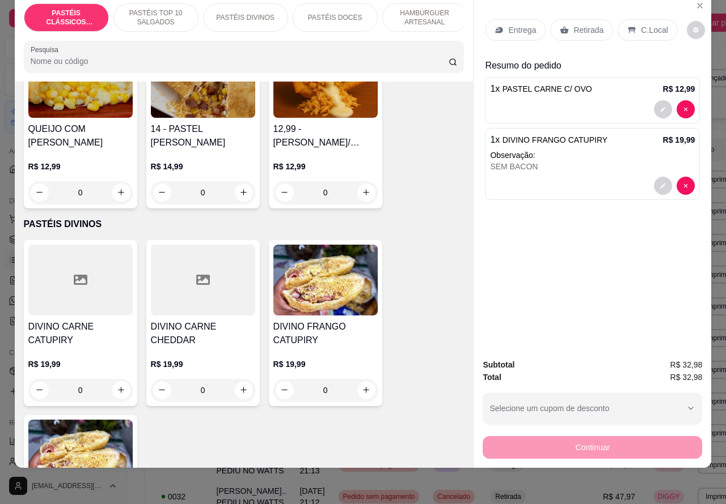
click at [574, 27] on div "Retirada" at bounding box center [581, 30] width 63 height 22
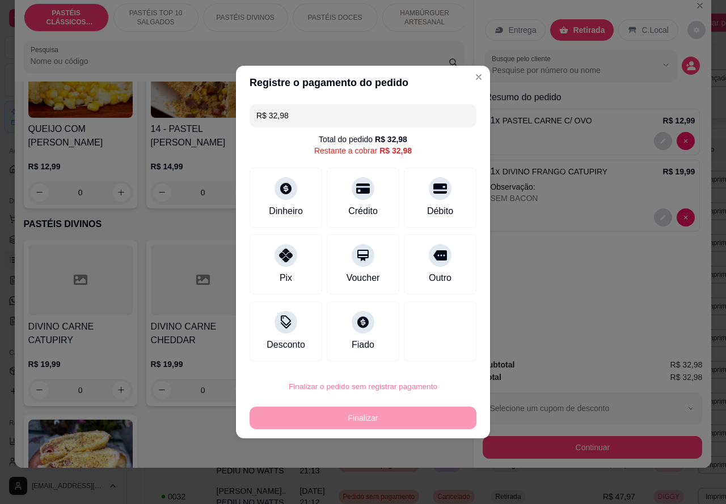
click at [443, 349] on button "Confirmar" at bounding box center [430, 355] width 42 height 18
type input "0"
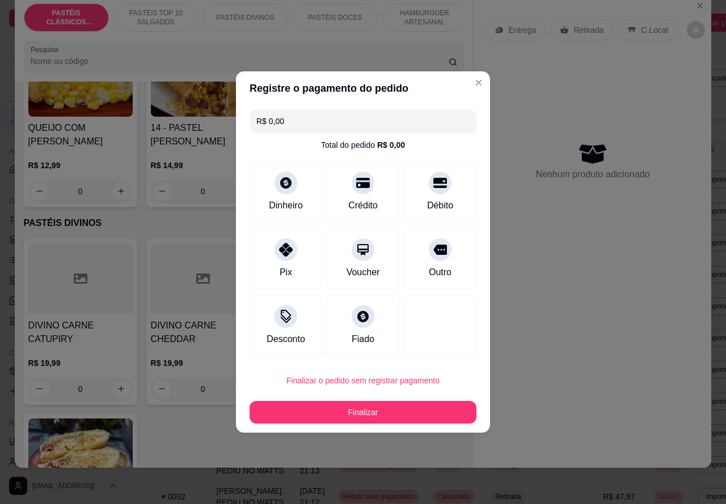
type input "R$ 0,00"
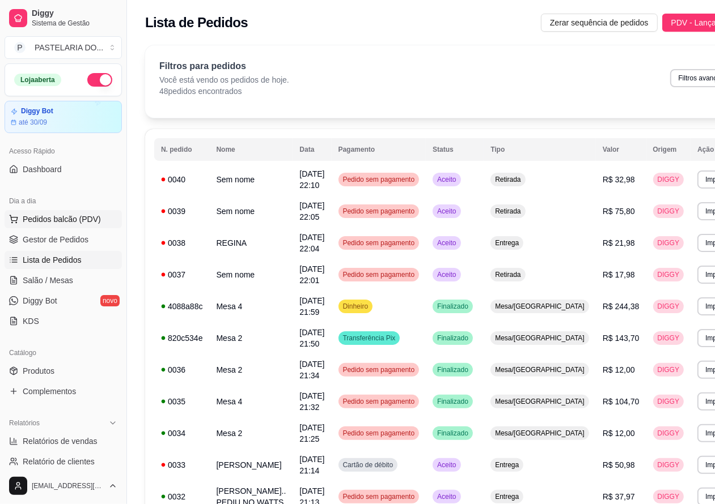
click at [91, 213] on button "Pedidos balcão (PDV)" at bounding box center [63, 219] width 117 height 18
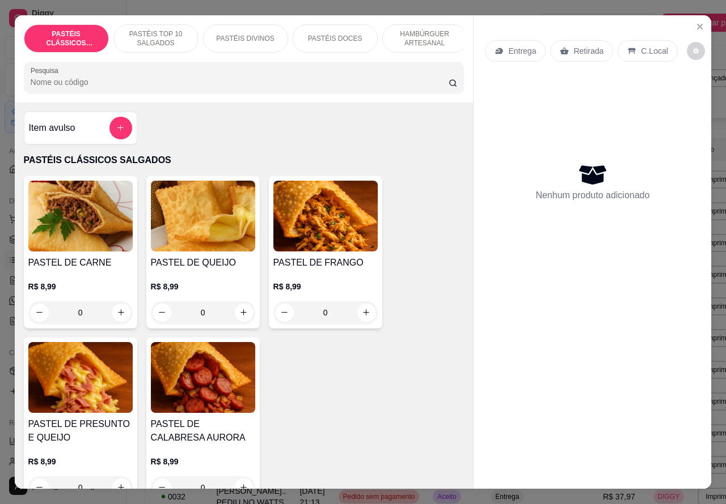
click at [514, 47] on p "Entrega" at bounding box center [522, 50] width 28 height 11
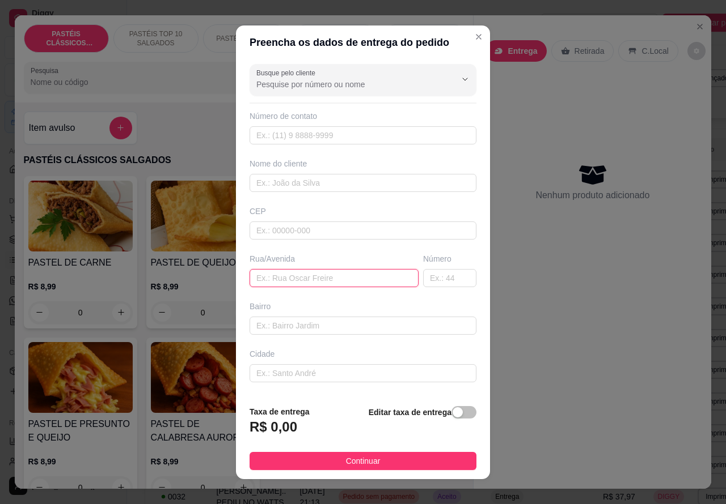
paste input "Demerval Pereira 712, Número não informado, MARINA MORETTI, Ci"
click at [303, 275] on input "Demerval Pereira 712, Número não informado, MARINA MORETTI, Ci" at bounding box center [333, 278] width 169 height 18
click at [316, 275] on input "Demerval Pereira 712, Número não informado, MARINA MORETTI, Ci" at bounding box center [333, 278] width 169 height 18
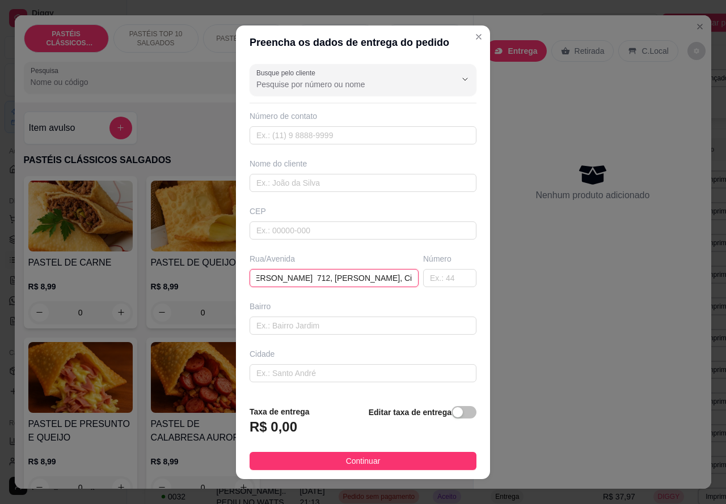
click at [386, 278] on input "Demerval Pereira 712, MARINA MORETTI, Ci" at bounding box center [333, 278] width 169 height 18
click at [387, 278] on input "Demerval Pereira 712, MARINA MORETTI,i" at bounding box center [333, 278] width 169 height 18
type input "Demerval Pereira 712, MARINA MORETTI,i"
click at [423, 279] on input "text" at bounding box center [449, 278] width 53 height 18
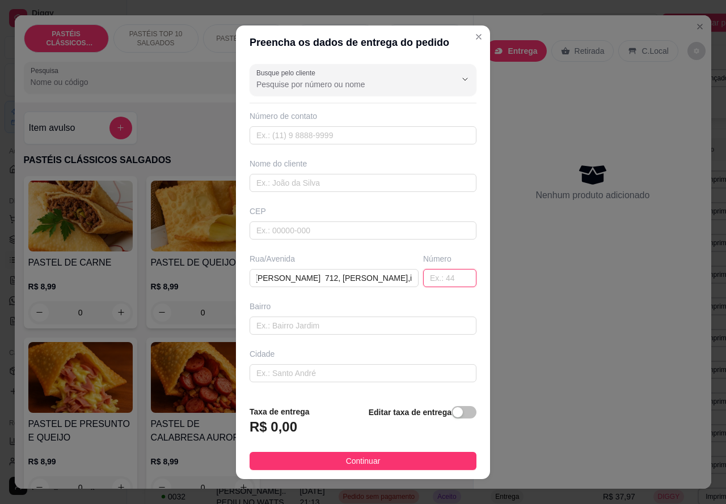
scroll to position [0, 0]
type input "712"
click at [332, 273] on input "Demerval Pereira 712, MARINA MORETTI,i" at bounding box center [333, 278] width 169 height 18
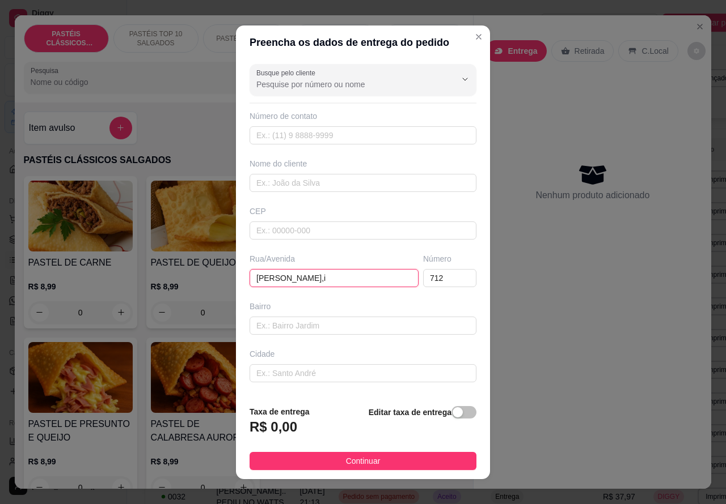
click at [380, 276] on input "Demerval Pereira MARINA MORETTI,i" at bounding box center [333, 278] width 169 height 18
type input "Demerval Pereira"
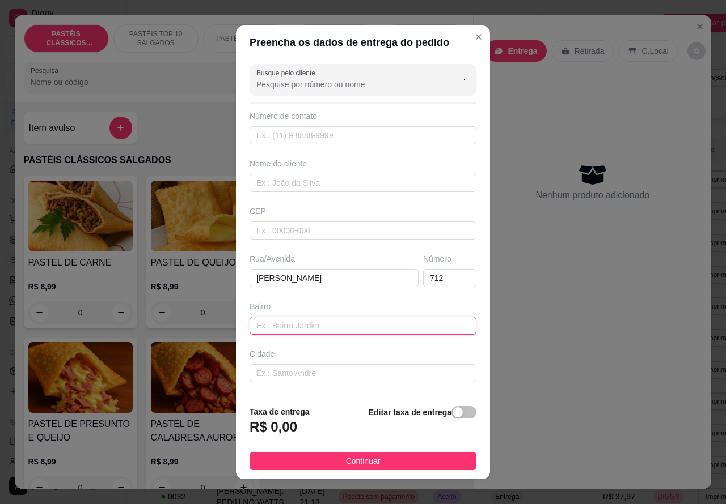
paste input "MARINA MORETTI,i"
type input "MARINA MORETTI,i"
click at [452, 412] on div "button" at bounding box center [457, 413] width 10 height 10
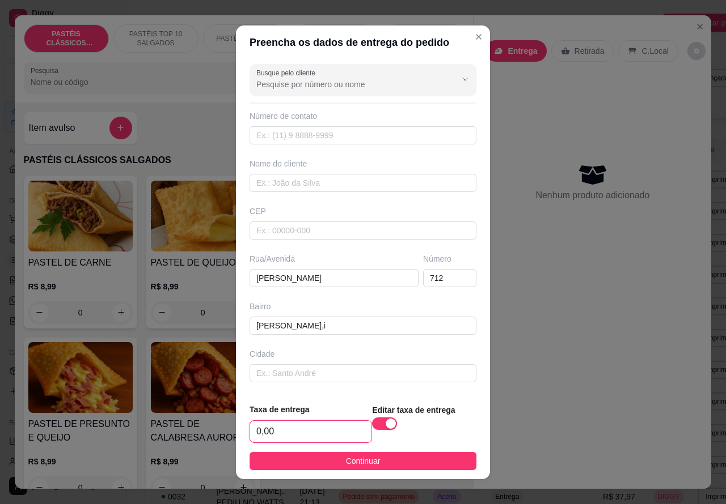
click at [258, 430] on input "0,00" at bounding box center [310, 432] width 121 height 22
type input "5,00"
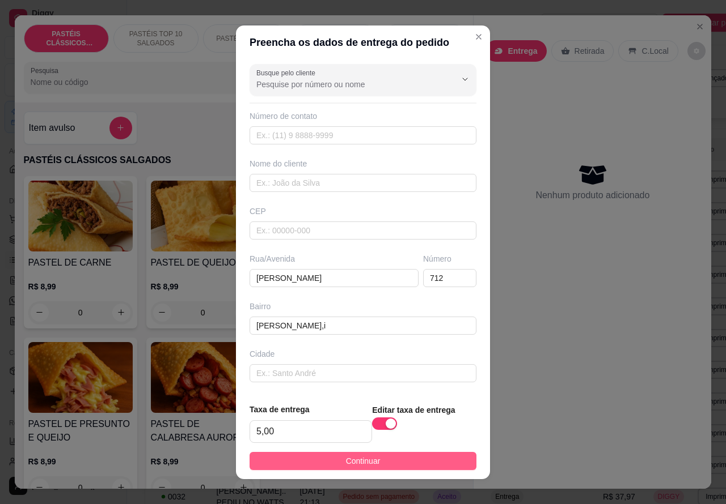
click at [447, 460] on button "Continuar" at bounding box center [362, 461] width 227 height 18
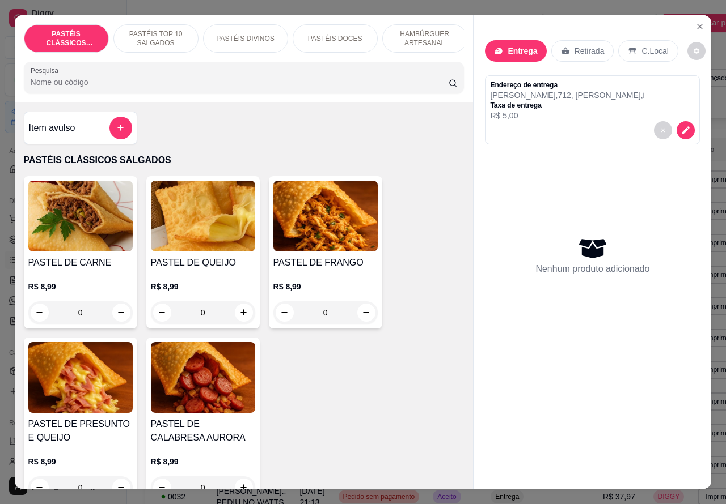
click at [352, 34] on p "PASTÉIS DOCES" at bounding box center [335, 38] width 54 height 9
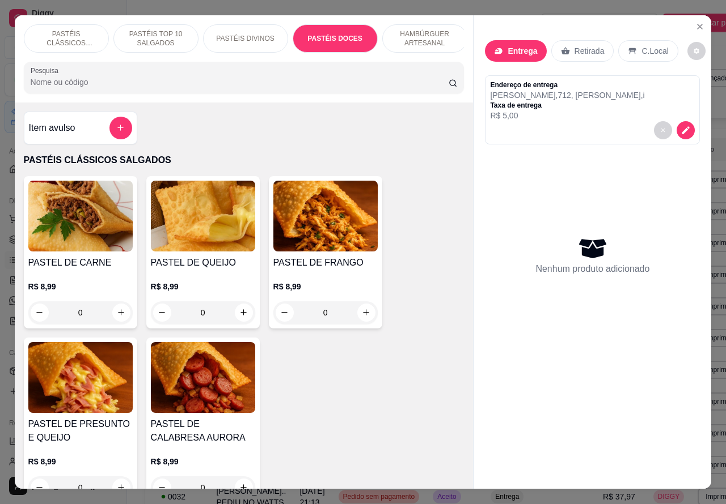
scroll to position [26, 0]
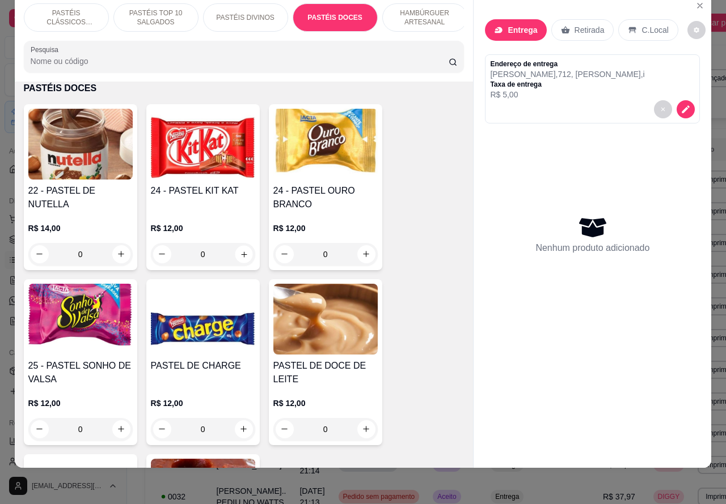
click at [239, 255] on icon "increase-product-quantity" at bounding box center [243, 254] width 9 height 9
type input "1"
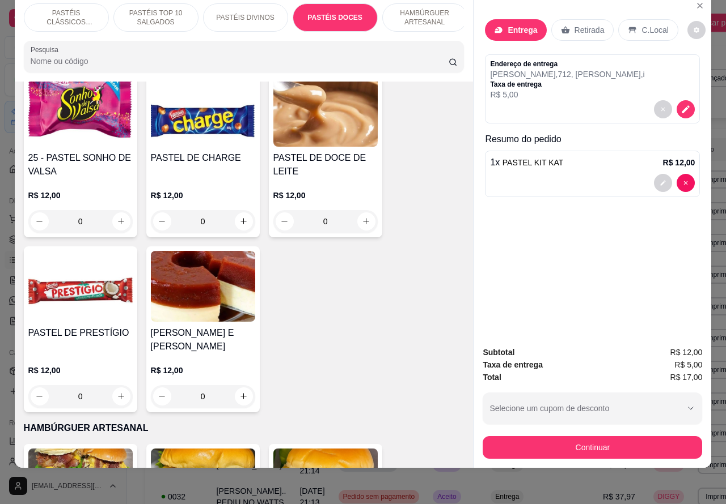
scroll to position [2119, 0]
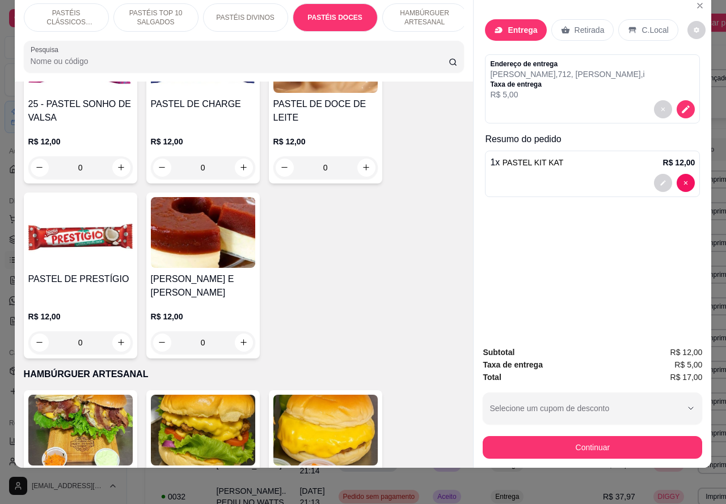
click at [118, 340] on icon "increase-product-quantity" at bounding box center [121, 343] width 6 height 6
type input "1"
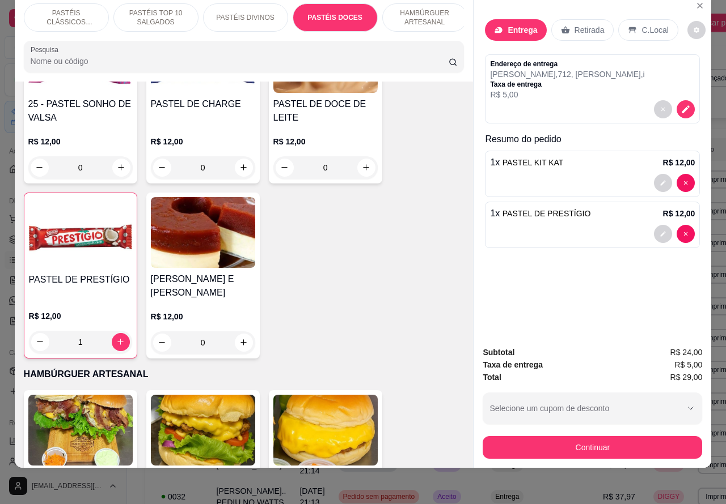
scroll to position [0, 0]
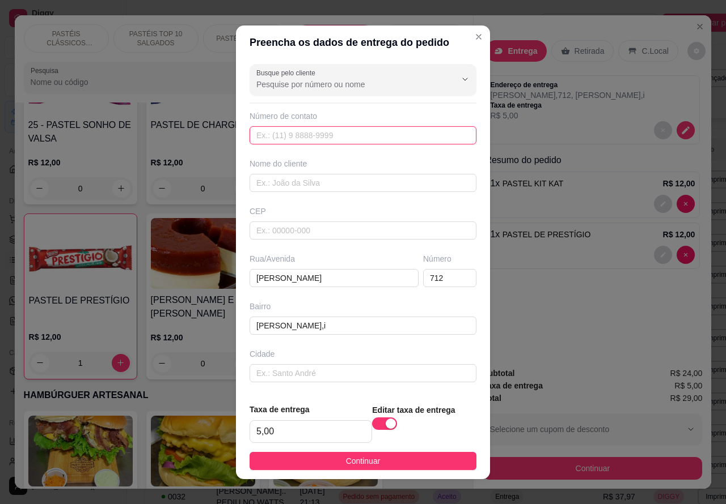
click at [276, 132] on input "text" at bounding box center [362, 135] width 227 height 18
click at [273, 129] on input "text" at bounding box center [362, 135] width 227 height 18
paste input "(14) 99824-1809"
type input "(14) 99824-1809"
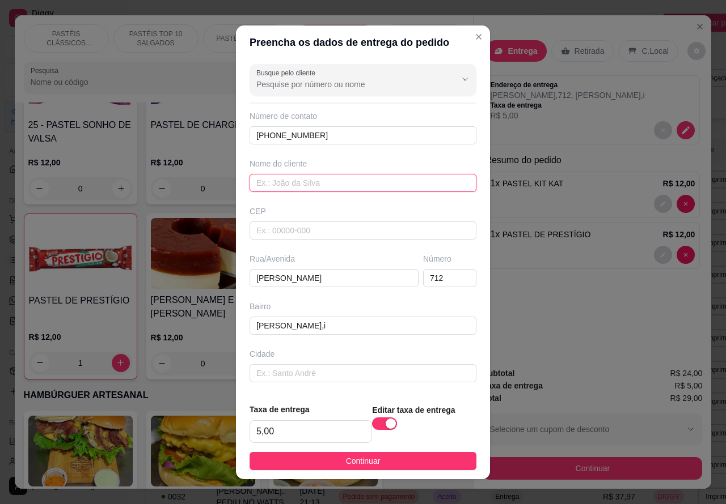
click at [305, 179] on input "text" at bounding box center [362, 183] width 227 height 18
type input "alan"
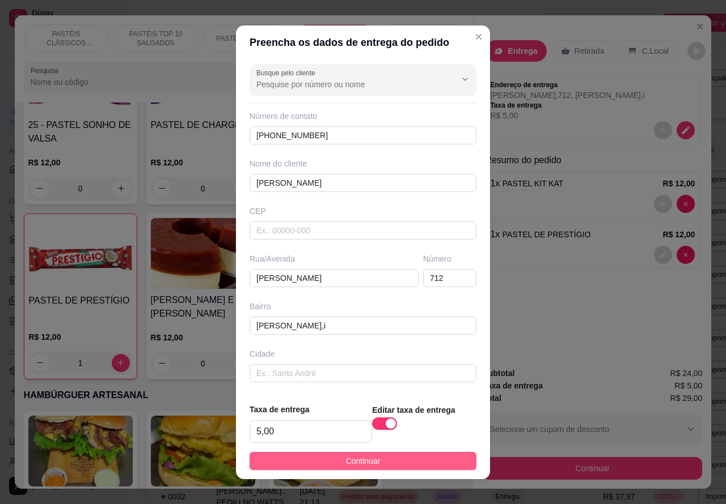
click at [398, 464] on button "Continuar" at bounding box center [362, 461] width 227 height 18
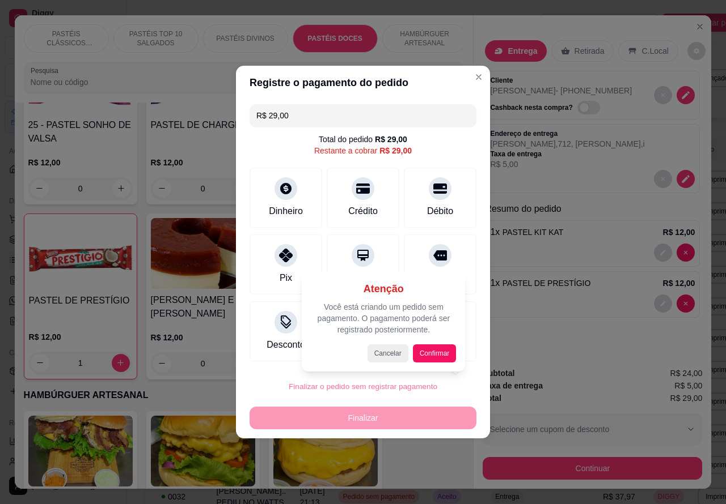
click at [440, 349] on button "Confirmar" at bounding box center [435, 354] width 44 height 18
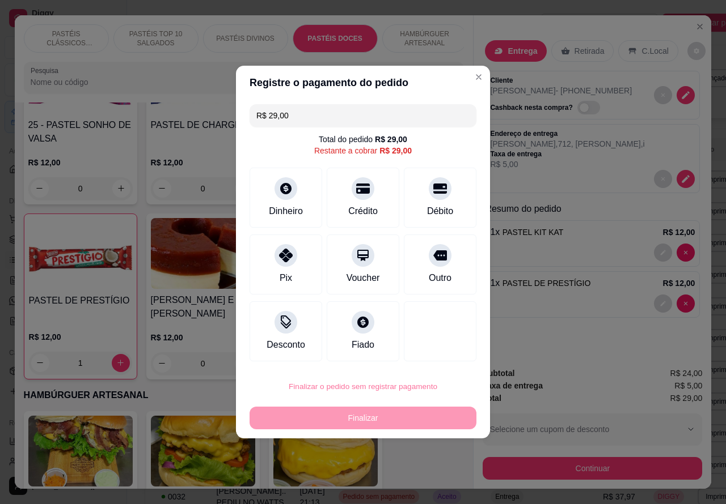
click at [440, 356] on button "Confirmar" at bounding box center [432, 354] width 40 height 17
type input "0"
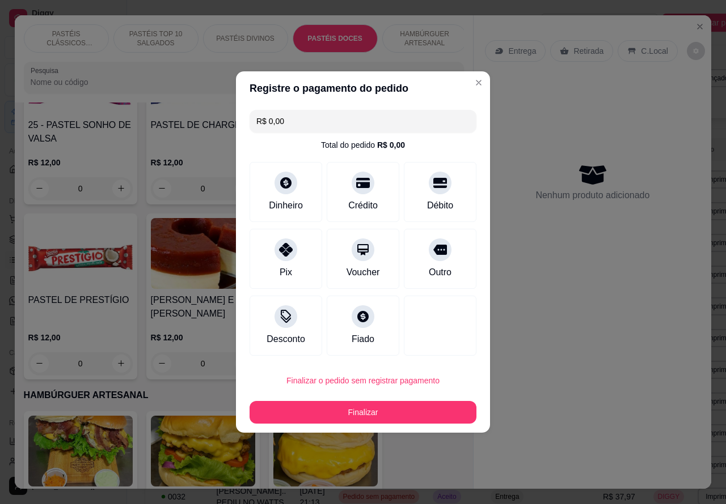
type input "R$ 0,00"
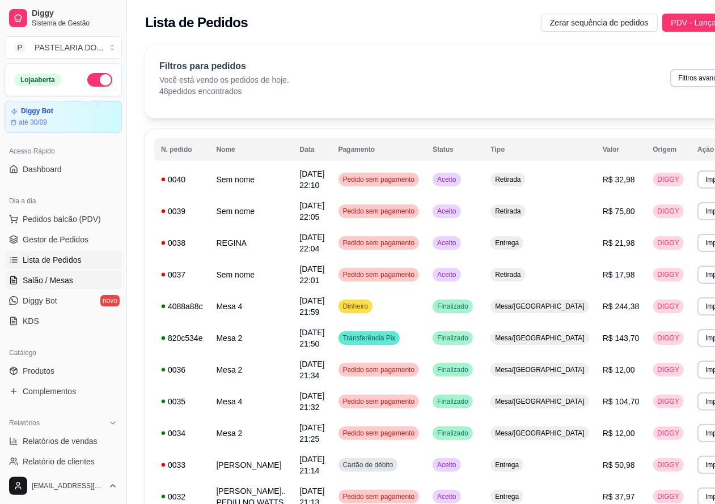
click at [58, 282] on span "Salão / Mesas" at bounding box center [48, 280] width 50 height 11
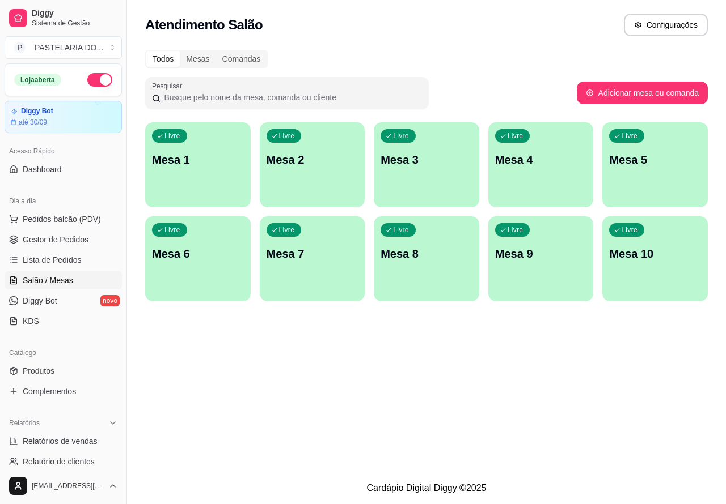
click at [189, 251] on p "Mesa 6" at bounding box center [198, 254] width 92 height 16
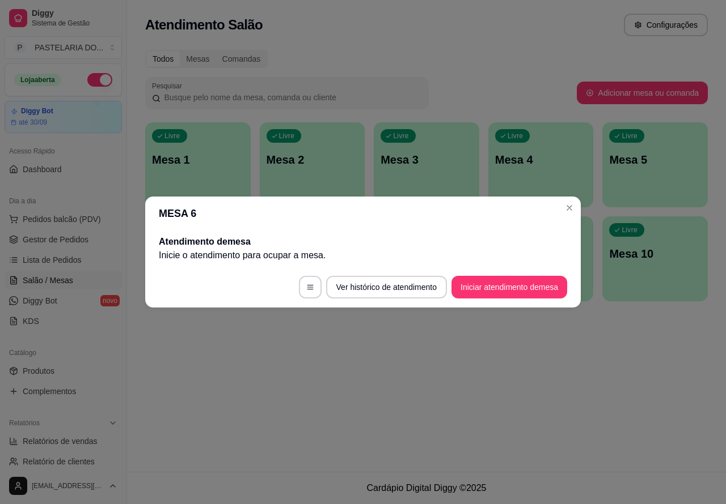
click at [502, 291] on button "Iniciar atendimento de mesa" at bounding box center [509, 287] width 116 height 23
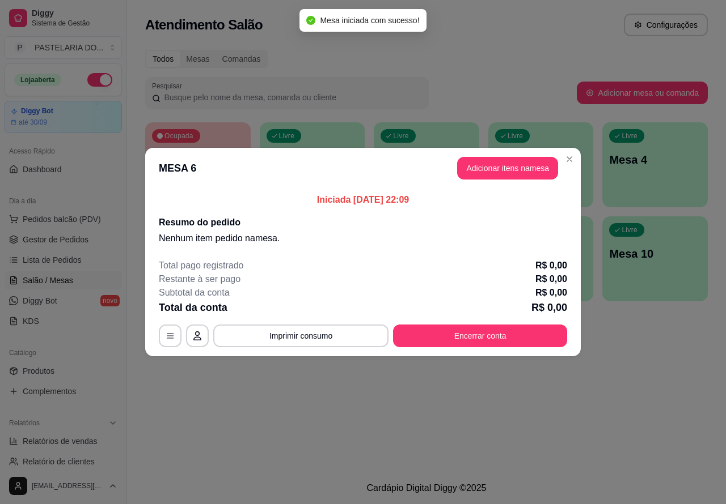
click at [519, 165] on div "Nenhum produto adicionado" at bounding box center [593, 164] width 216 height 223
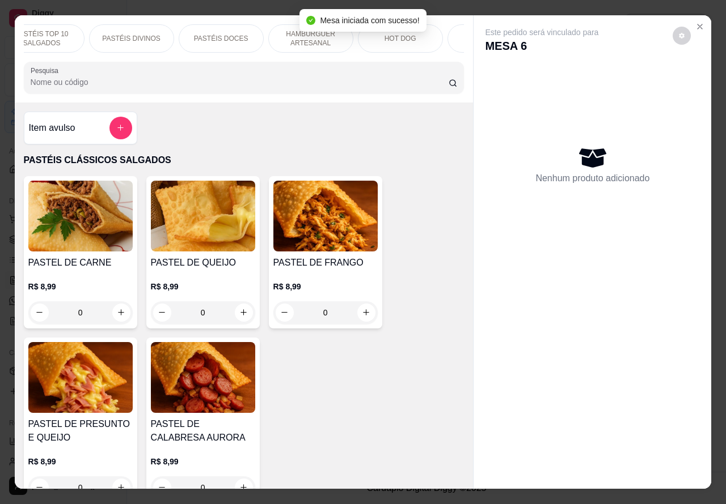
scroll to position [0, 122]
click at [401, 40] on div "HOT DOG" at bounding box center [391, 38] width 85 height 28
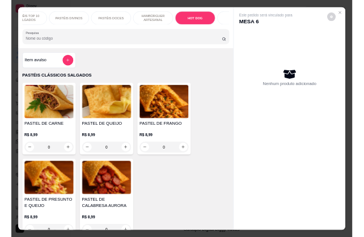
scroll to position [26, 0]
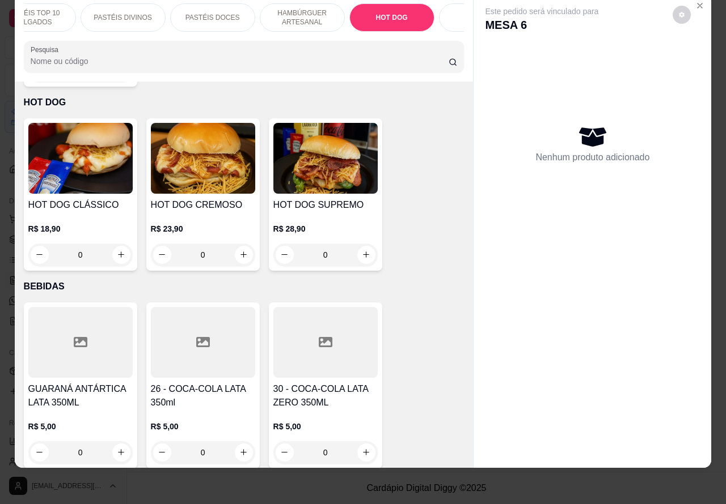
click at [116, 244] on div "0" at bounding box center [80, 255] width 104 height 23
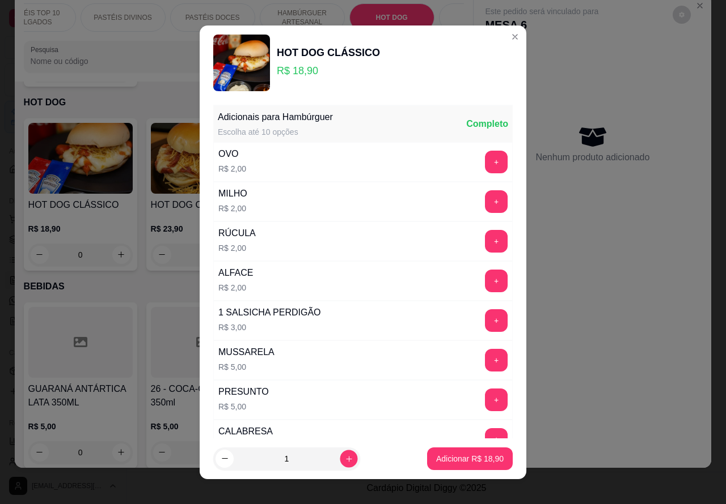
click at [345, 458] on icon "increase-product-quantity" at bounding box center [349, 459] width 9 height 9
type input "2"
click at [446, 460] on p "Adicionar R$ 37,80" at bounding box center [469, 458] width 67 height 11
type input "2"
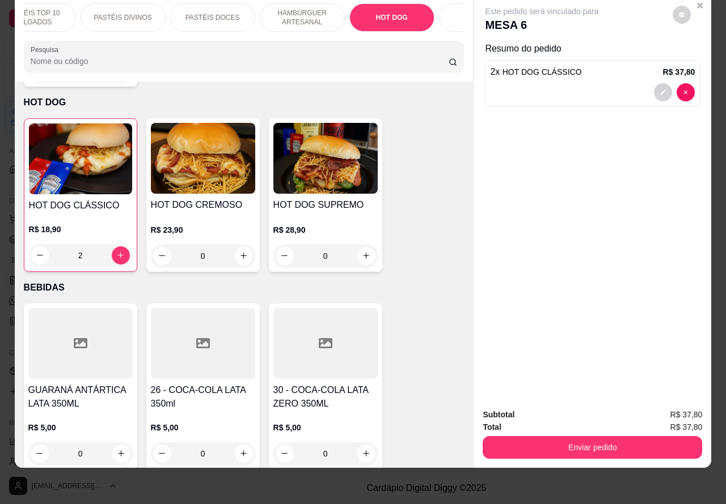
click at [239, 245] on div "0" at bounding box center [203, 256] width 104 height 23
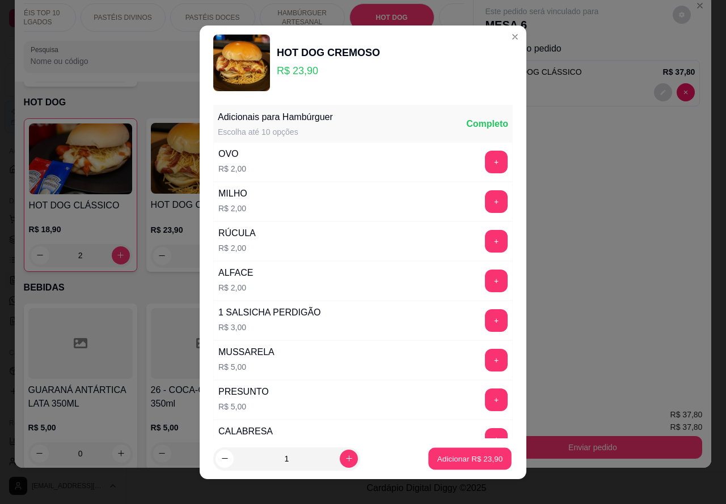
click at [437, 457] on p "Adicionar R$ 23,90" at bounding box center [470, 458] width 66 height 11
type input "1"
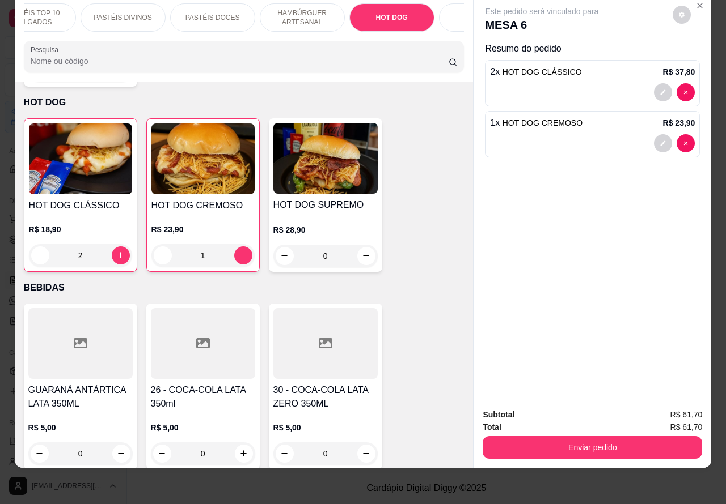
scroll to position [0, 0]
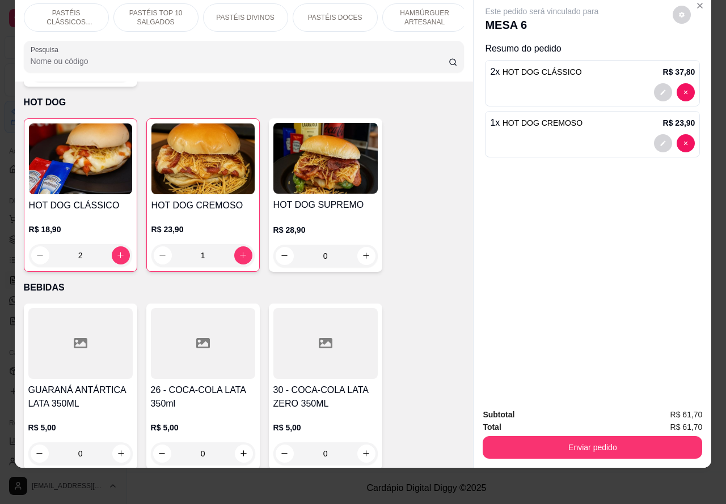
click at [77, 9] on p "PASTÉIS CLÁSSICOS SALGADOS" at bounding box center [66, 18] width 66 height 18
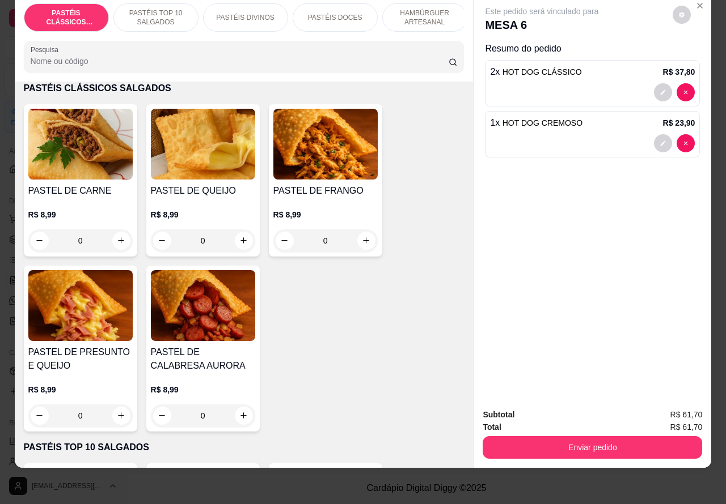
click at [166, 9] on p "PASTÉIS TOP 10 SALGADOS" at bounding box center [156, 18] width 66 height 18
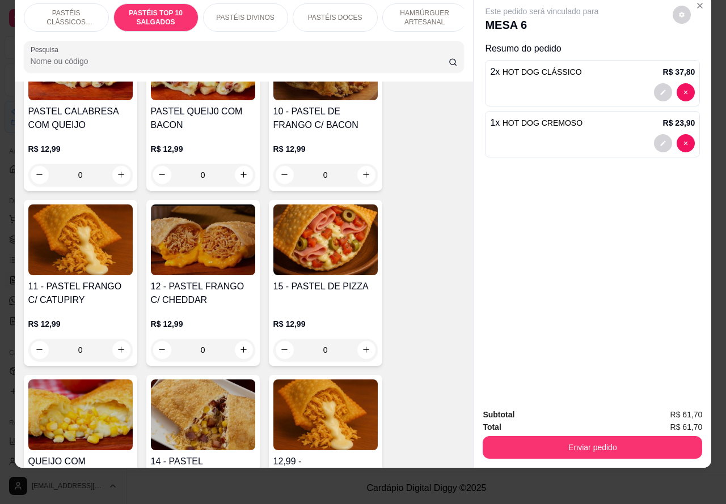
scroll to position [1036, 0]
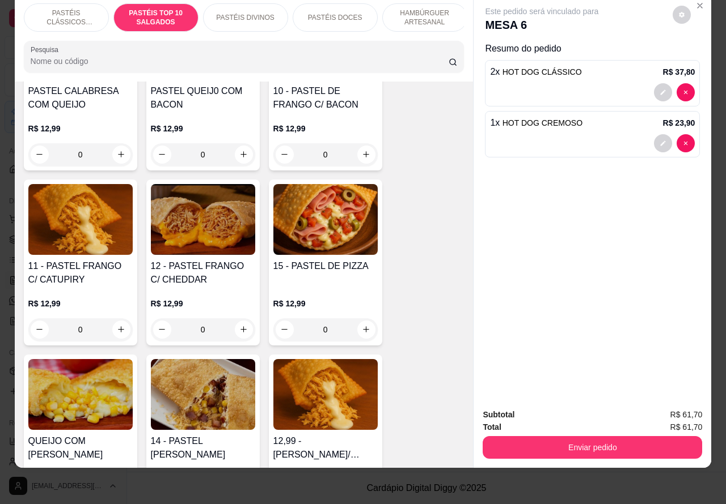
click at [360, 329] on div "0" at bounding box center [325, 330] width 104 height 23
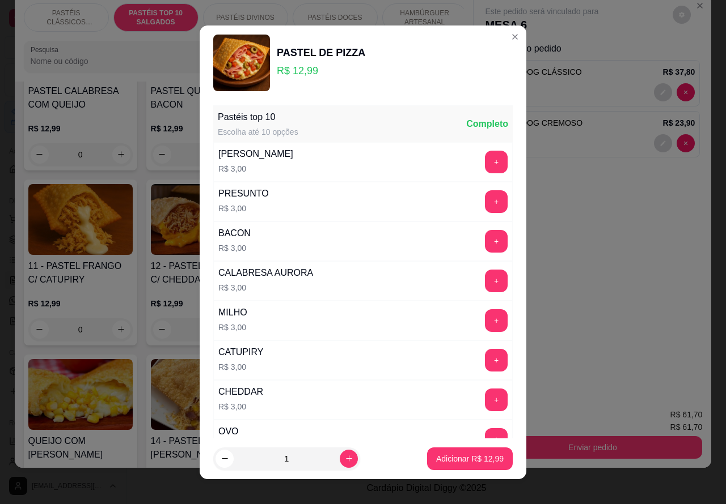
click at [468, 454] on p "Adicionar R$ 12,99" at bounding box center [469, 458] width 67 height 11
type input "1"
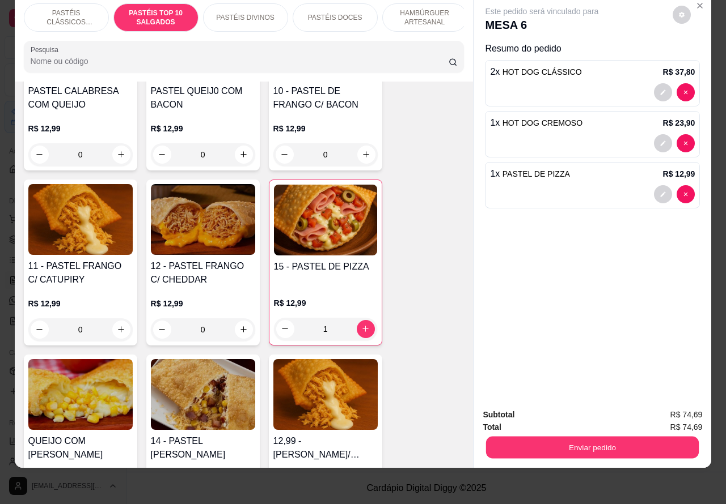
click at [597, 437] on button "Enviar pedido" at bounding box center [592, 448] width 213 height 22
click at [593, 407] on button "Registrar cliente" at bounding box center [595, 410] width 75 height 22
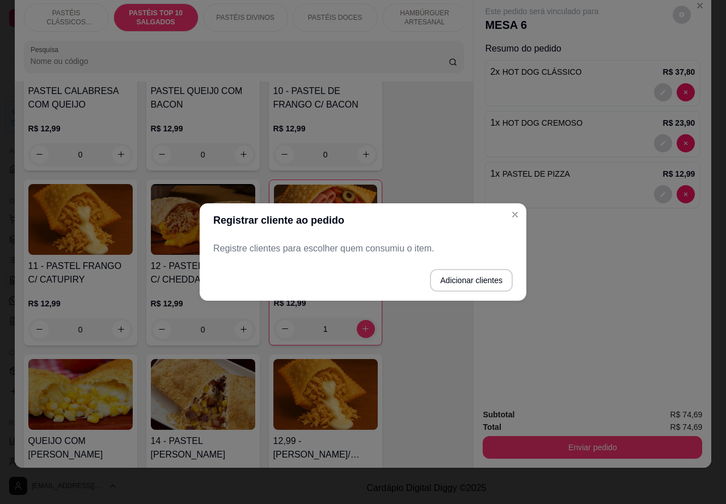
click at [517, 219] on icon "Close" at bounding box center [514, 214] width 9 height 9
click at [516, 210] on div "Este pedido será vinculado para MESA 6 Resumo do pedido 2 x HOT DOG CLÁSSICO R$…" at bounding box center [591, 197] width 237 height 406
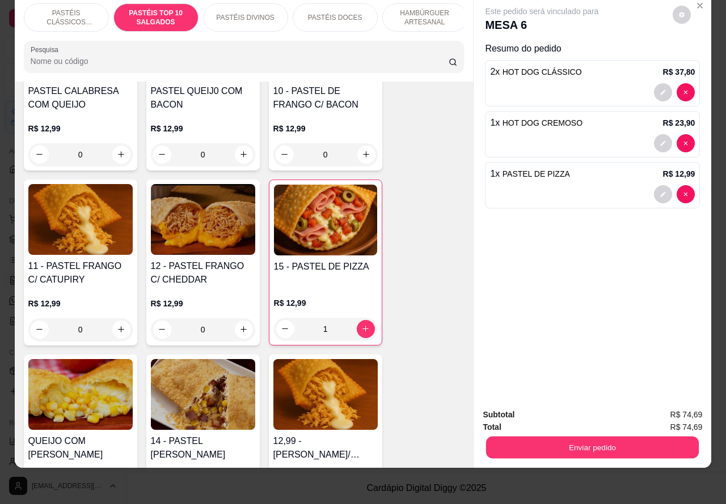
click at [618, 446] on button "Enviar pedido" at bounding box center [592, 448] width 213 height 22
click at [616, 437] on button "Enviar pedido" at bounding box center [592, 448] width 213 height 22
click at [667, 404] on button "Enviar pedido" at bounding box center [671, 410] width 64 height 22
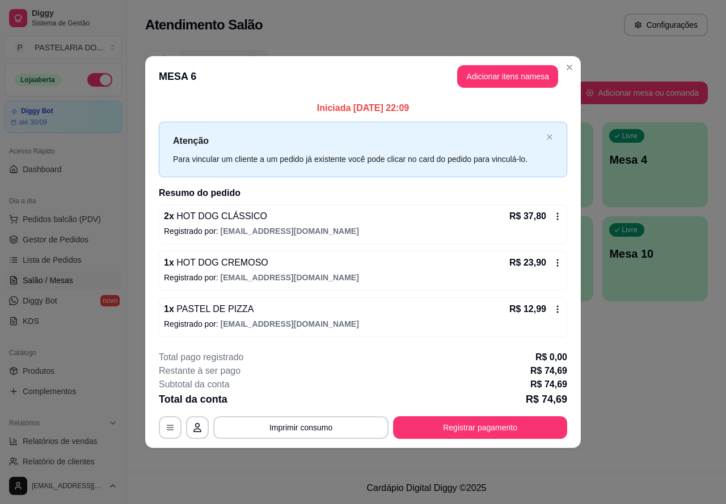
click at [205, 502] on footer "Cardápio Digital Diggy © 2025" at bounding box center [426, 488] width 599 height 32
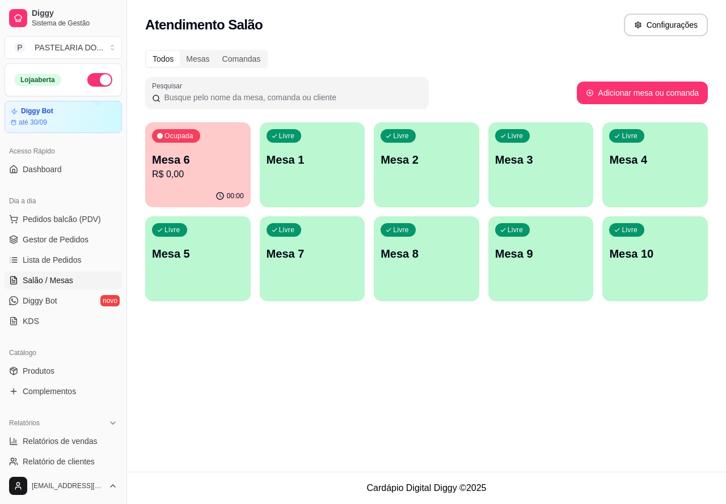
click at [206, 163] on p "Mesa 6" at bounding box center [198, 160] width 92 height 16
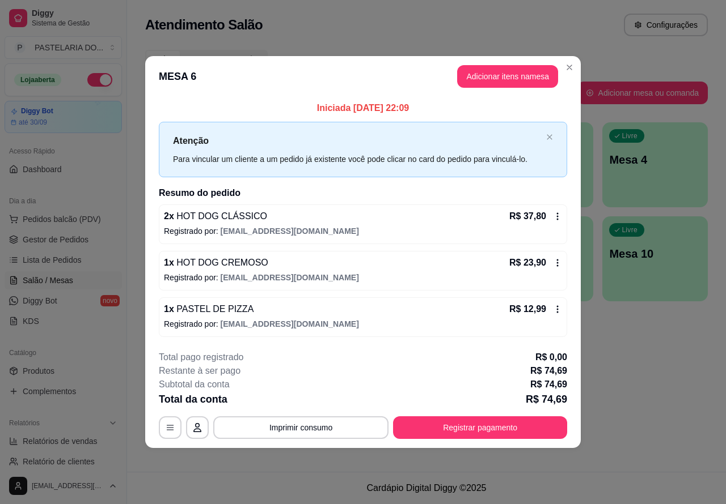
click at [500, 78] on div "Nenhum produto adicionado" at bounding box center [592, 164] width 215 height 223
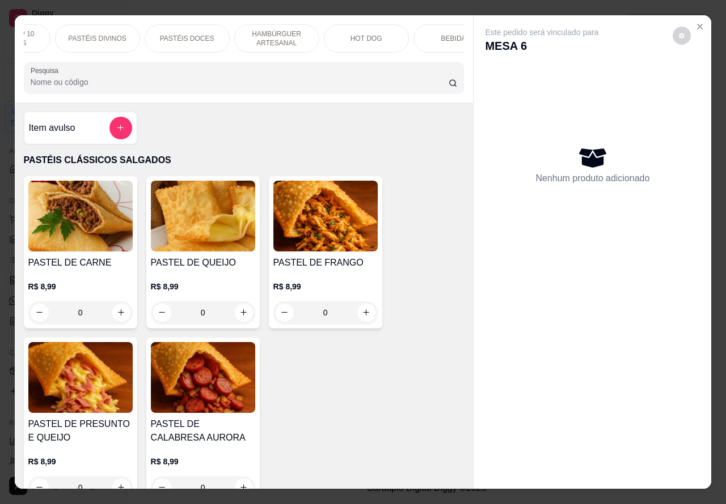
scroll to position [0, 194]
click at [409, 34] on p "BEBIDAS" at bounding box center [408, 38] width 29 height 9
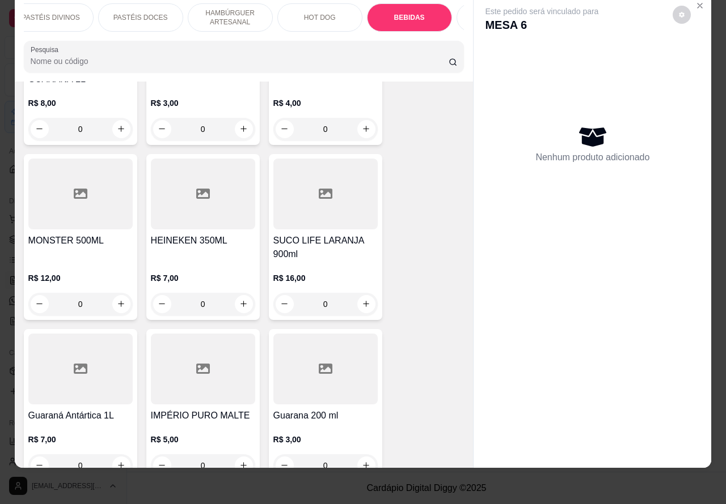
scroll to position [4109, 0]
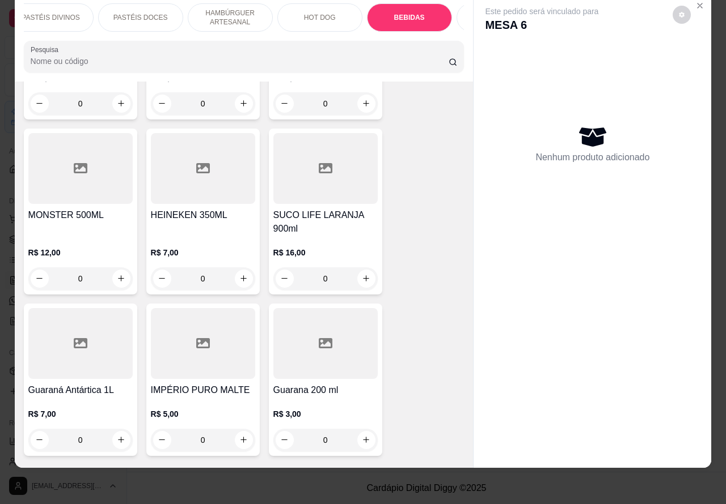
click at [118, 437] on icon "increase-product-quantity" at bounding box center [121, 440] width 6 height 6
type input "1"
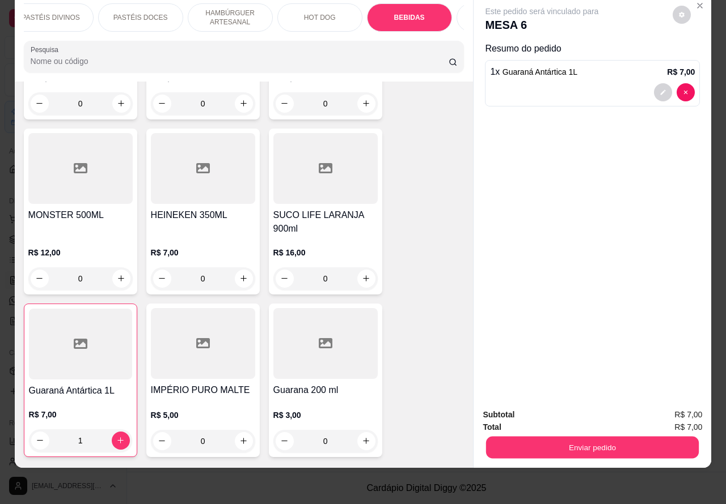
click at [537, 438] on button "Enviar pedido" at bounding box center [592, 448] width 213 height 22
click at [578, 404] on button "Registrar cliente" at bounding box center [595, 410] width 75 height 22
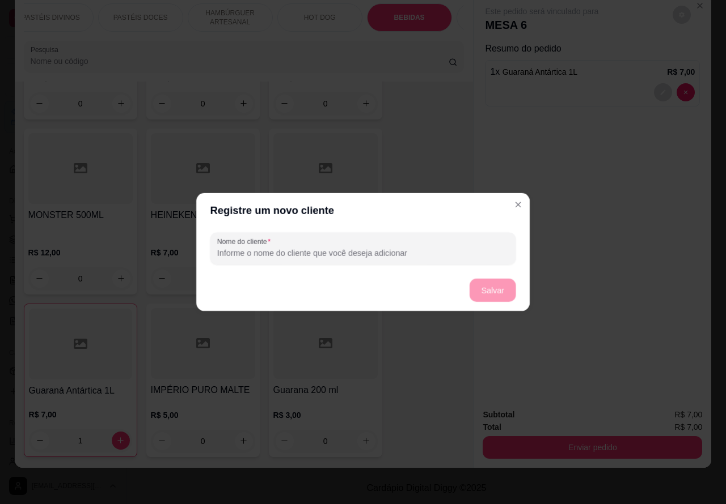
click at [514, 207] on button "Close" at bounding box center [515, 215] width 18 height 18
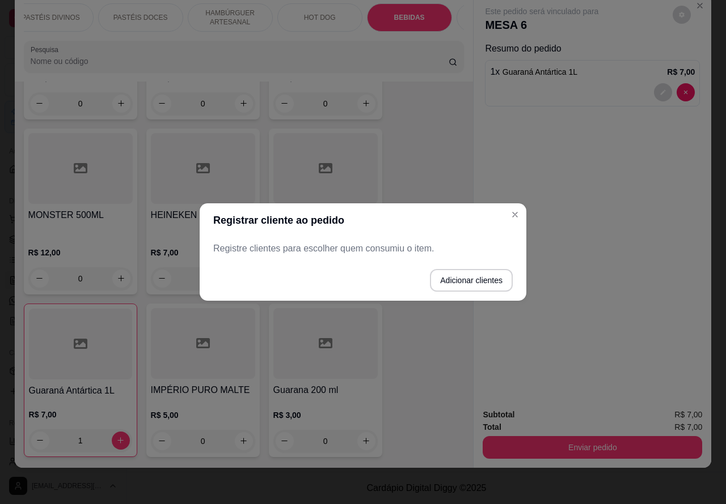
click at [514, 210] on div "Este pedido será vinculado para MESA 6 Resumo do pedido 1 x Guaraná Antártica 1…" at bounding box center [591, 197] width 237 height 406
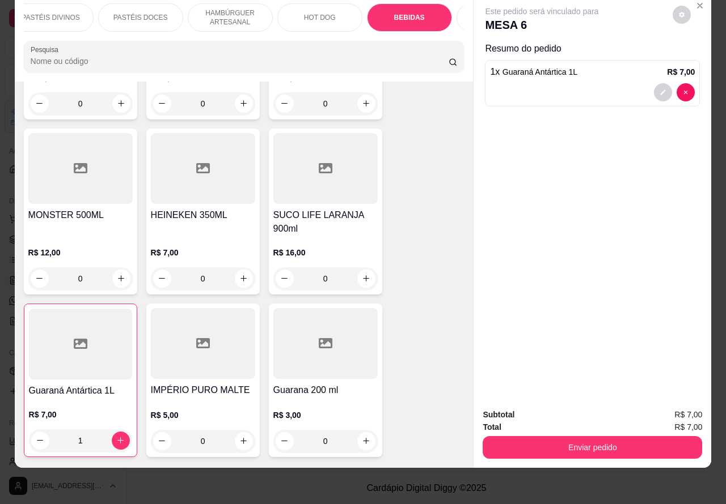
click at [613, 439] on button "Enviar pedido" at bounding box center [591, 447] width 219 height 23
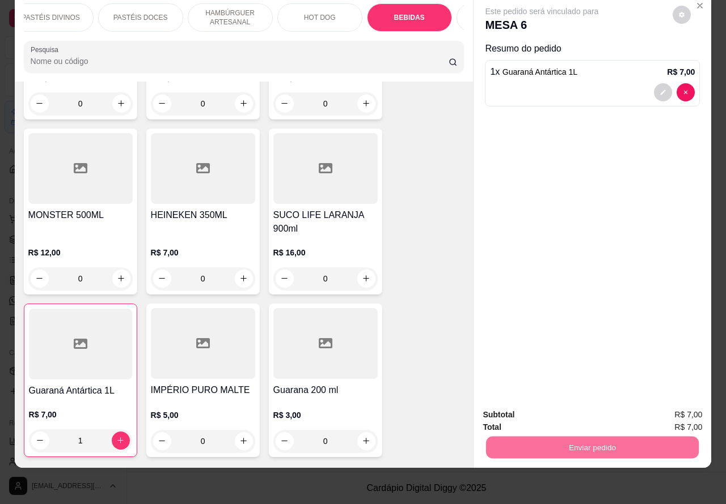
click at [664, 407] on button "Enviar pedido" at bounding box center [671, 409] width 62 height 21
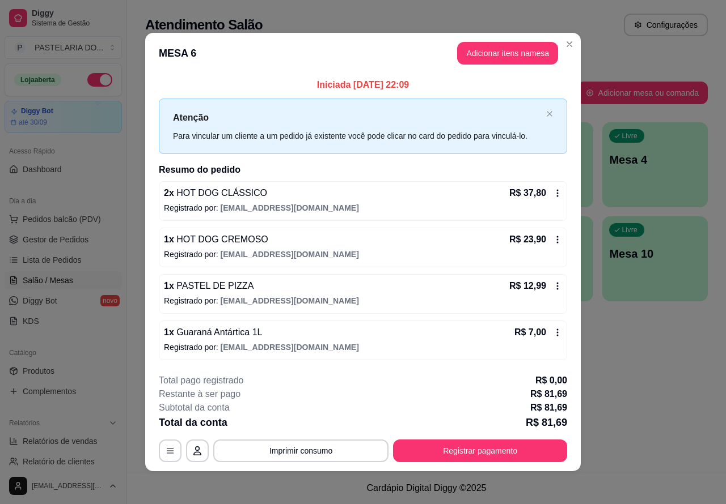
click at [342, 448] on button "Imprimir consumo" at bounding box center [300, 451] width 175 height 23
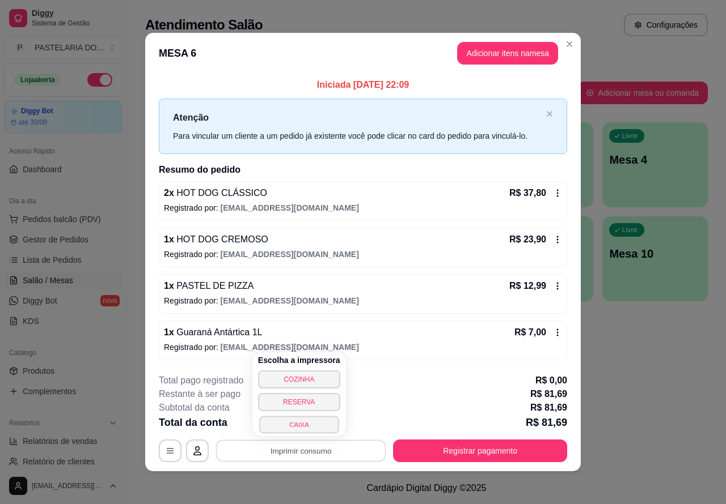
click at [316, 423] on button "CAIXA" at bounding box center [298, 425] width 79 height 18
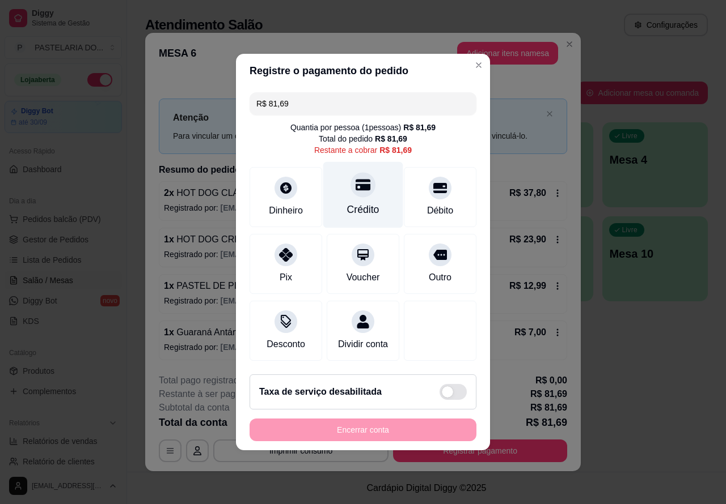
click at [355, 180] on icon at bounding box center [362, 185] width 15 height 11
type input "R$ 0,00"
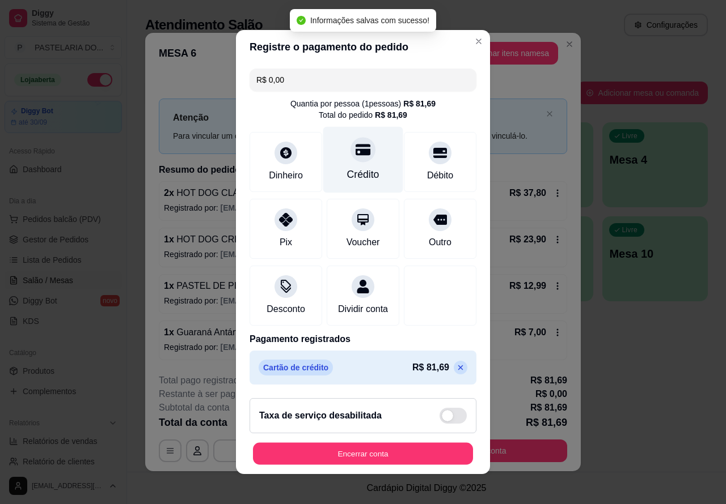
click at [389, 457] on button "Encerrar conta" at bounding box center [363, 454] width 220 height 22
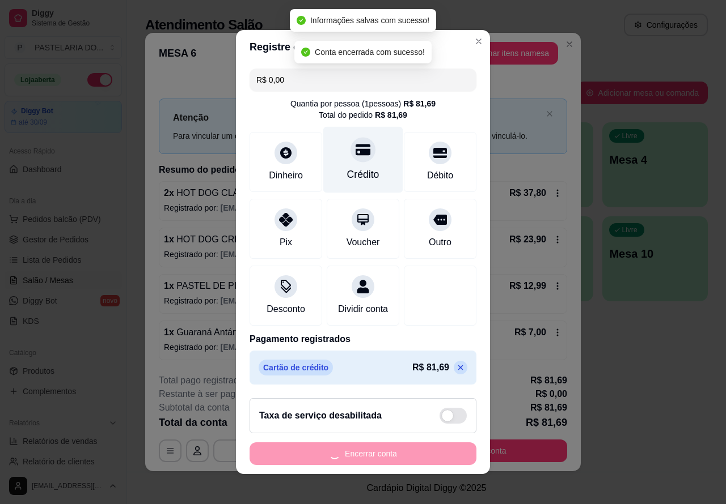
click at [599, 360] on div "Atendimento Salão Configurações Todos Mesas Comandas Pesquisar Adicionar mesa o…" at bounding box center [426, 236] width 599 height 472
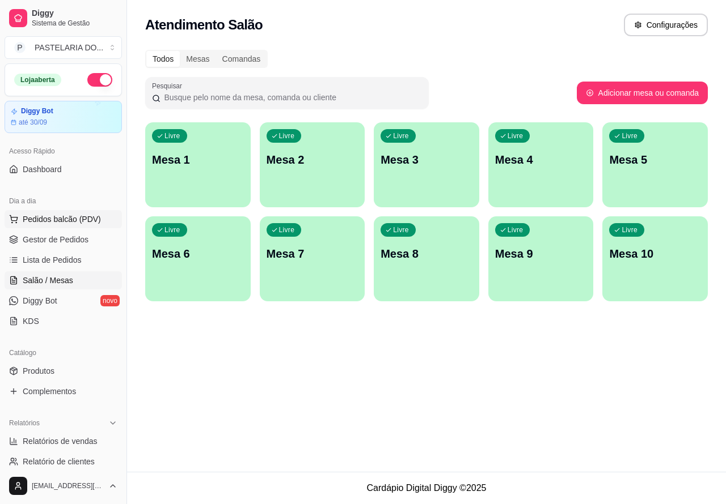
click at [77, 218] on span "Pedidos balcão (PDV)" at bounding box center [62, 219] width 78 height 11
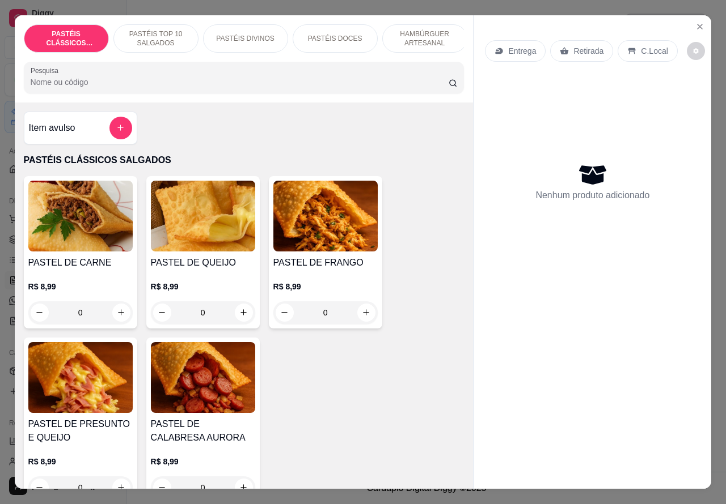
click at [91, 213] on img at bounding box center [80, 216] width 104 height 71
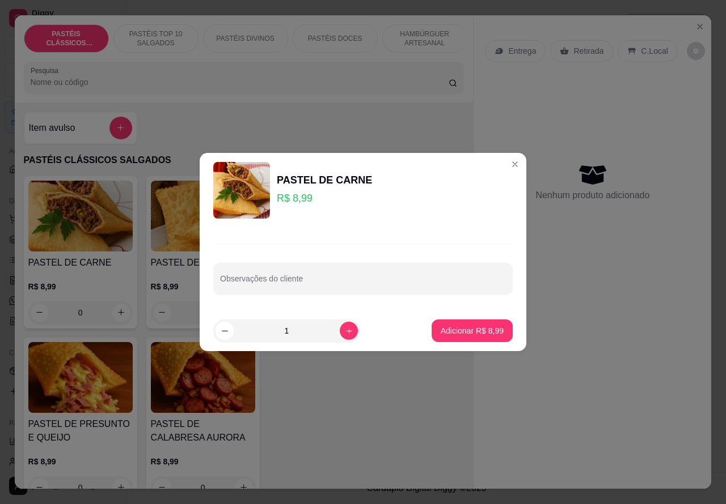
click at [503, 164] on div "Nenhum produto adicionado" at bounding box center [592, 182] width 215 height 222
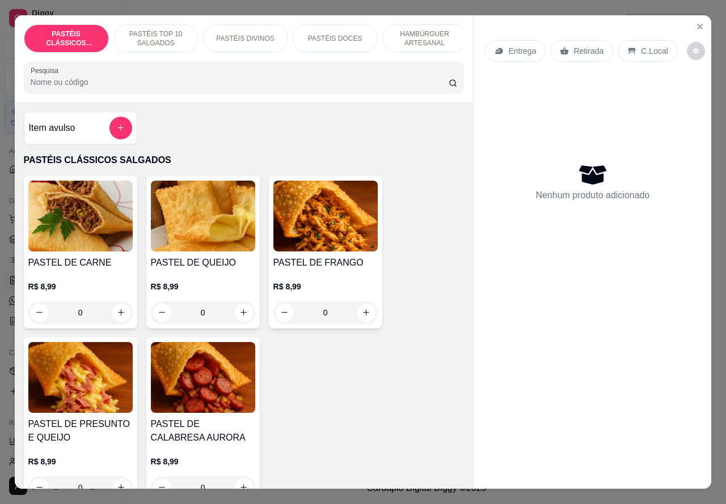
click at [522, 46] on p "Entrega" at bounding box center [522, 50] width 28 height 11
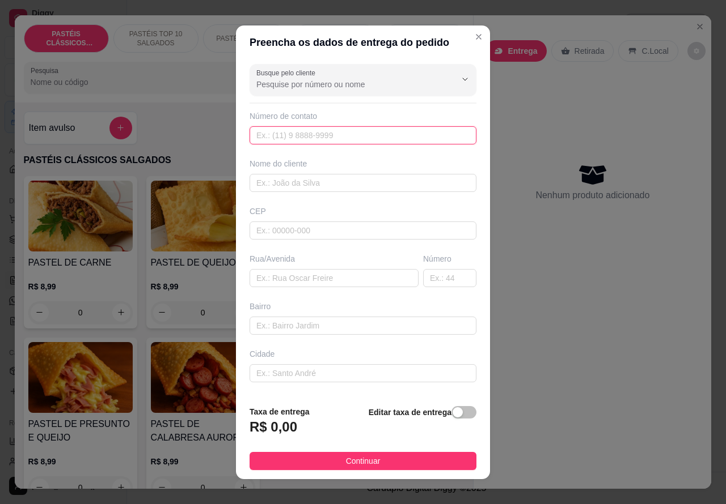
click at [304, 133] on input "text" at bounding box center [362, 135] width 227 height 18
type input "8"
type input "v"
type input "VINICIUS ENTREGADOR"
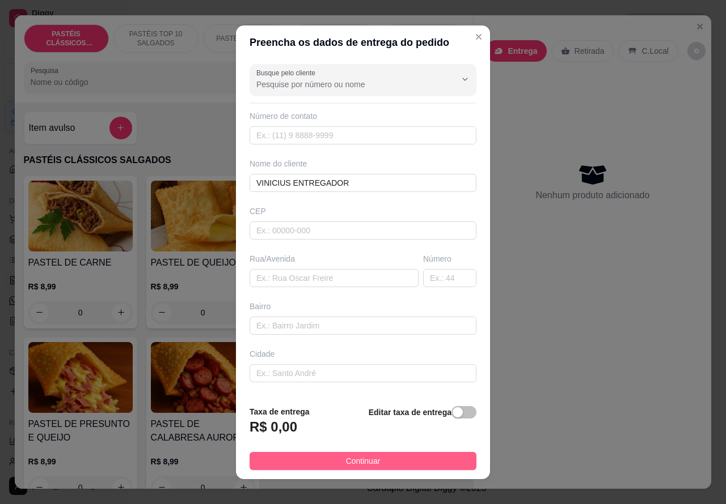
click at [401, 462] on button "Continuar" at bounding box center [362, 461] width 227 height 18
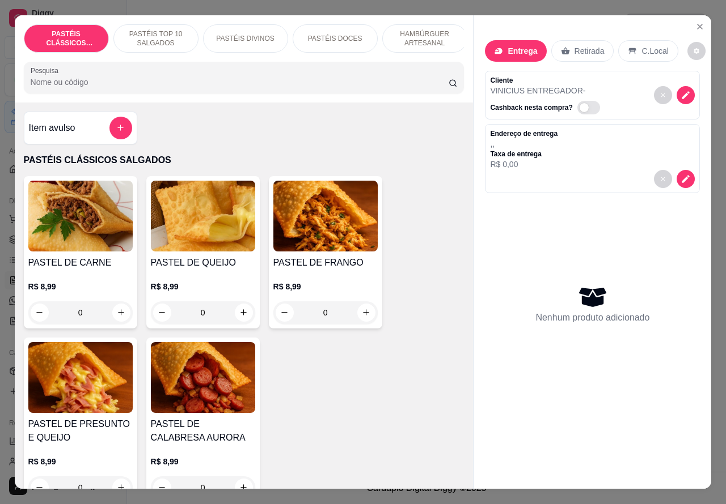
click at [353, 29] on div "PASTÉIS DOCES" at bounding box center [334, 38] width 85 height 28
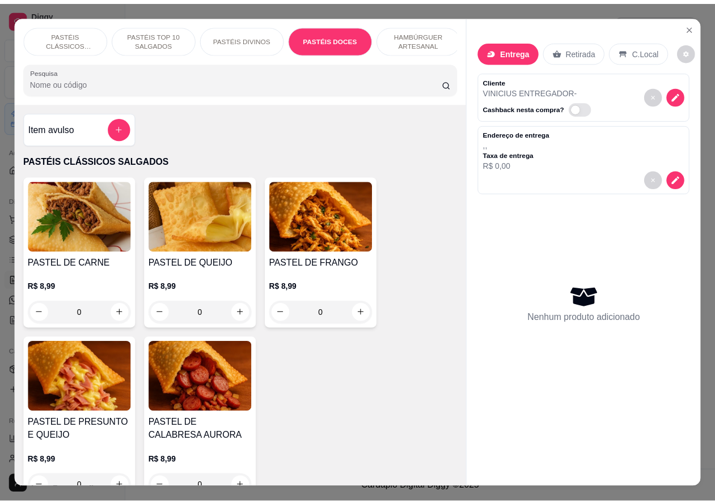
scroll to position [26, 0]
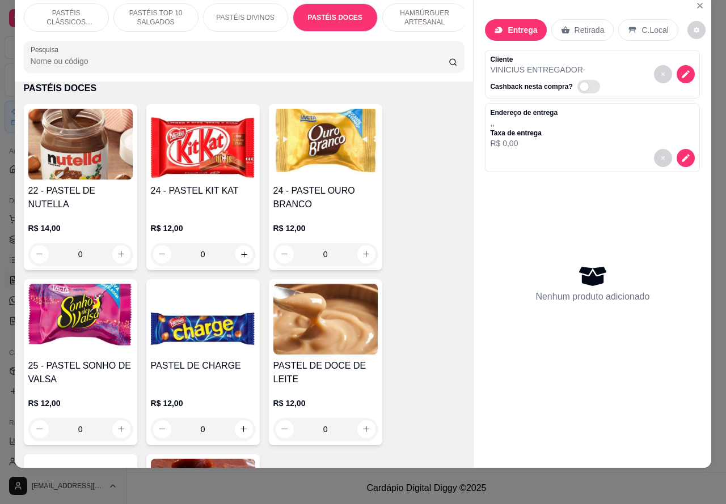
click at [241, 253] on icon "increase-product-quantity" at bounding box center [244, 255] width 6 height 6
type input "1"
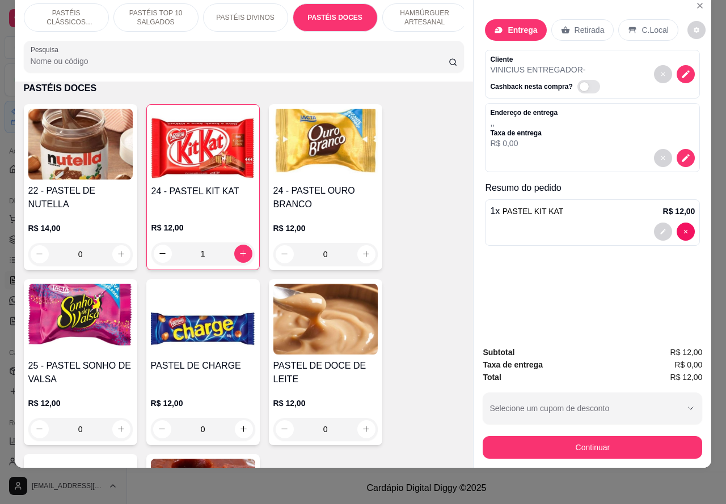
click at [363, 254] on icon "increase-product-quantity" at bounding box center [366, 254] width 6 height 6
click at [362, 253] on icon "increase-product-quantity" at bounding box center [366, 254] width 9 height 9
type input "1"
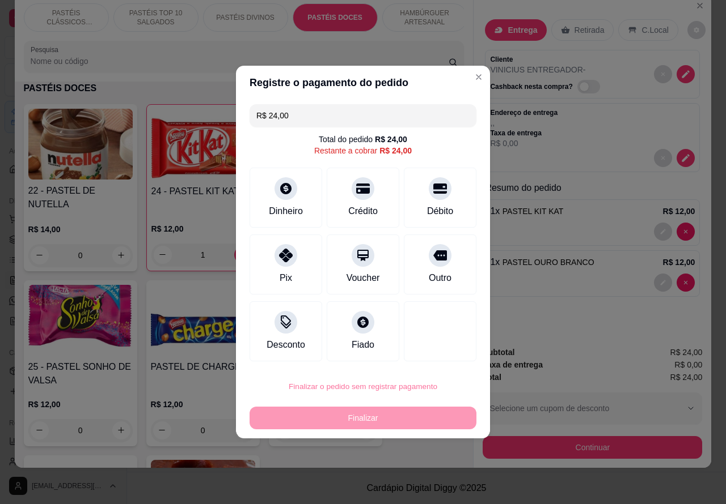
click at [439, 357] on button "Confirmar" at bounding box center [430, 355] width 42 height 18
type input "0"
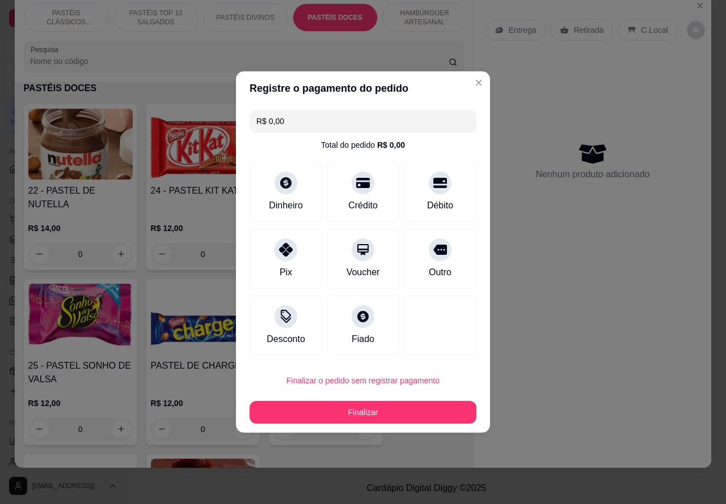
type input "R$ 0,00"
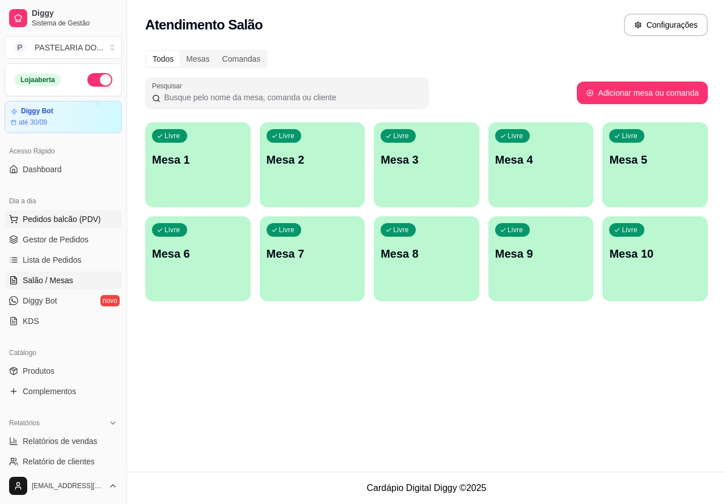
click at [95, 213] on button "Pedidos balcão (PDV)" at bounding box center [63, 219] width 117 height 18
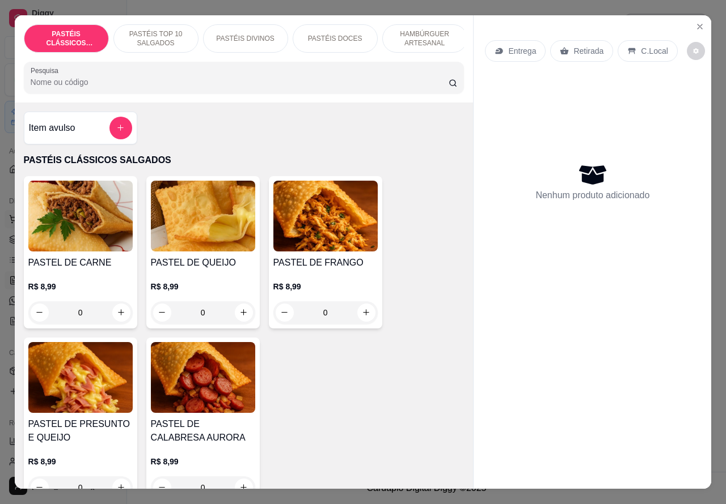
click at [696, 22] on icon "Close" at bounding box center [699, 26] width 9 height 9
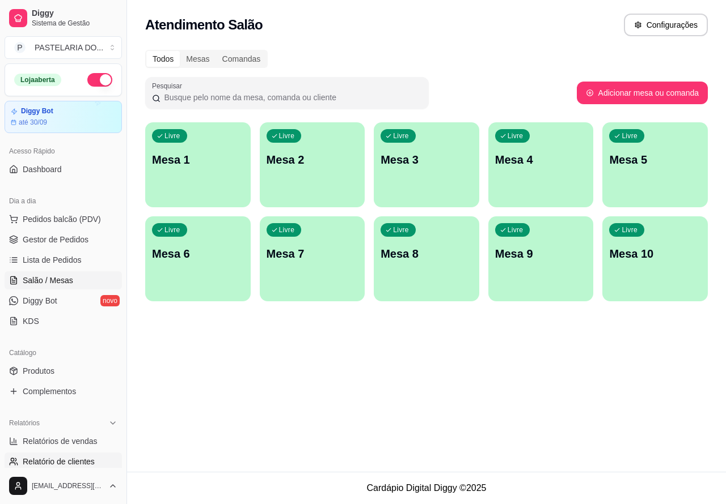
click at [78, 463] on span "Relatório de clientes" at bounding box center [59, 461] width 72 height 11
select select "30"
select select "HIGHEST_TOTAL_SPENT_WITH_ORDERS"
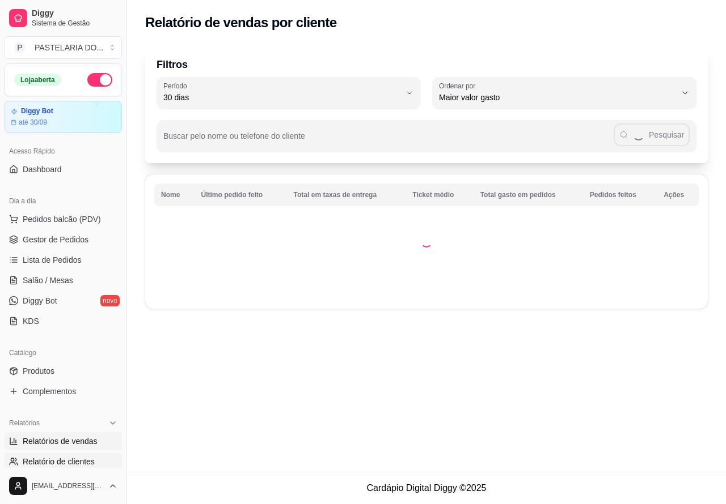
click at [79, 441] on span "Relatórios de vendas" at bounding box center [60, 441] width 75 height 11
select select "ALL"
select select "0"
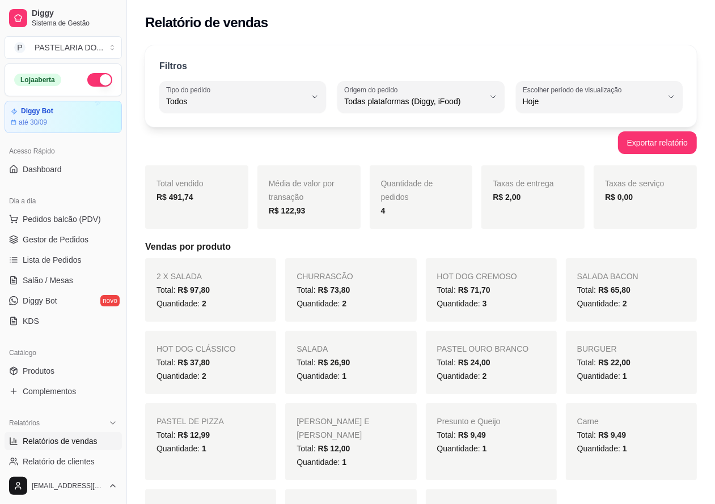
click at [315, 97] on icon "button" at bounding box center [314, 96] width 9 height 9
click at [497, 99] on icon "button" at bounding box center [493, 96] width 9 height 9
click at [672, 100] on icon "button" at bounding box center [671, 96] width 9 height 9
click at [315, 96] on icon "button" at bounding box center [314, 96] width 9 height 9
click at [485, 99] on button "Origem do pedido Todas plataformas (Diggy, iFood)" at bounding box center [420, 97] width 167 height 32
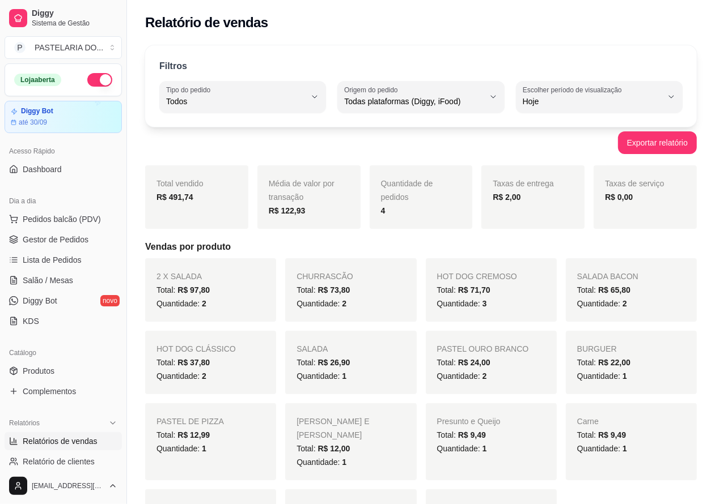
click at [670, 99] on icon "button" at bounding box center [671, 96] width 9 height 9
click at [571, 131] on span "Hoje" at bounding box center [594, 128] width 132 height 11
click at [678, 146] on button "Exportar relatório" at bounding box center [657, 142] width 79 height 23
click at [86, 219] on span "Pedidos balcão (PDV)" at bounding box center [62, 219] width 78 height 11
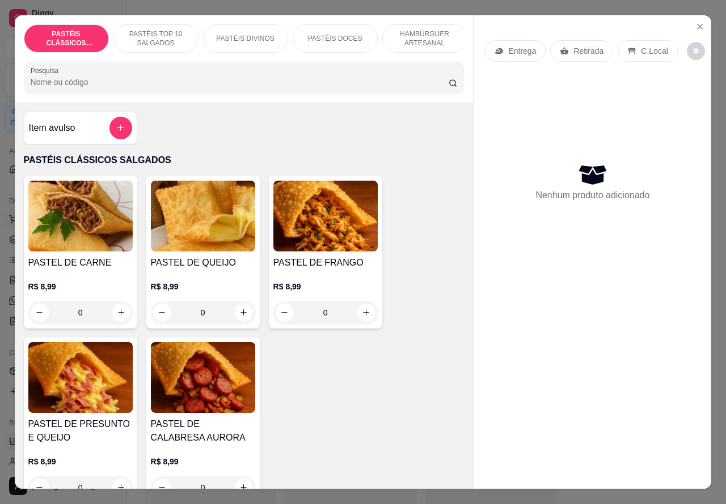
click at [697, 24] on icon "Close" at bounding box center [699, 26] width 5 height 5
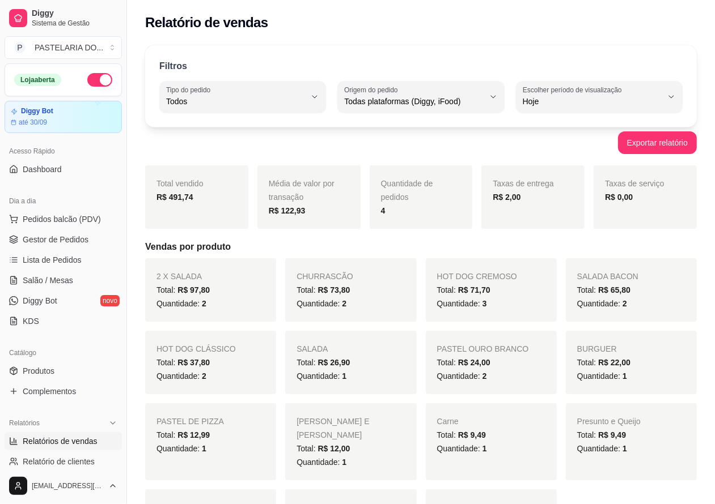
click at [87, 73] on button "button" at bounding box center [99, 80] width 25 height 14
